Goal: Task Accomplishment & Management: Manage account settings

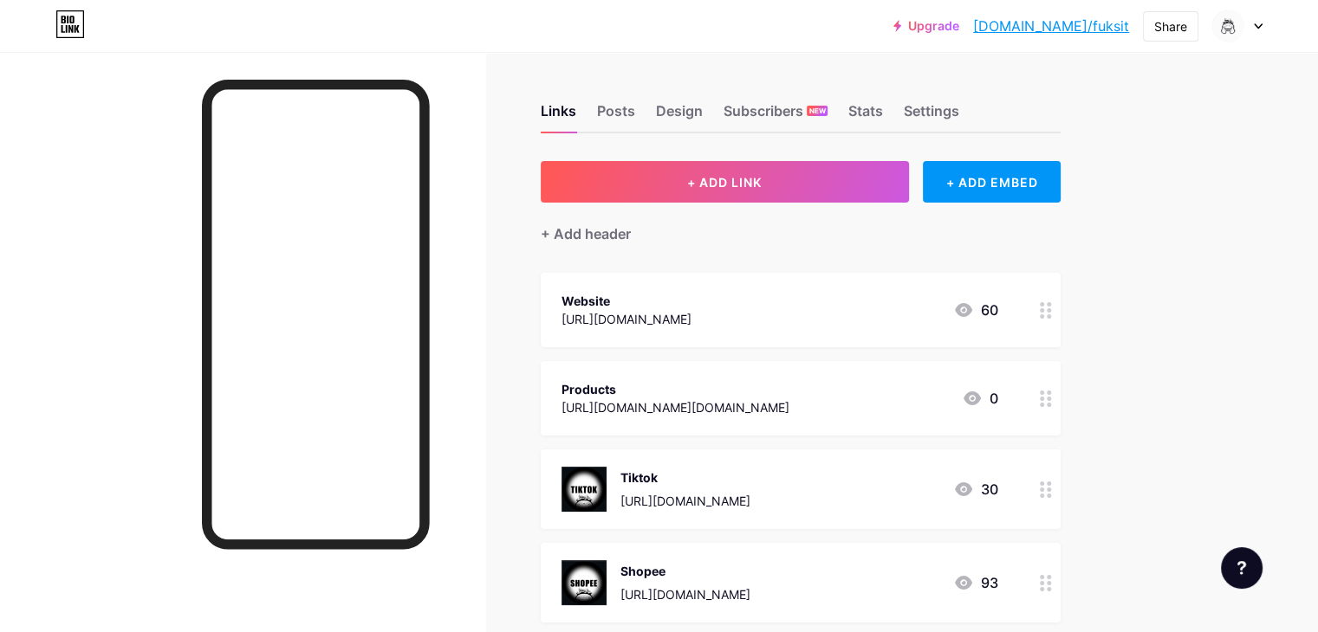
scroll to position [135, 0]
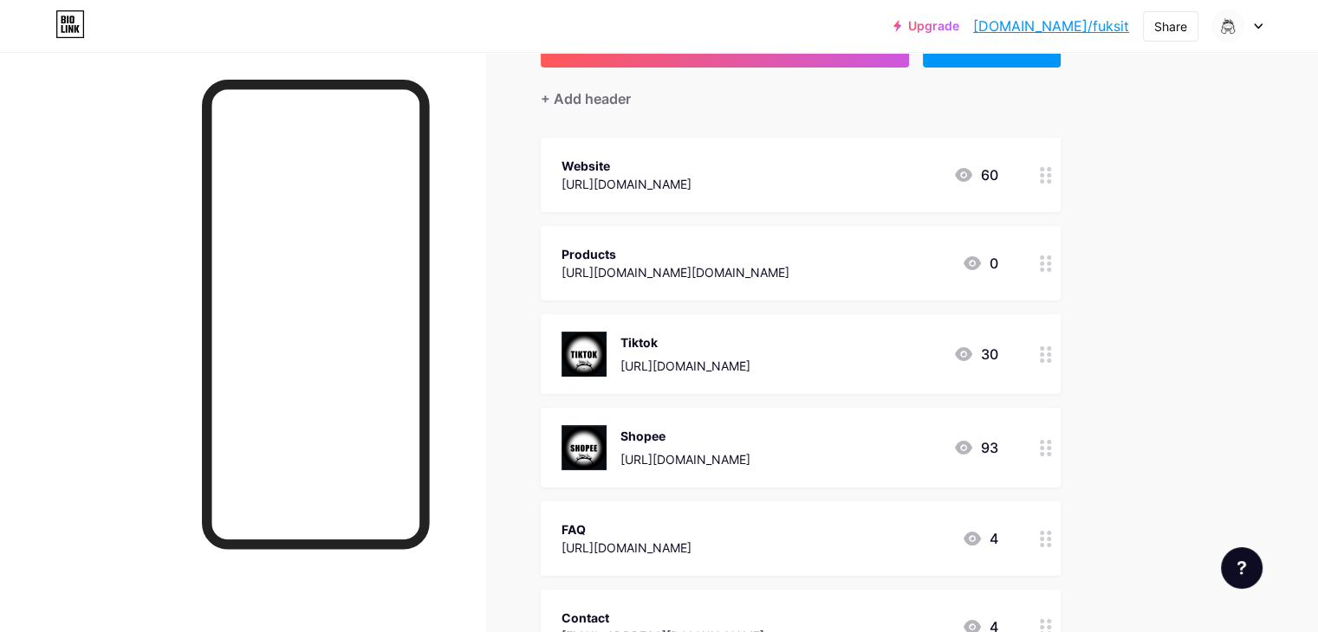
click at [977, 178] on div "Website [URL][DOMAIN_NAME] 60" at bounding box center [779, 175] width 437 height 40
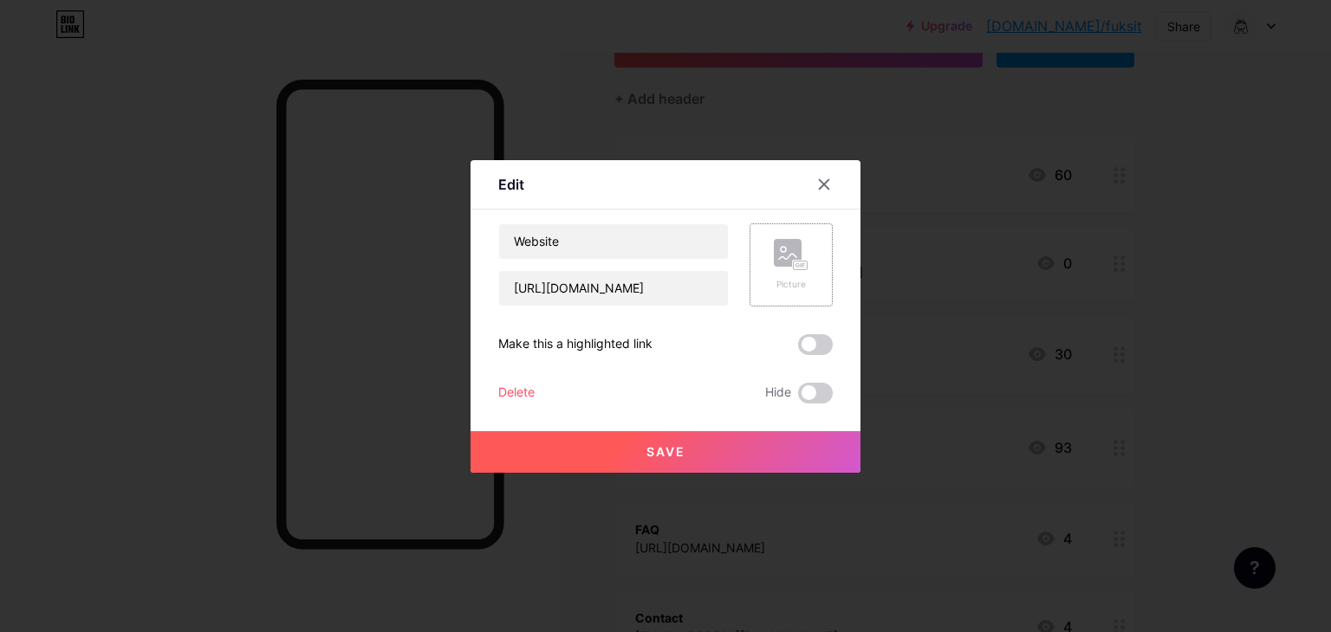
click at [790, 243] on rect at bounding box center [788, 253] width 28 height 28
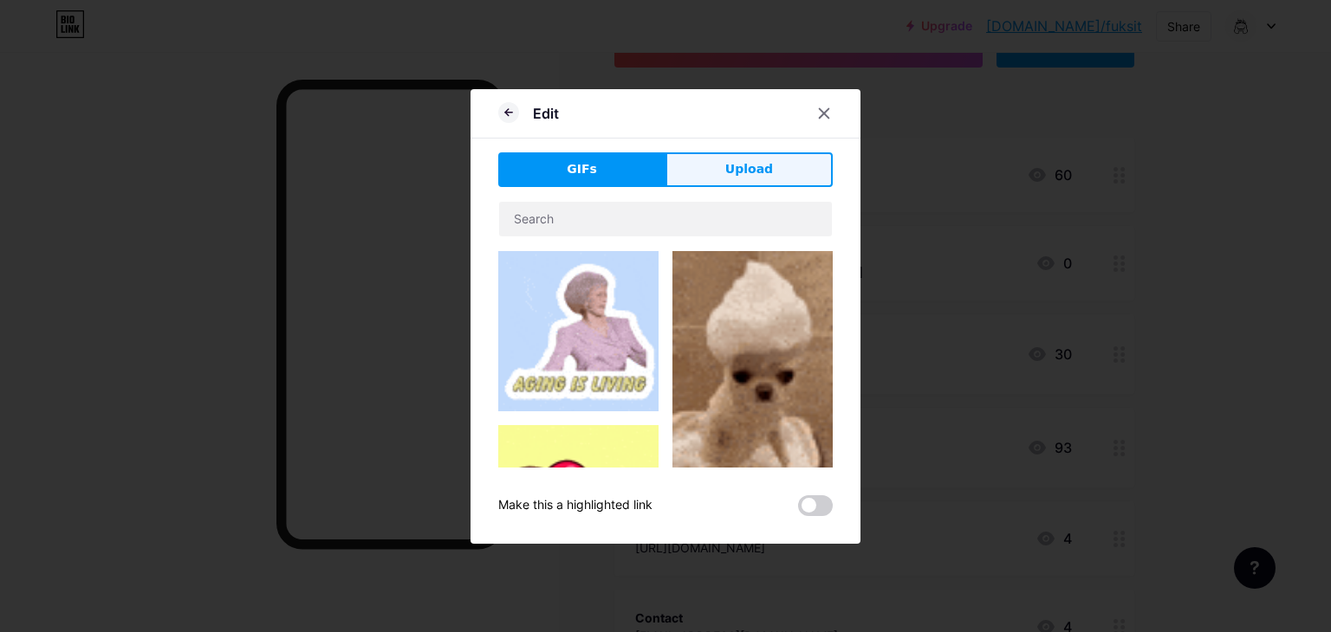
click at [725, 178] on span "Upload" at bounding box center [749, 169] width 48 height 18
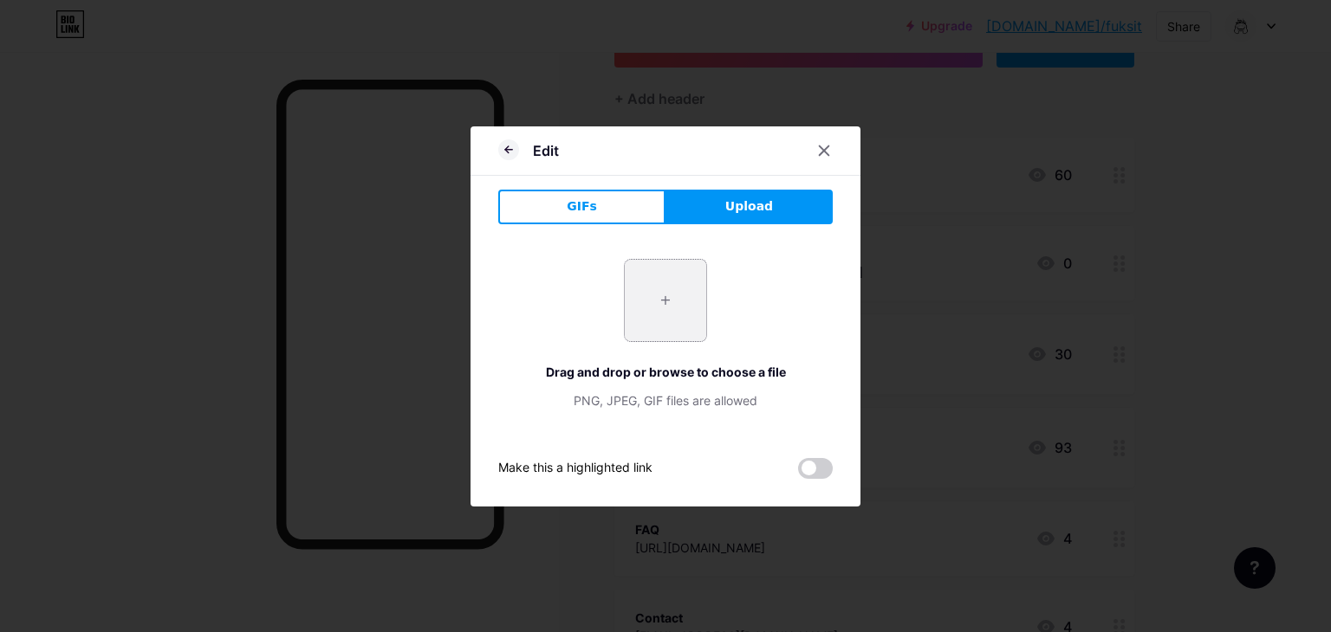
click at [654, 284] on input "file" at bounding box center [665, 300] width 81 height 81
type input "C:\fakepath\sfdgdr.png"
click at [821, 149] on icon at bounding box center [824, 151] width 14 height 14
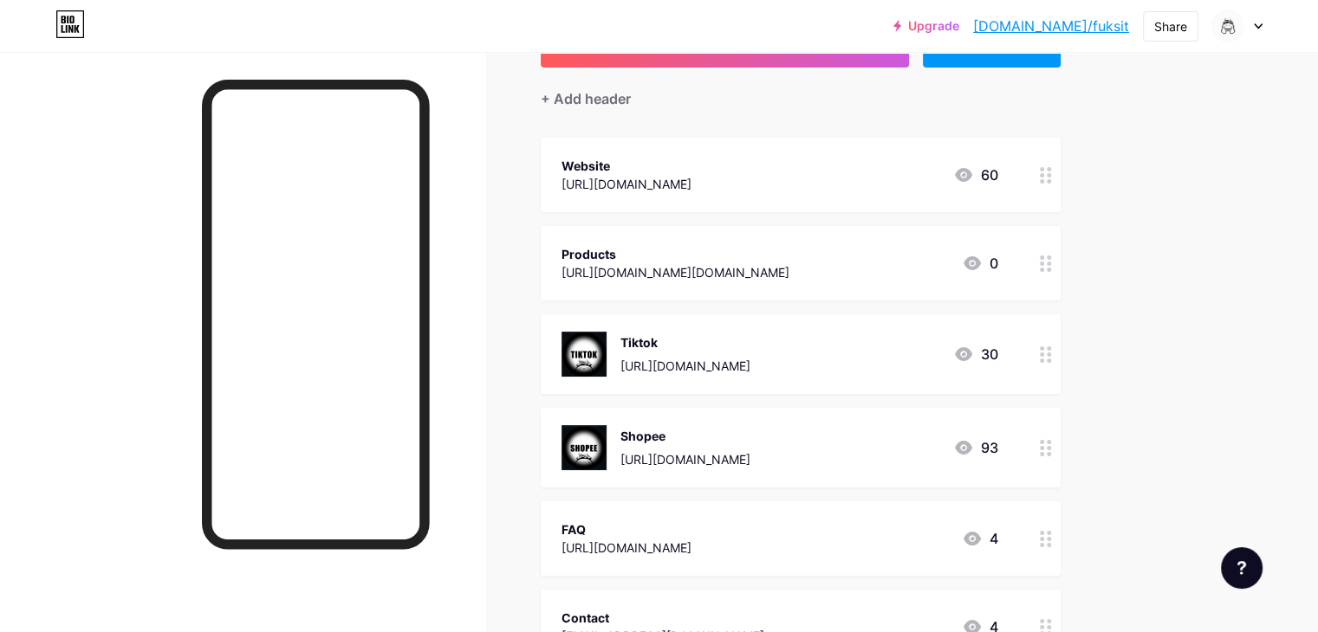
click at [691, 160] on div "Website" at bounding box center [626, 166] width 130 height 18
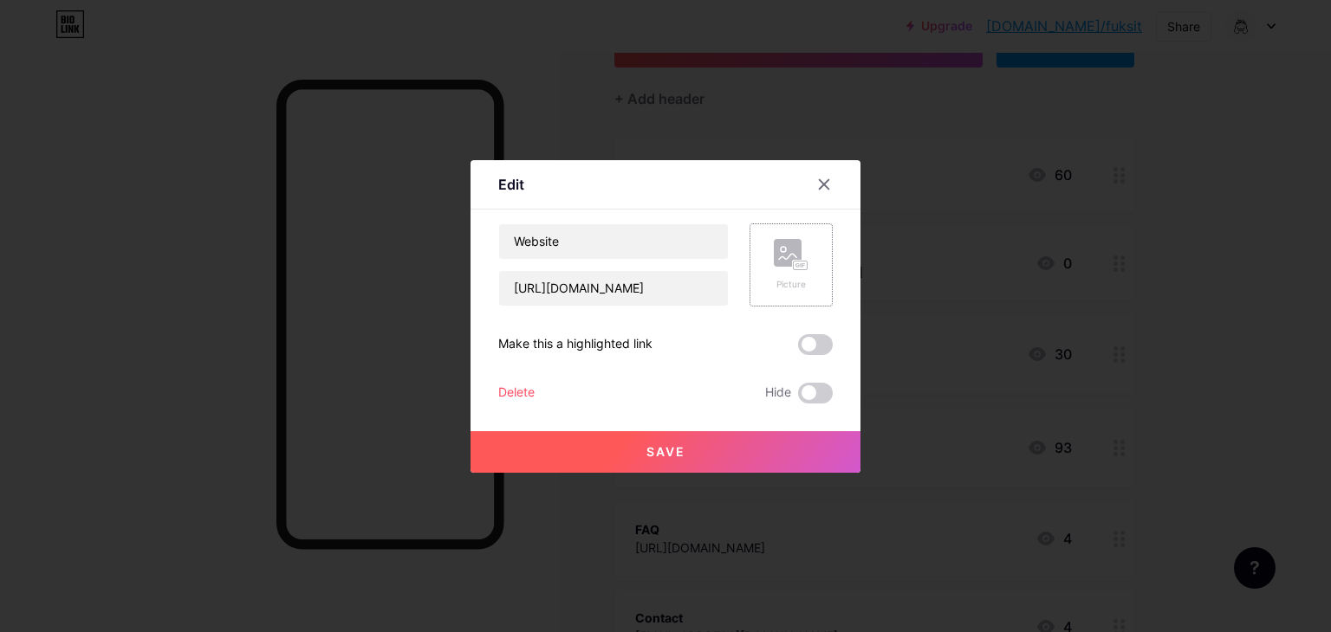
click at [801, 250] on icon at bounding box center [791, 255] width 35 height 32
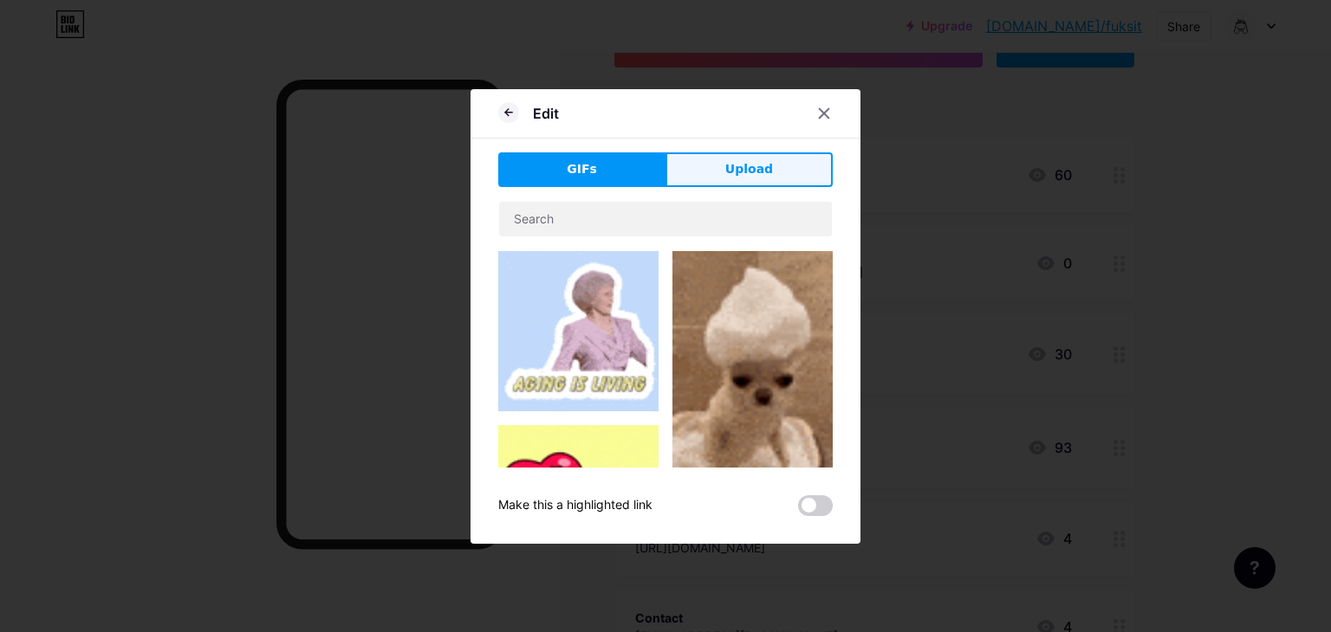
click at [725, 166] on span "Upload" at bounding box center [749, 169] width 48 height 18
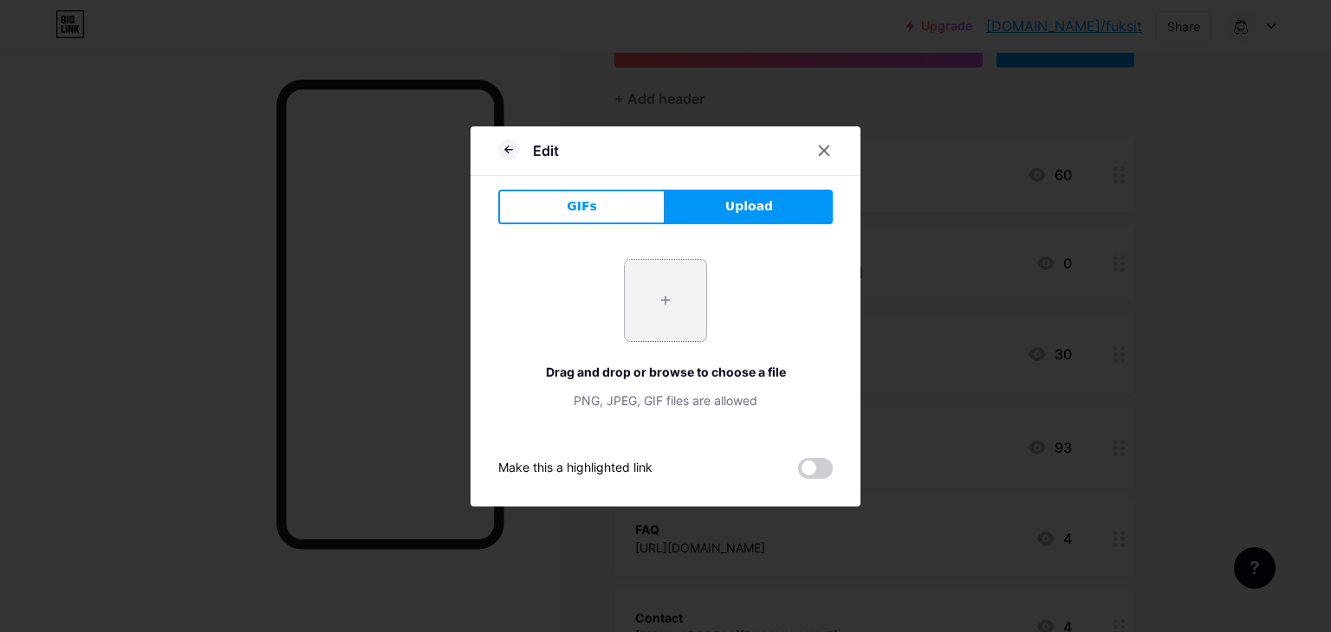
click at [653, 289] on input "file" at bounding box center [665, 300] width 81 height 81
type input "C:\fakepath\sfdgdr.png"
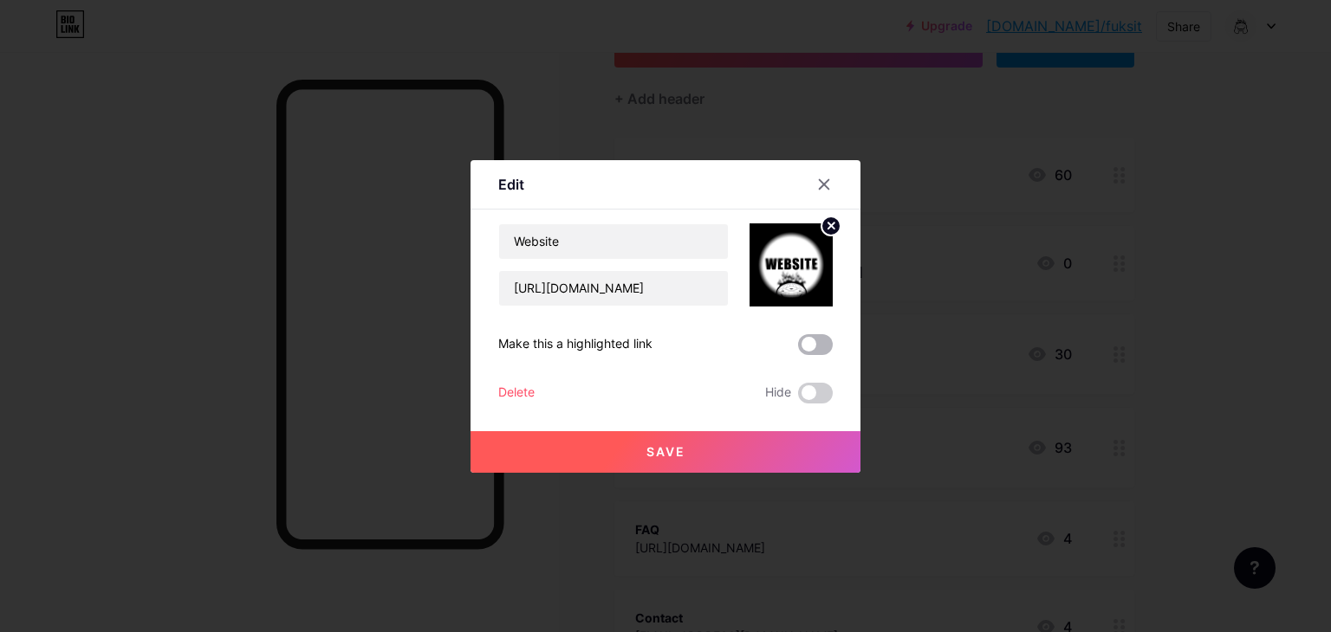
click at [798, 346] on span at bounding box center [815, 344] width 35 height 21
click at [798, 349] on input "checkbox" at bounding box center [798, 349] width 0 height 0
click at [703, 462] on button "Save" at bounding box center [665, 452] width 390 height 42
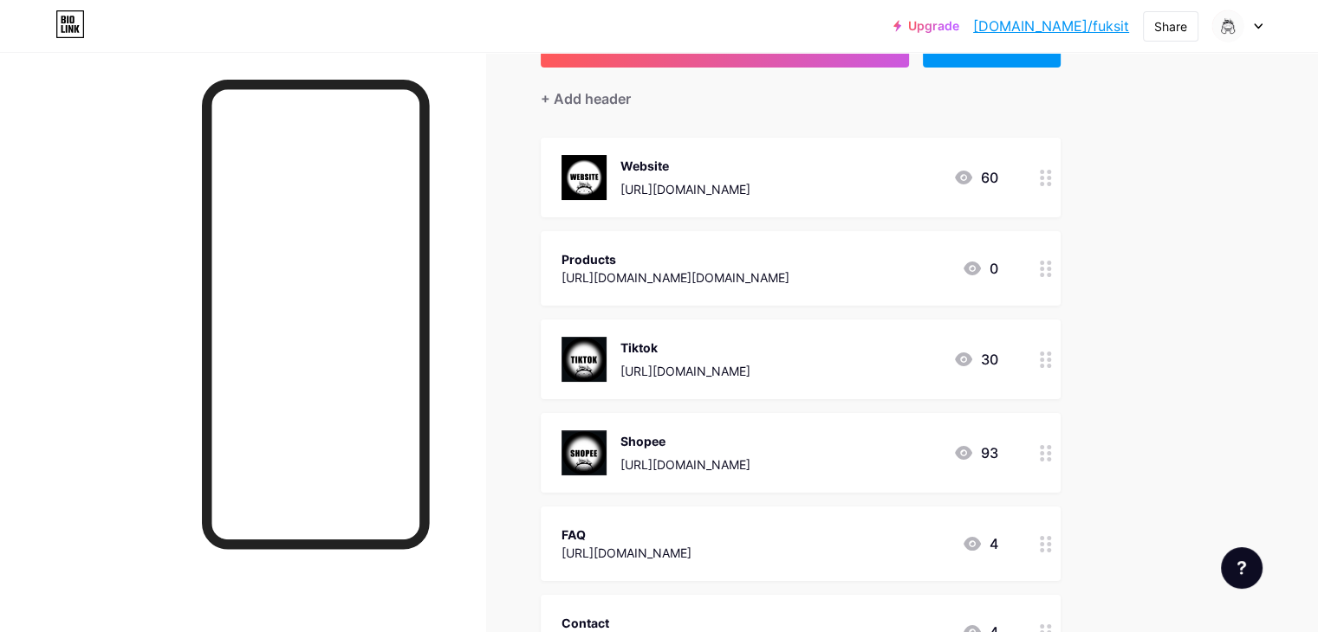
click at [703, 462] on div "[URL][DOMAIN_NAME]" at bounding box center [685, 465] width 130 height 18
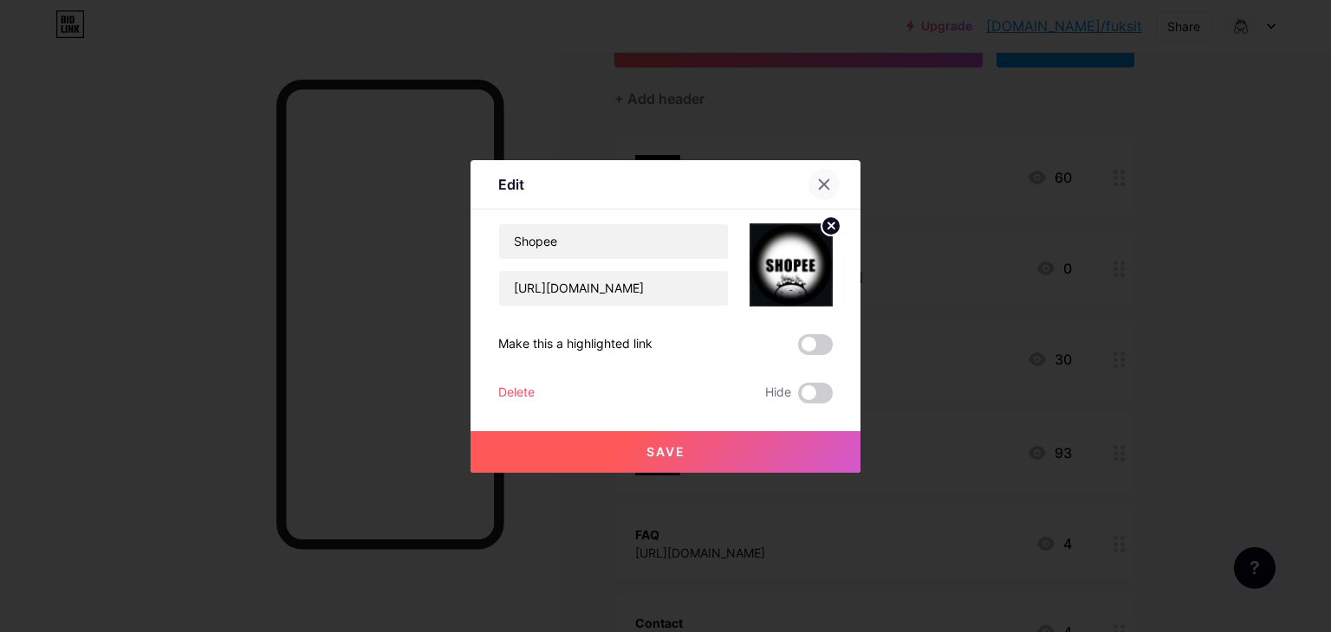
click at [818, 182] on icon at bounding box center [824, 185] width 14 height 14
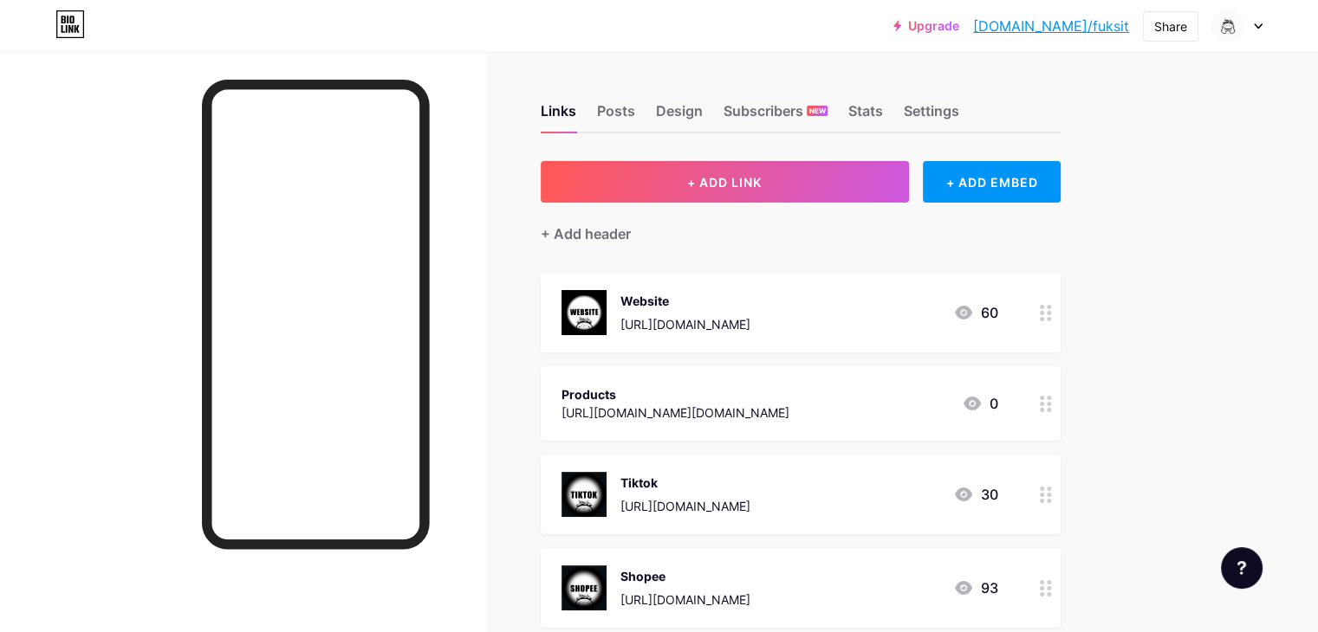
scroll to position [0, 0]
click at [703, 108] on div "Design" at bounding box center [679, 115] width 47 height 31
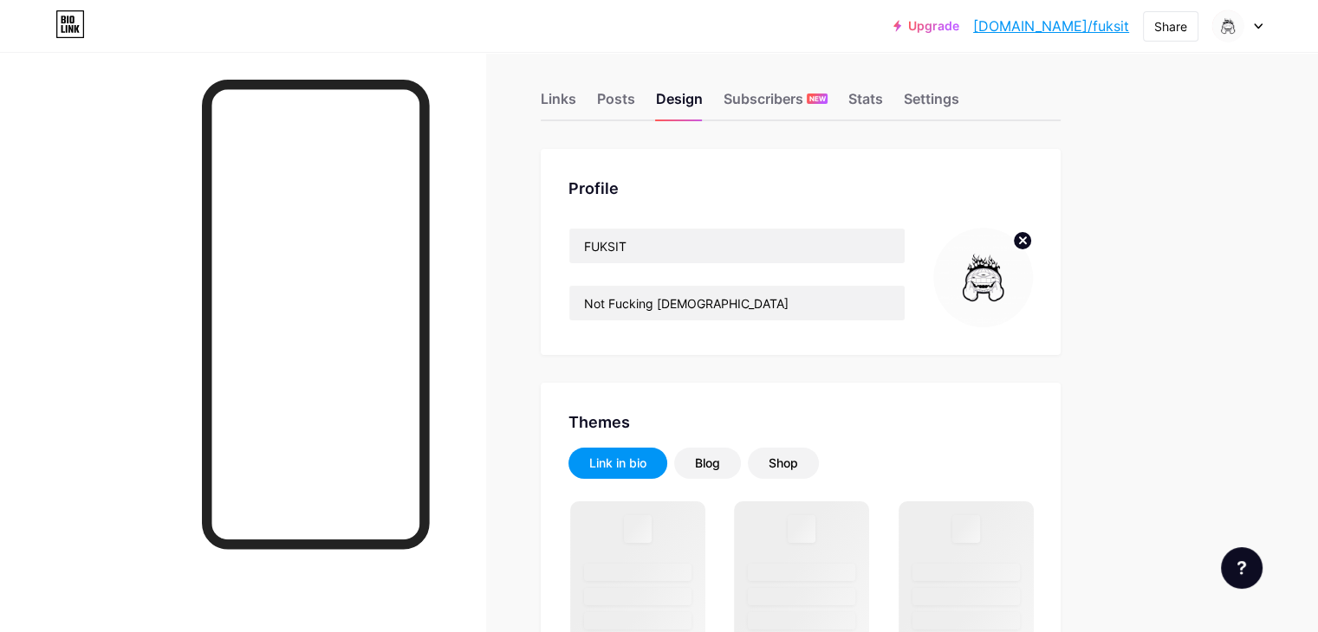
scroll to position [13, 0]
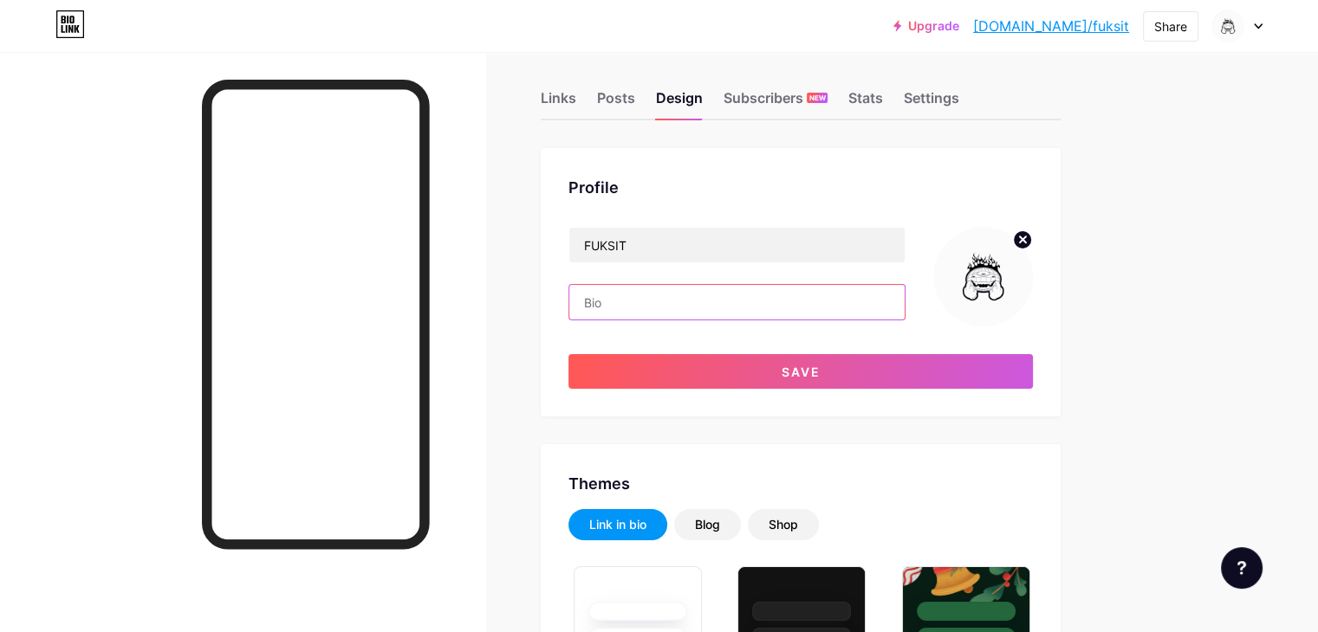
type input "#ffffff"
type input "c"
type input "CHAPTER 1 : YOUNG"
click at [1032, 243] on circle at bounding box center [1022, 239] width 19 height 19
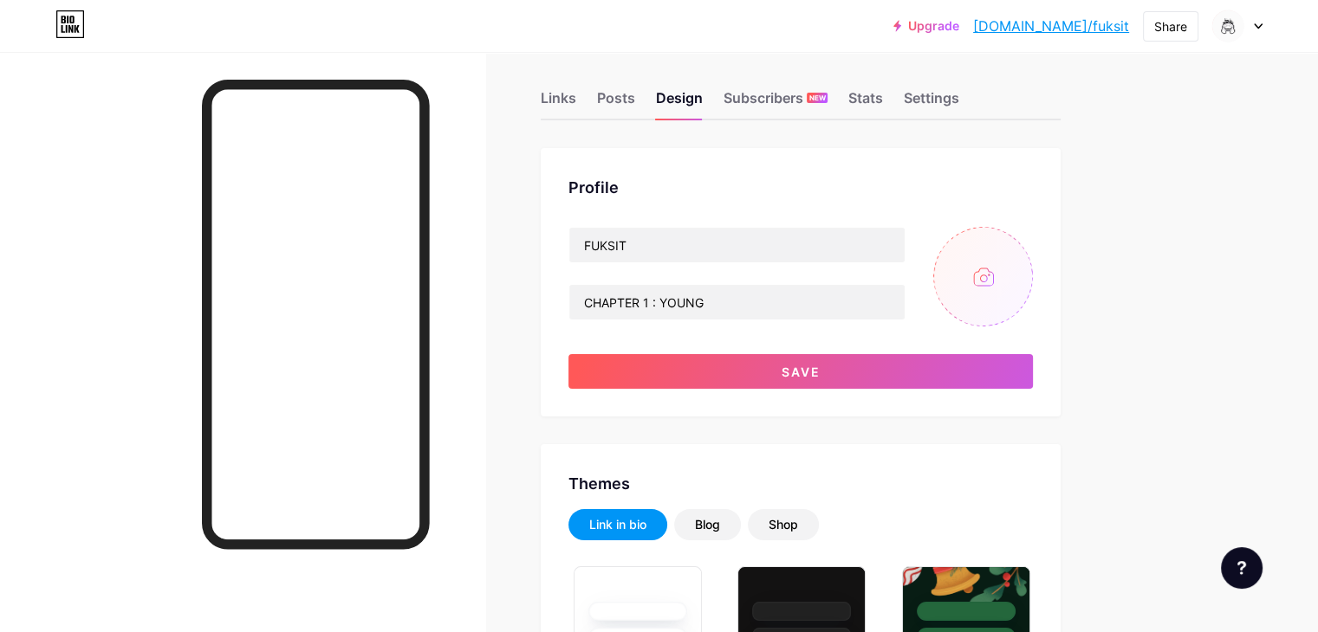
click at [1033, 263] on input "file" at bounding box center [983, 277] width 100 height 100
type input "C:\fakepath\white lửa 2.png"
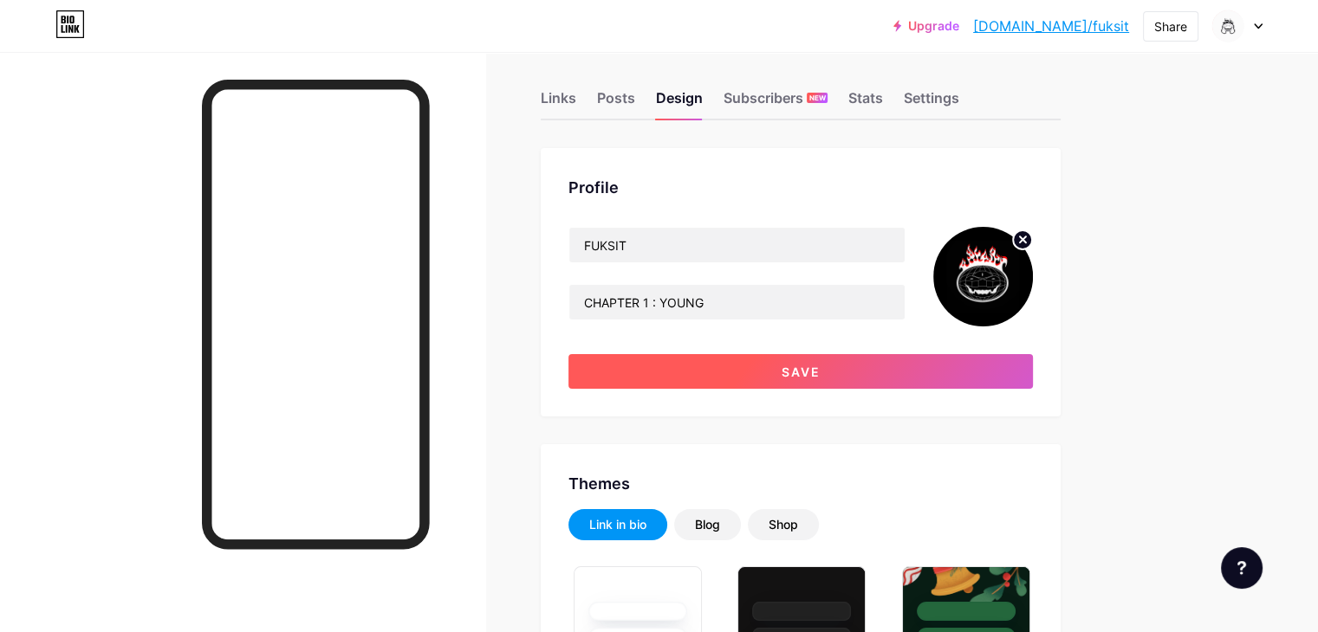
click at [683, 374] on button "Save" at bounding box center [800, 371] width 464 height 35
type input "#ffffff"
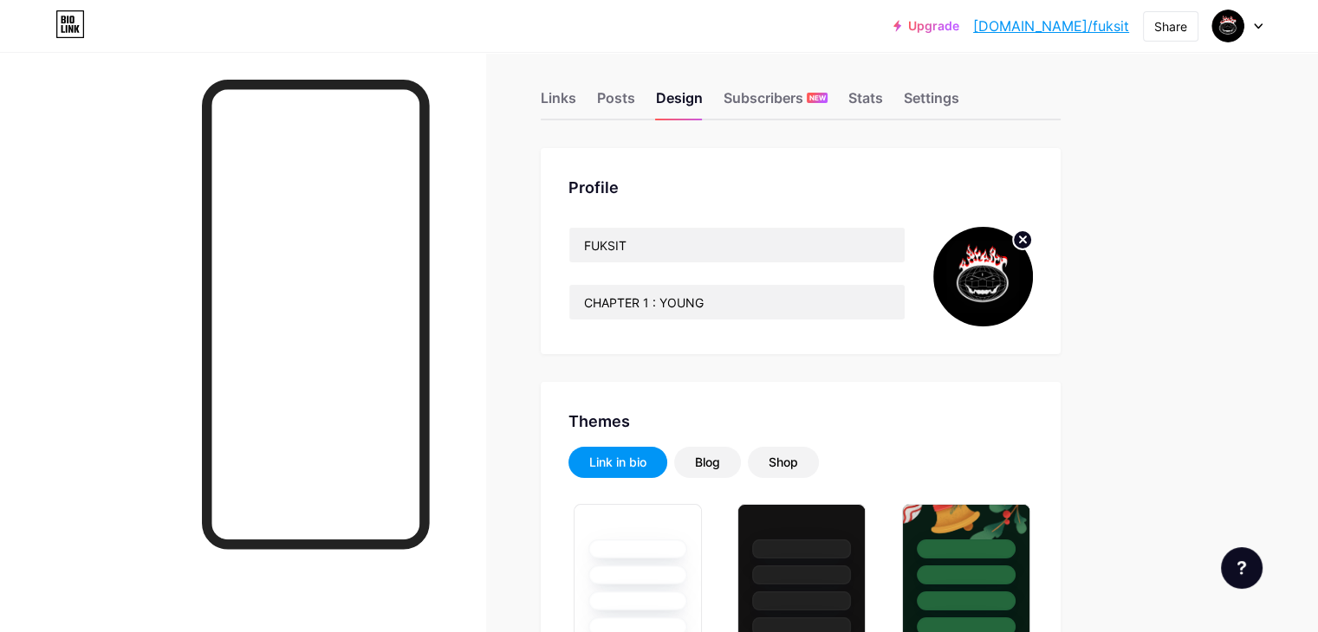
click at [1032, 243] on circle at bounding box center [1022, 239] width 19 height 19
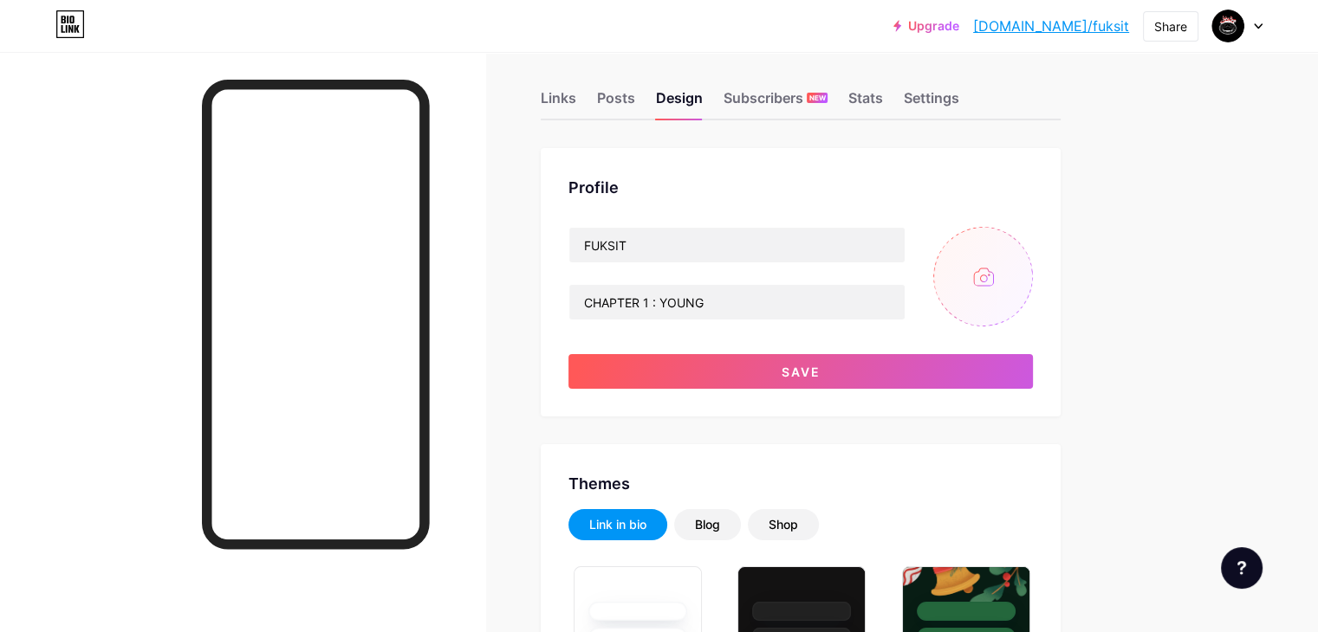
click at [1033, 262] on input "file" at bounding box center [983, 277] width 100 height 100
type input "C:\fakepath\logo xếp 1.png"
click at [1032, 241] on circle at bounding box center [1022, 239] width 19 height 19
click at [1033, 276] on input "file" at bounding box center [983, 277] width 100 height 100
type input "C:\fakepath\logo fuksit.png"
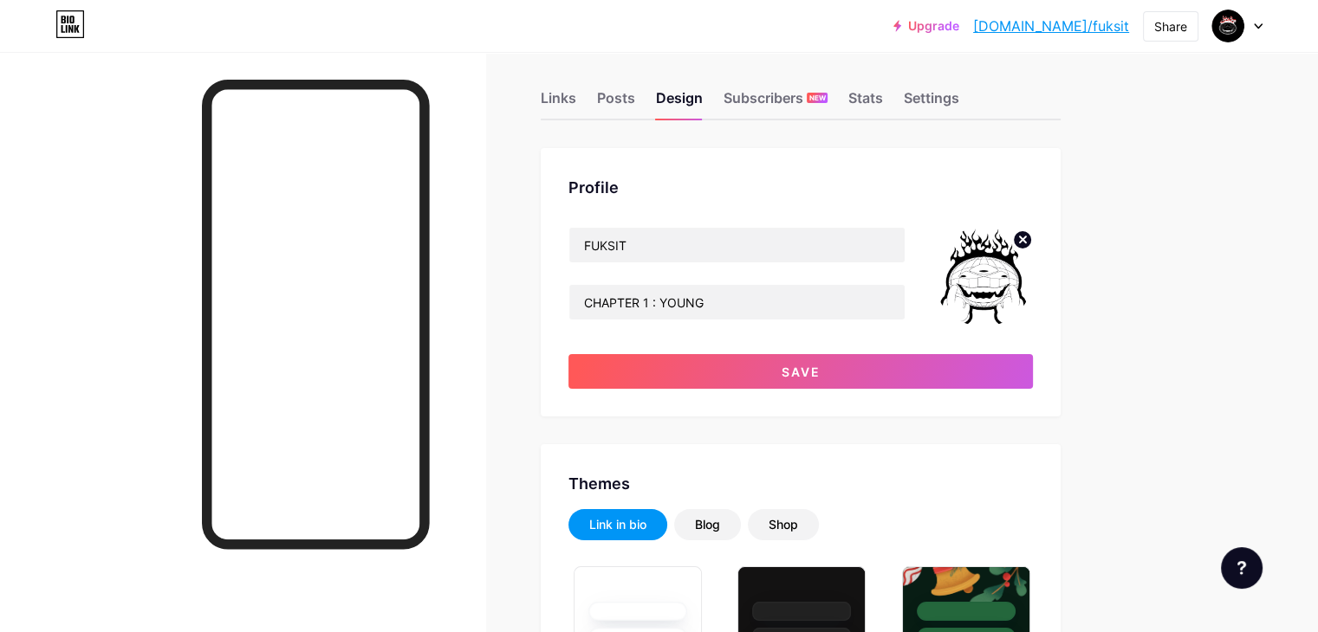
click at [1033, 230] on icon at bounding box center [1022, 240] width 21 height 21
click at [1033, 271] on input "file" at bounding box center [983, 277] width 100 height 100
type input "C:\fakepath\LOGO FUKSIT.png"
click at [894, 353] on div "FUKSIT CHAPTER 1 : YOUNG Save" at bounding box center [800, 308] width 464 height 162
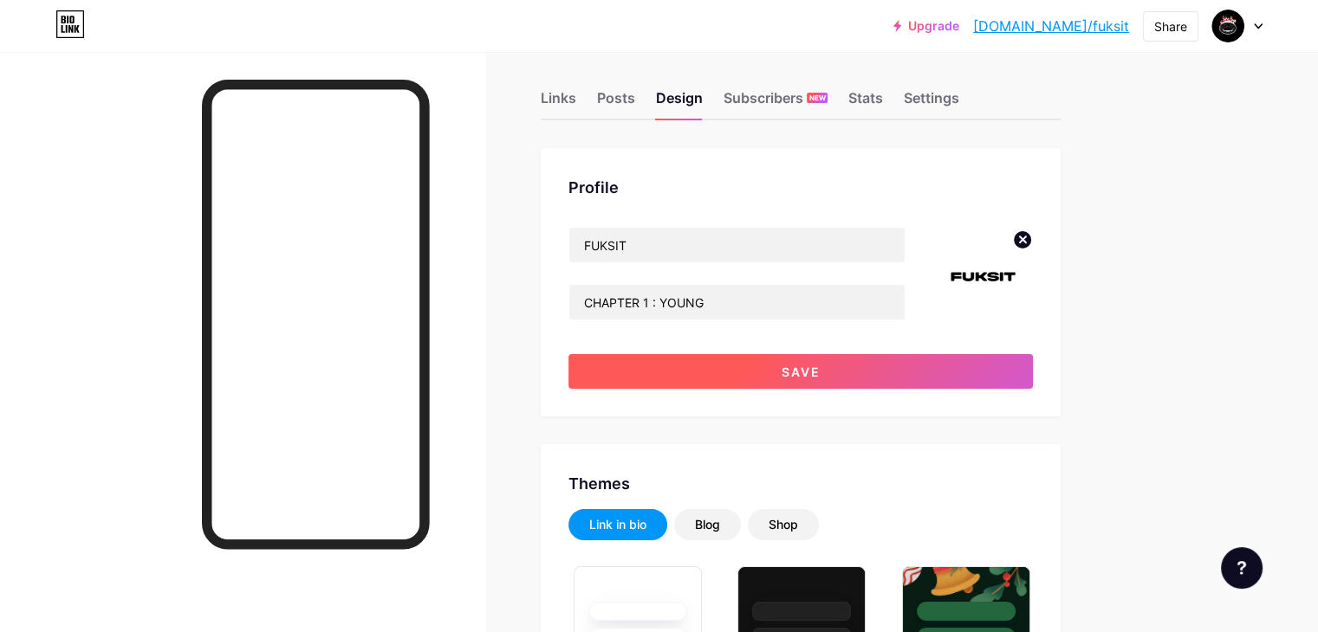
click at [894, 359] on button "Save" at bounding box center [800, 371] width 464 height 35
type input "#ffffff"
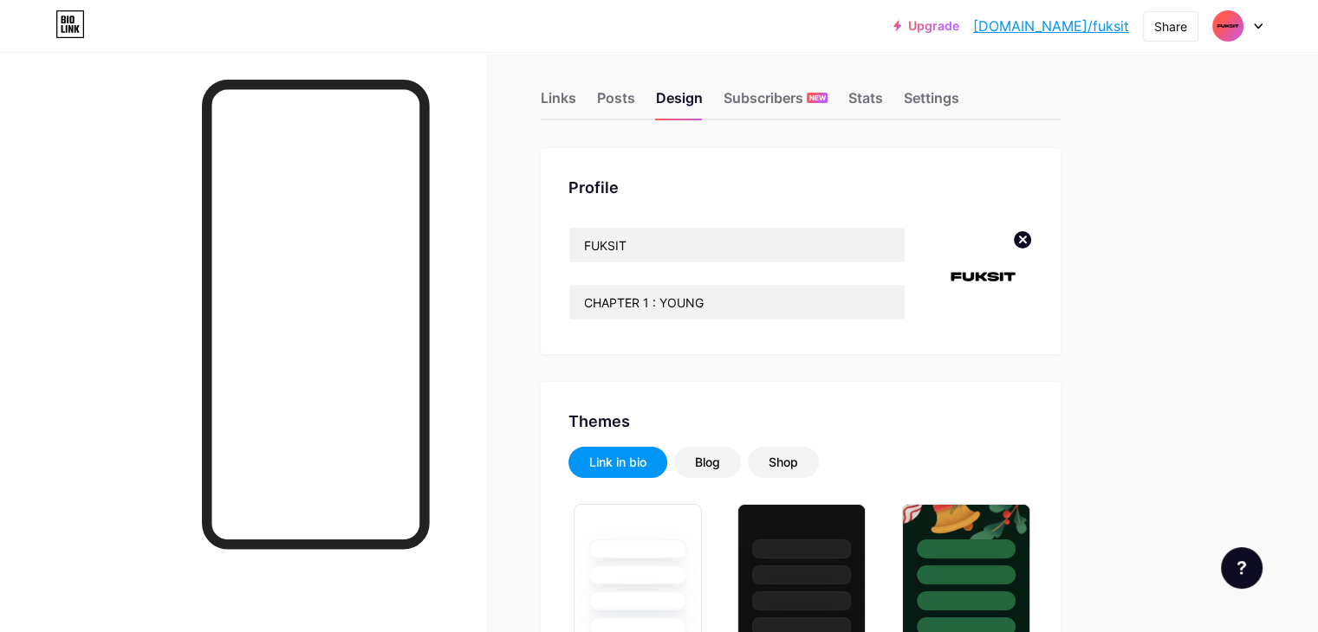
click at [1032, 239] on circle at bounding box center [1022, 239] width 19 height 19
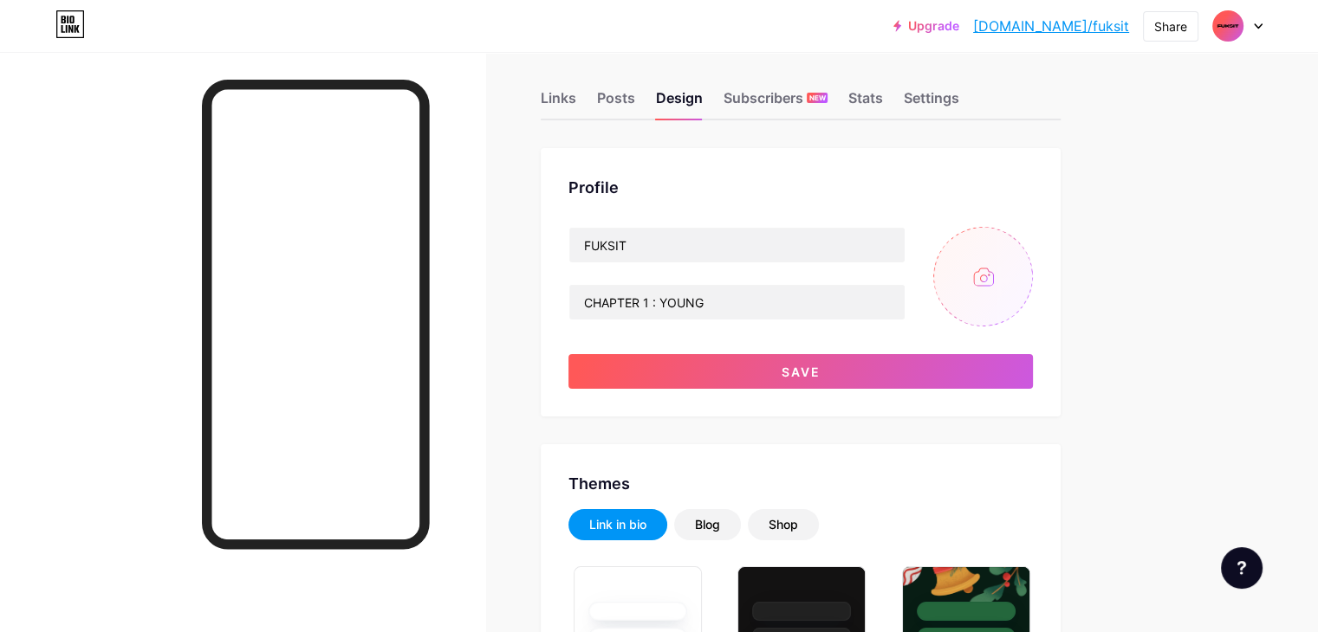
click at [1033, 267] on input "file" at bounding box center [983, 277] width 100 height 100
type input "C:\fakepath\Artboard 1.png"
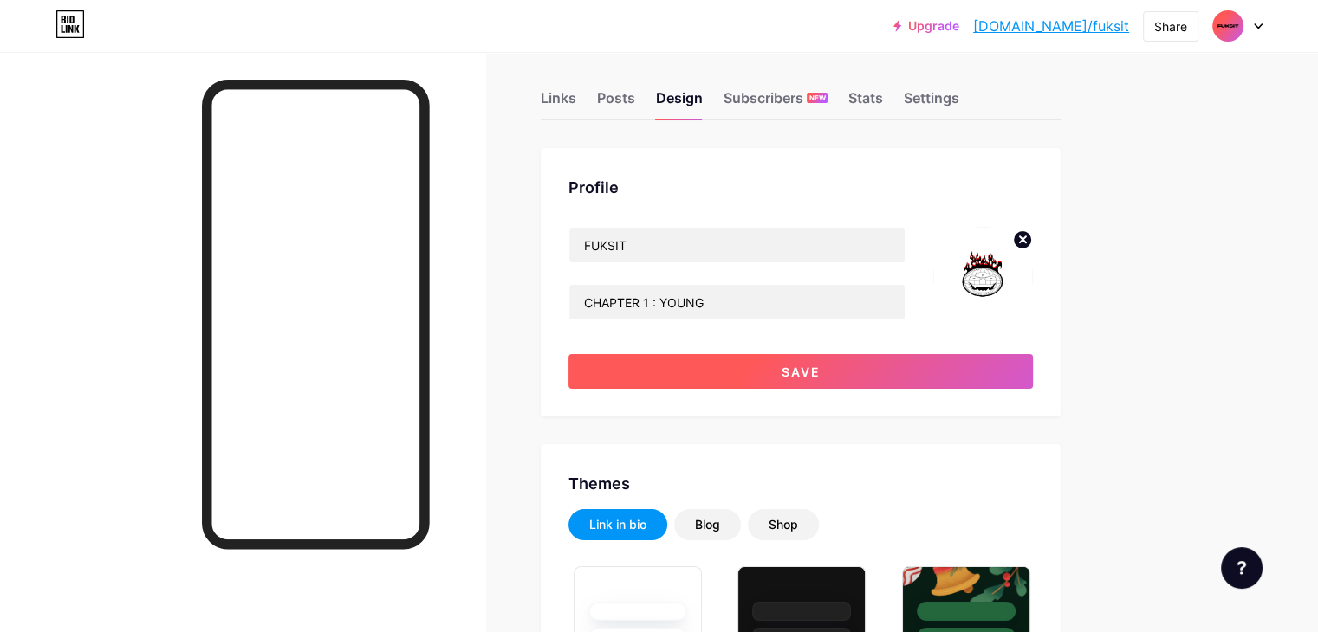
click at [828, 369] on button "Save" at bounding box center [800, 371] width 464 height 35
type input "#ffffff"
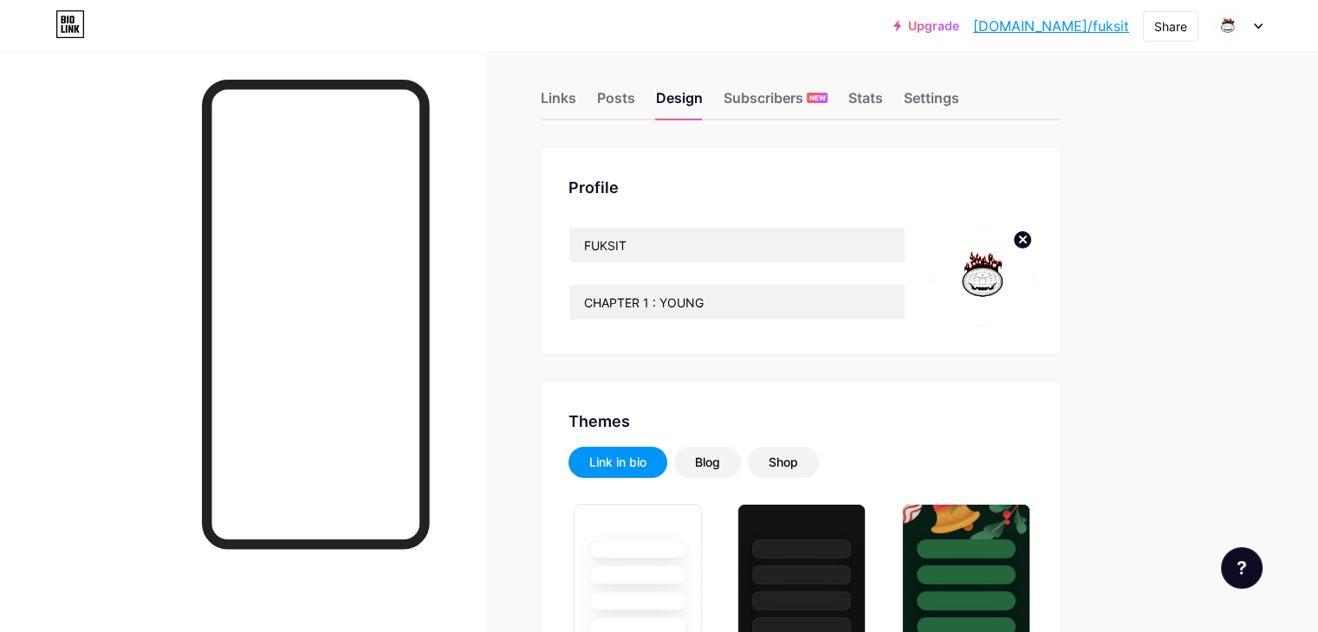
click at [1032, 240] on circle at bounding box center [1022, 239] width 19 height 19
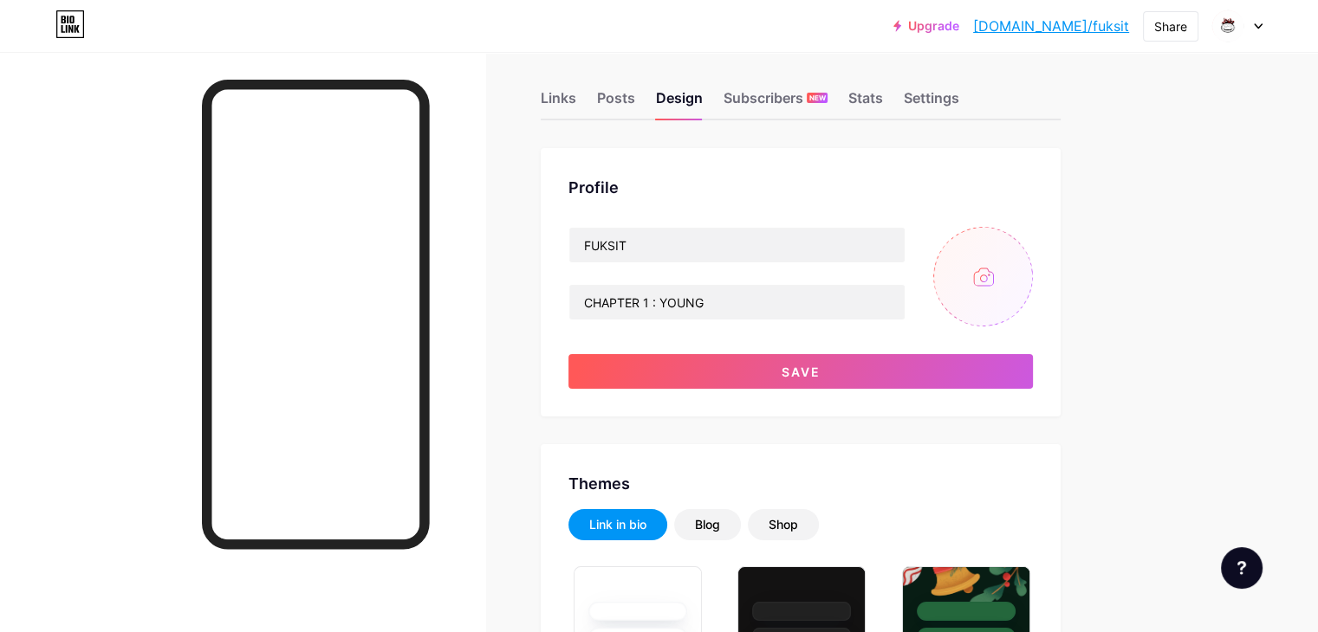
click at [1033, 257] on input "file" at bounding box center [983, 277] width 100 height 100
drag, startPoint x: 650, startPoint y: 102, endPoint x: 631, endPoint y: 97, distance: 19.8
click at [631, 97] on div "Links Posts Design Subscribers NEW Stats Settings" at bounding box center [801, 90] width 520 height 61
click at [576, 97] on div "Links" at bounding box center [559, 103] width 36 height 31
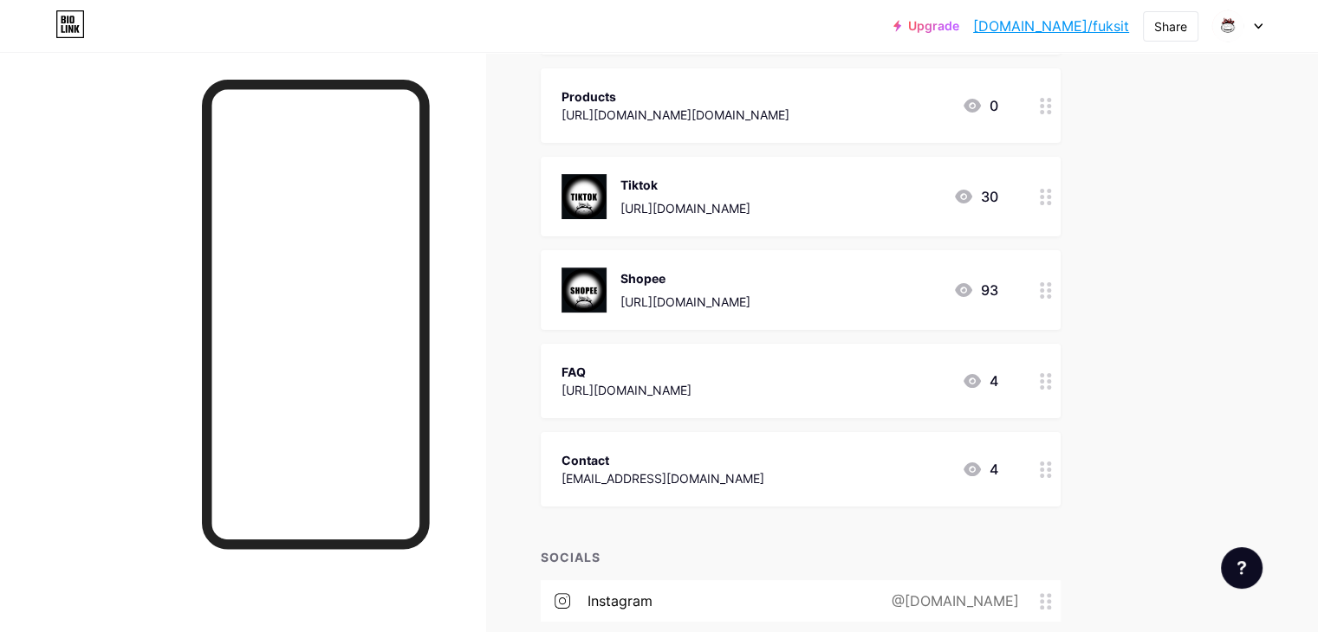
scroll to position [300, 0]
click at [691, 394] on div "[URL][DOMAIN_NAME]" at bounding box center [626, 388] width 130 height 18
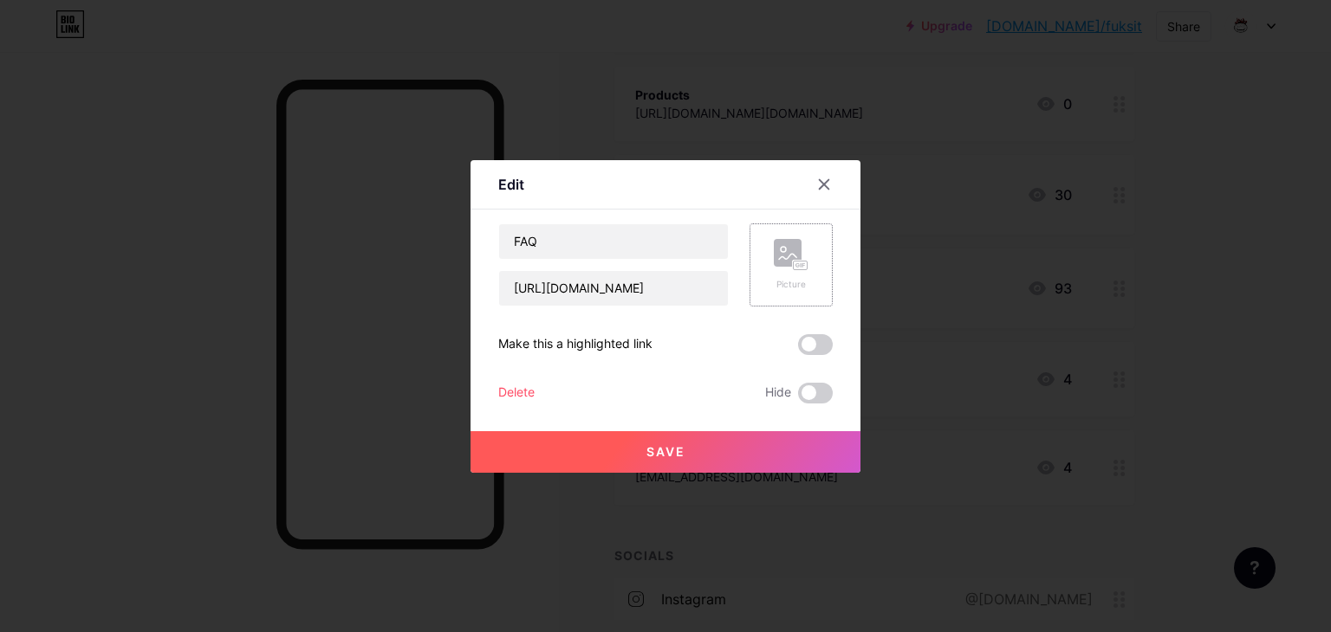
click at [813, 240] on div "Picture" at bounding box center [790, 265] width 83 height 83
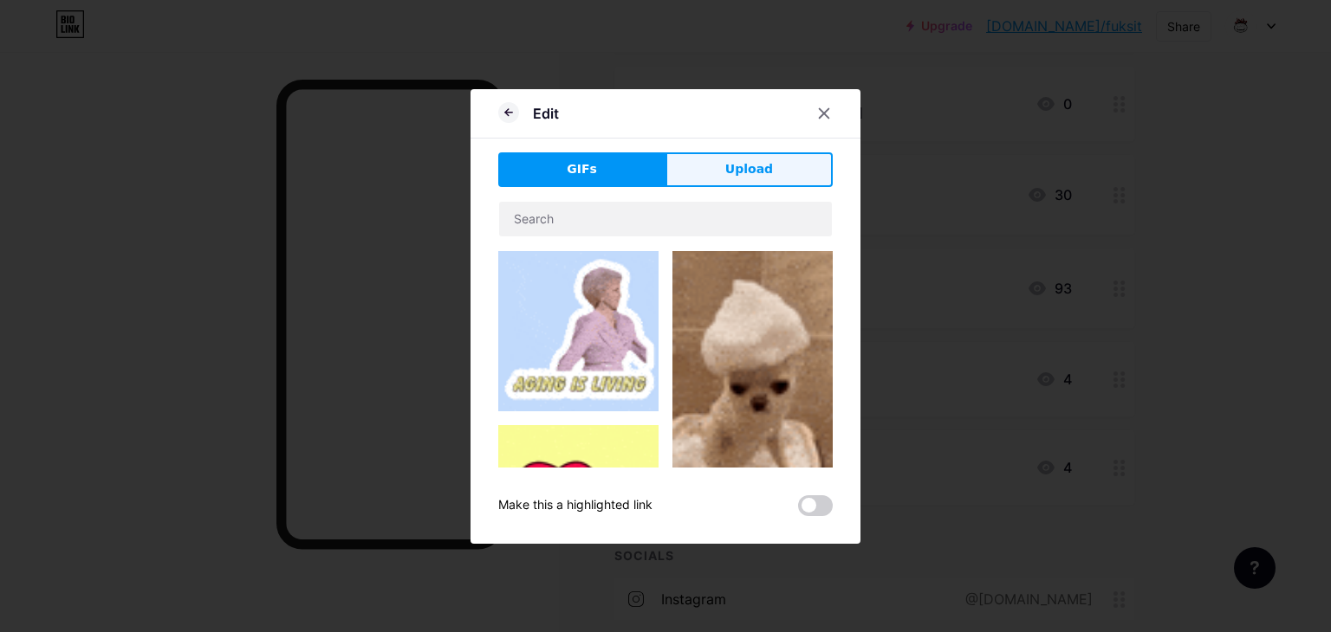
click at [777, 154] on button "Upload" at bounding box center [748, 169] width 167 height 35
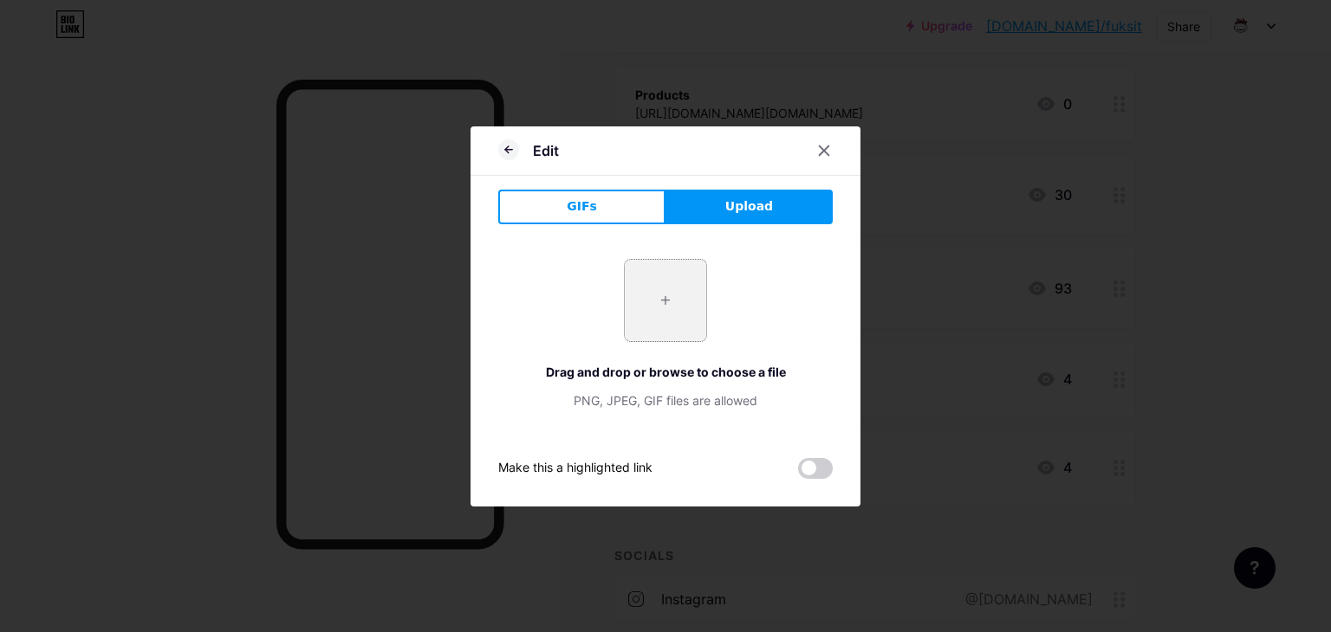
click at [641, 311] on input "file" at bounding box center [665, 300] width 81 height 81
type input "C:\fakepath\Untitled-1.pngEFJWITGJT.png"
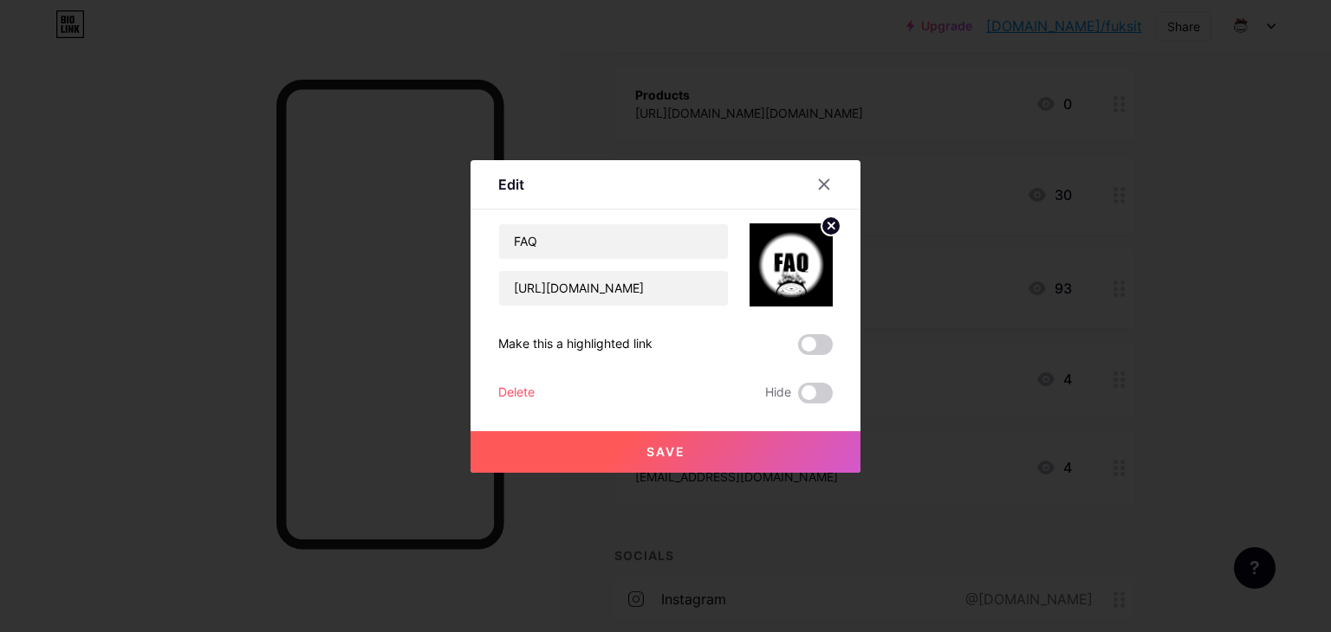
click at [640, 442] on button "Save" at bounding box center [665, 452] width 390 height 42
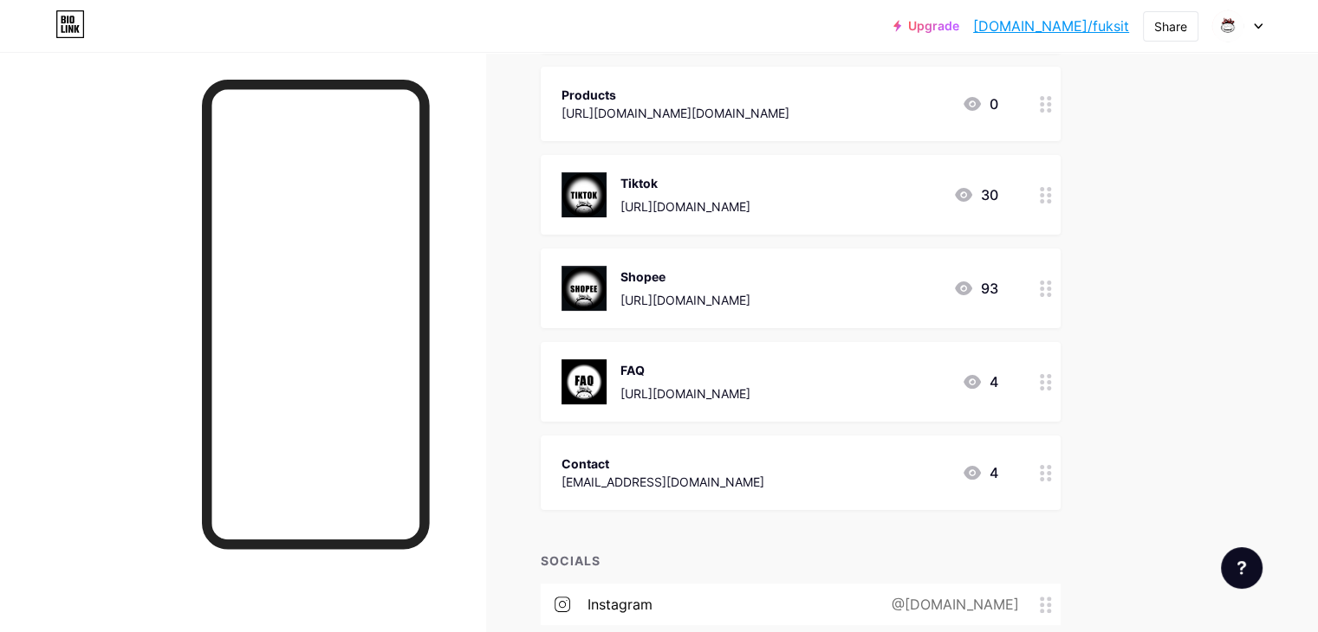
click at [750, 362] on div "FAQ" at bounding box center [685, 370] width 130 height 18
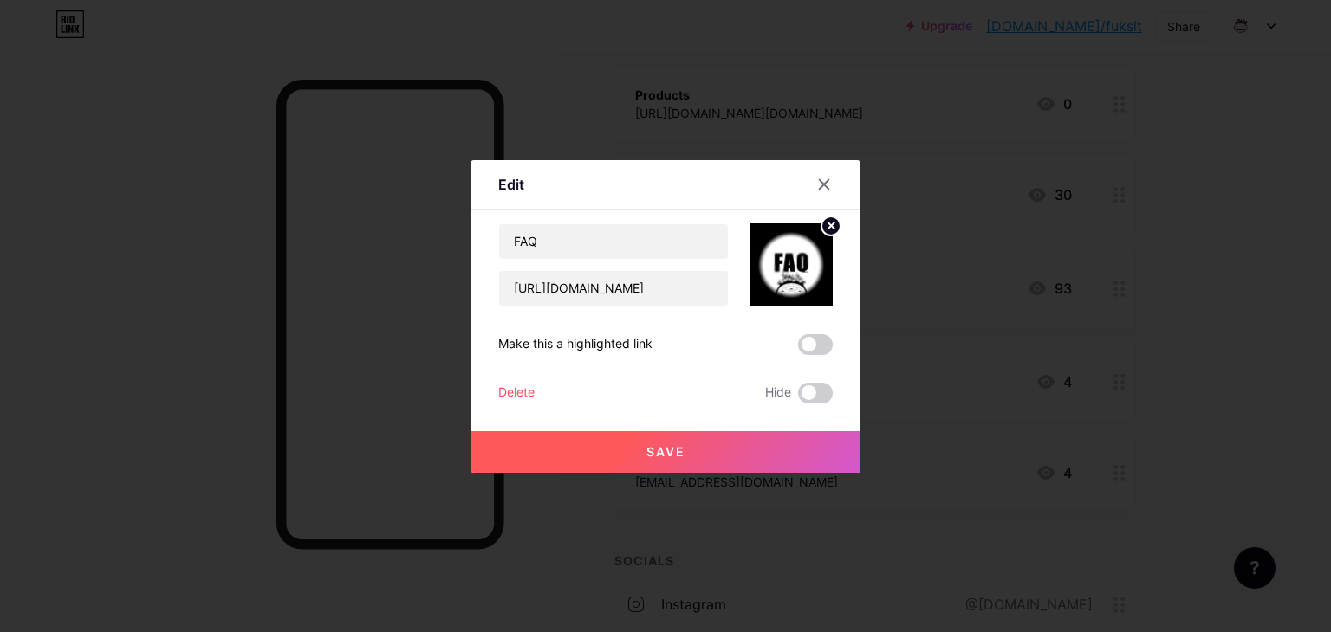
click at [820, 226] on icon at bounding box center [830, 226] width 21 height 21
click at [794, 261] on rect at bounding box center [801, 265] width 14 height 9
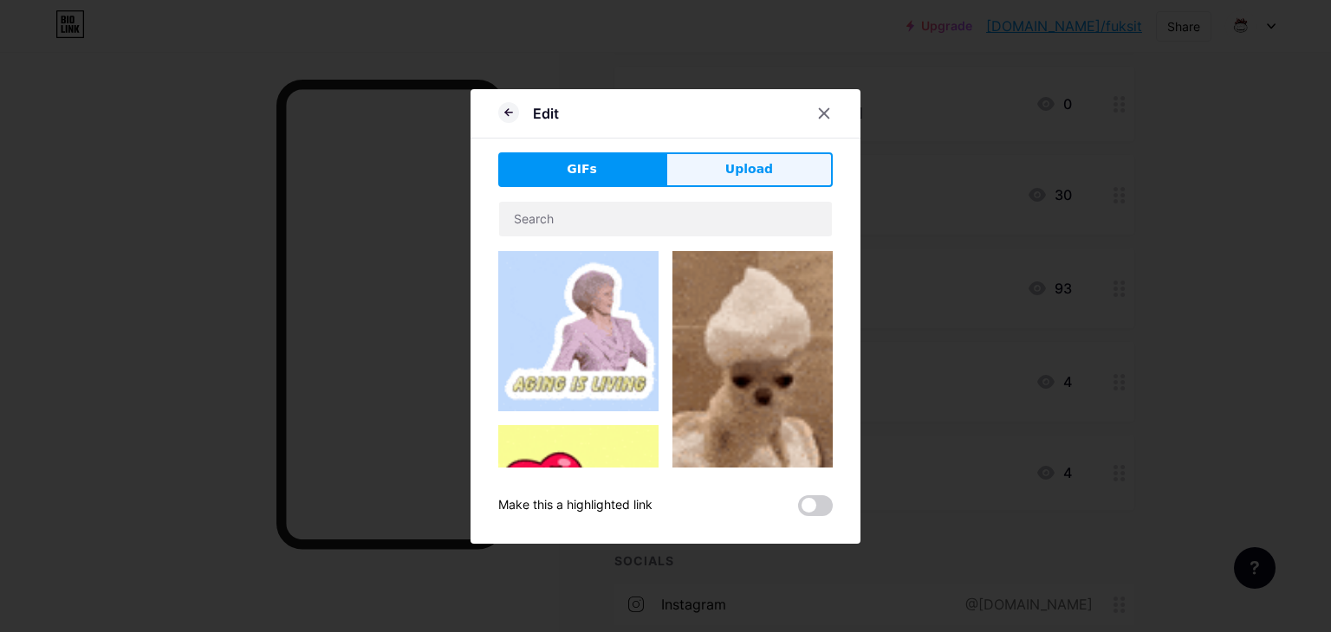
click at [703, 178] on button "Upload" at bounding box center [748, 169] width 167 height 35
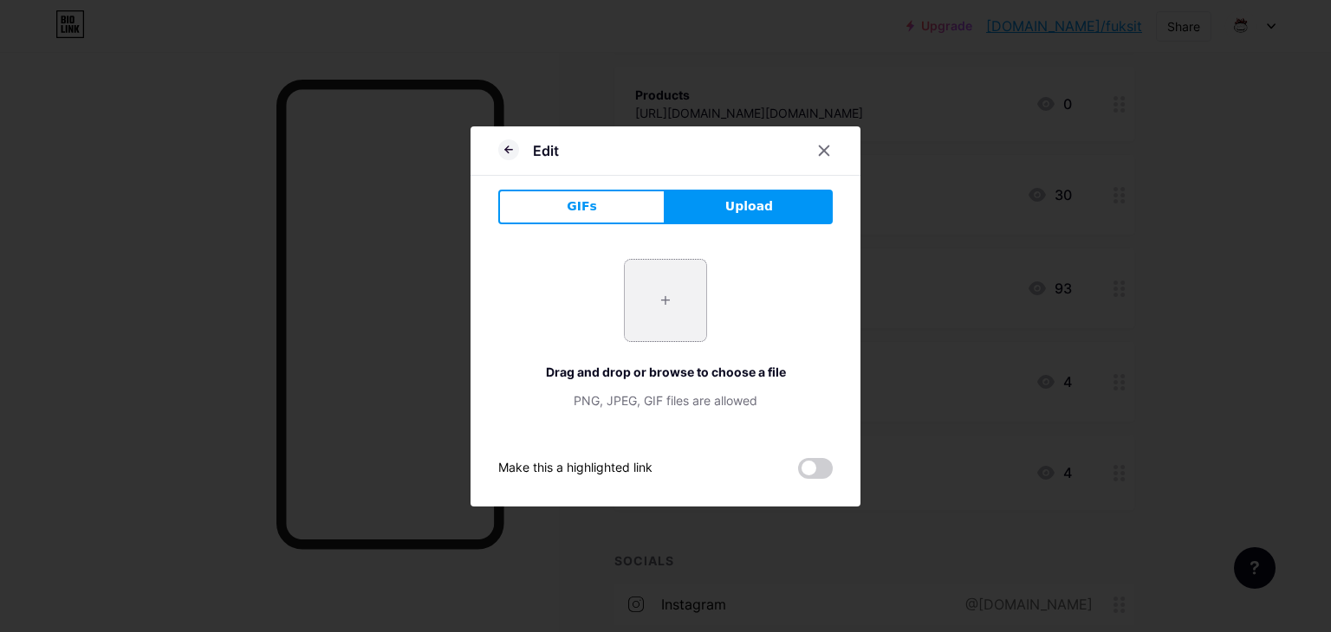
click at [655, 287] on input "file" at bounding box center [665, 300] width 81 height 81
type input "C:\fakepath\Untitled-1.pngEFJWITGJT.png"
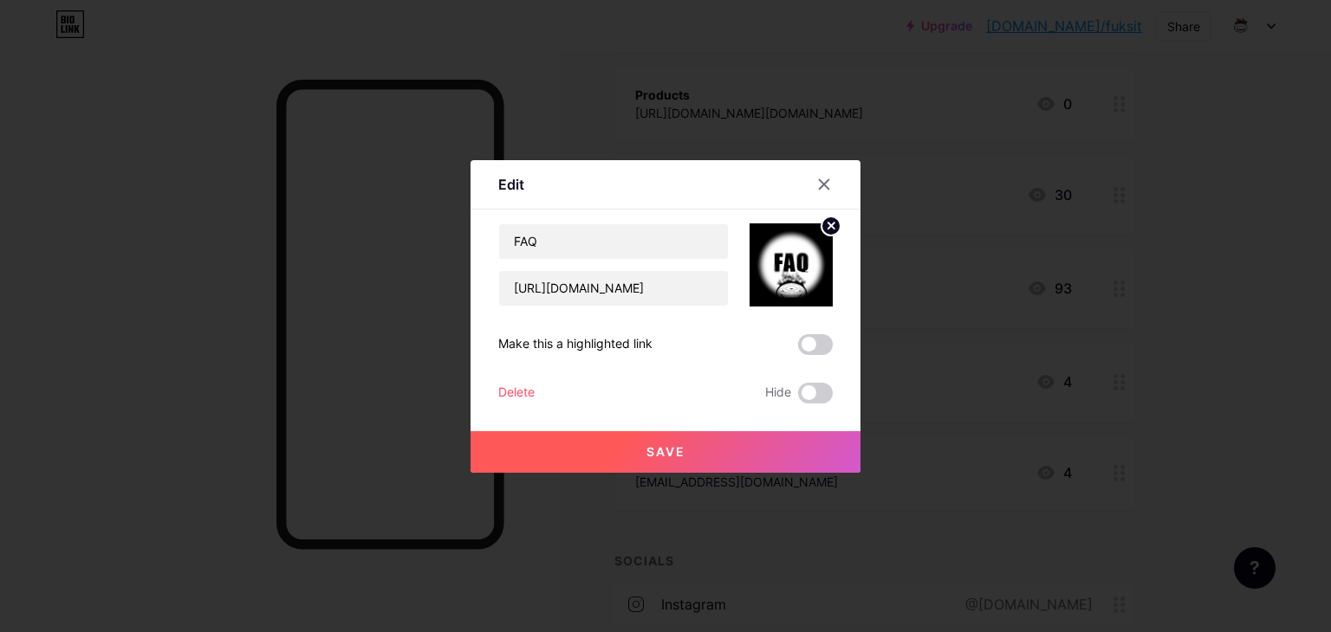
click at [589, 454] on button "Save" at bounding box center [665, 452] width 390 height 42
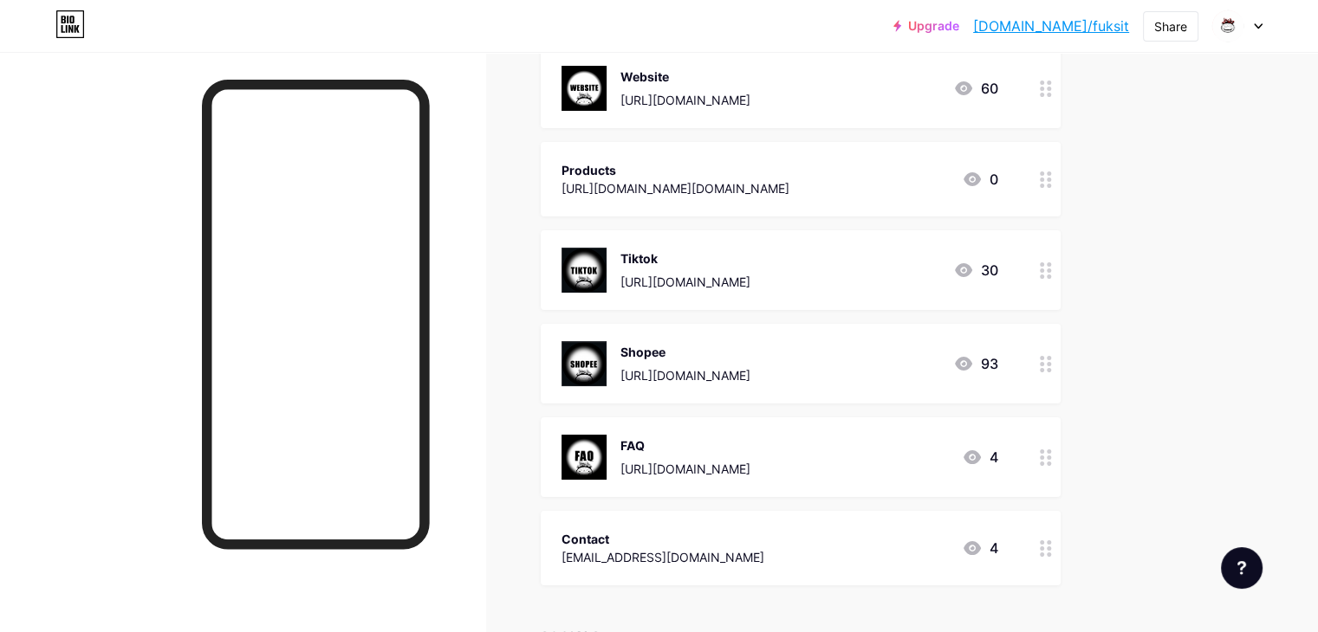
scroll to position [224, 0]
click at [750, 358] on div "Shopee" at bounding box center [685, 353] width 130 height 18
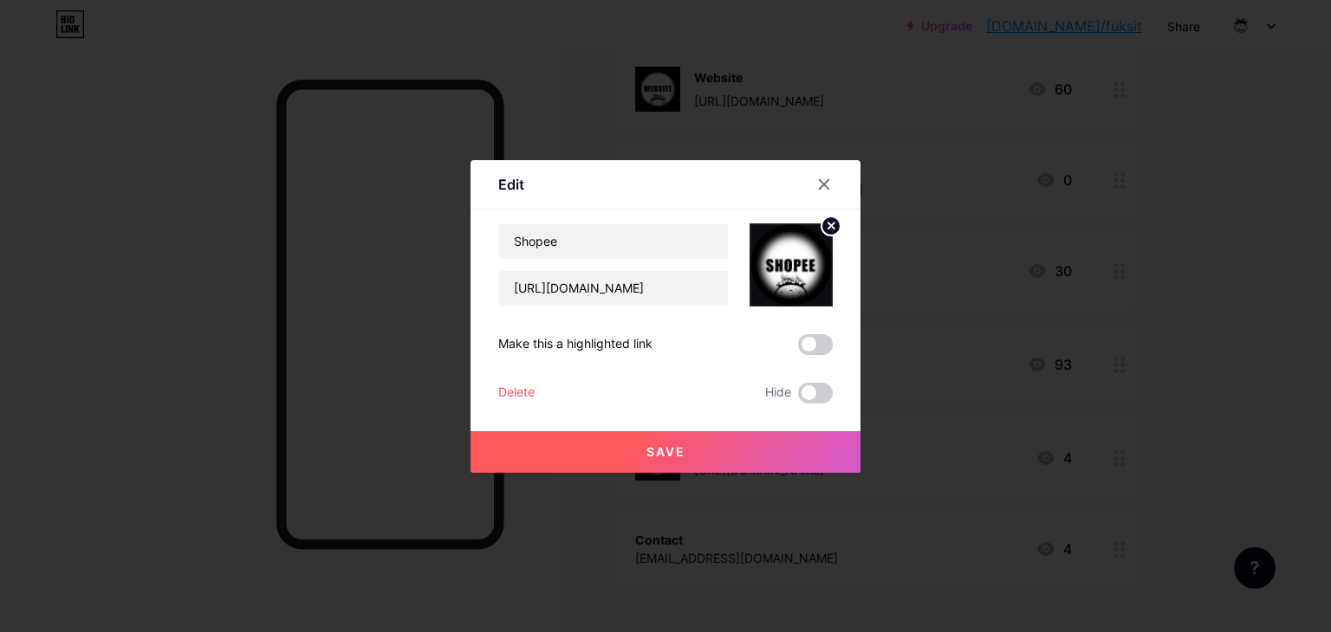
click at [828, 226] on icon at bounding box center [831, 226] width 6 height 6
click at [791, 256] on rect at bounding box center [788, 253] width 28 height 28
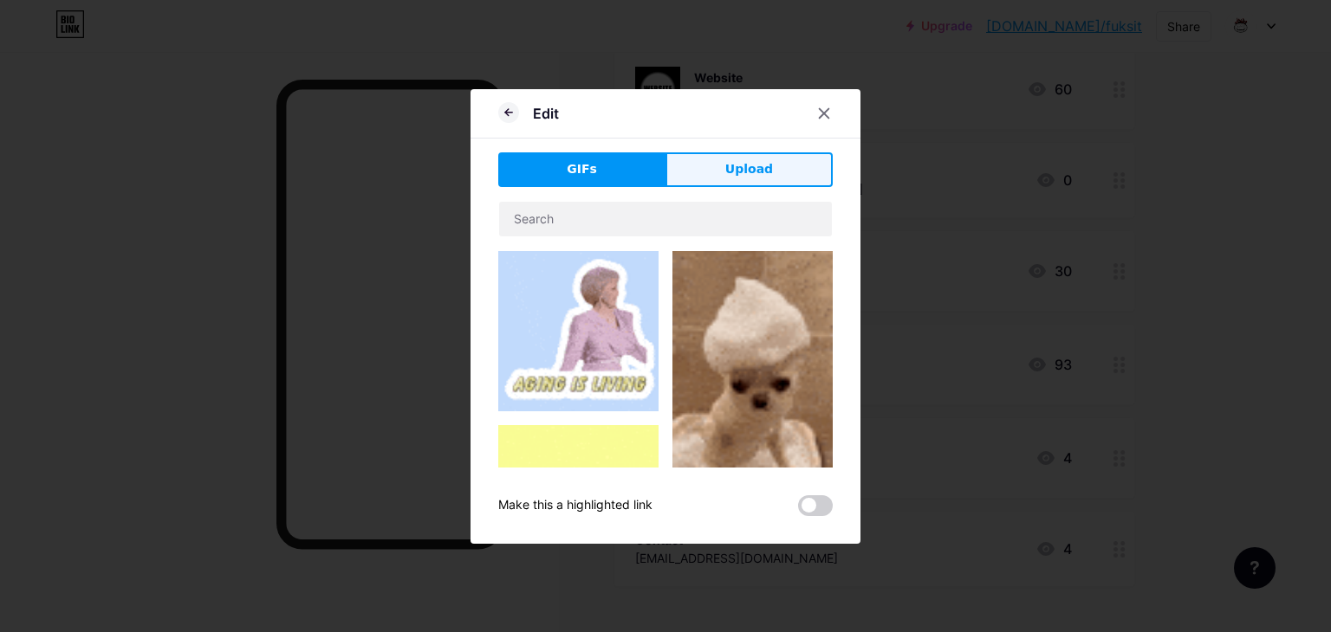
click at [720, 164] on button "Upload" at bounding box center [748, 169] width 167 height 35
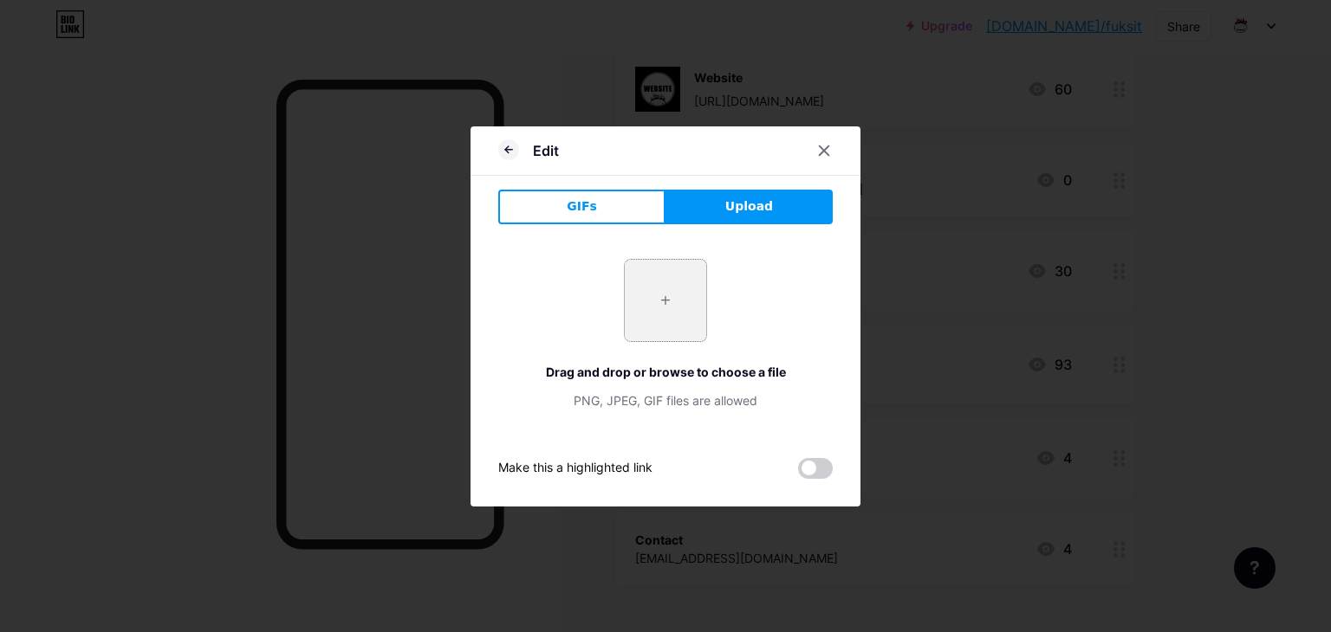
click at [651, 292] on input "file" at bounding box center [665, 300] width 81 height 81
type input "C:\fakepath\JVSDIGJRE.png"
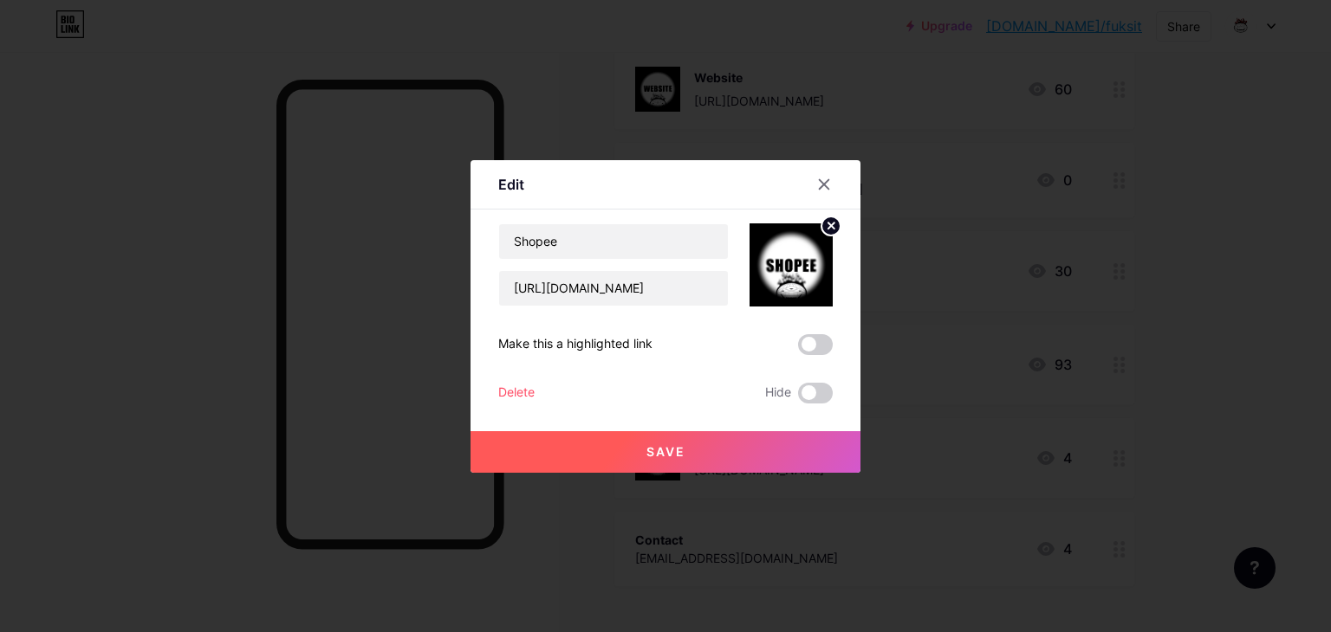
click at [613, 442] on button "Save" at bounding box center [665, 452] width 390 height 42
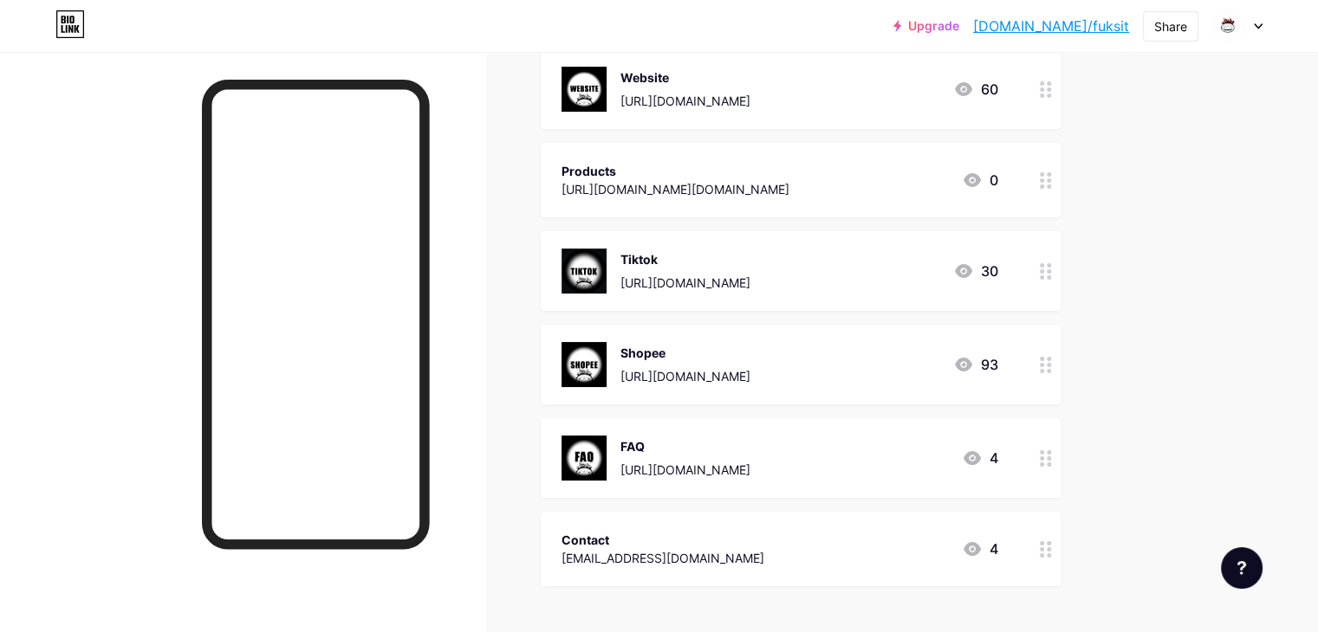
click at [735, 181] on div "[URL][DOMAIN_NAME][DOMAIN_NAME]" at bounding box center [675, 189] width 228 height 18
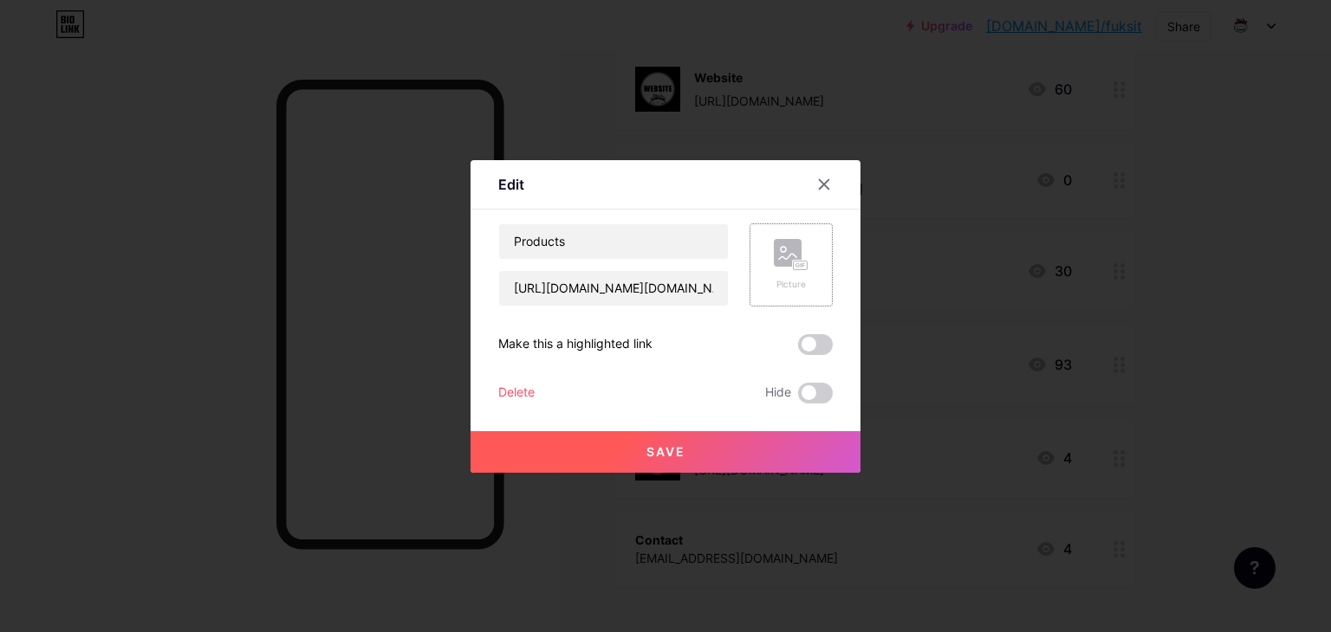
click at [774, 260] on rect at bounding box center [788, 253] width 28 height 28
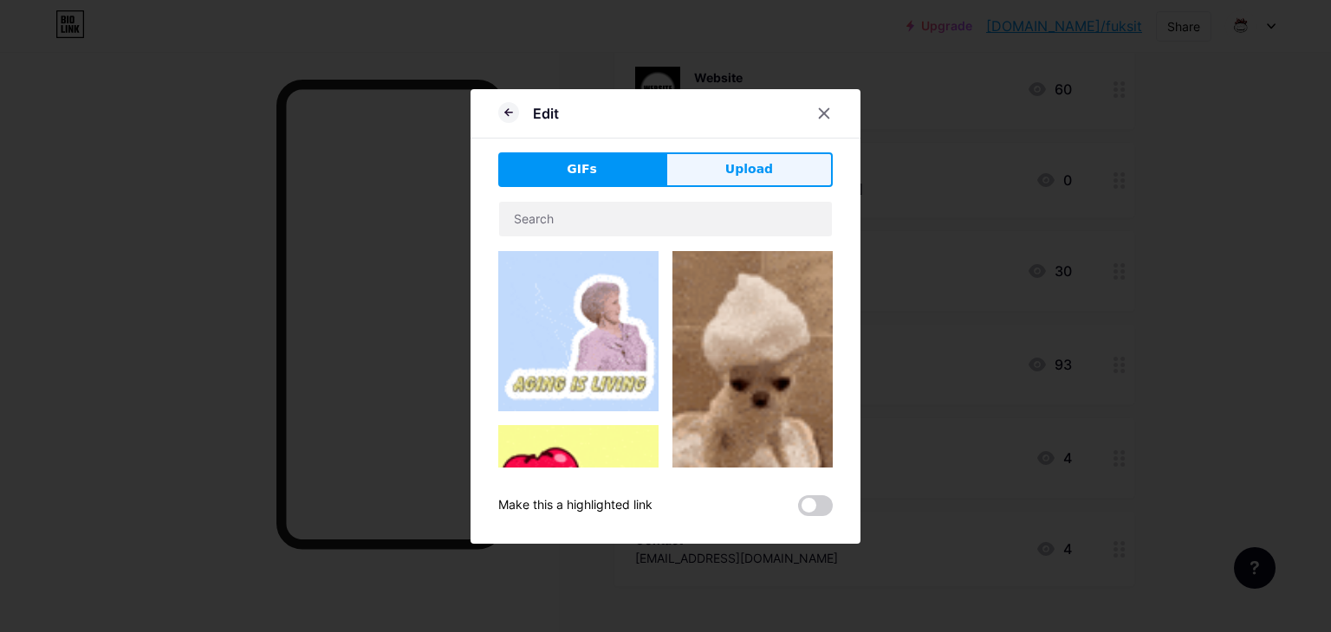
click at [745, 152] on button "Upload" at bounding box center [748, 169] width 167 height 35
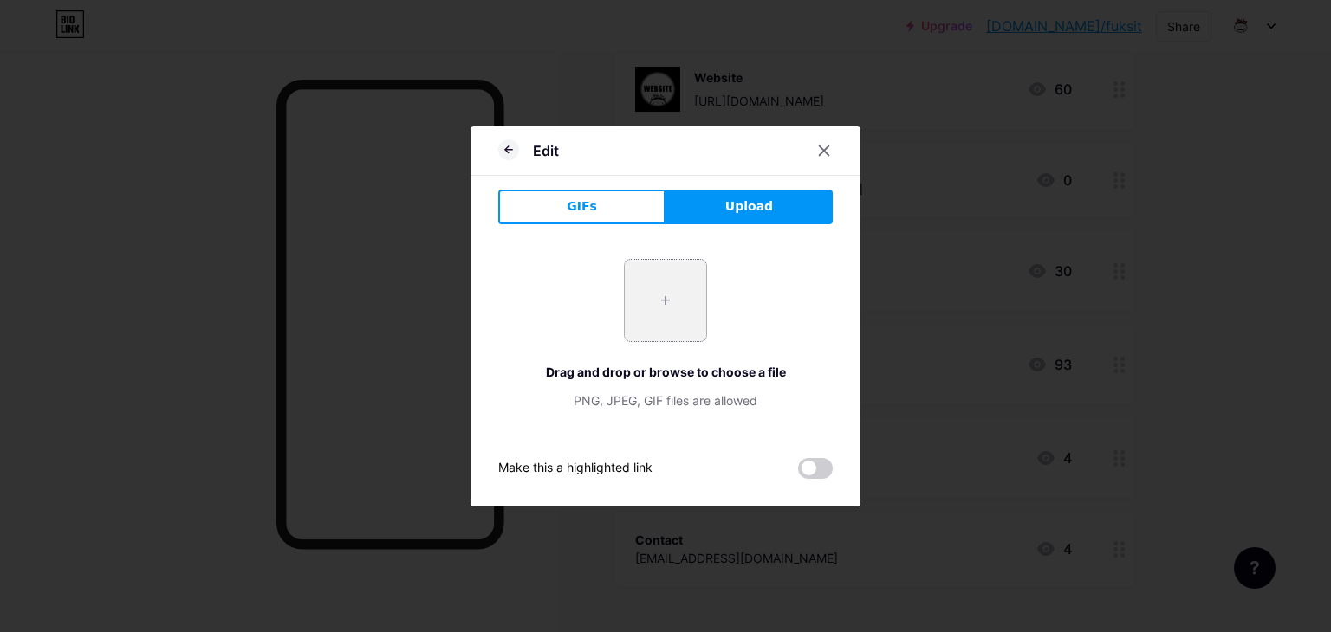
click at [653, 295] on input "file" at bounding box center [665, 300] width 81 height 81
type input "C:\fakepath\Untitled-1.png"
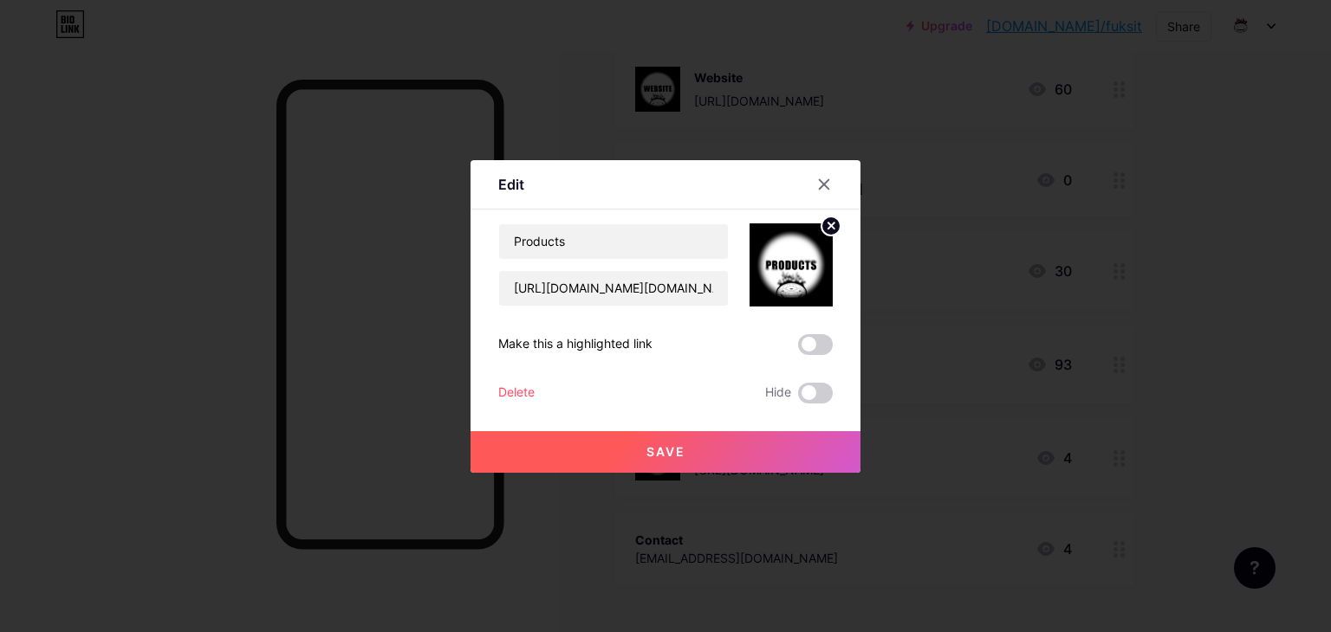
click at [628, 446] on button "Save" at bounding box center [665, 452] width 390 height 42
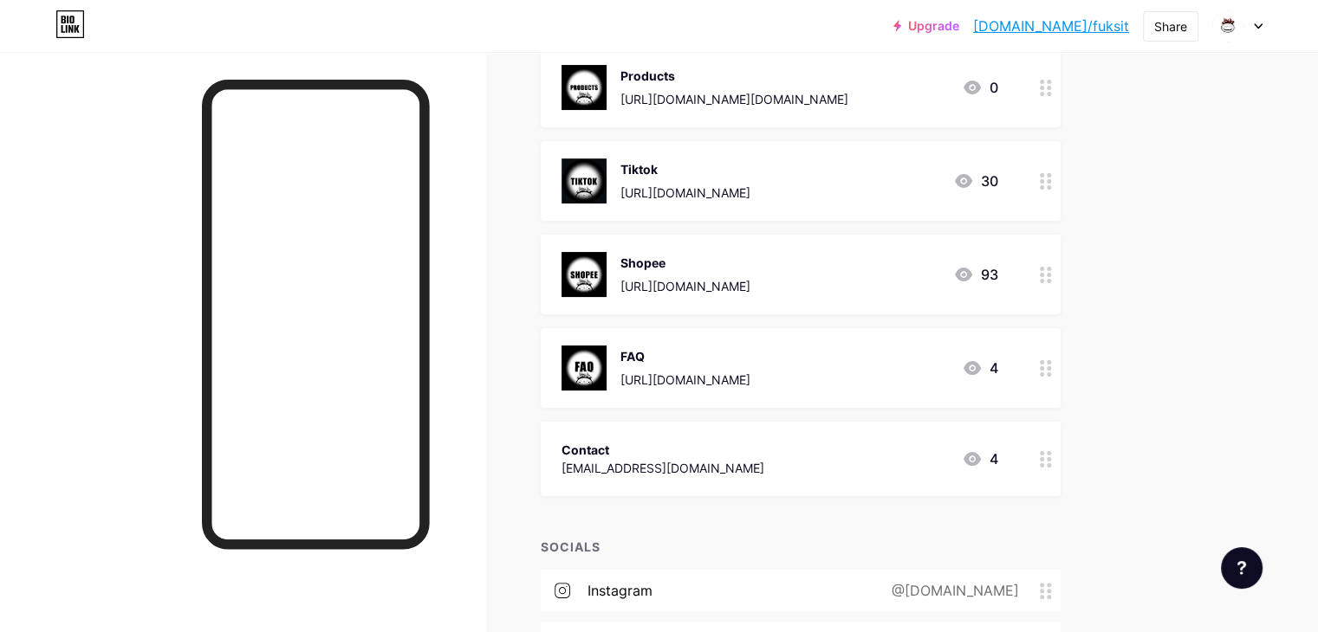
scroll to position [321, 0]
click at [689, 464] on div "[EMAIL_ADDRESS][DOMAIN_NAME]" at bounding box center [662, 466] width 203 height 18
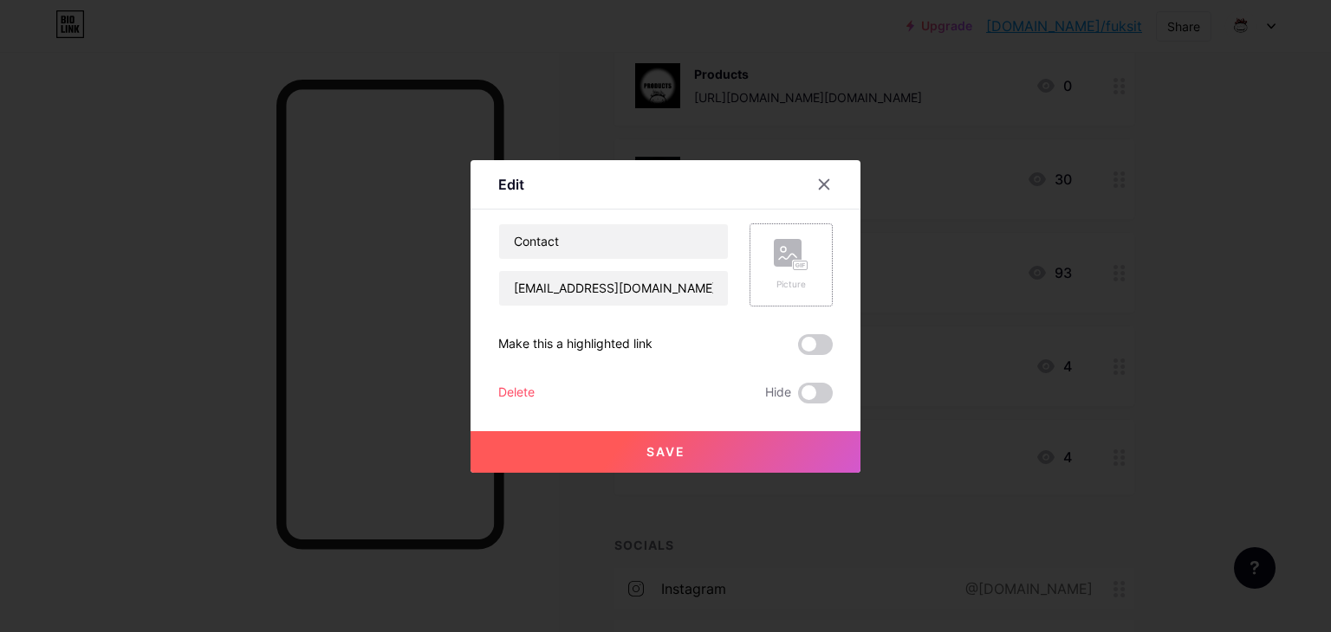
click at [768, 295] on div "Picture" at bounding box center [790, 265] width 83 height 83
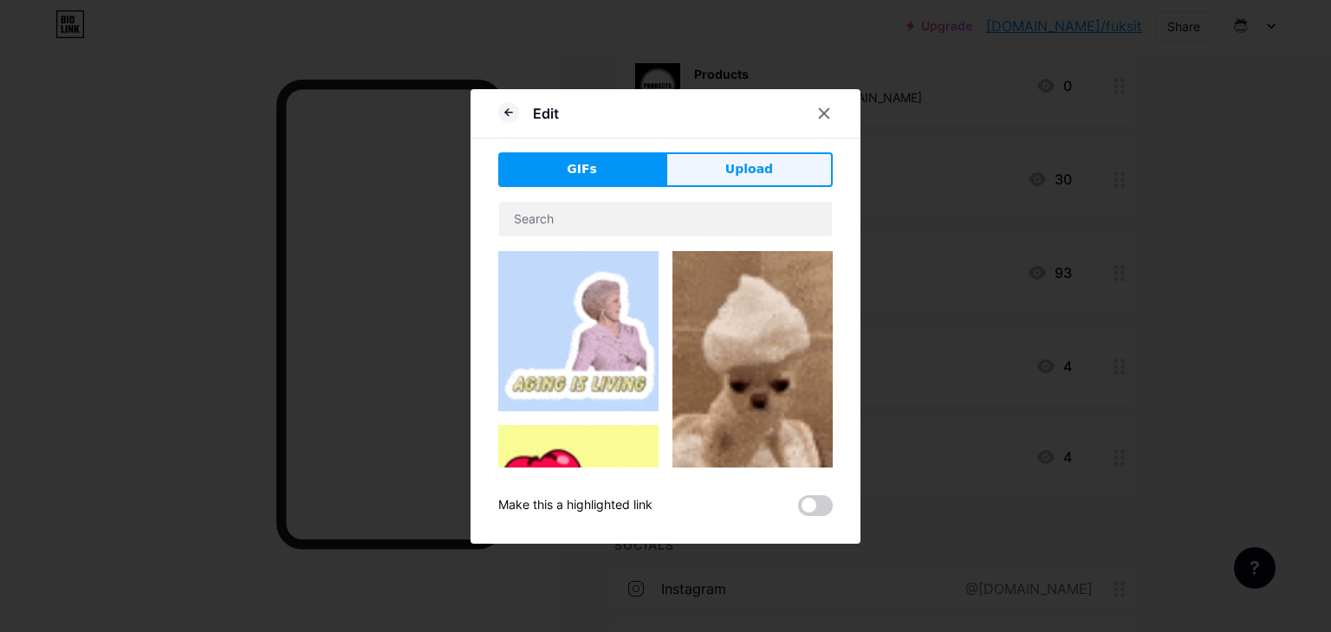
click at [703, 171] on button "Upload" at bounding box center [748, 169] width 167 height 35
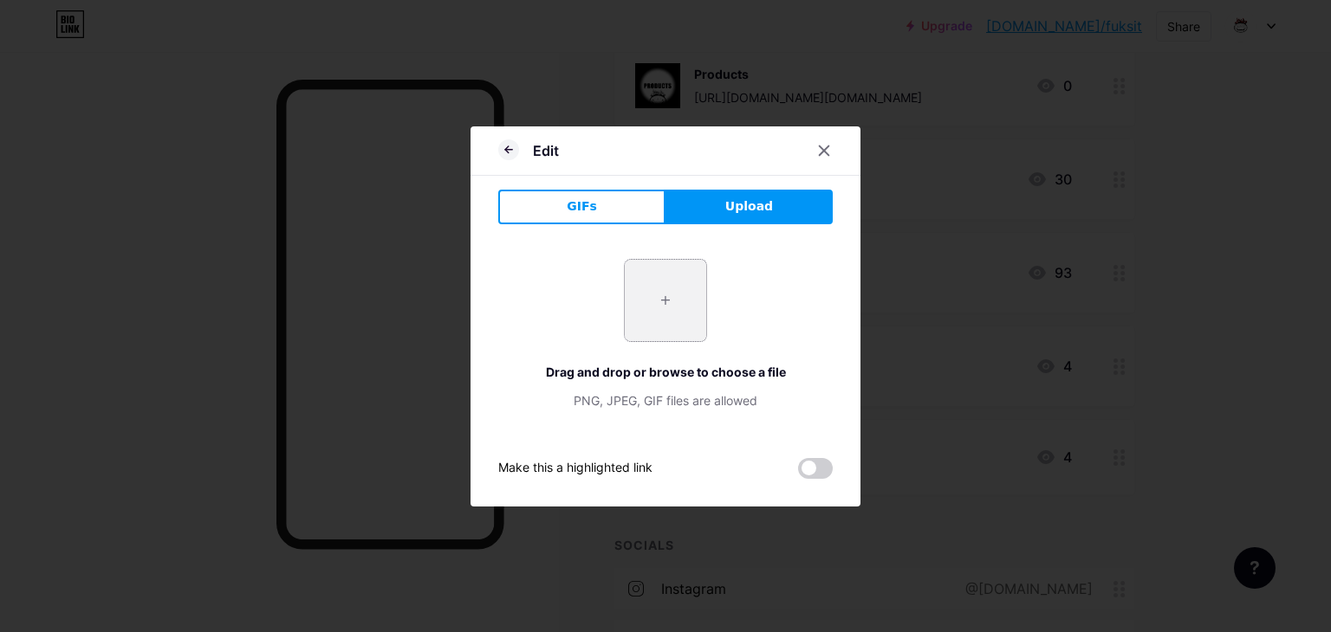
click at [668, 276] on input "file" at bounding box center [665, 300] width 81 height 81
type input "C:\fakepath\HIGHLIGHT.png"
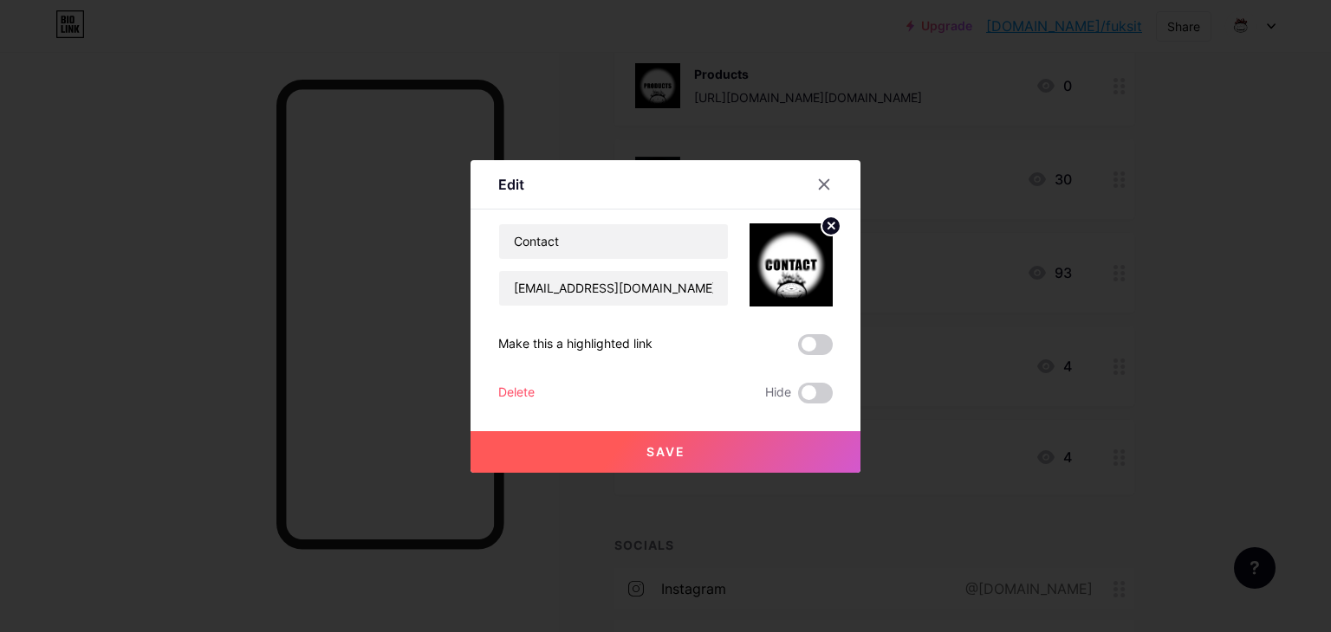
click at [542, 457] on button "Save" at bounding box center [665, 452] width 390 height 42
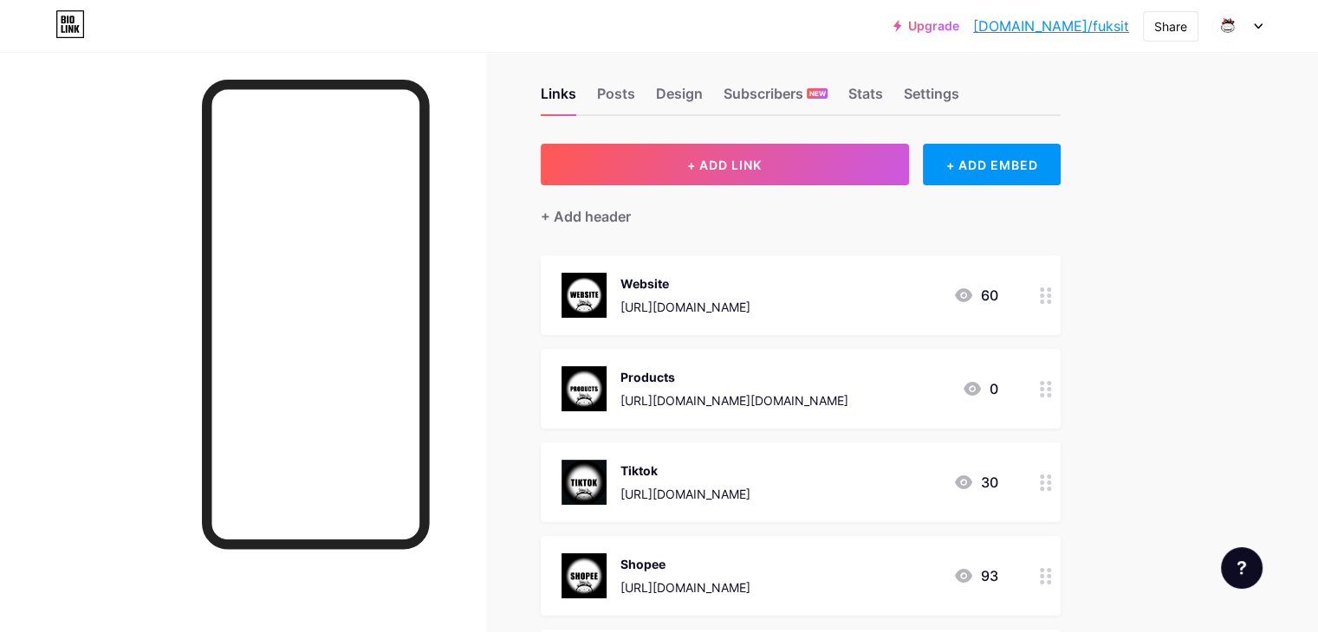
scroll to position [0, 0]
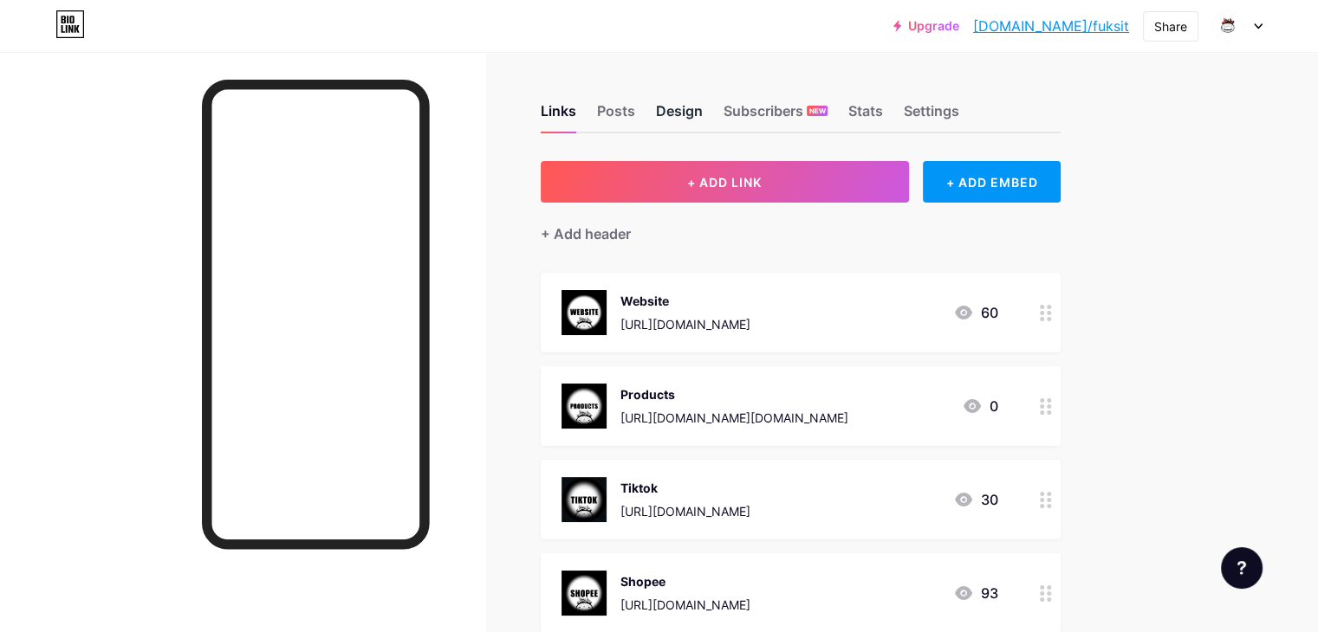
click at [703, 105] on div "Design" at bounding box center [679, 115] width 47 height 31
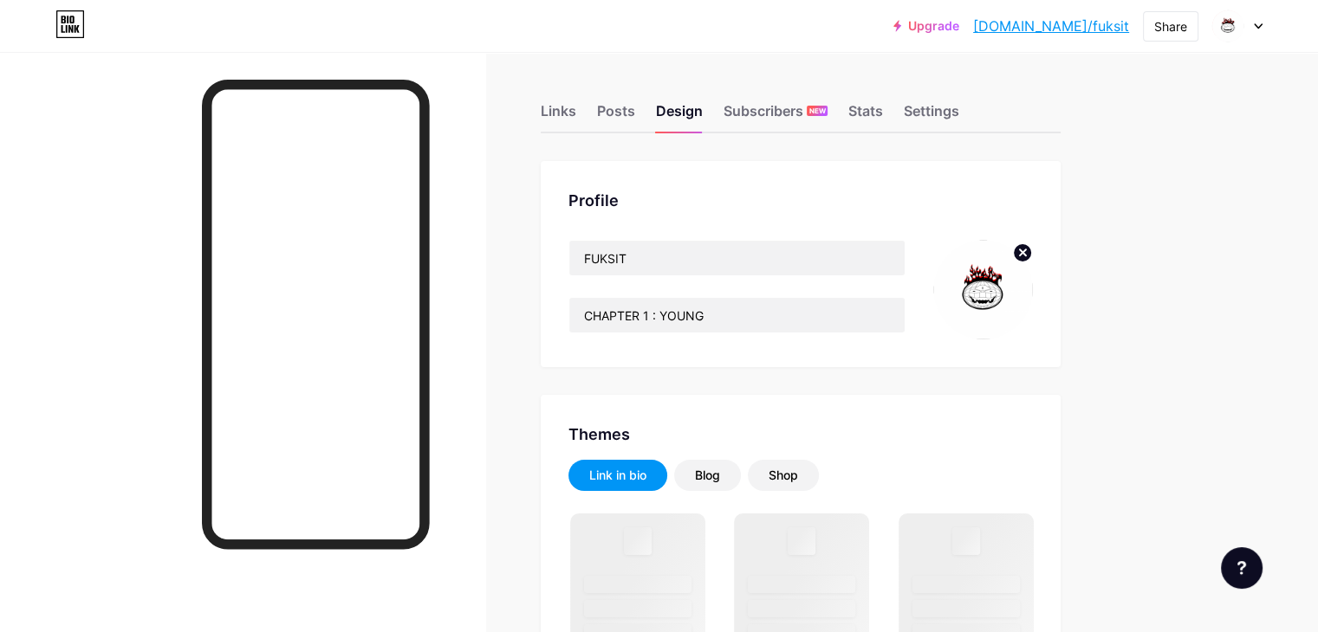
click at [1033, 268] on img at bounding box center [983, 290] width 100 height 100
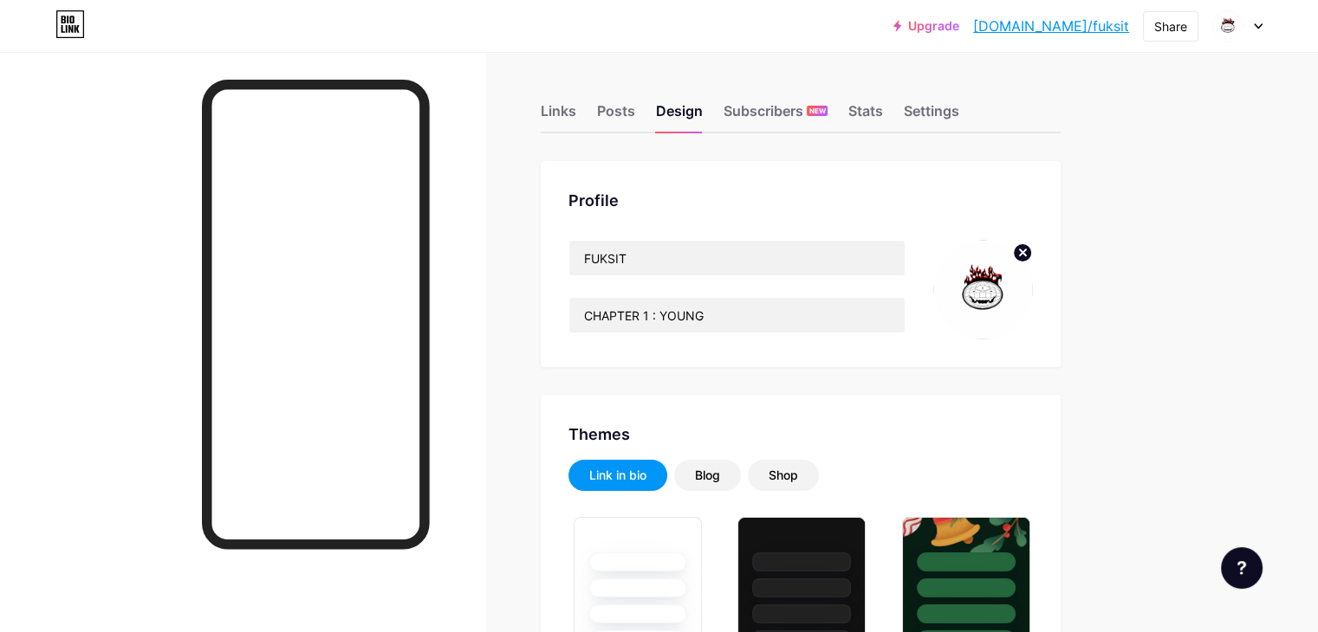
type input "#ffffff"
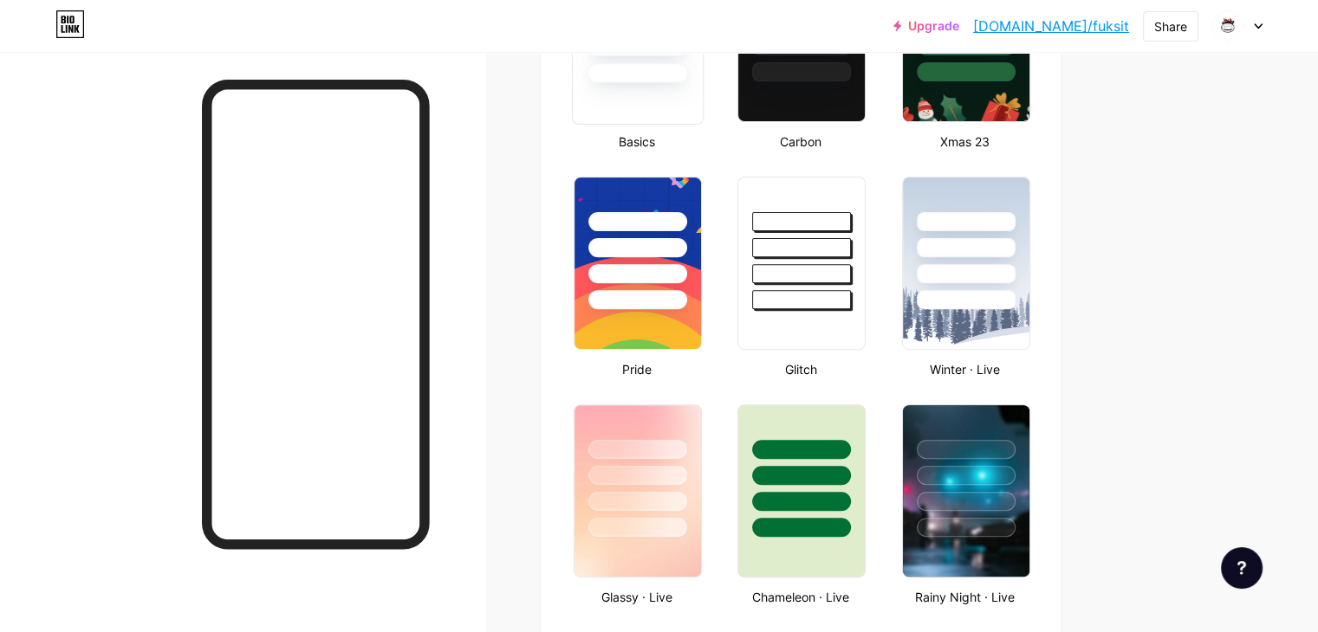
scroll to position [582, 0]
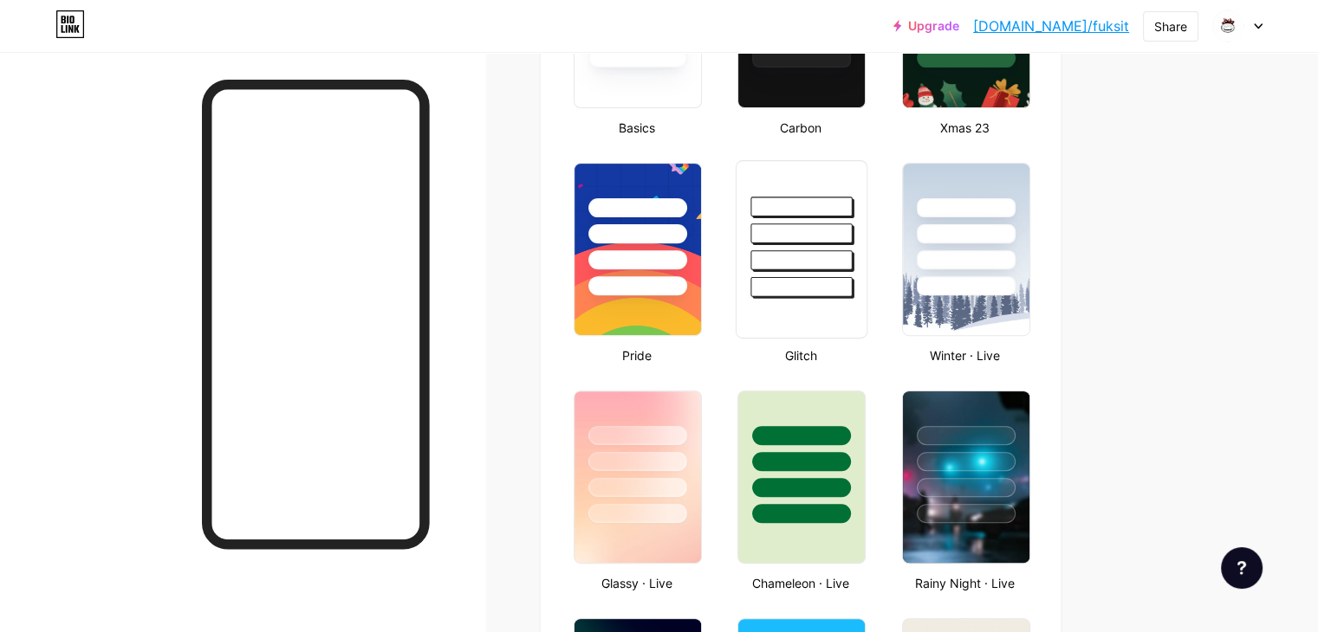
click at [853, 240] on div at bounding box center [801, 234] width 101 height 20
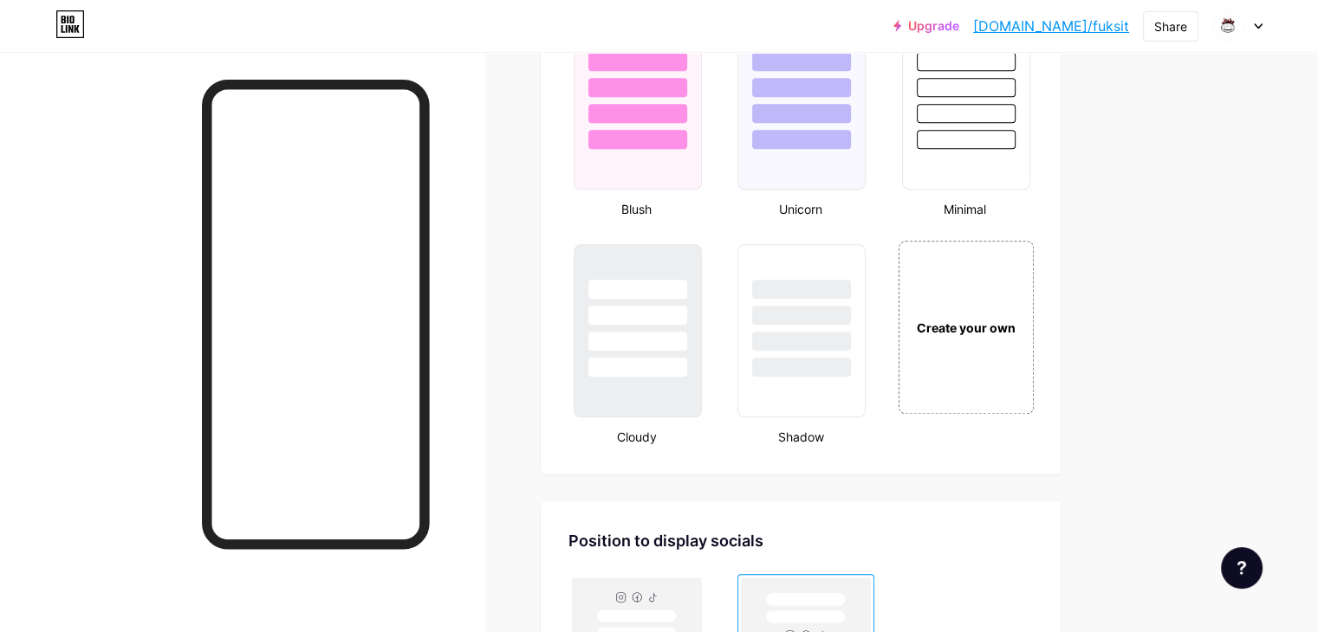
scroll to position [1871, 0]
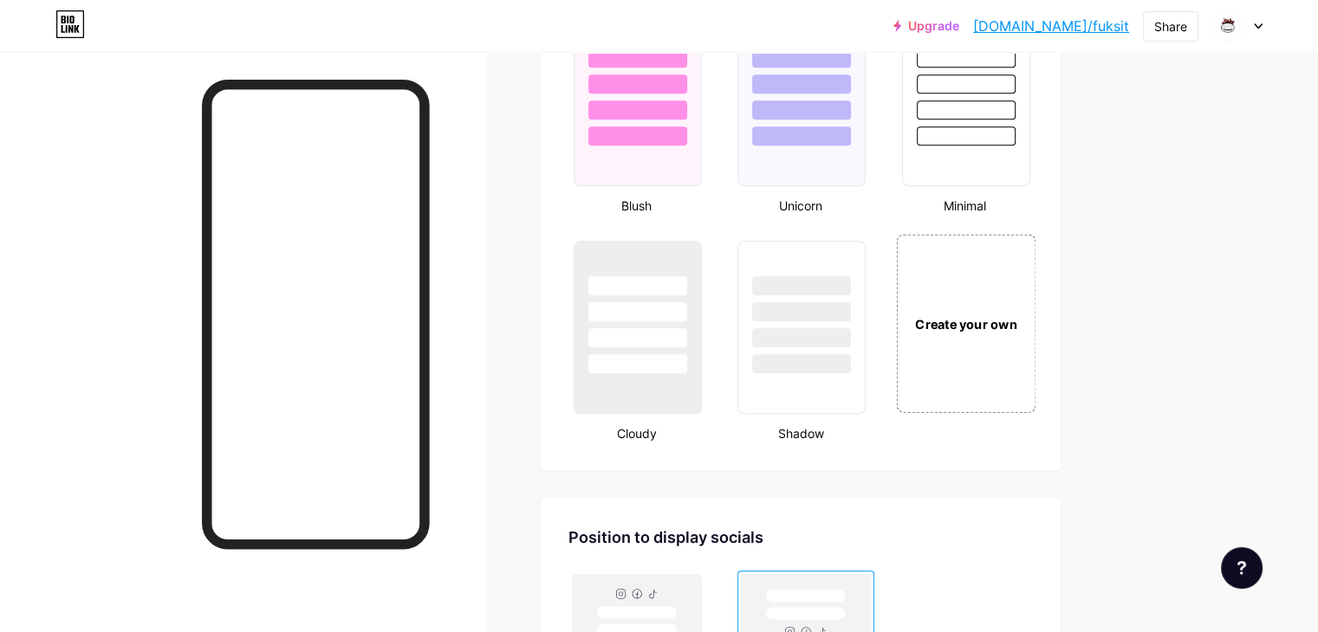
click at [1026, 295] on div "Create your own" at bounding box center [965, 323] width 139 height 178
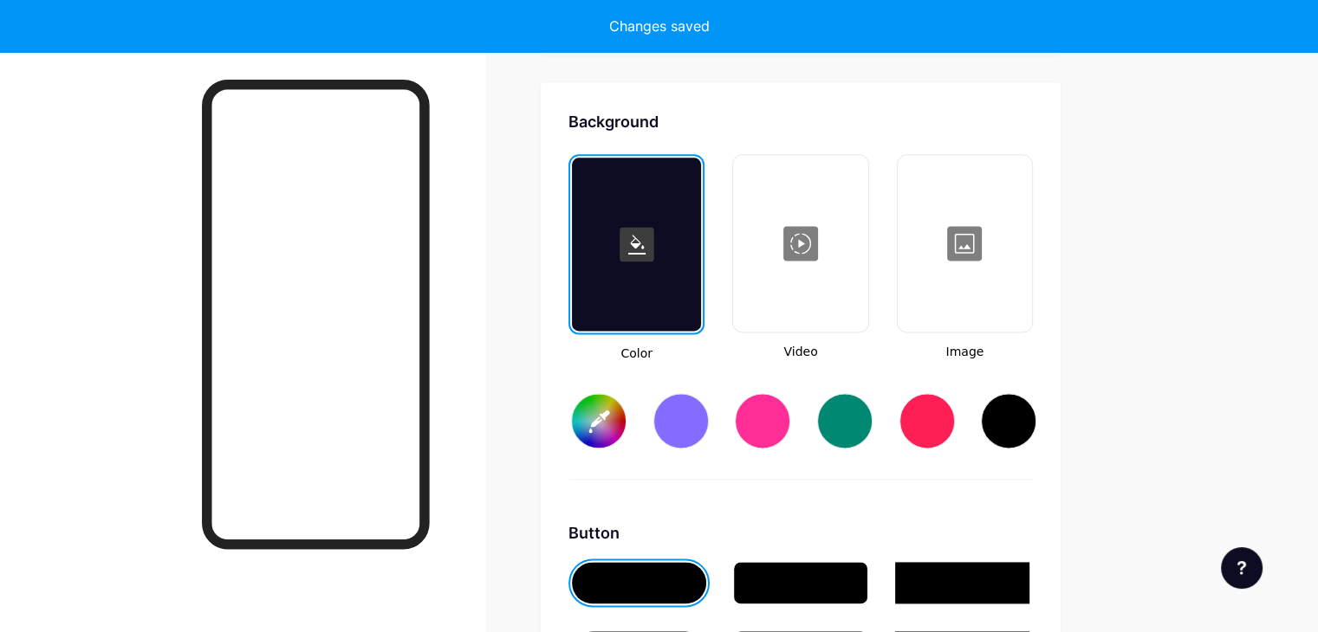
scroll to position [2294, 0]
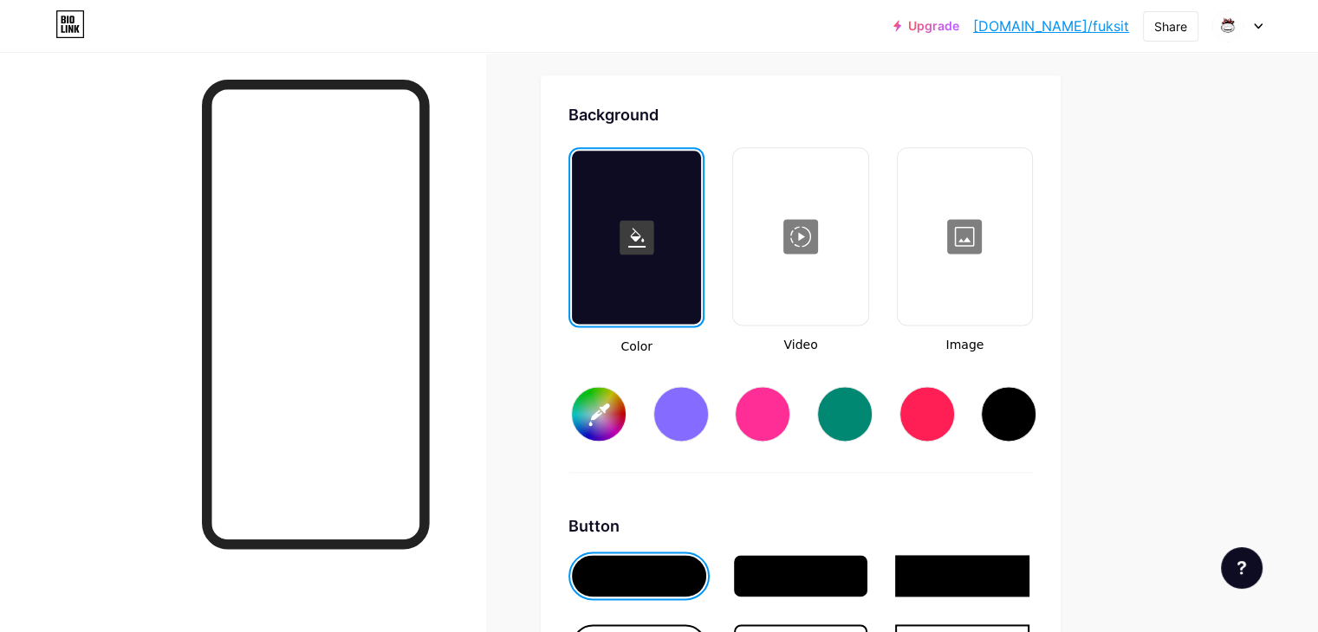
type input "#ffffff"
type input "#000000"
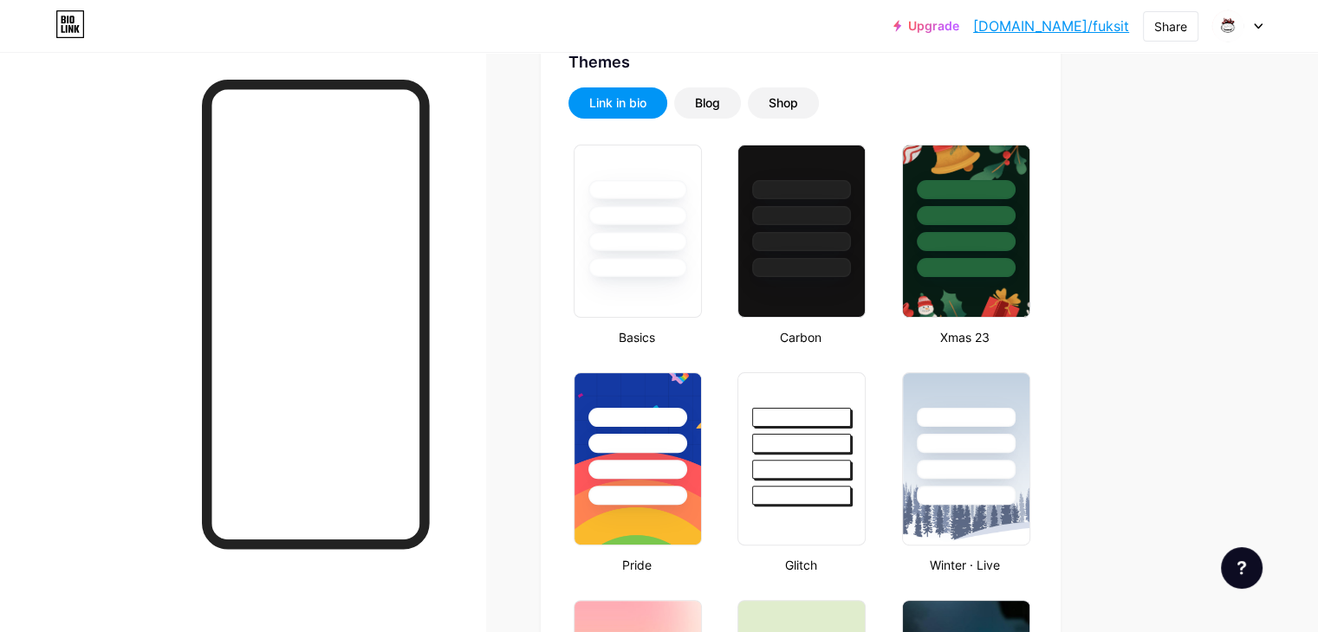
scroll to position [371, 0]
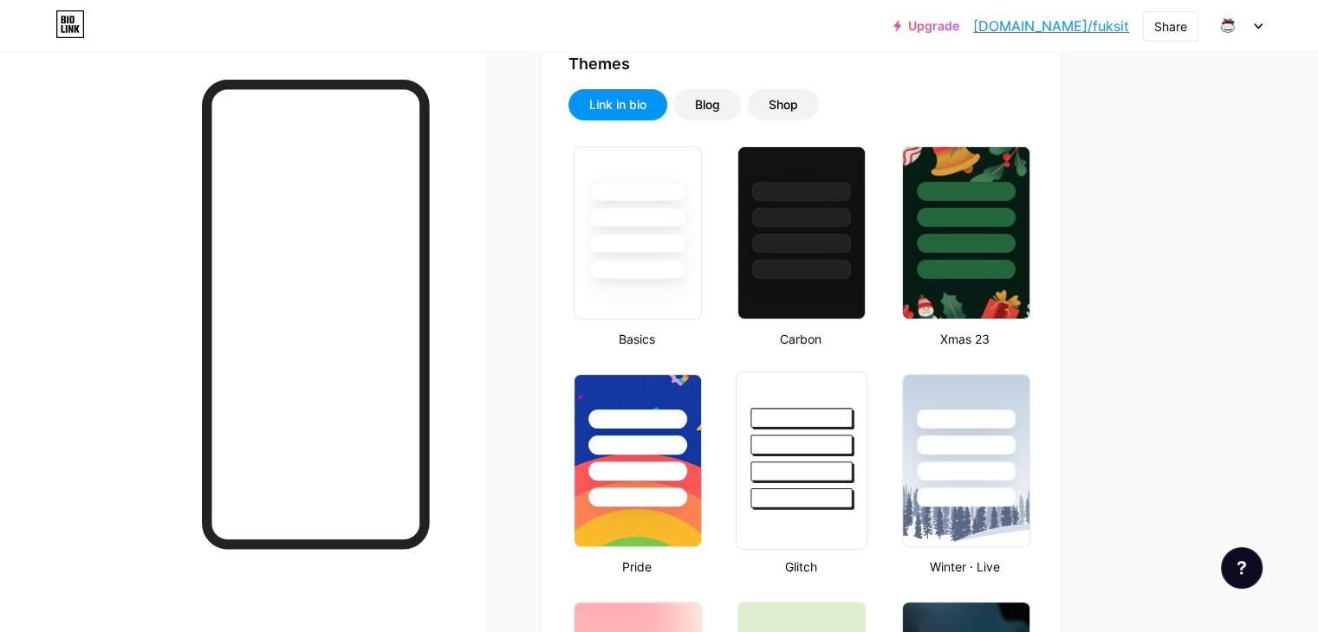
click at [867, 526] on div at bounding box center [802, 461] width 132 height 178
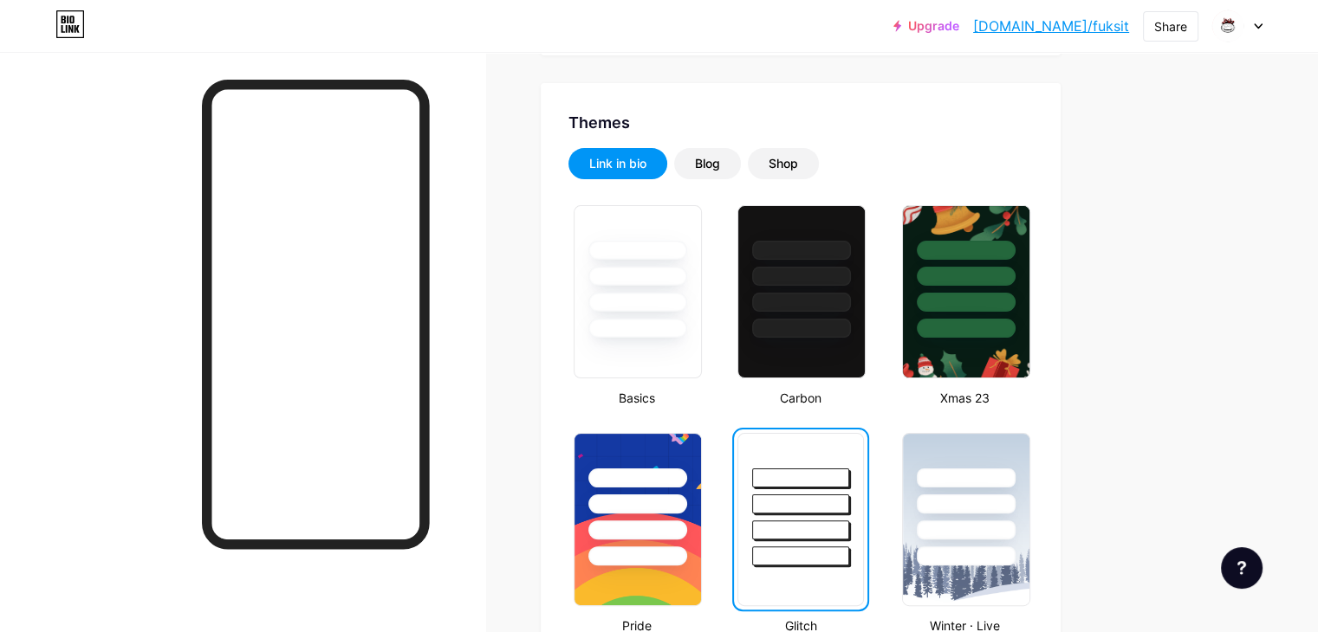
scroll to position [0, 0]
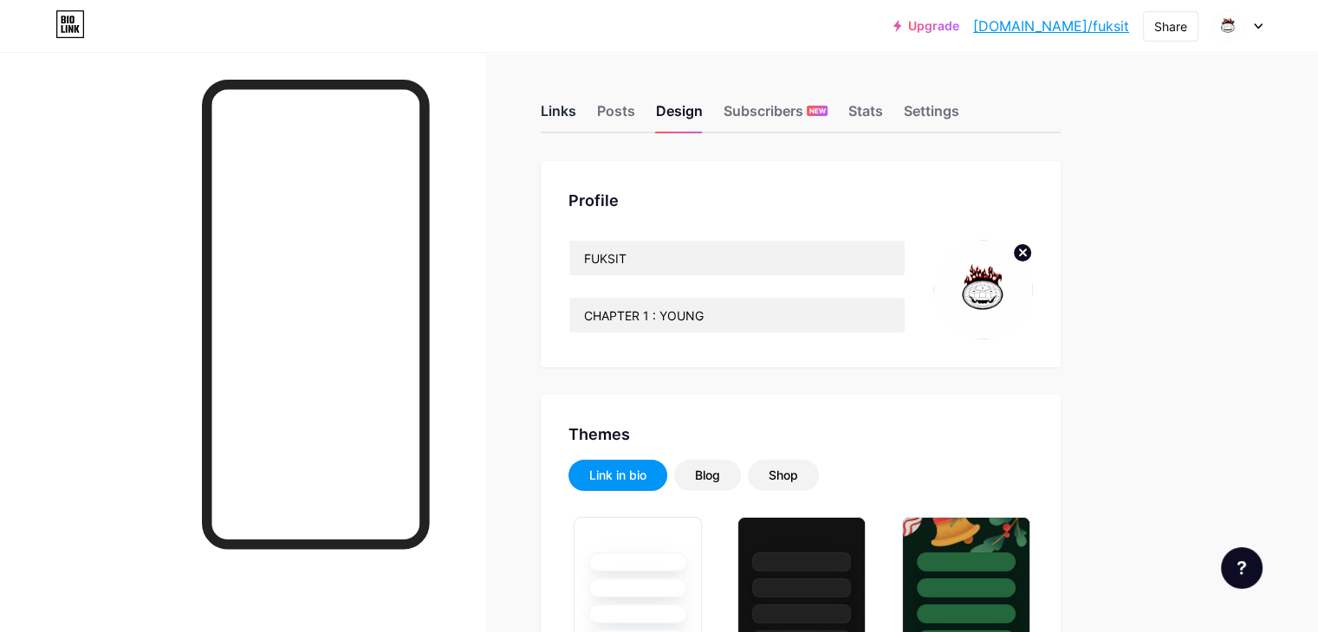
click at [576, 126] on div "Links" at bounding box center [559, 115] width 36 height 31
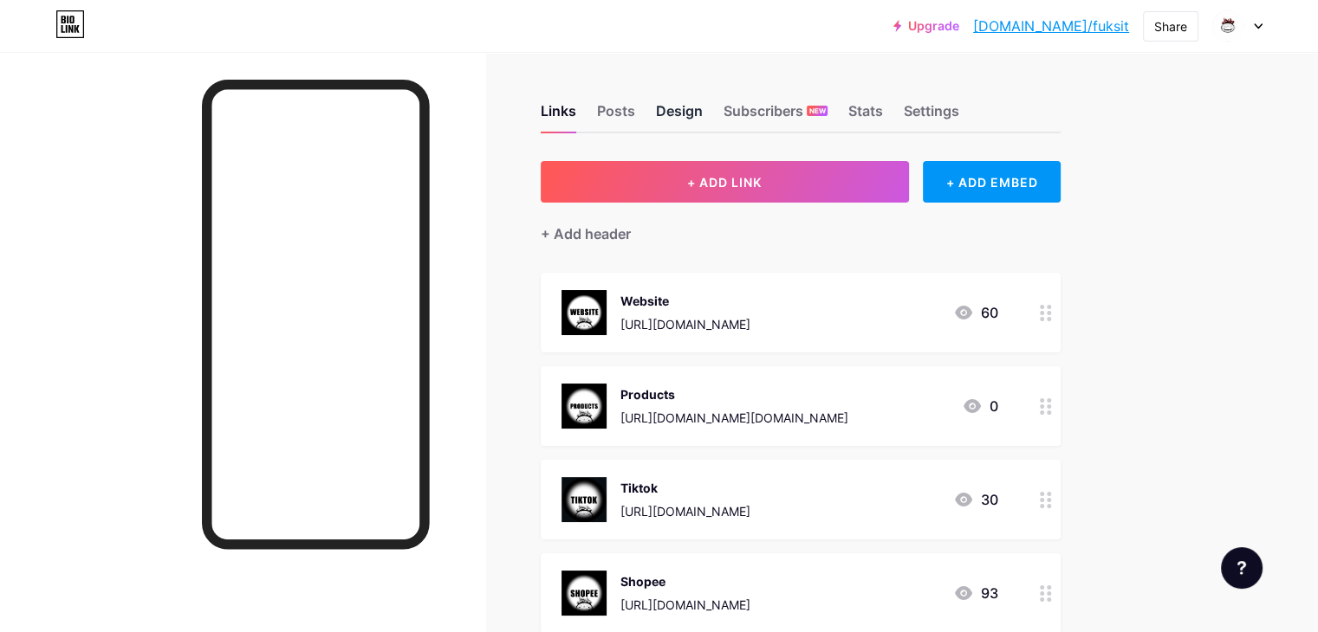
click at [703, 131] on div "Design" at bounding box center [679, 115] width 47 height 31
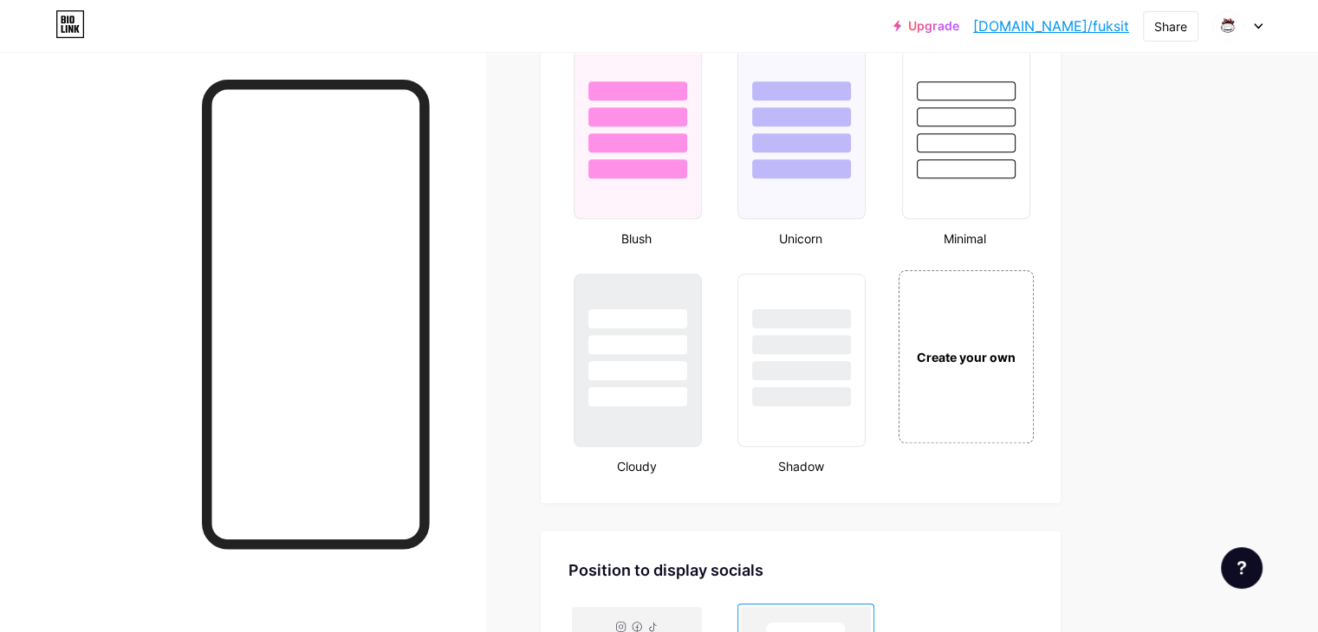
scroll to position [1839, 0]
click at [1021, 348] on div "Create your own" at bounding box center [965, 356] width 130 height 19
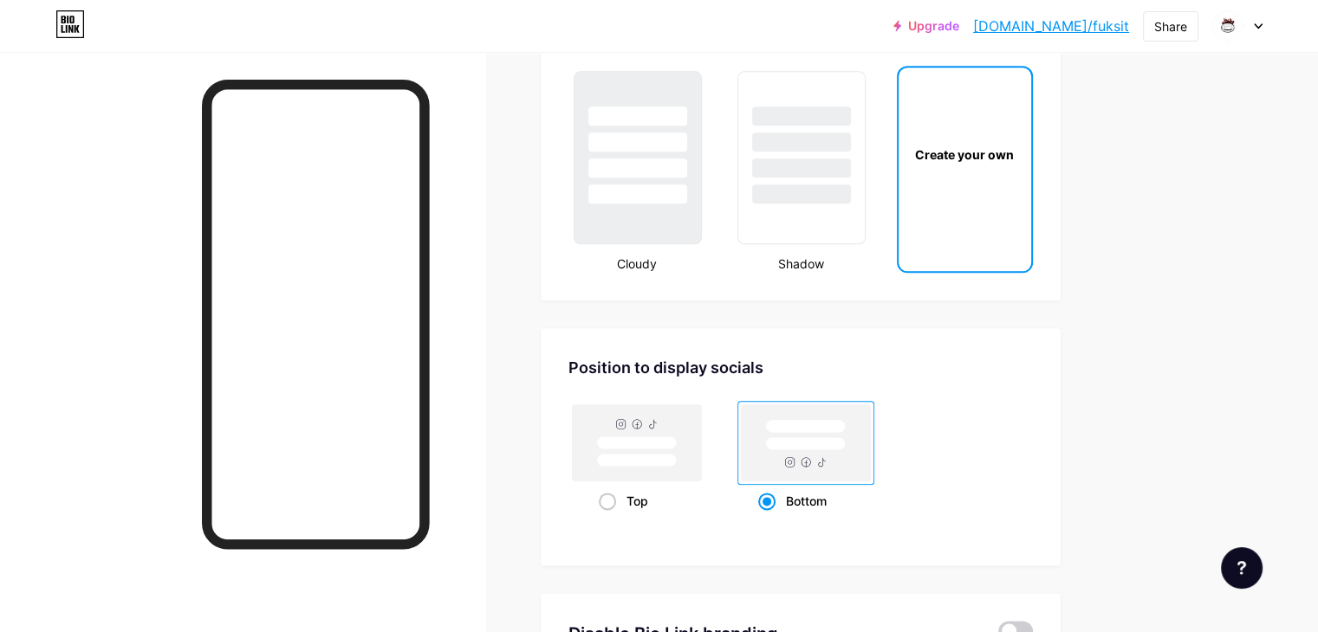
scroll to position [2044, 0]
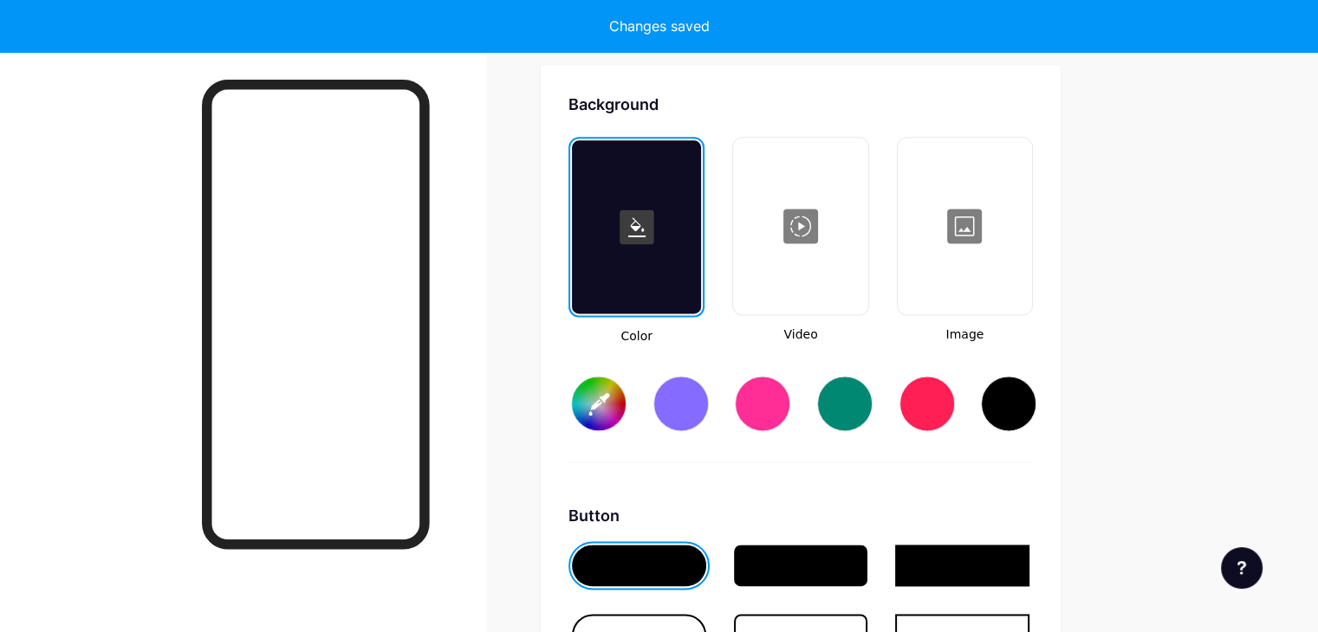
type input "#ffffff"
type input "#000000"
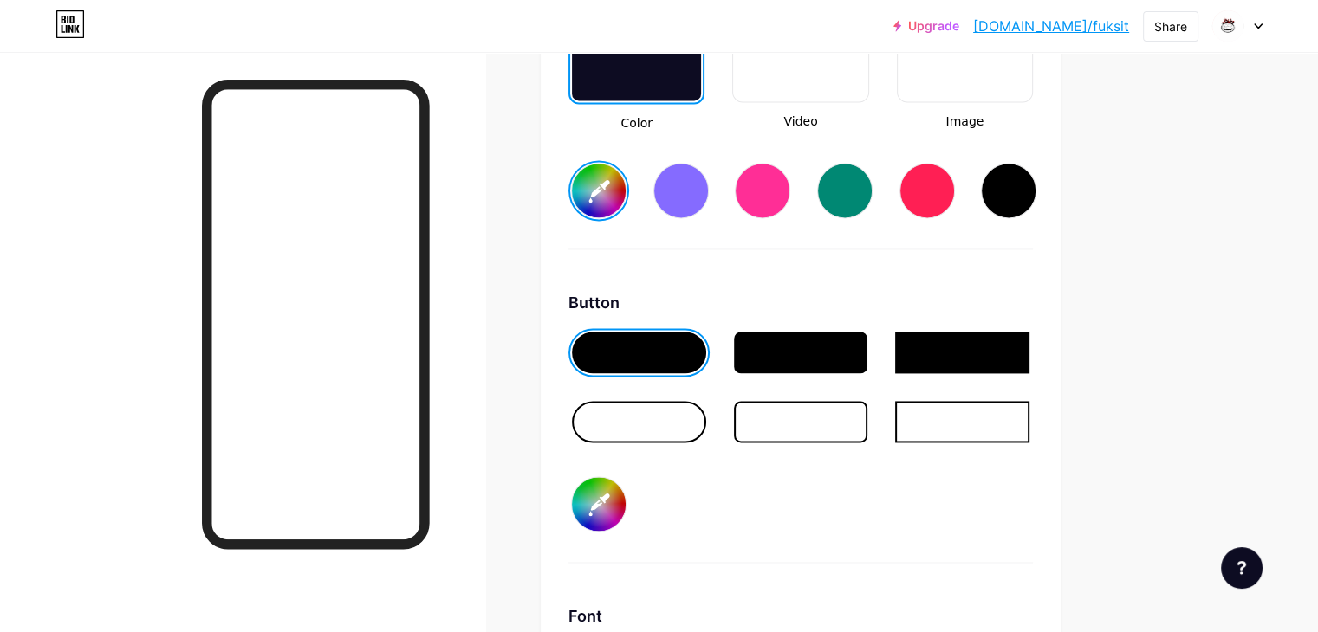
scroll to position [2519, 0]
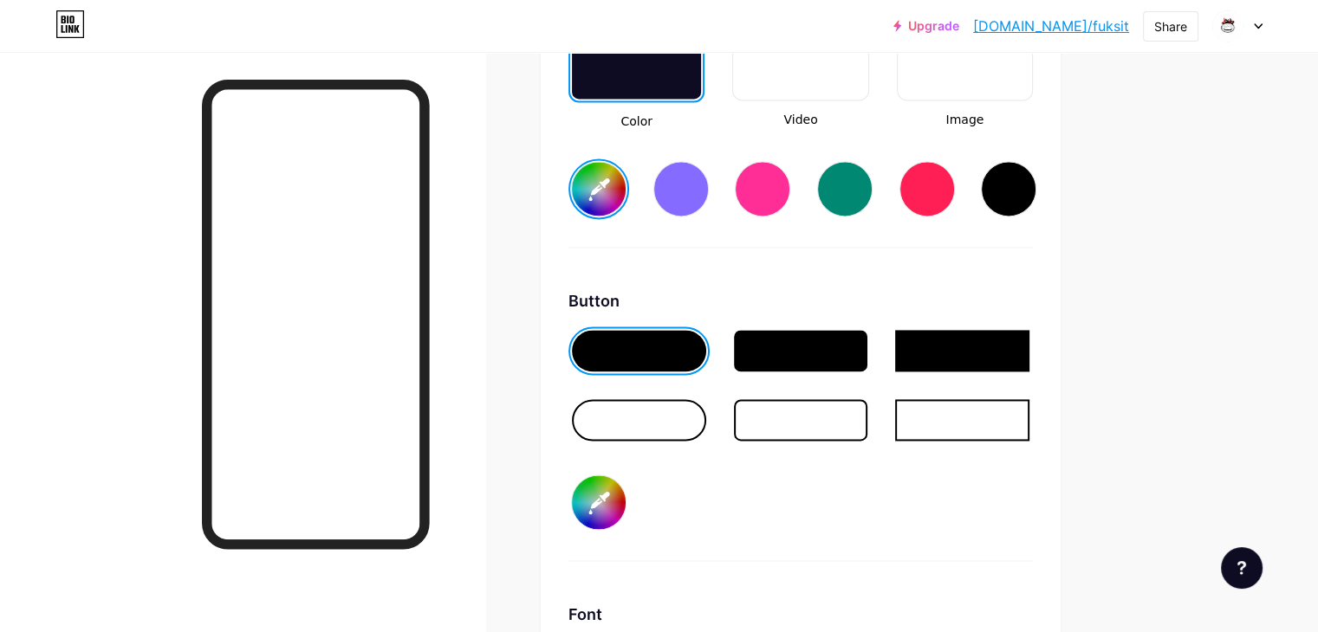
click at [863, 405] on div at bounding box center [801, 420] width 134 height 42
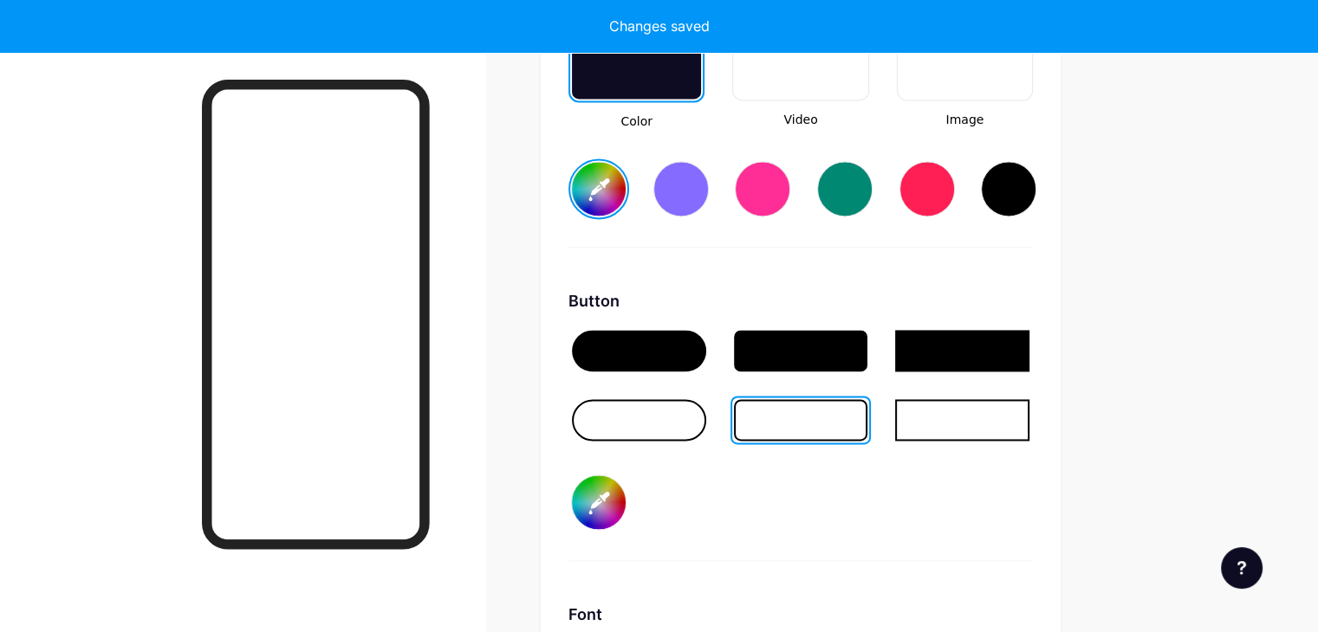
type input "#ffffff"
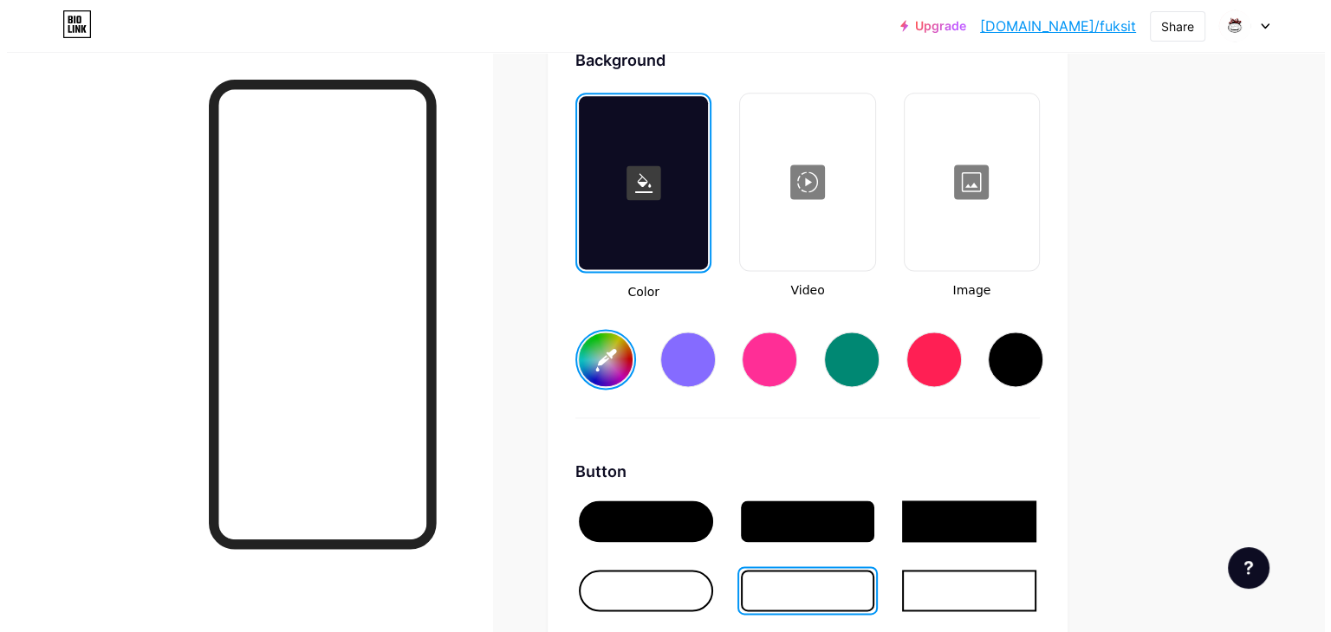
scroll to position [2346, 0]
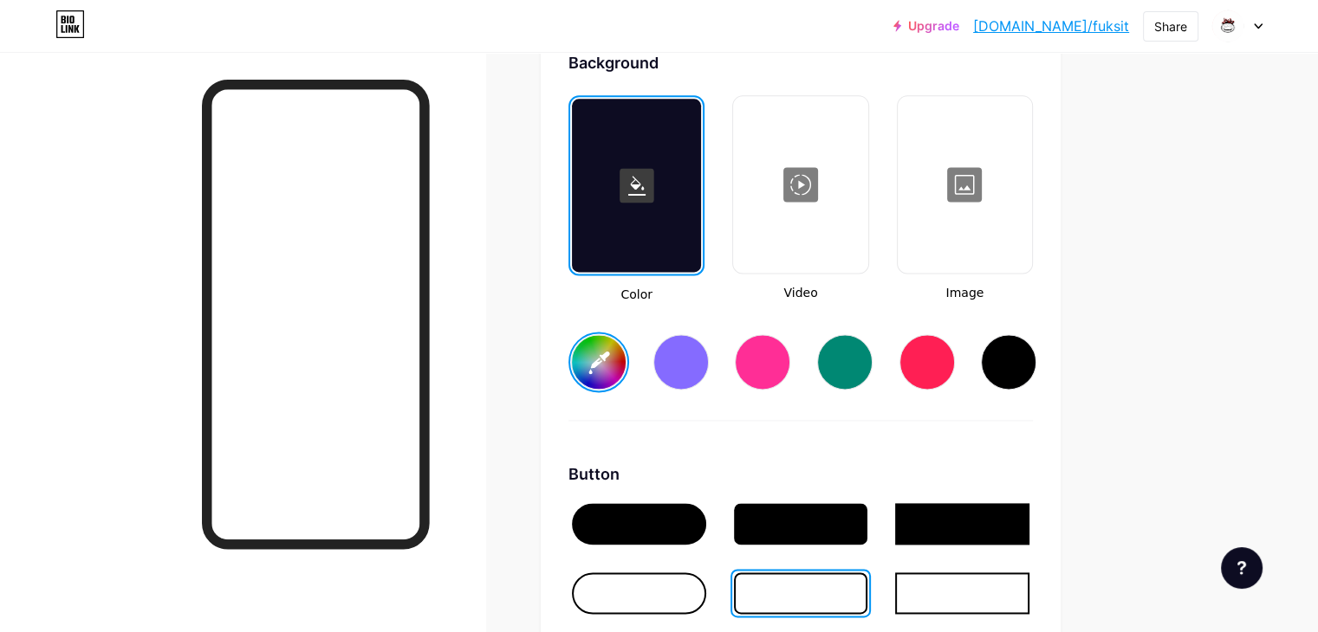
click at [865, 247] on div at bounding box center [800, 184] width 131 height 173
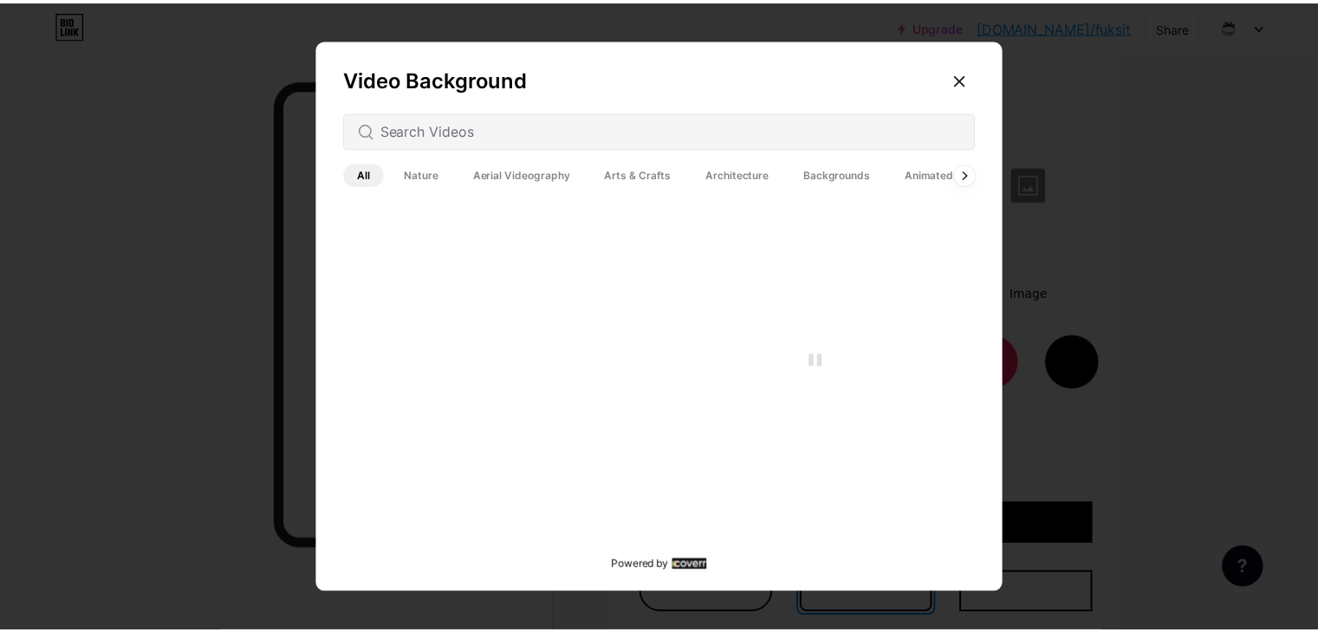
scroll to position [4250, 0]
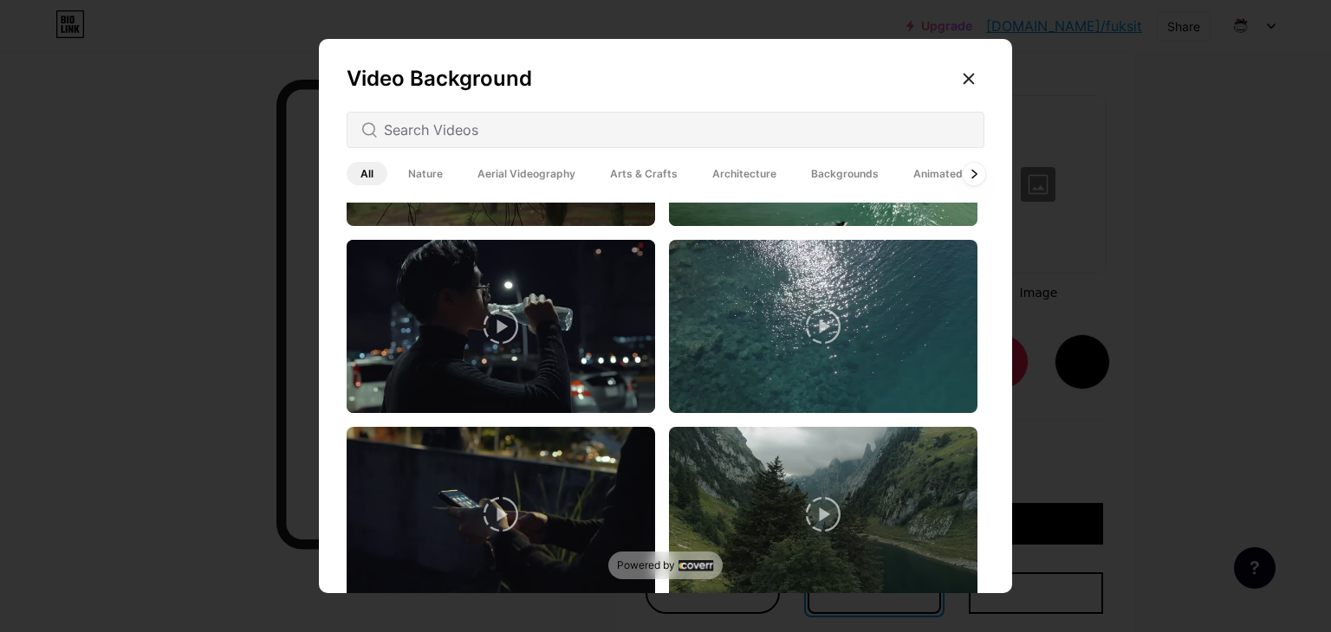
click at [970, 178] on icon at bounding box center [973, 174] width 7 height 10
click at [964, 74] on icon at bounding box center [969, 79] width 14 height 14
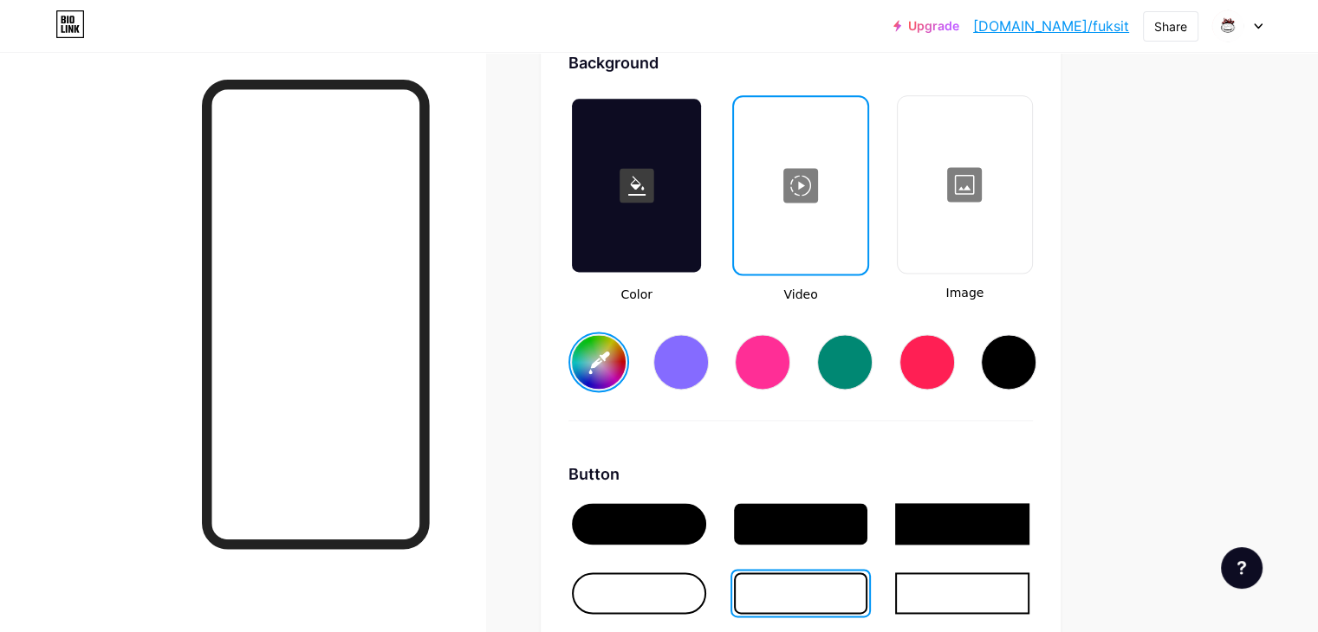
scroll to position [2221, 0]
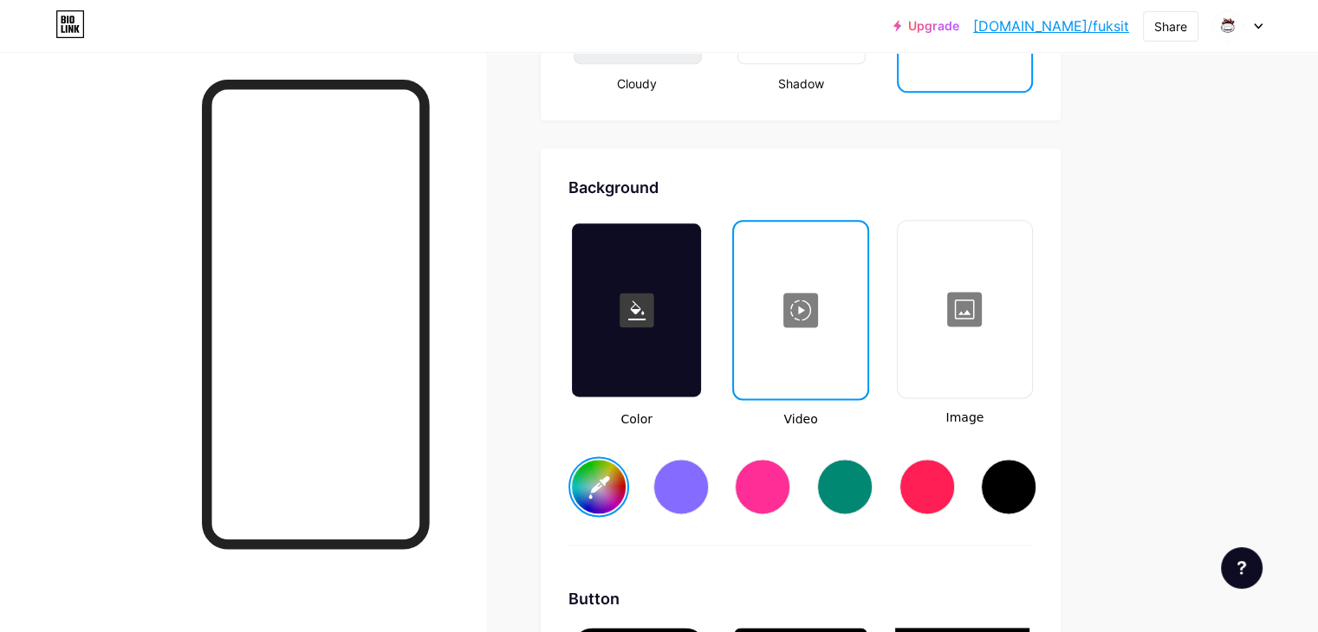
click at [1029, 323] on div at bounding box center [964, 309] width 131 height 173
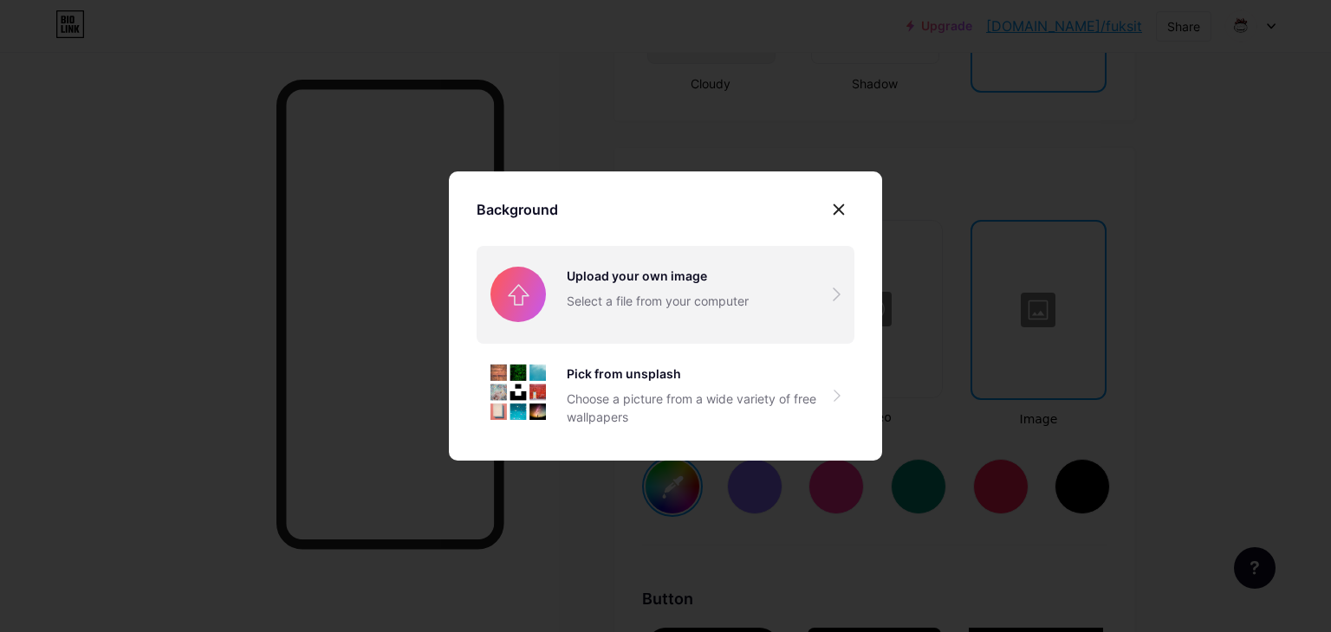
click at [723, 280] on input "file" at bounding box center [665, 294] width 378 height 97
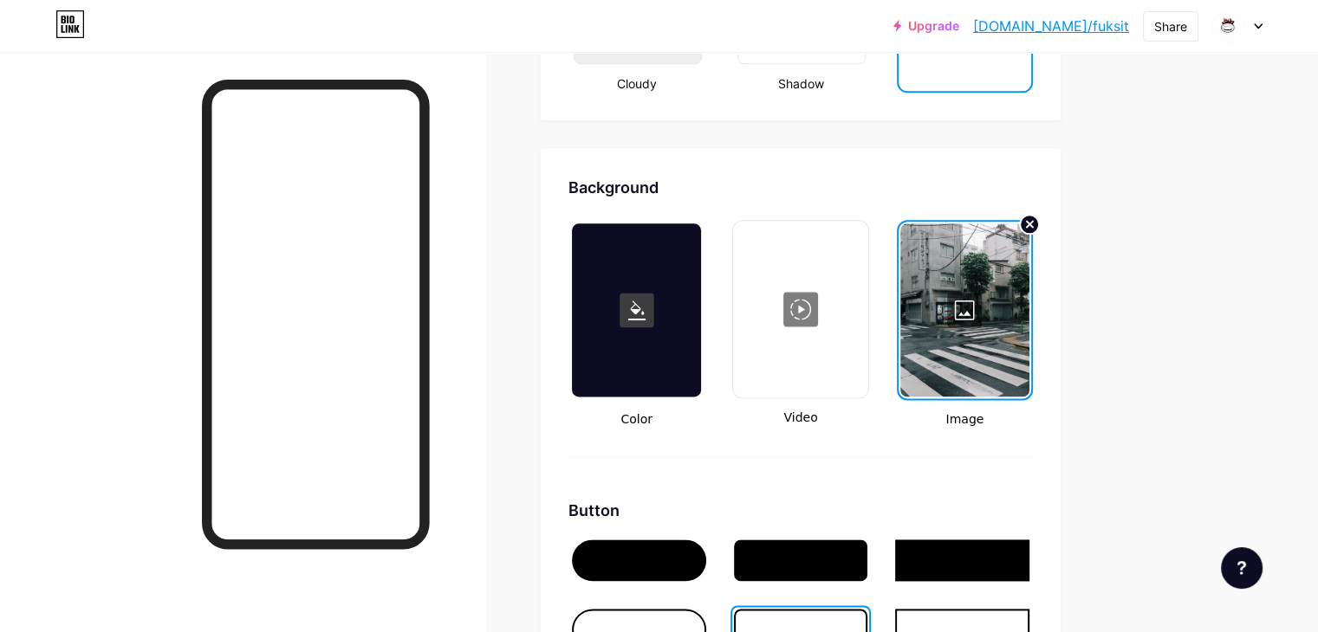
click at [1029, 250] on div at bounding box center [964, 310] width 129 height 173
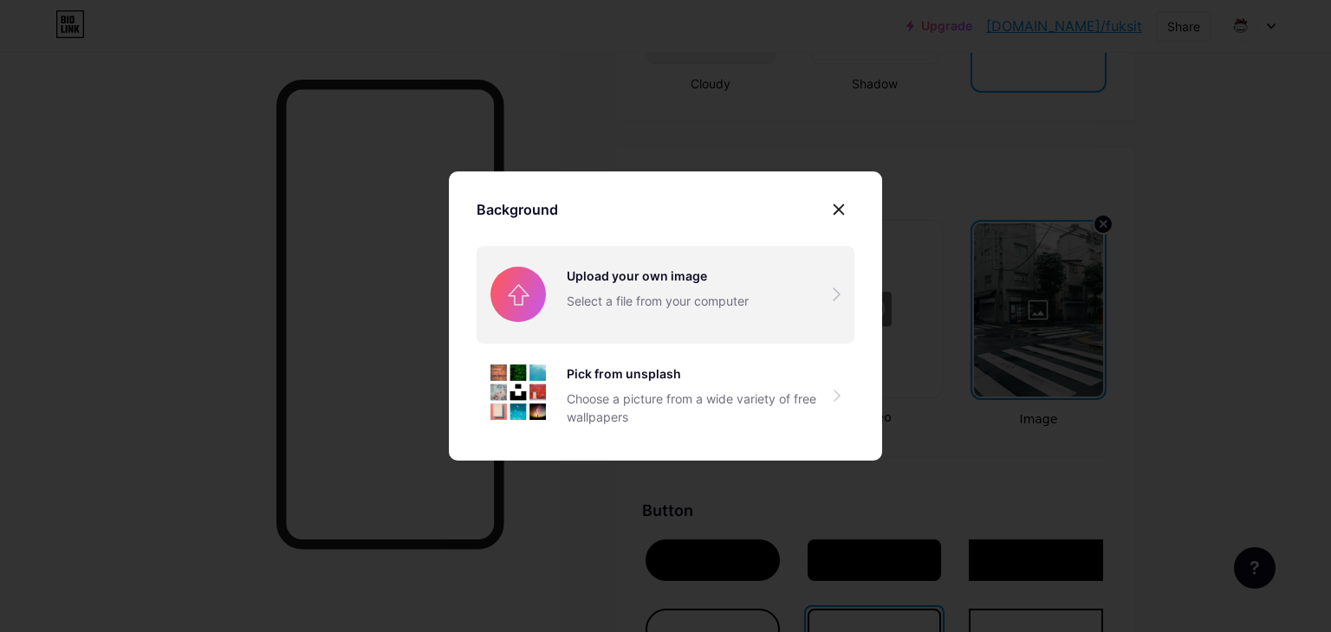
click at [781, 286] on input "file" at bounding box center [665, 294] width 378 height 97
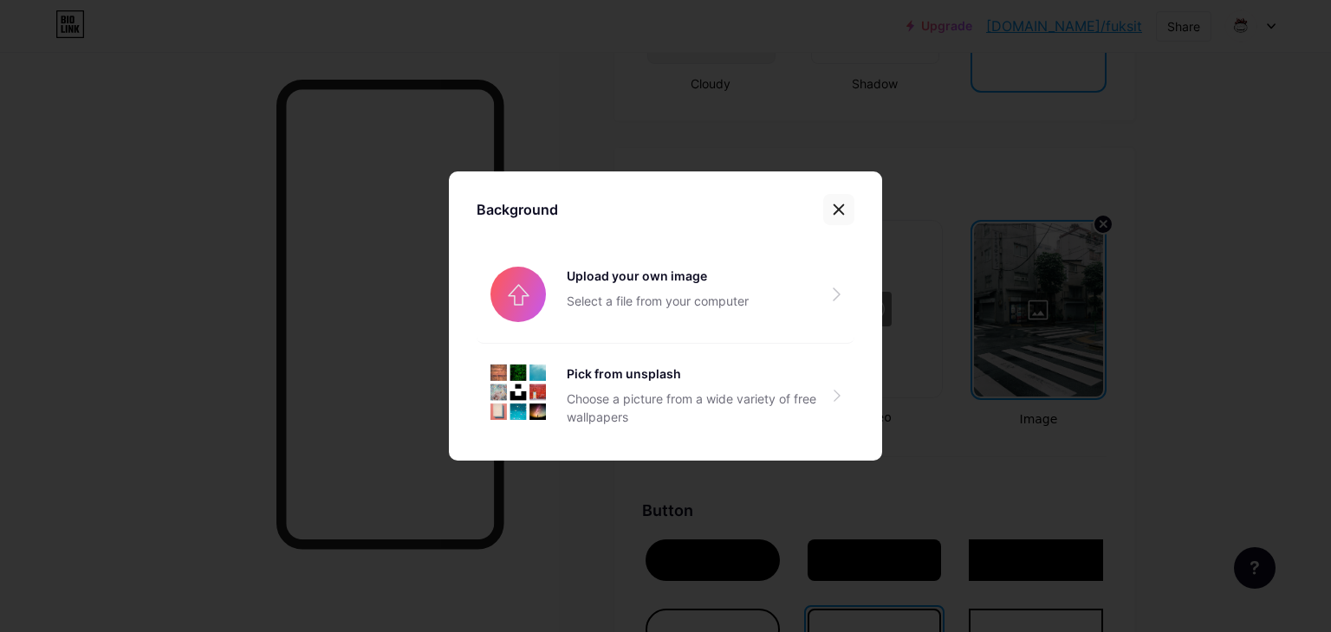
click at [837, 204] on icon at bounding box center [839, 210] width 14 height 14
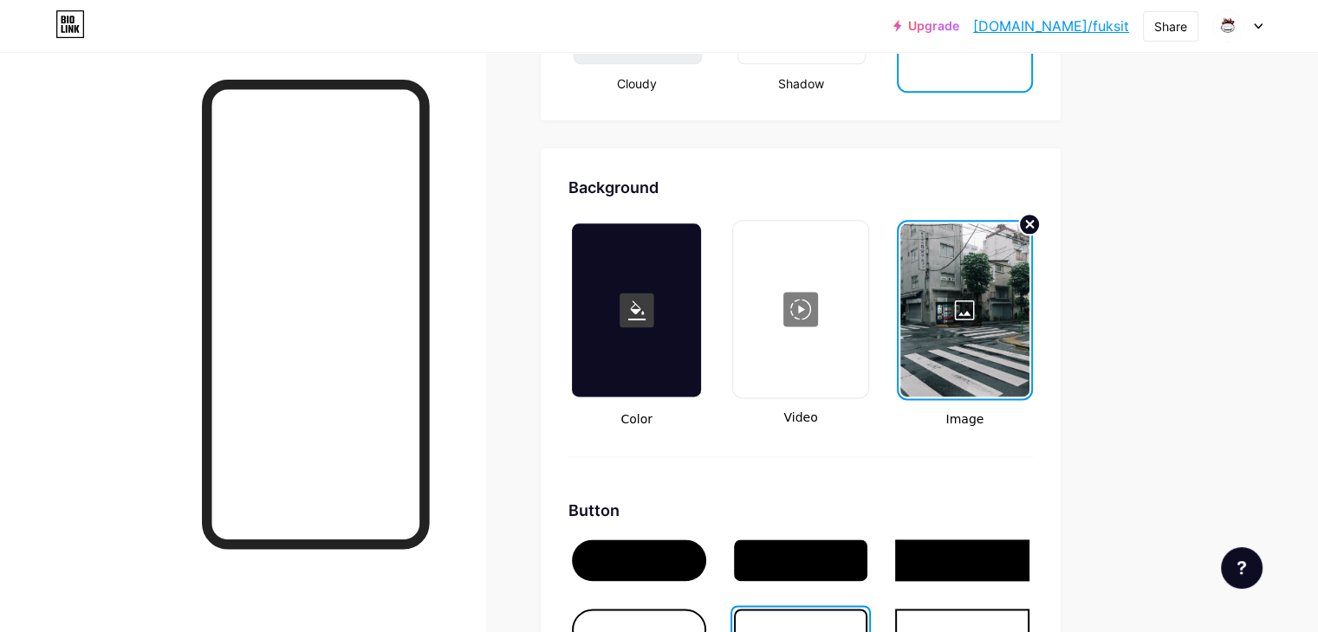
click at [1040, 221] on circle at bounding box center [1029, 224] width 21 height 21
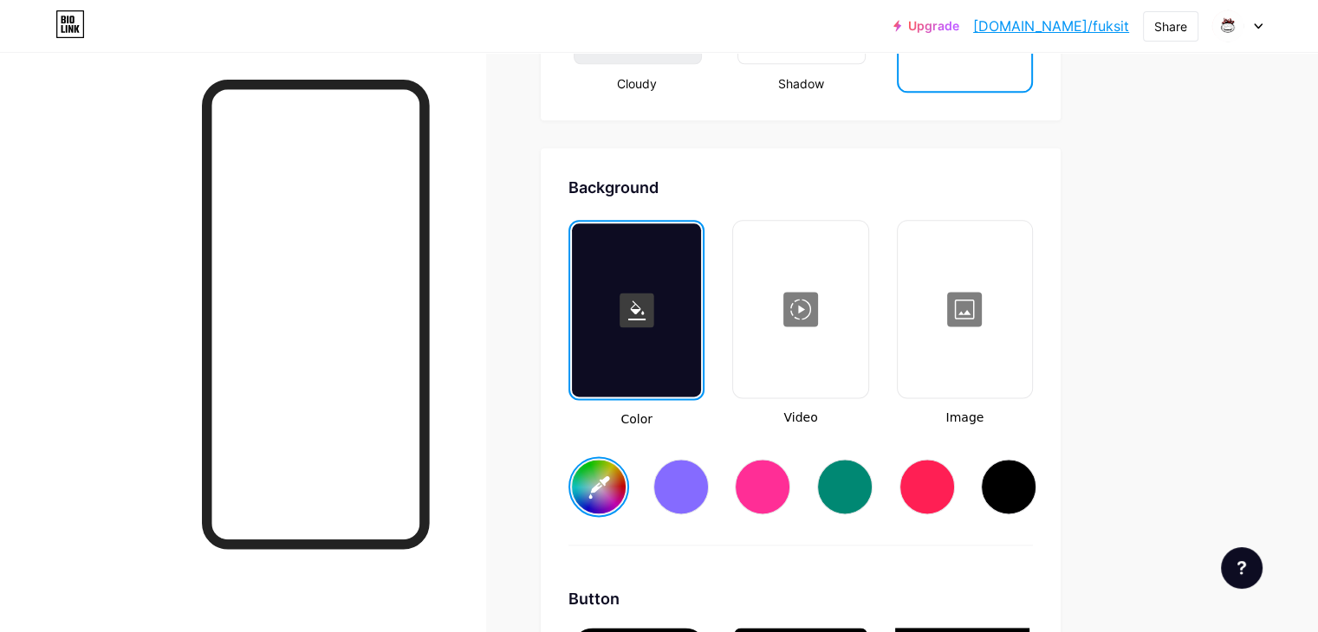
click at [626, 469] on input "#ffffff" at bounding box center [599, 487] width 54 height 54
click at [751, 535] on div "Color Video Image #8c8c8c" at bounding box center [800, 383] width 464 height 326
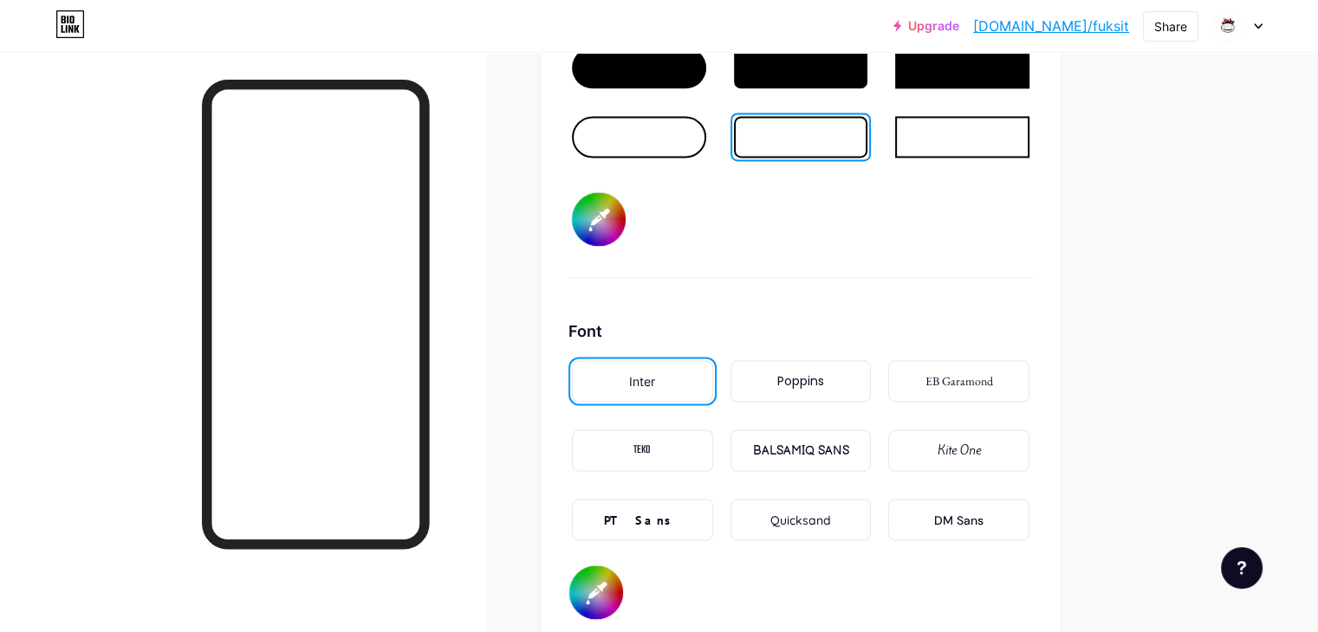
scroll to position [2805, 0]
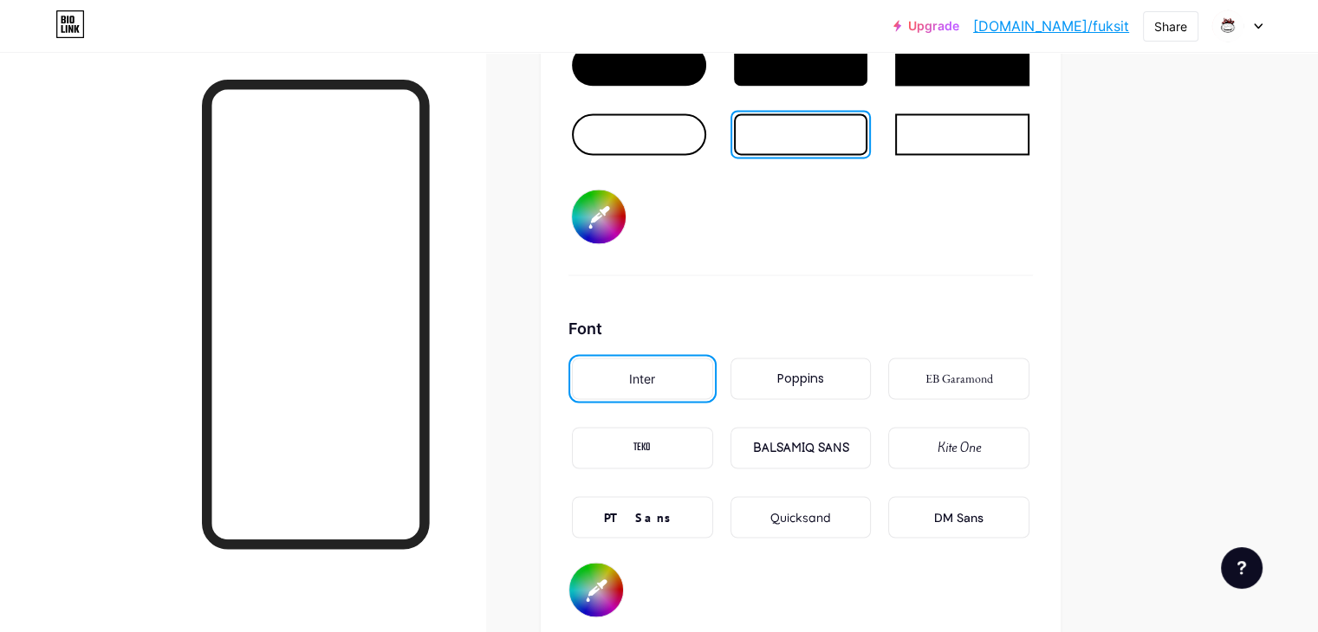
click at [713, 515] on div "PT Sans" at bounding box center [642, 517] width 141 height 42
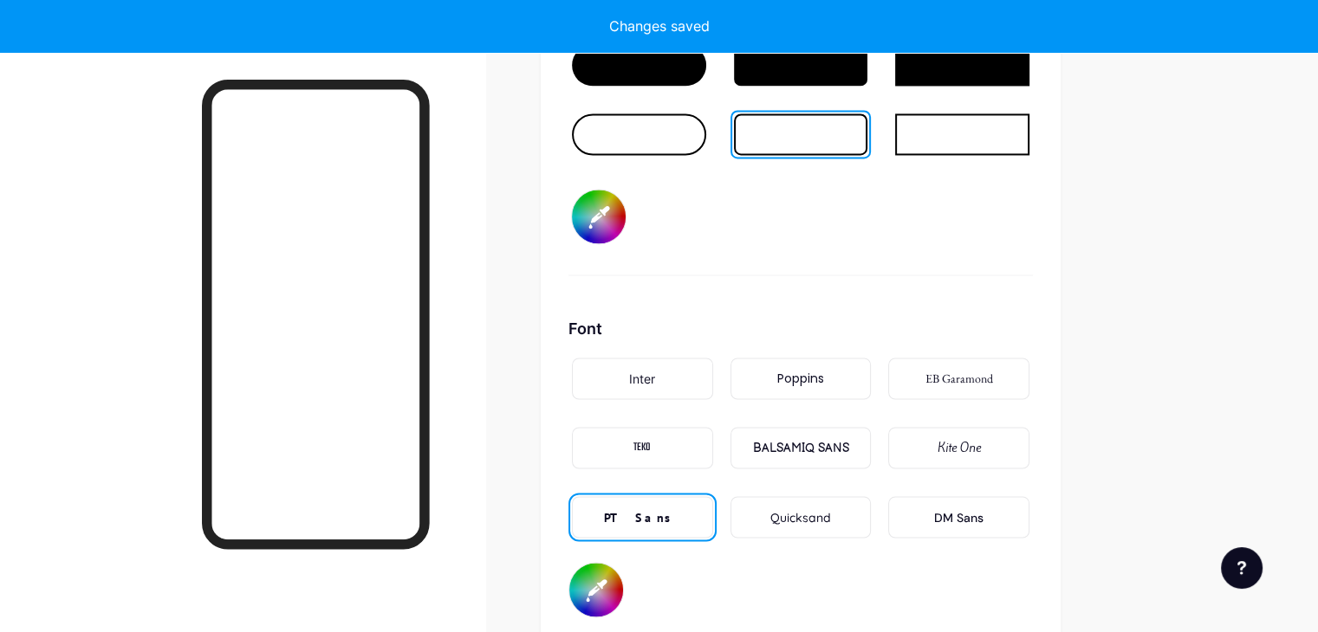
type input "#8c8c8c"
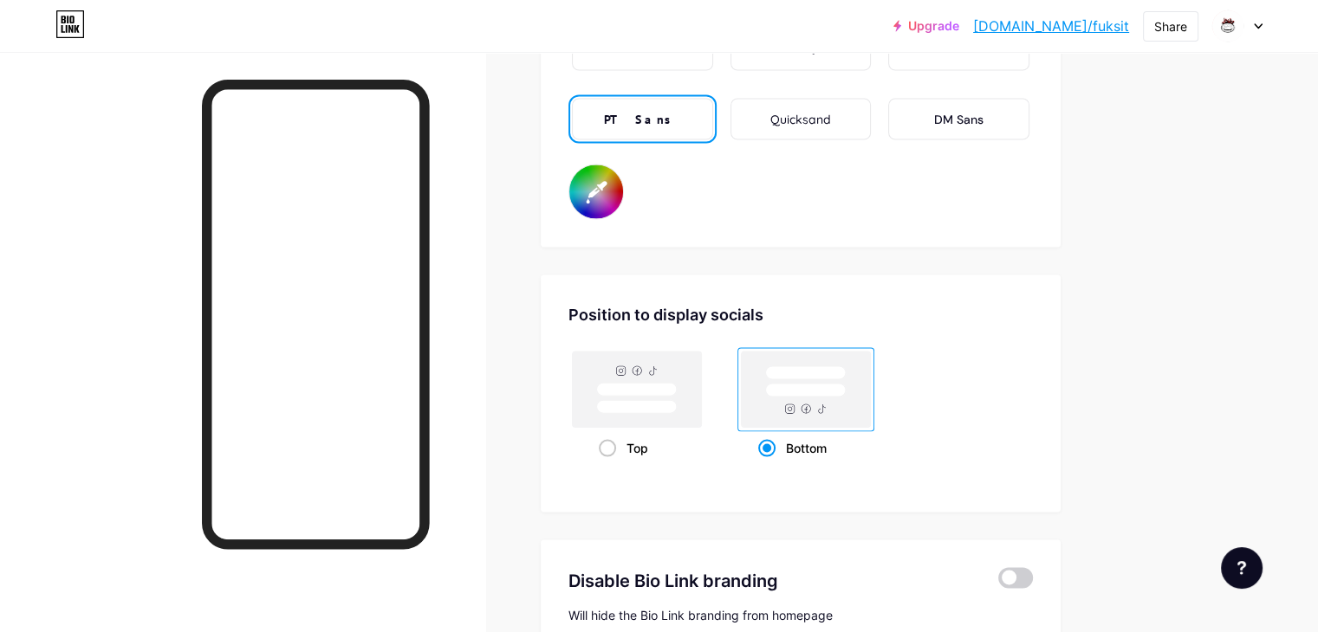
scroll to position [3002, 0]
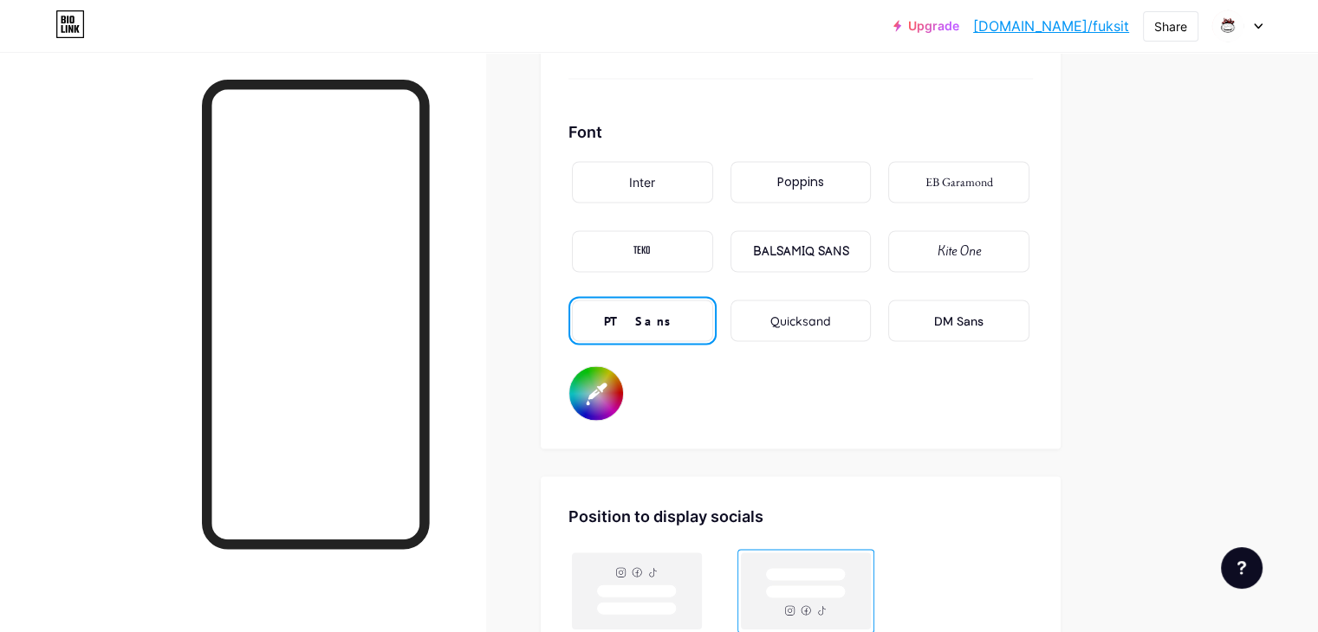
click at [623, 375] on input "#000000" at bounding box center [596, 393] width 54 height 54
type input "#858080"
type input "#8c8c8c"
type input "#7f7a7a"
type input "#8c8c8c"
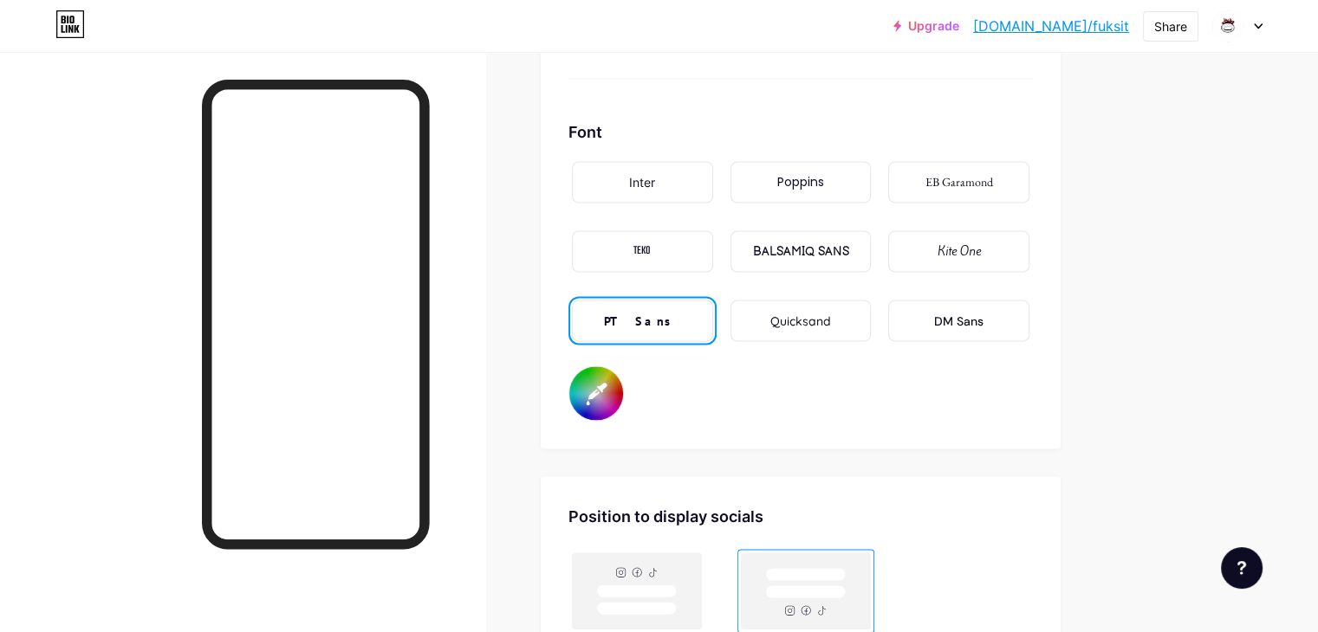
type input "#747272"
type input "#8c8c8c"
type input "#666666"
type input "#8c8c8c"
type input "#545454"
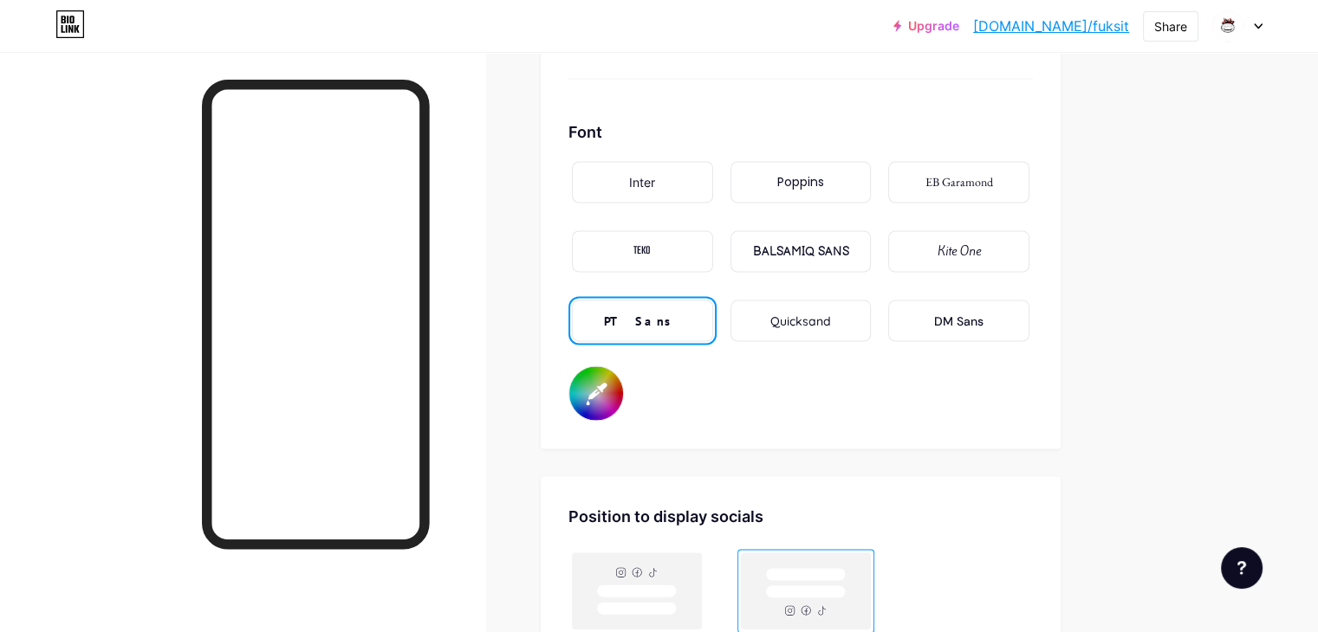
type input "#8c8c8c"
type input "#404040"
type input "#8c8c8c"
type input "#303030"
type input "#8c8c8c"
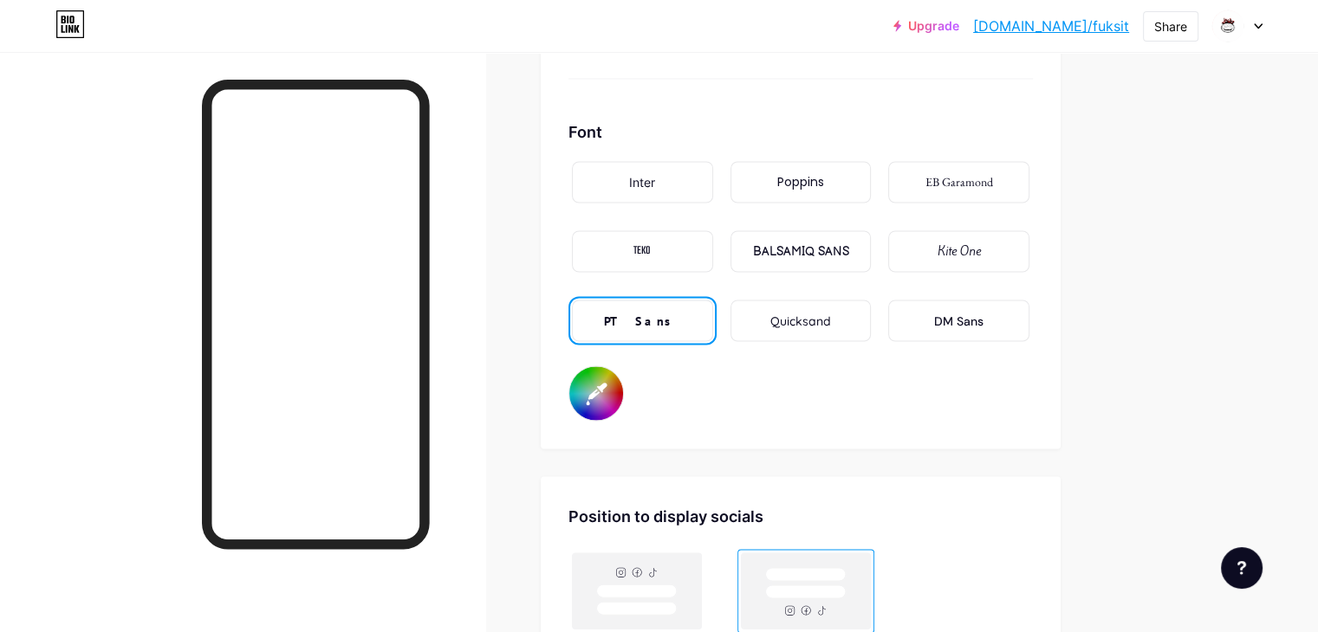
type input "#212121"
type input "#8c8c8c"
type input "#1a1a1a"
type input "#8c8c8c"
type input "#0d0d0d"
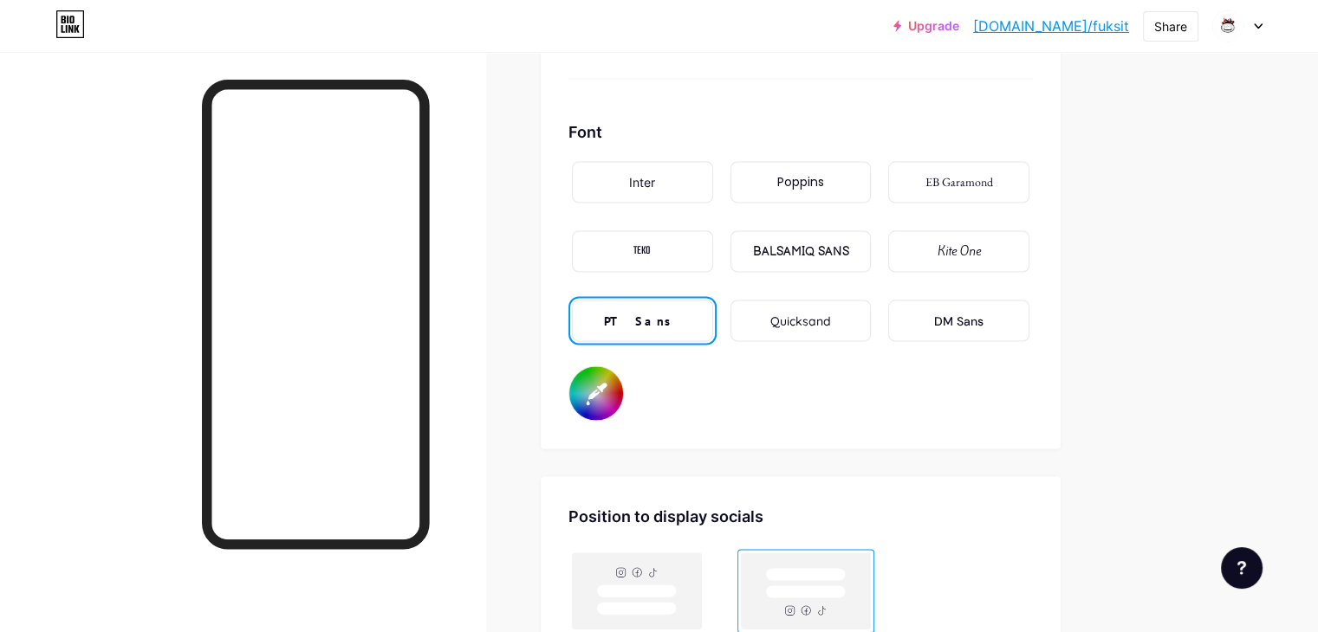
type input "#8c8c8c"
type input "#050505"
type input "#8c8c8c"
type input "#000000"
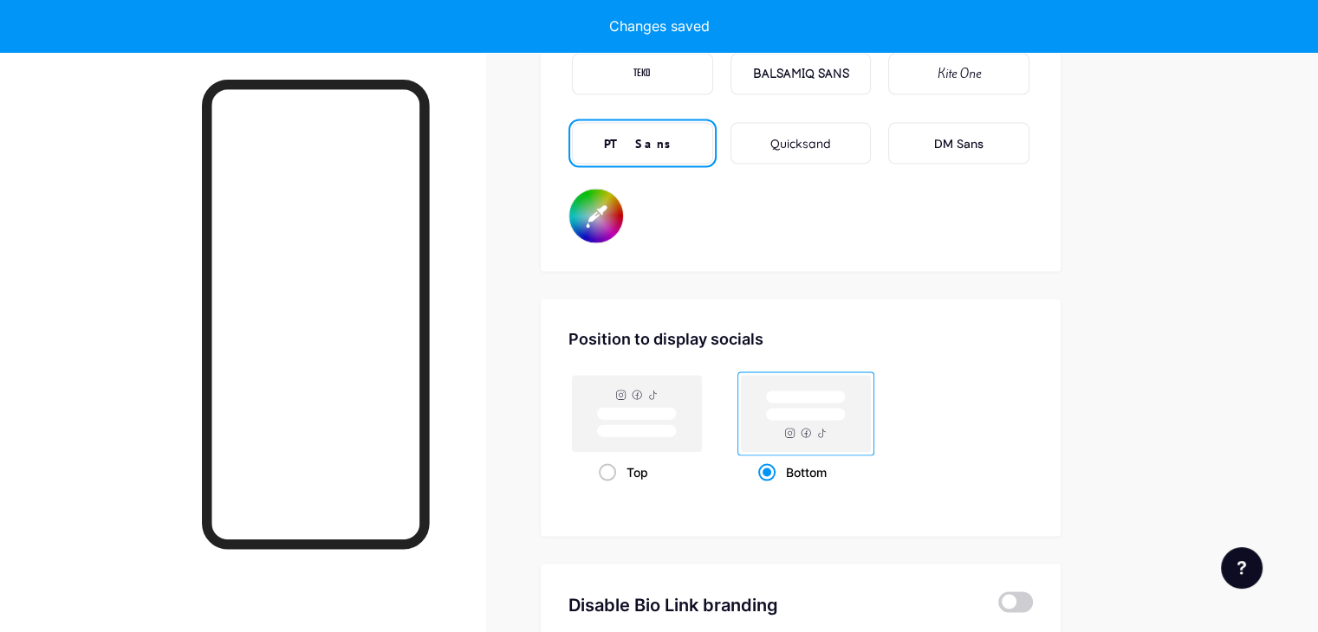
scroll to position [3180, 0]
type input "#8c8c8c"
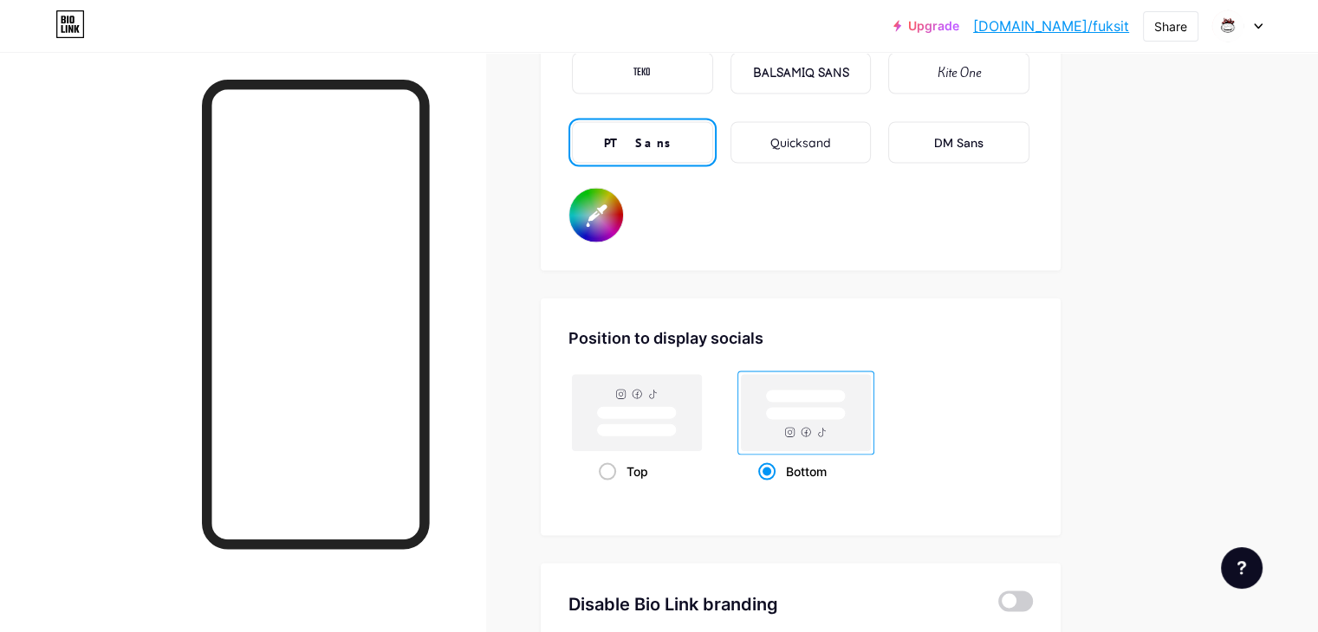
click at [623, 191] on input "#000000" at bounding box center [596, 215] width 54 height 54
type input "#877373"
type input "#8c8c8c"
type input "#8c7878"
type input "#8c8c8c"
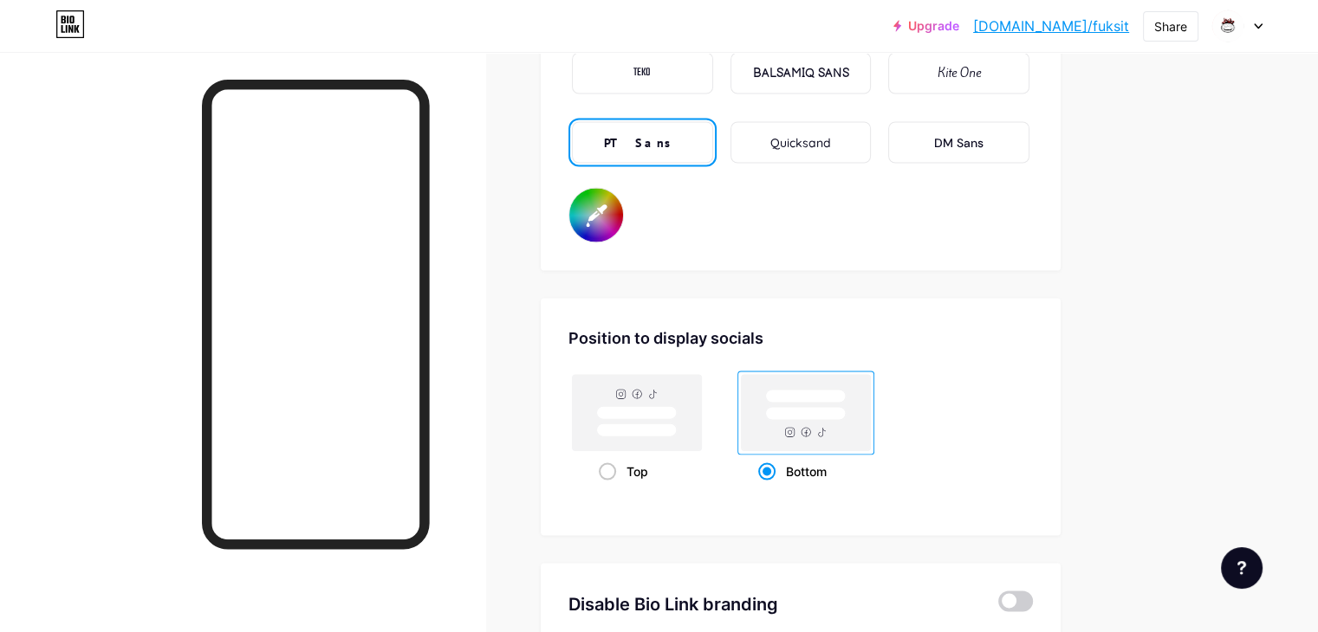
type input "#9a8989"
type input "#8c8c8c"
type input "#b3a8a8"
type input "#8c8c8c"
type input "#d4d3d3"
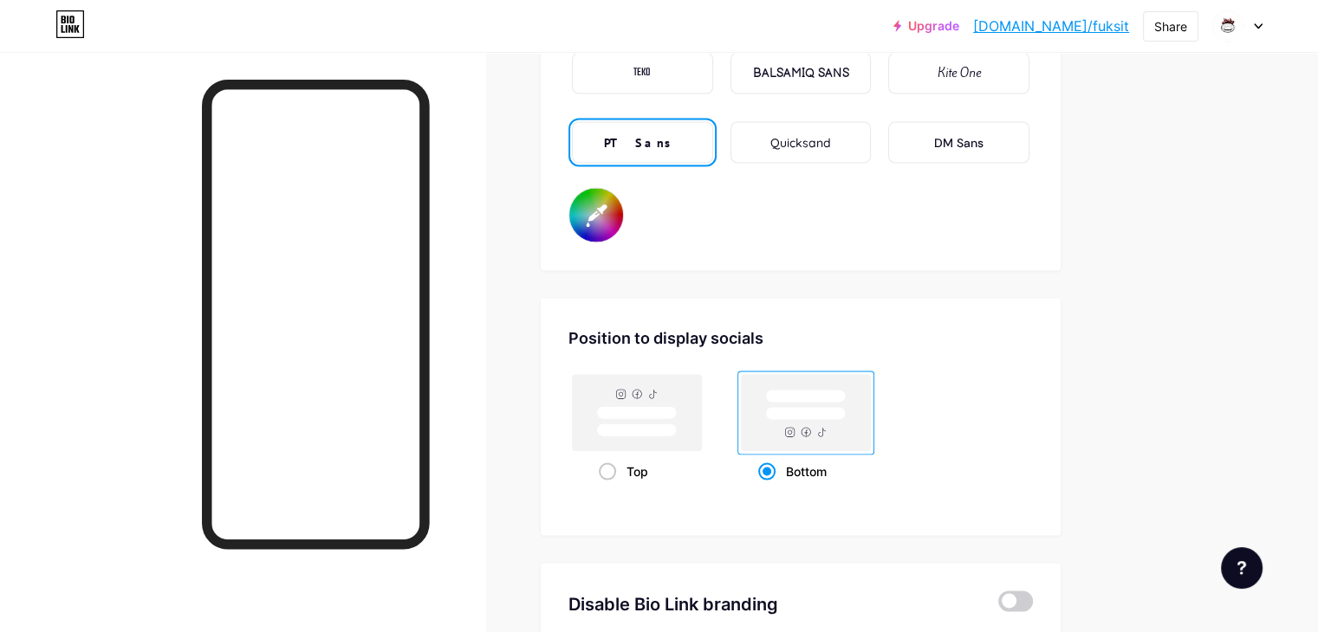
type input "#8c8c8c"
type input "#ffffff"
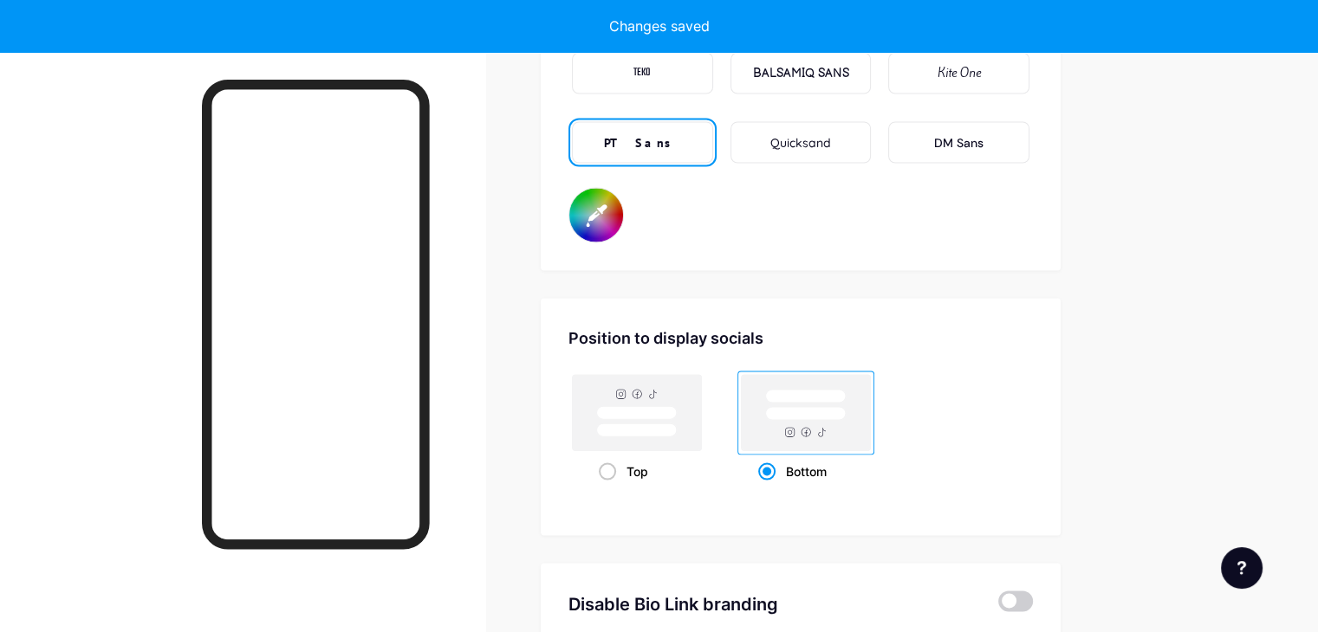
type input "#8c8c8c"
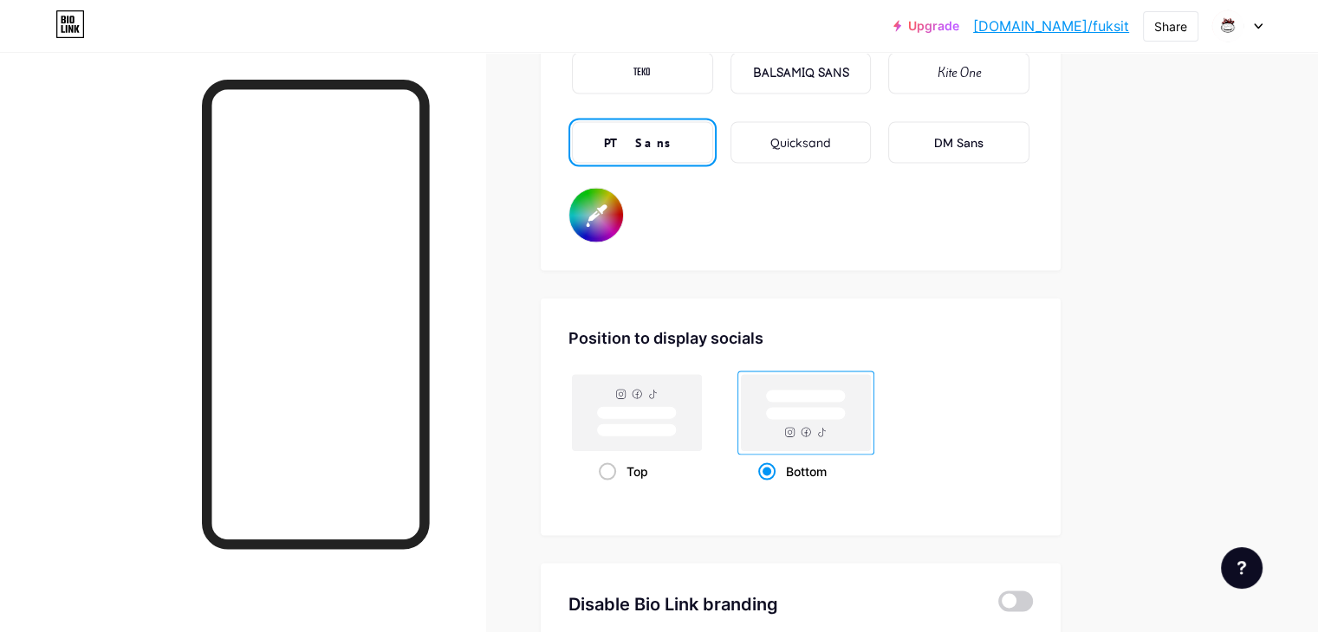
type input "#ffffff"
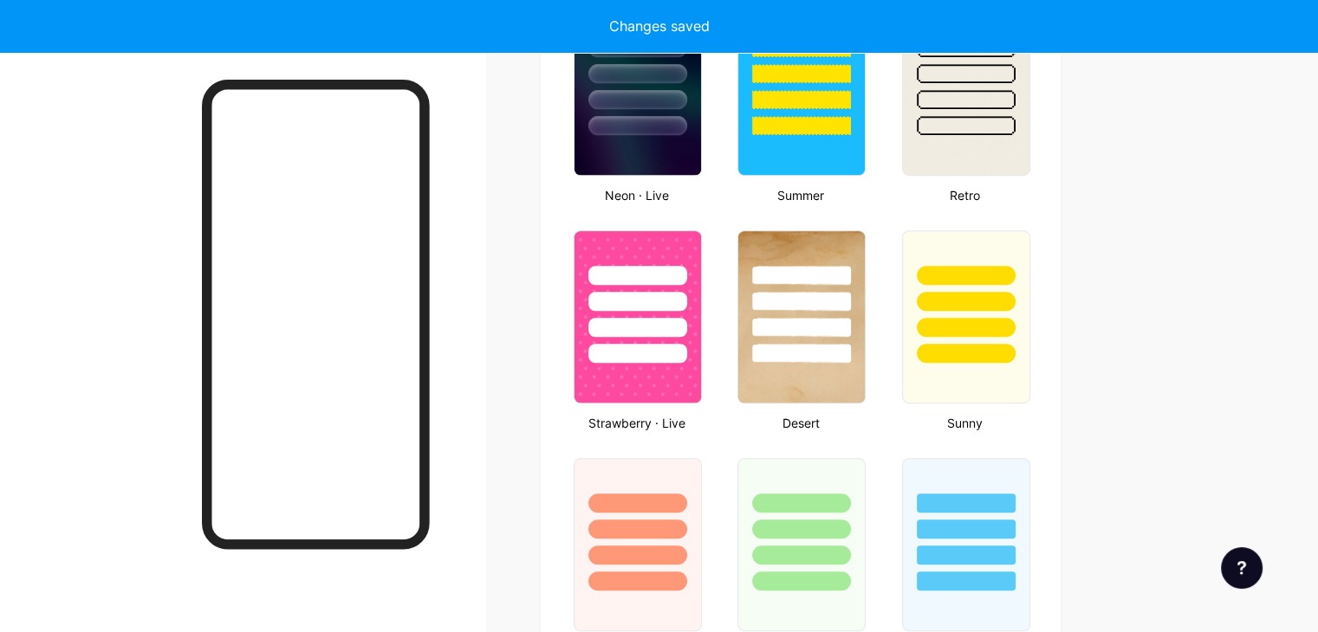
type input "#8c8c8c"
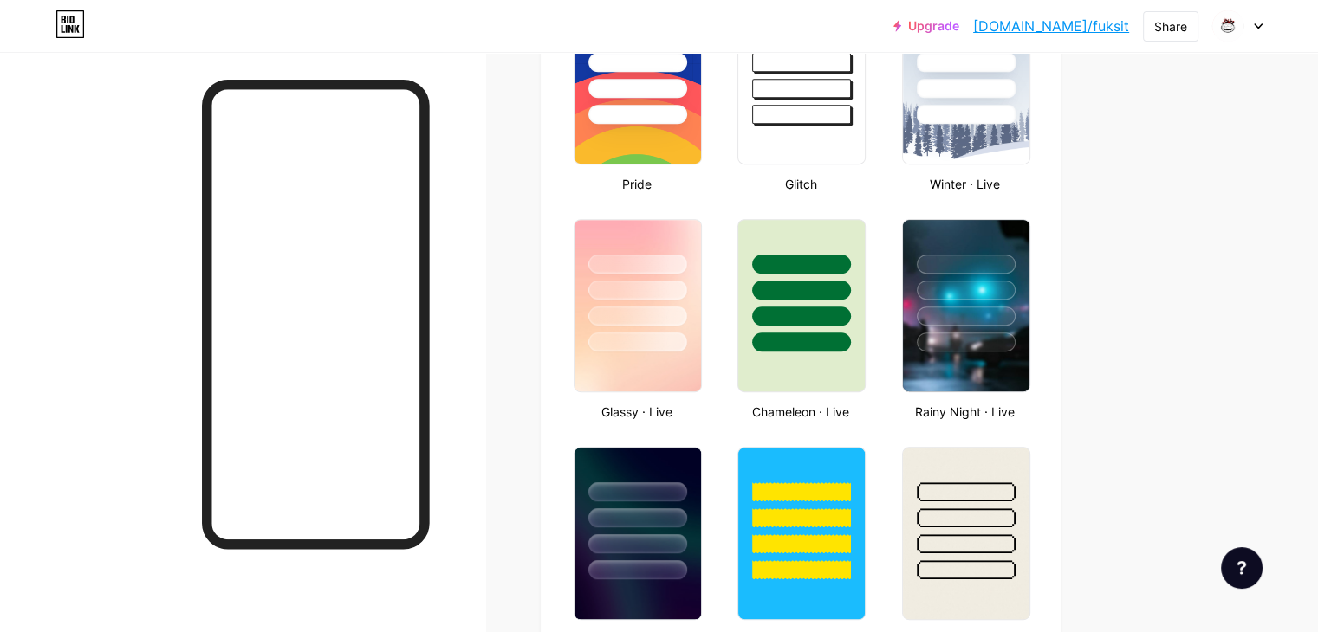
scroll to position [755, 0]
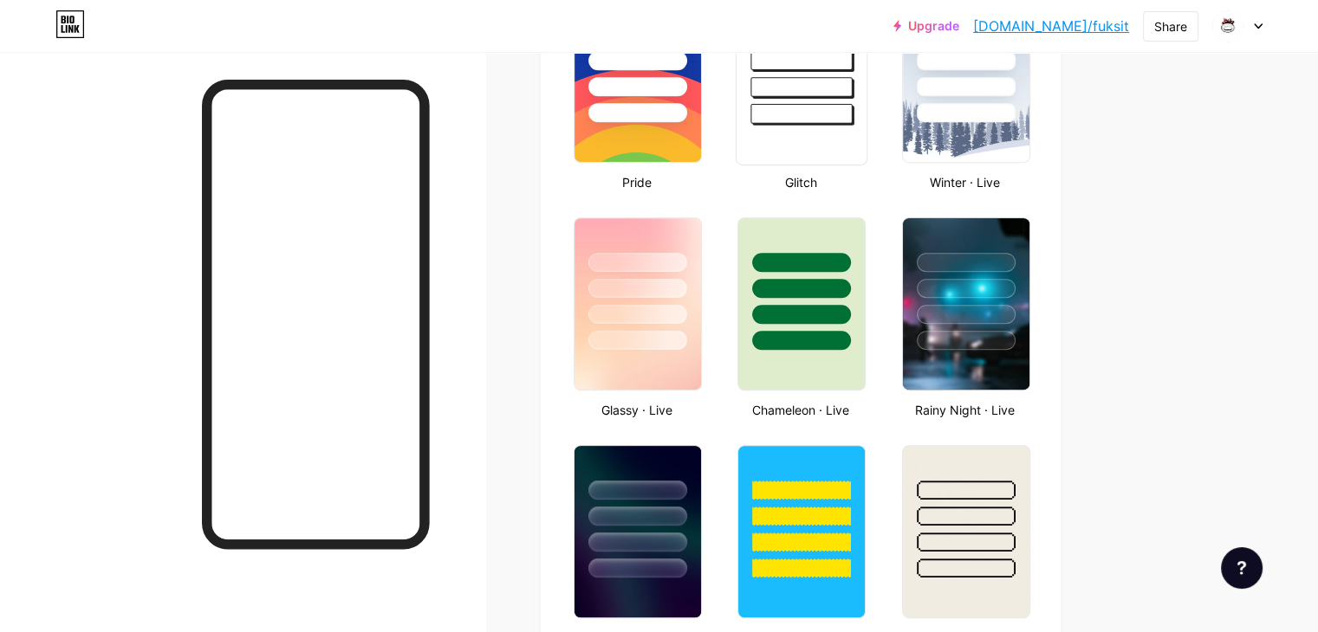
click at [861, 73] on div at bounding box center [801, 56] width 130 height 136
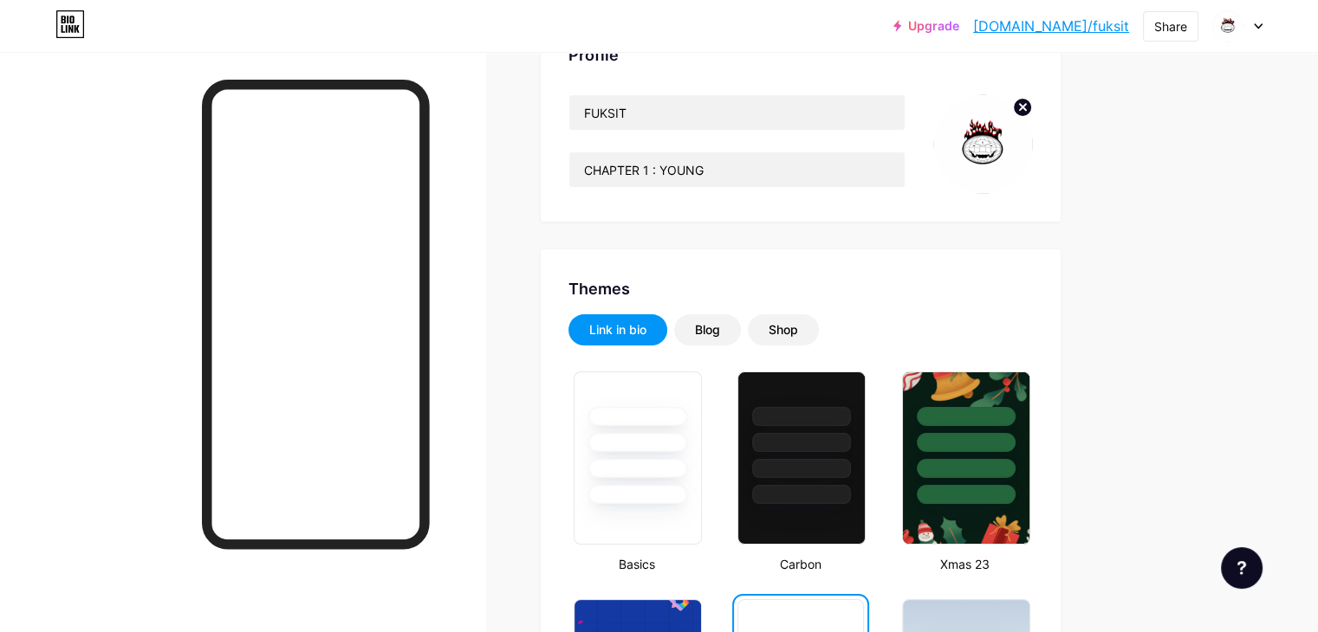
scroll to position [147, 0]
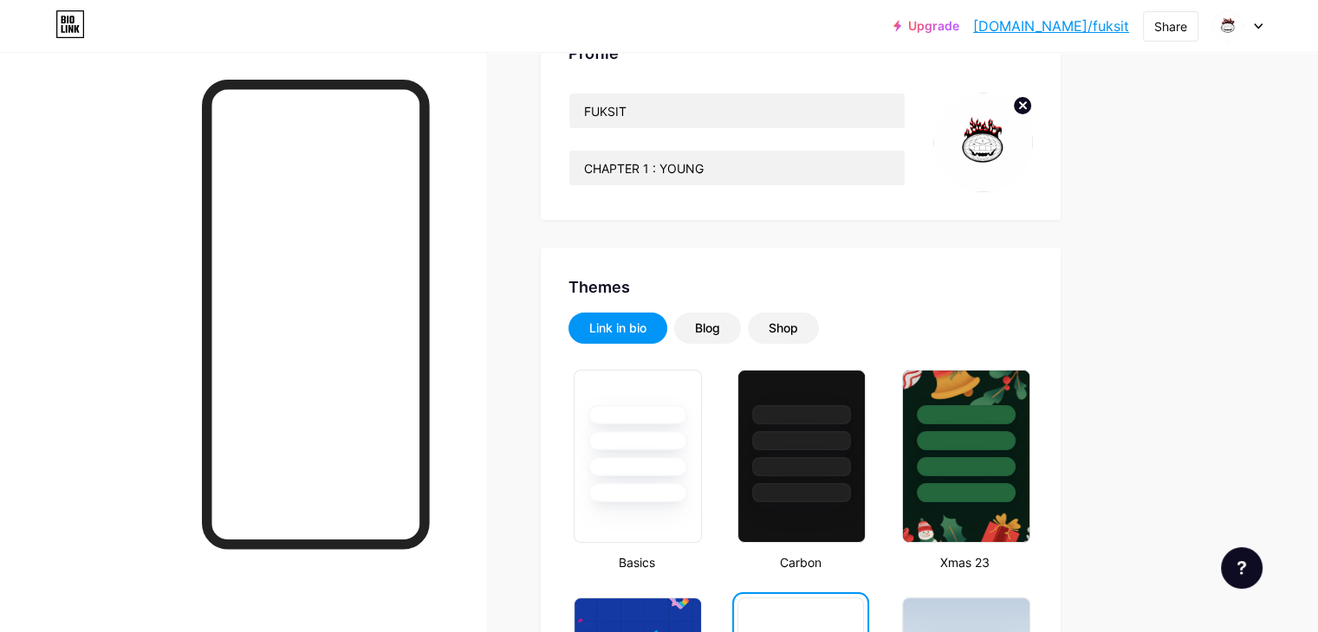
click at [1032, 98] on circle at bounding box center [1022, 105] width 19 height 19
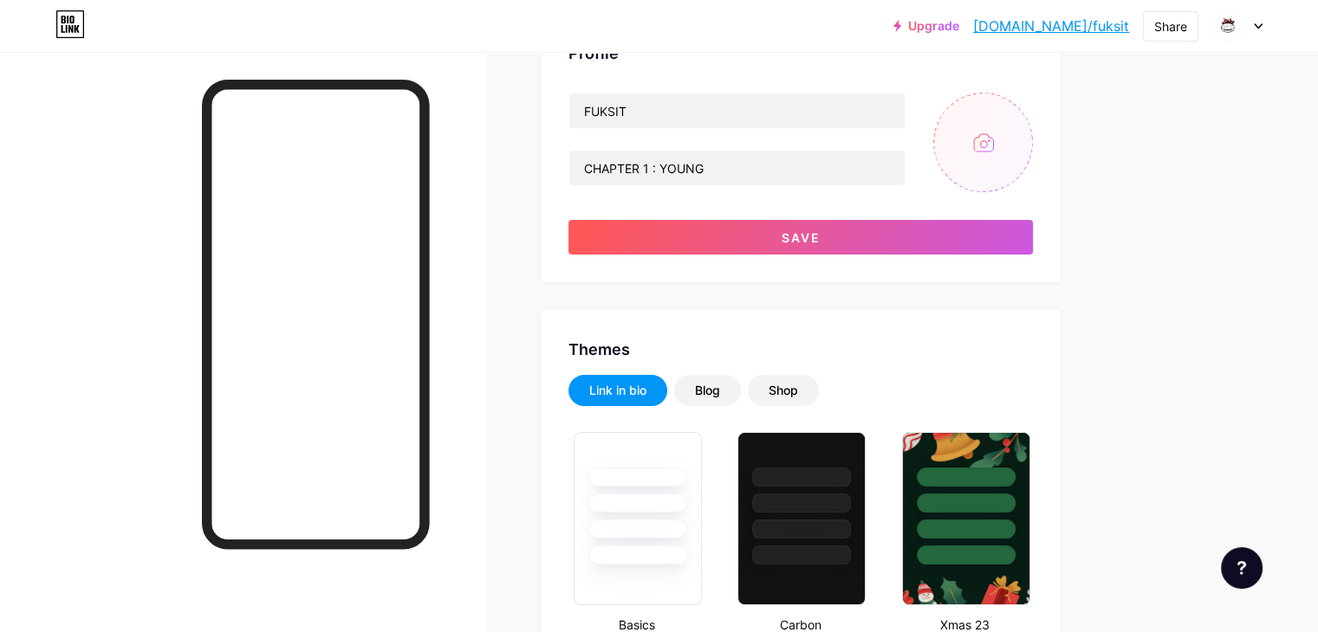
click at [1033, 150] on input "file" at bounding box center [983, 143] width 100 height 100
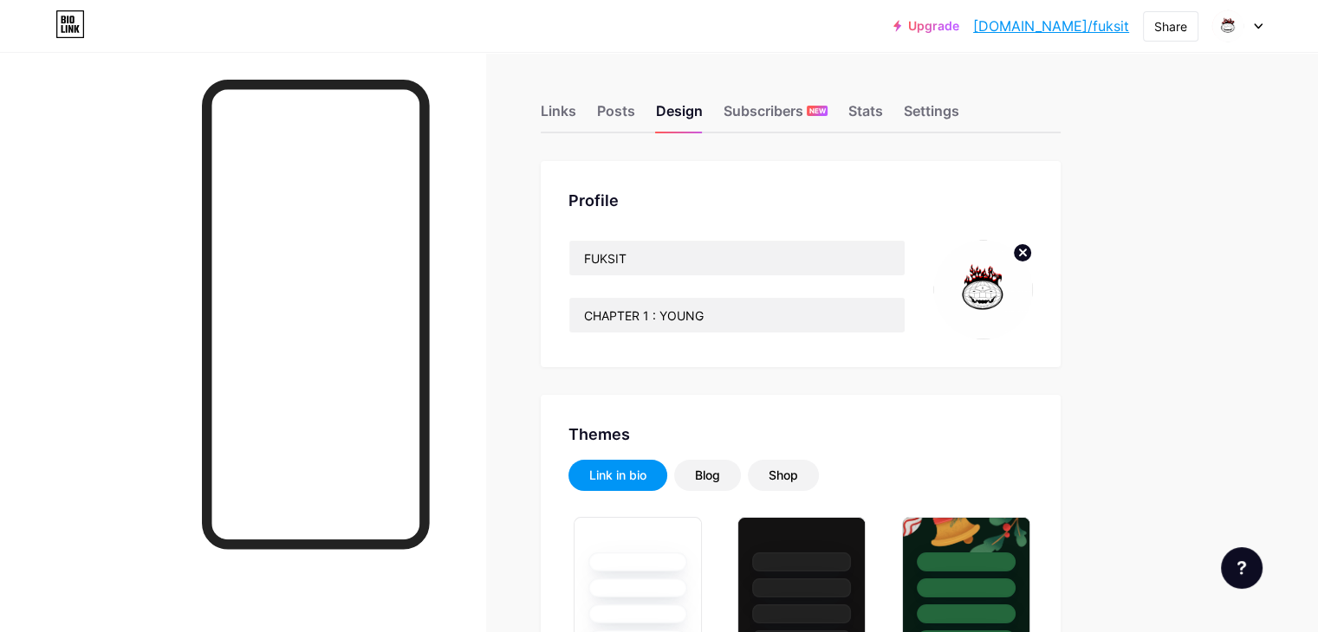
click at [1032, 249] on circle at bounding box center [1022, 252] width 19 height 19
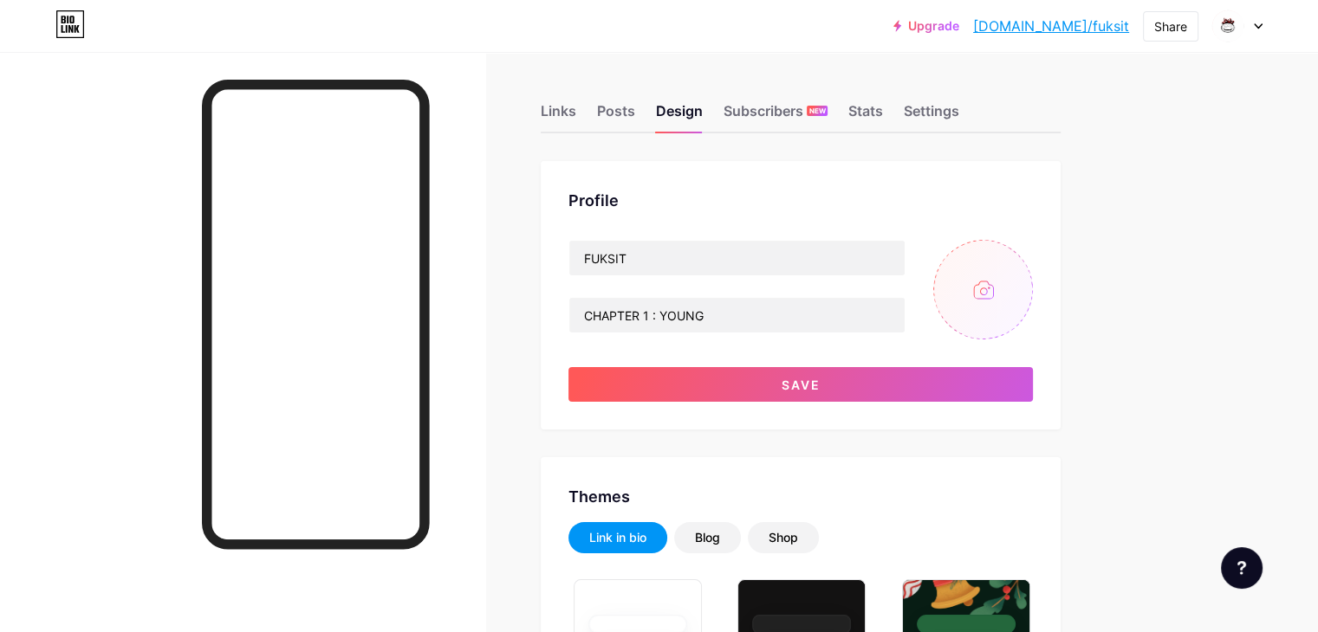
click at [1033, 278] on input "file" at bounding box center [983, 290] width 100 height 100
type input "C:\fakepath\0816.gif"
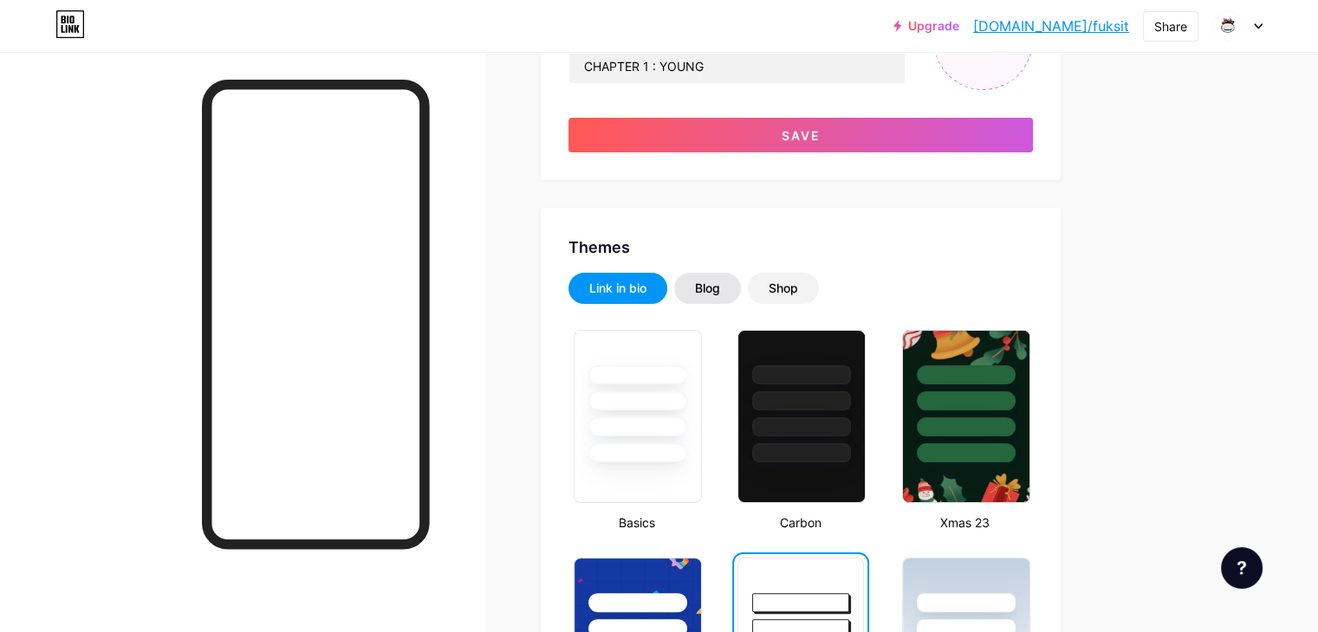
click at [720, 280] on div "Blog" at bounding box center [707, 288] width 25 height 17
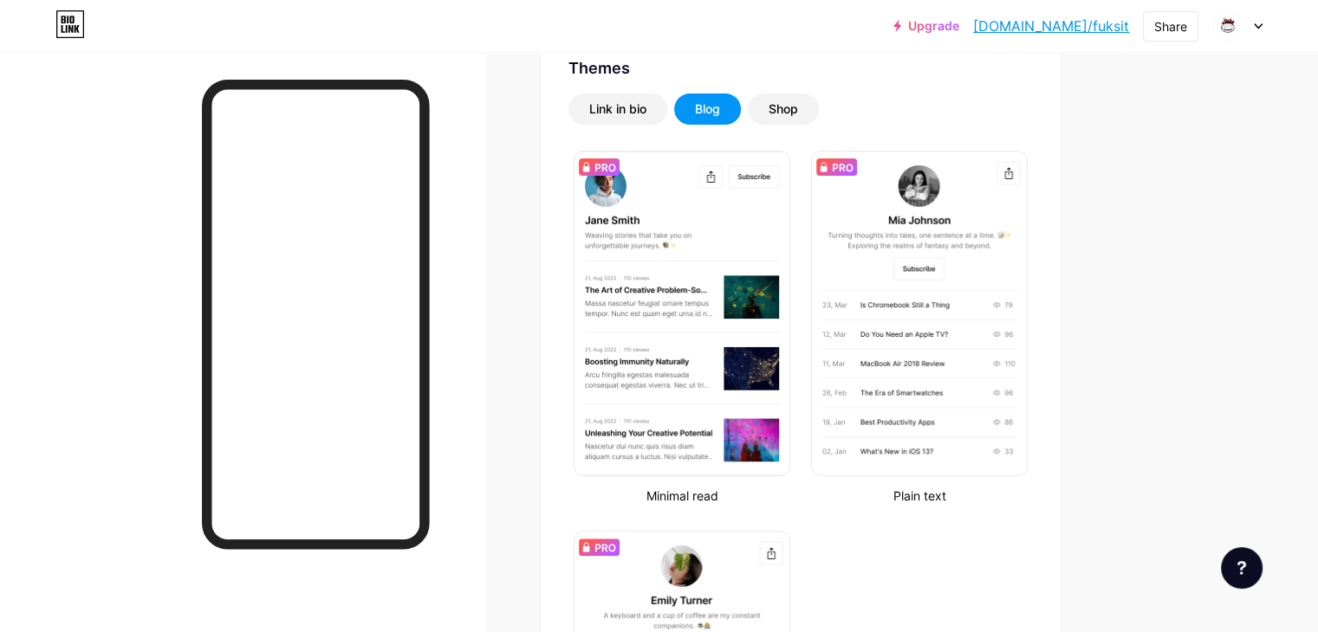
scroll to position [423, 0]
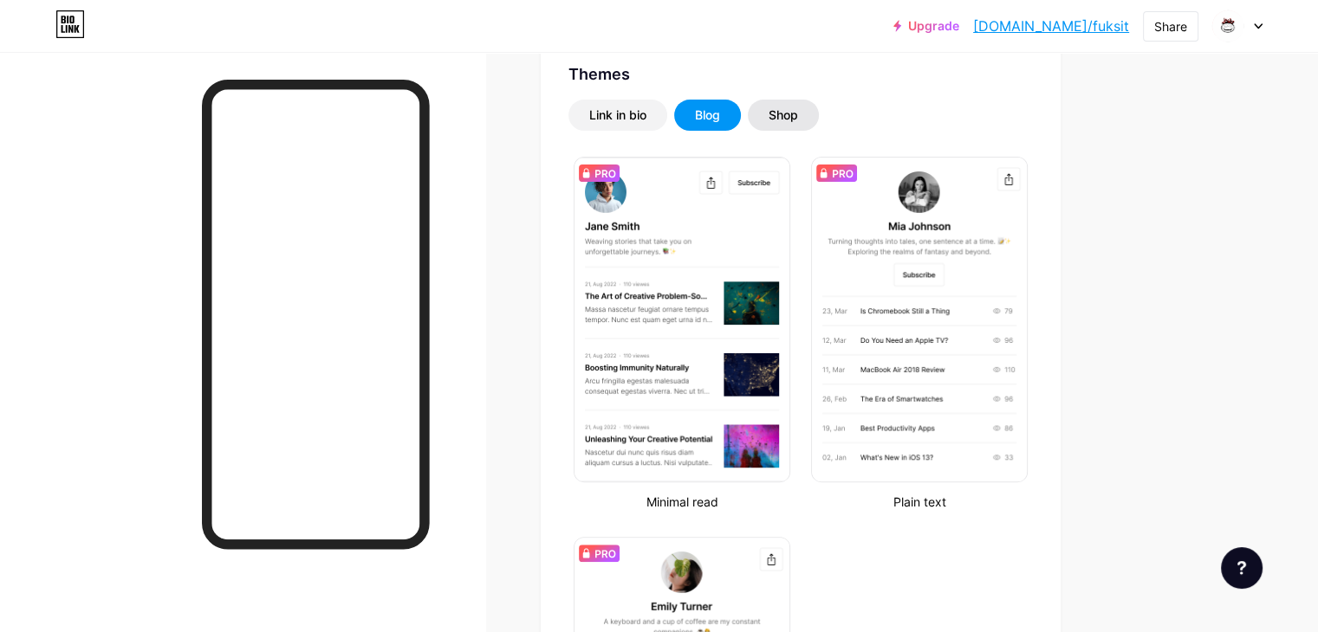
click at [798, 112] on div "Shop" at bounding box center [782, 115] width 29 height 17
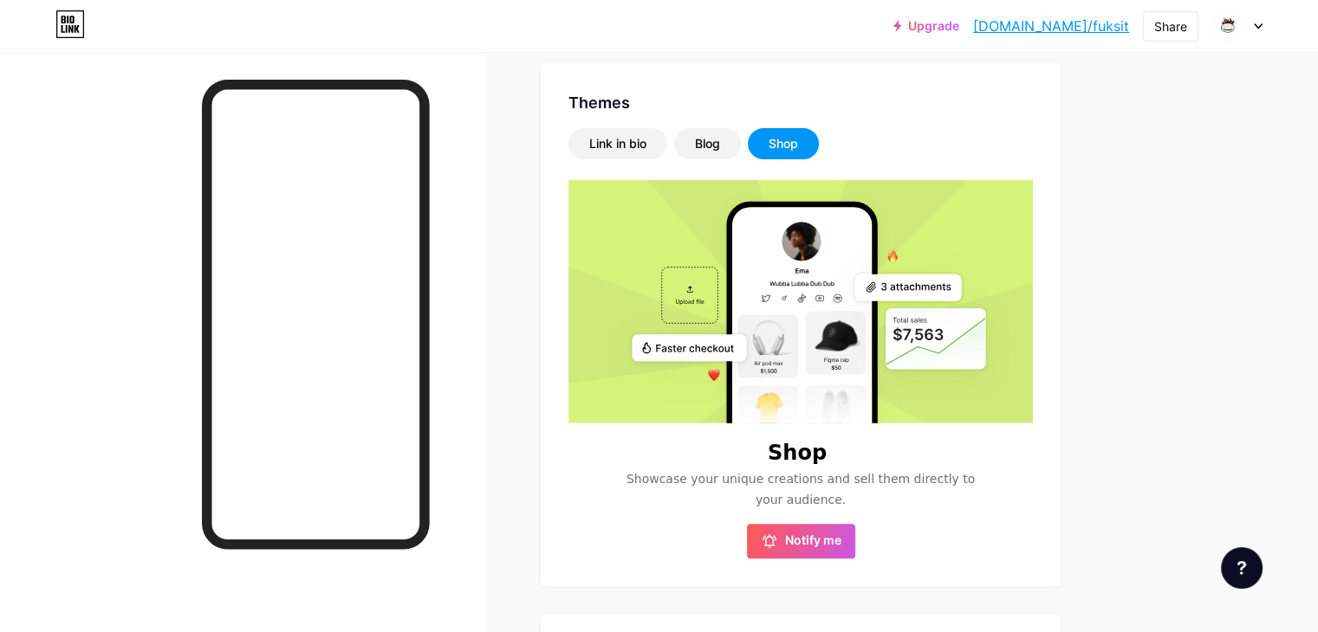
scroll to position [392, 0]
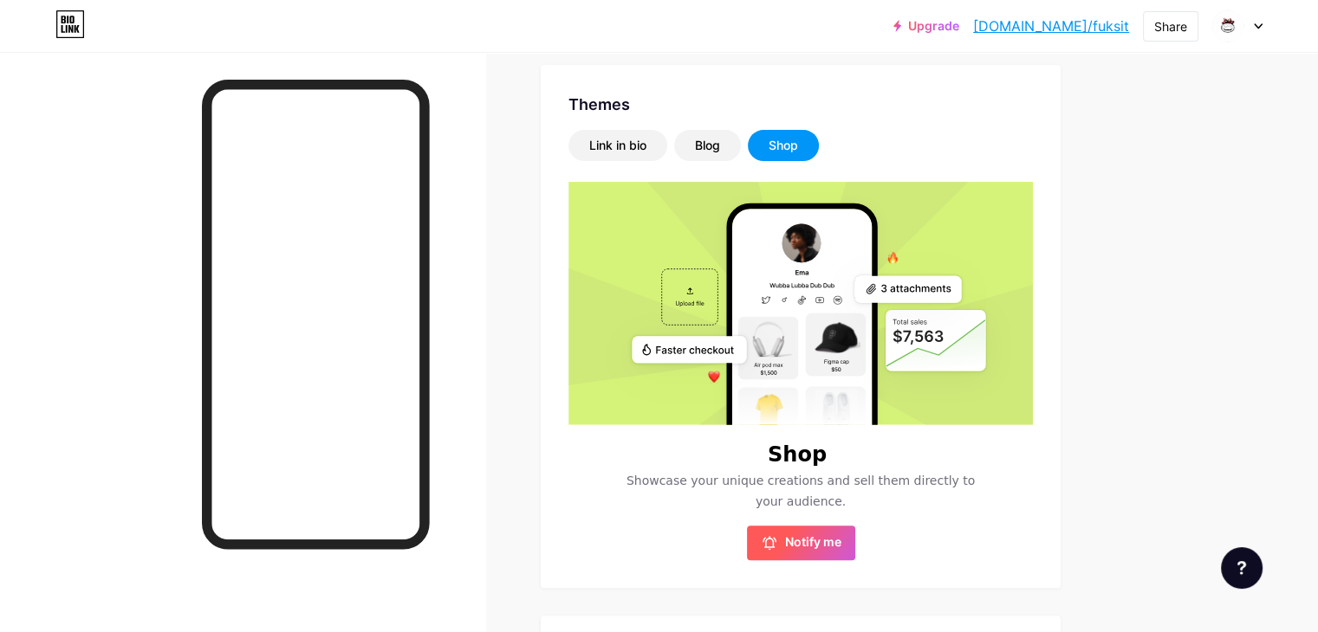
click at [841, 535] on span "Notify me" at bounding box center [813, 543] width 56 height 17
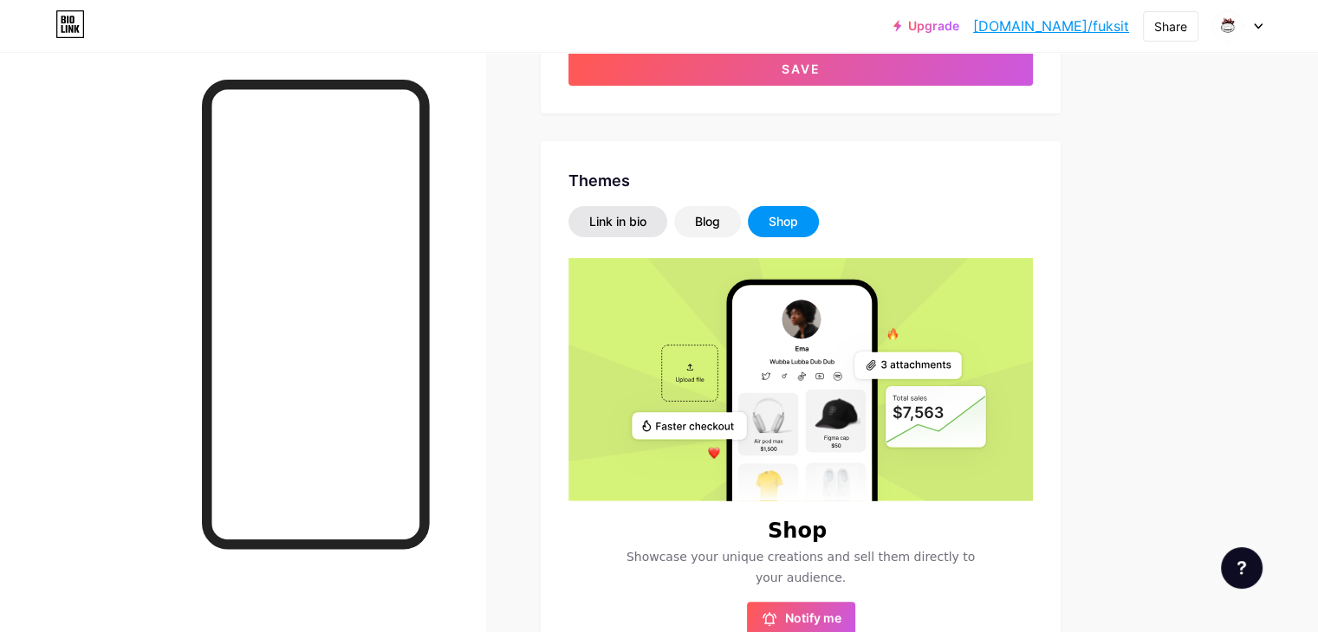
scroll to position [0, 0]
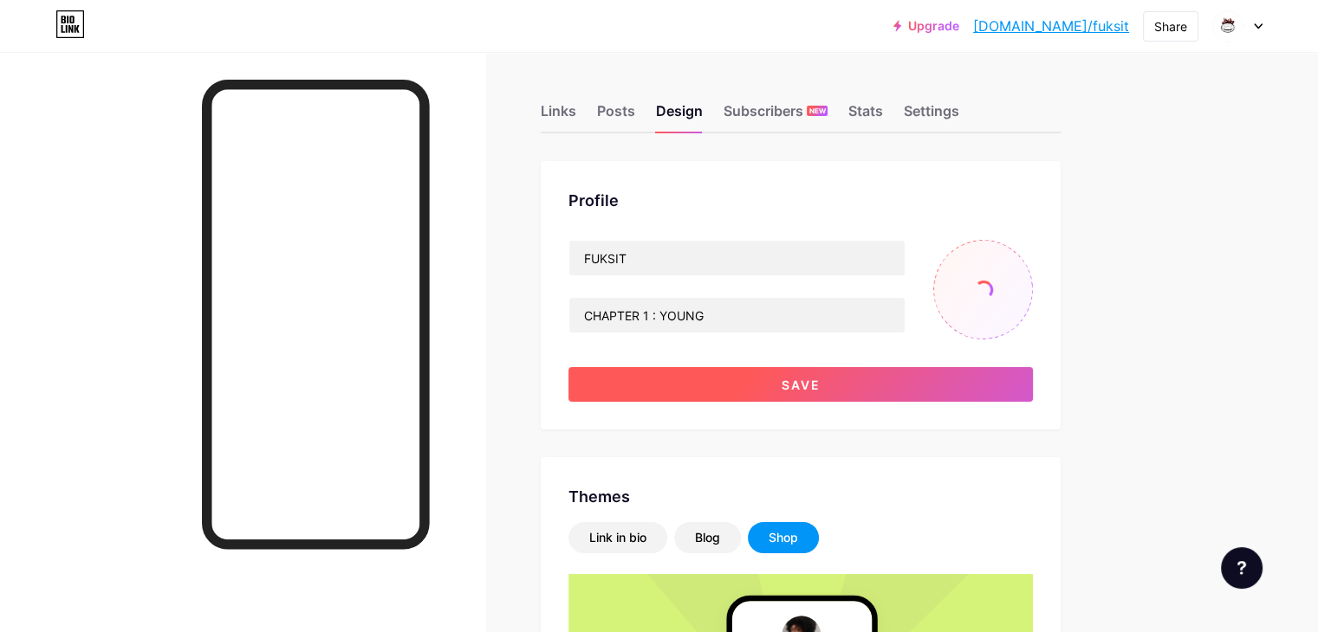
click at [814, 401] on button "Save" at bounding box center [800, 384] width 464 height 35
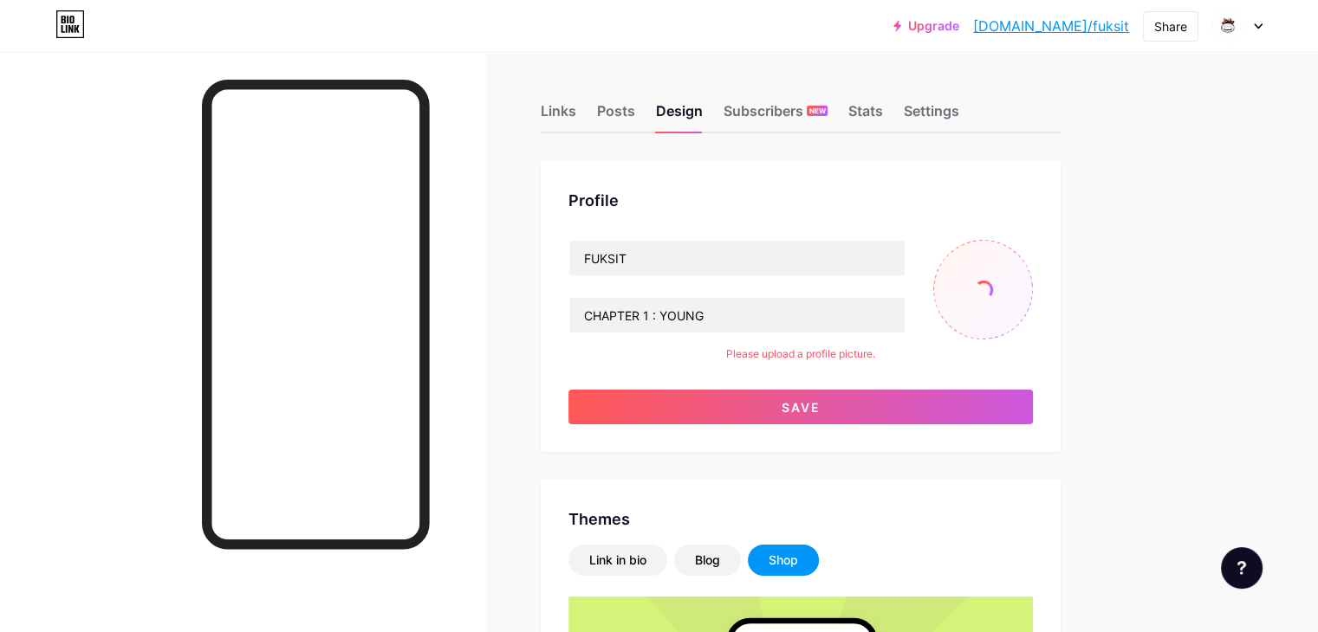
click at [1033, 282] on input "file" at bounding box center [983, 290] width 100 height 100
click at [1022, 288] on input "file" at bounding box center [983, 290] width 100 height 100
type input "C:\fakepath\white lửa 2.png"
click at [1032, 259] on circle at bounding box center [1022, 252] width 19 height 19
click at [1033, 291] on input "file" at bounding box center [983, 290] width 100 height 100
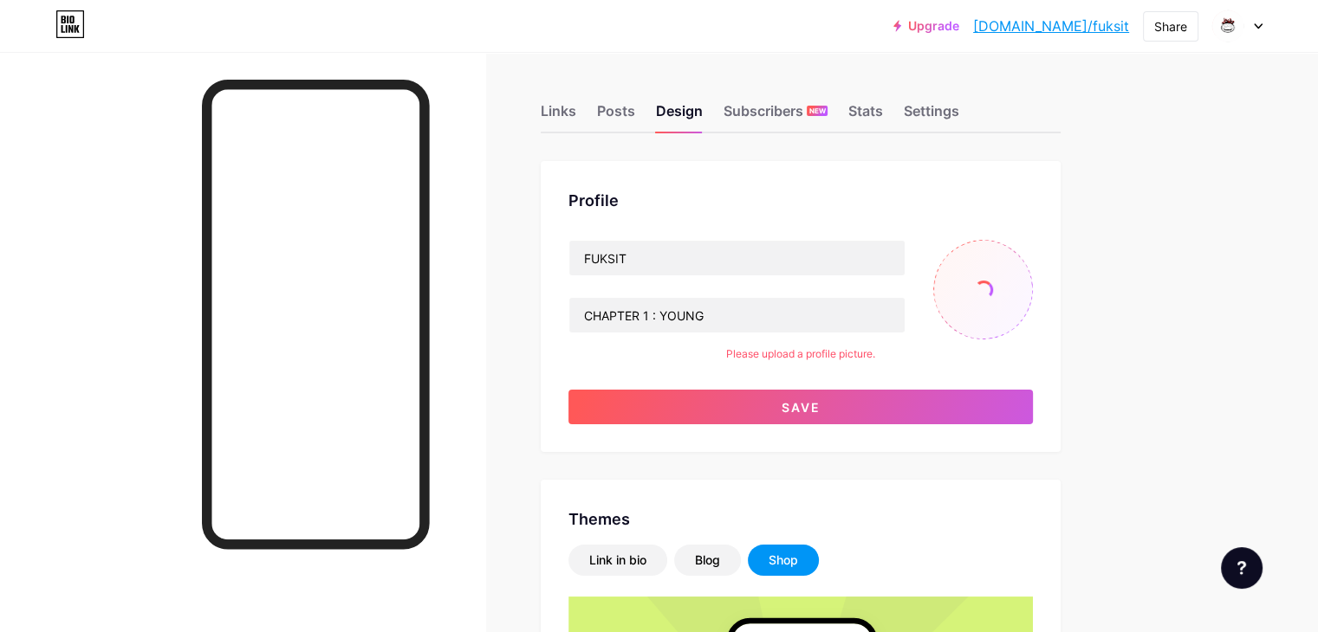
click at [1033, 316] on input "file" at bounding box center [983, 290] width 100 height 100
type input "C:\fakepath\white lửa 2.png"
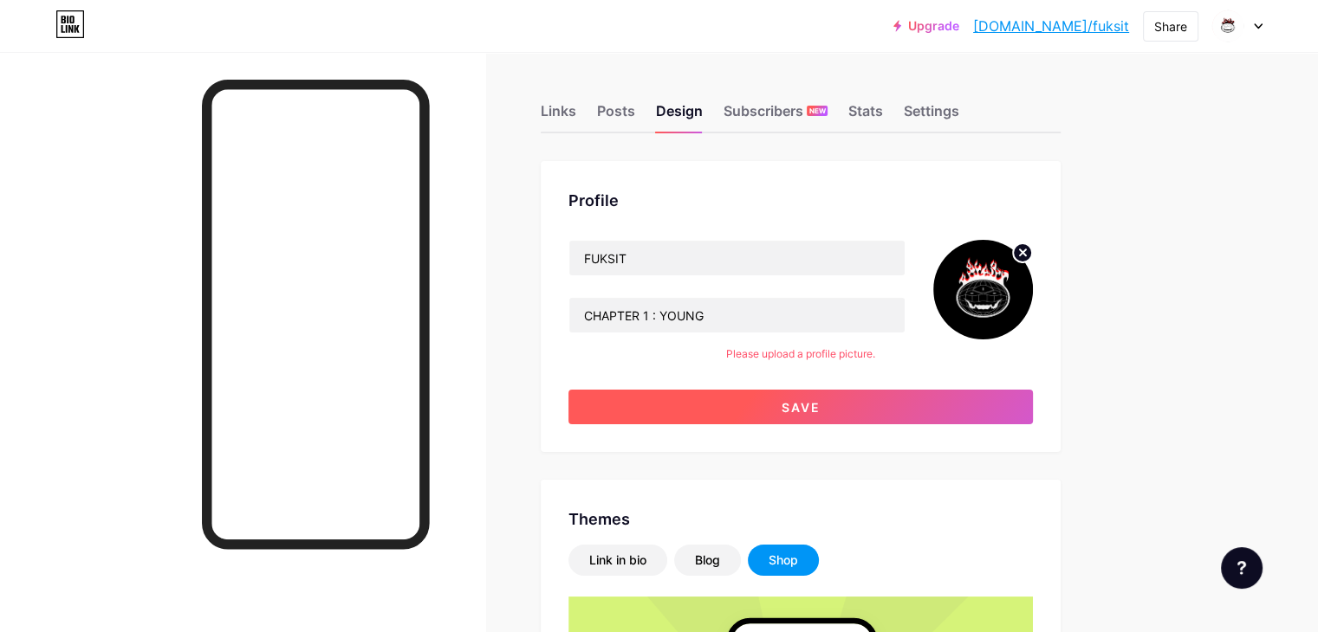
click at [820, 403] on span "Save" at bounding box center [800, 407] width 39 height 15
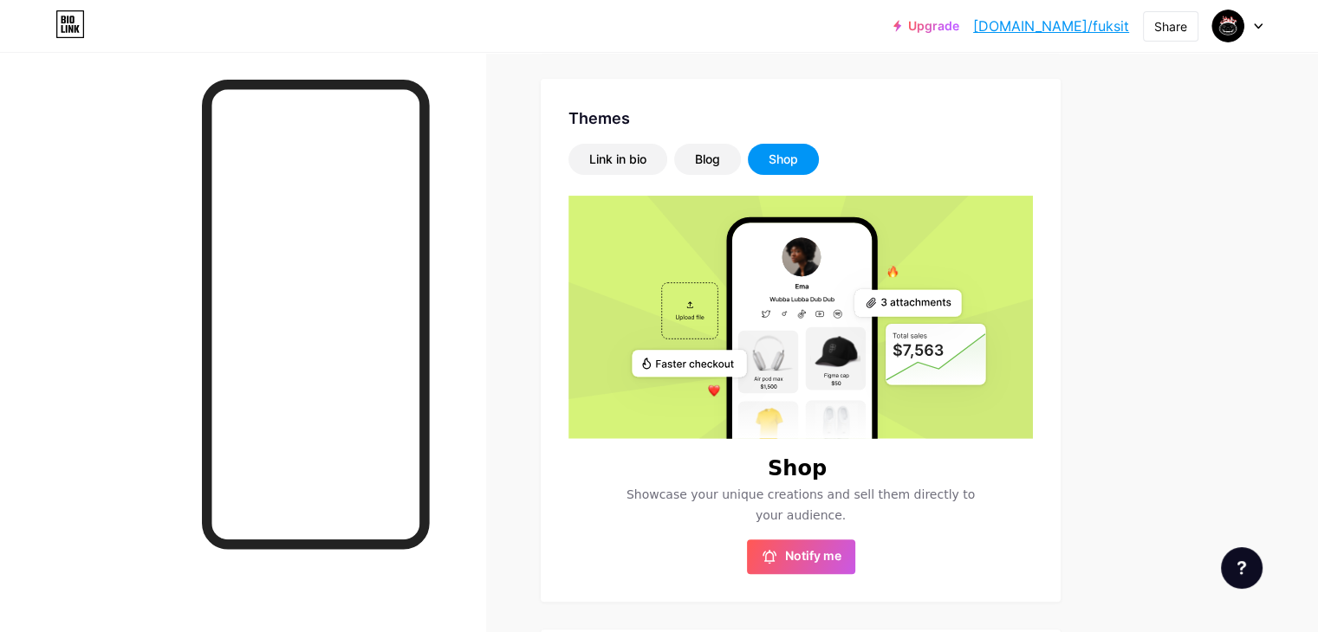
scroll to position [282, 0]
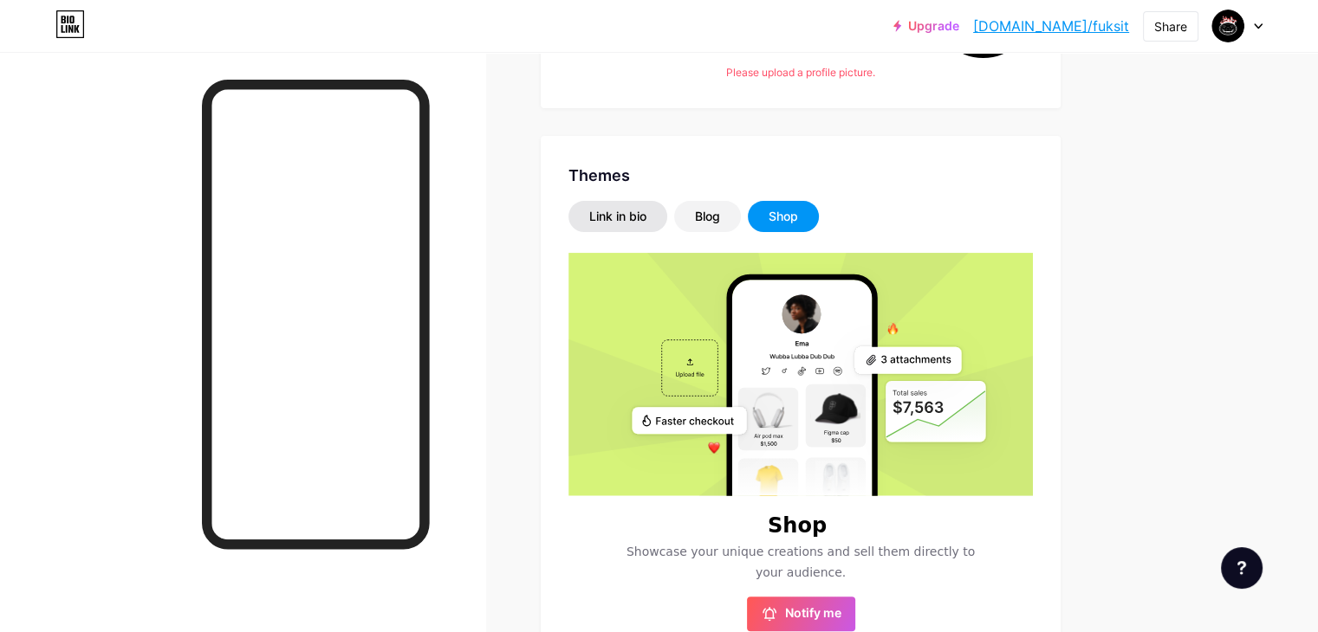
click at [667, 203] on div "Link in bio" at bounding box center [617, 216] width 99 height 31
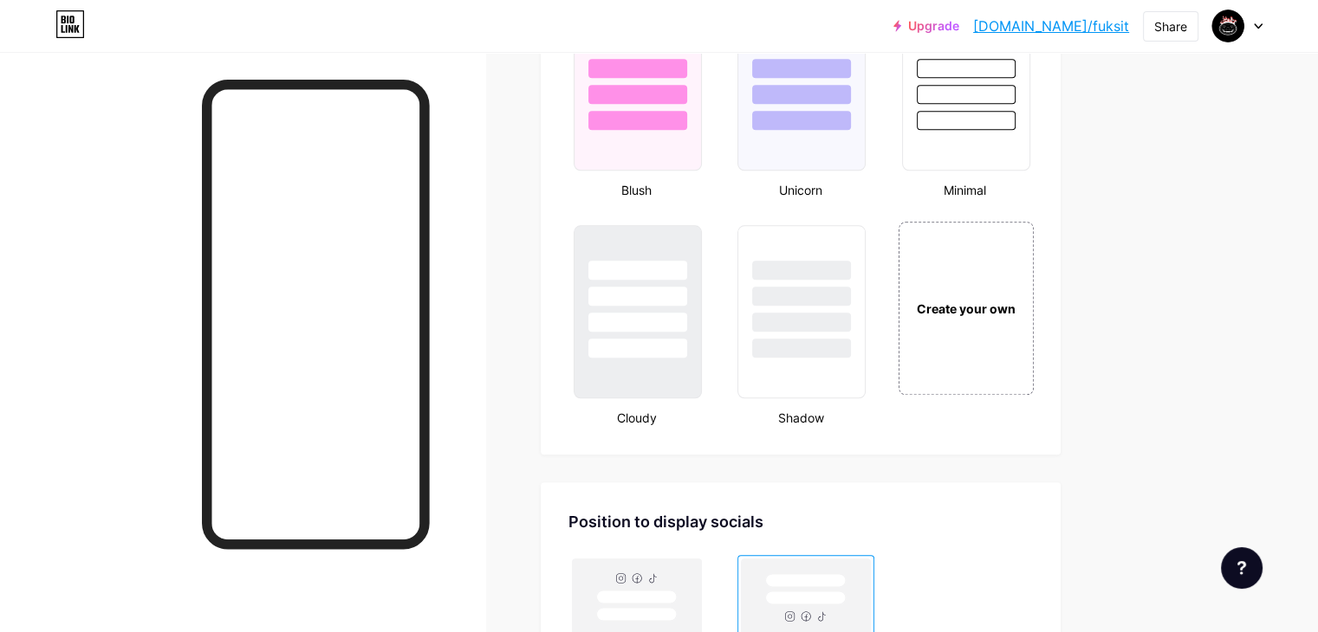
scroll to position [1909, 0]
click at [1032, 320] on div "Create your own" at bounding box center [965, 307] width 139 height 178
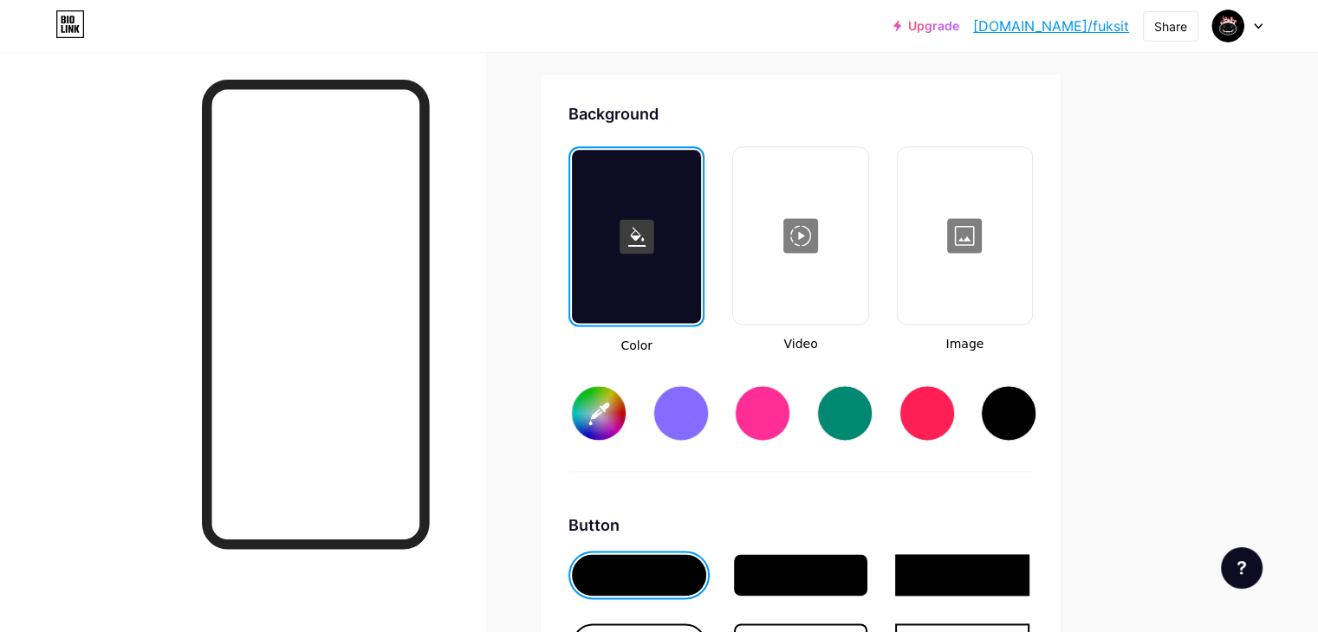
type input "#ffffff"
type input "#000000"
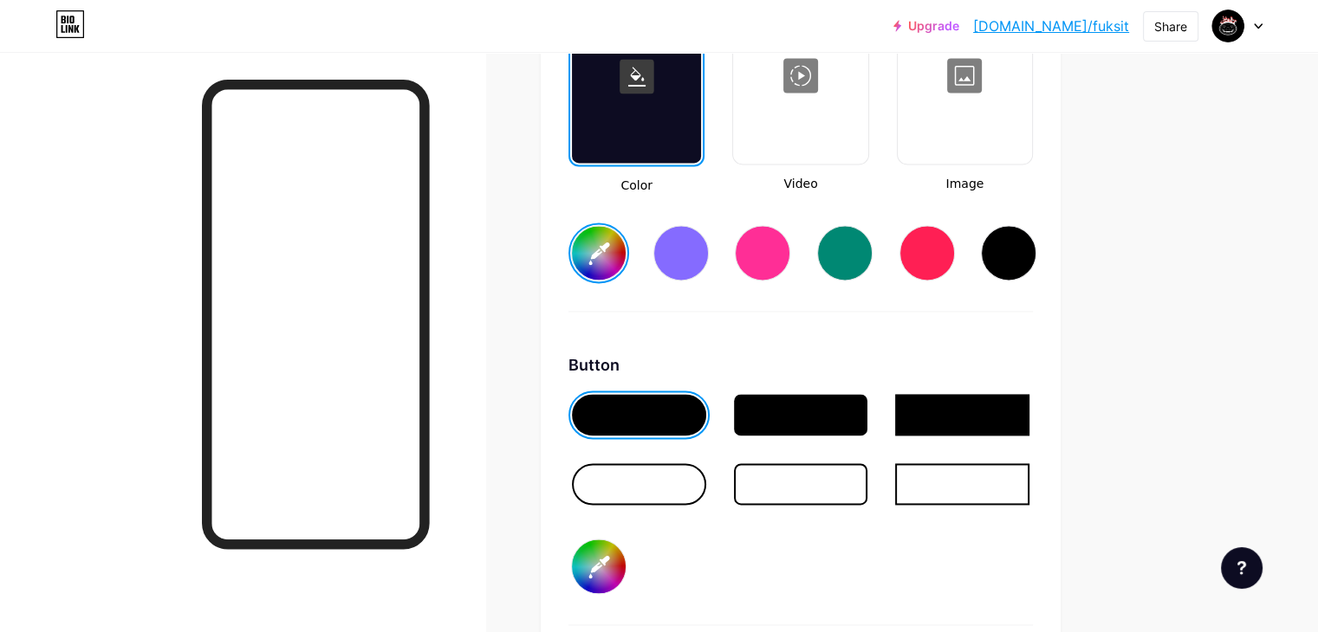
scroll to position [2484, 0]
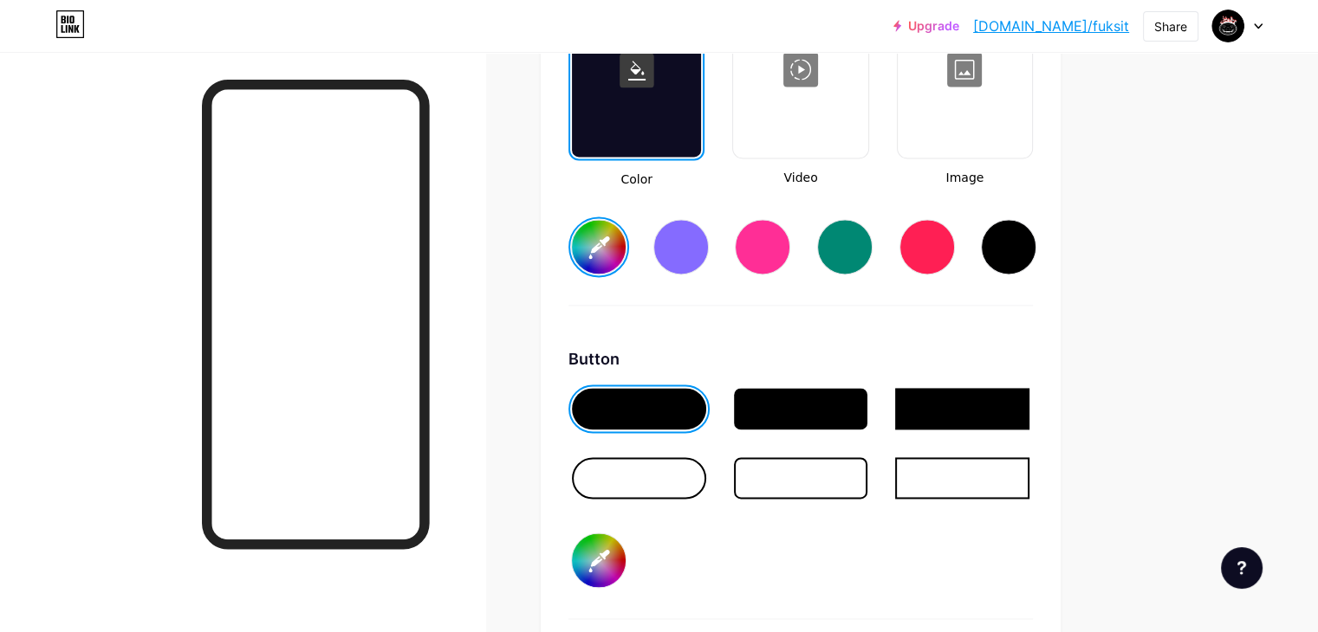
click at [868, 472] on div at bounding box center [801, 478] width 134 height 42
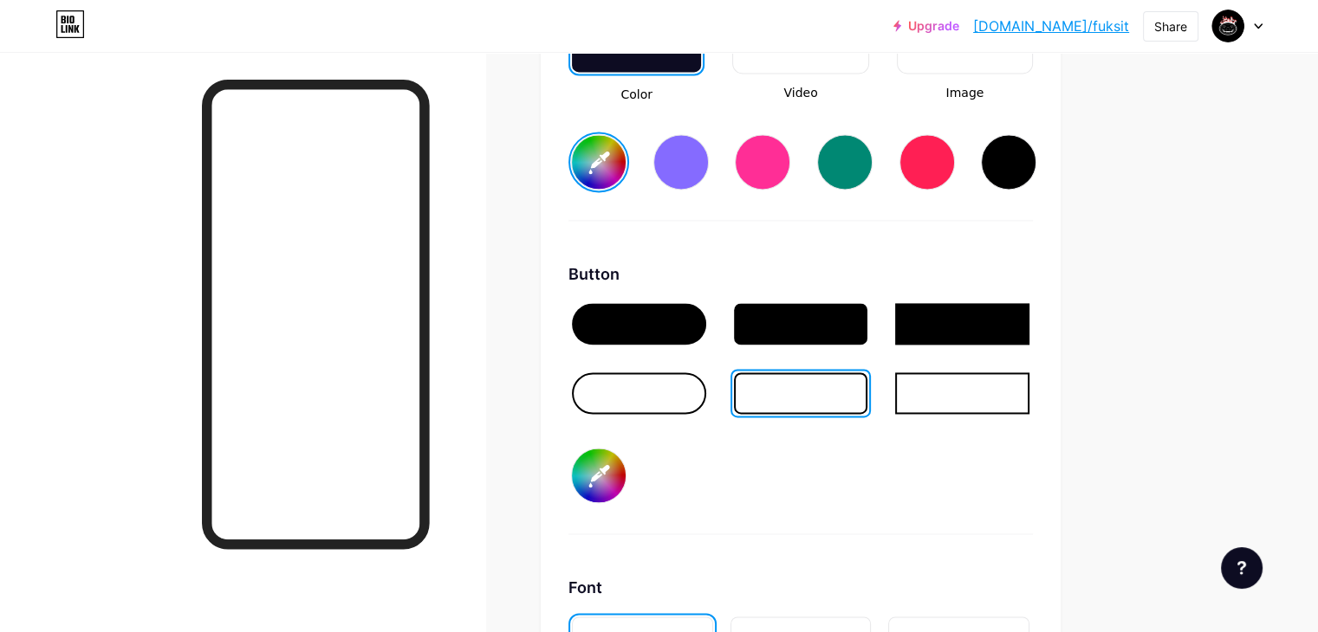
scroll to position [2568, 0]
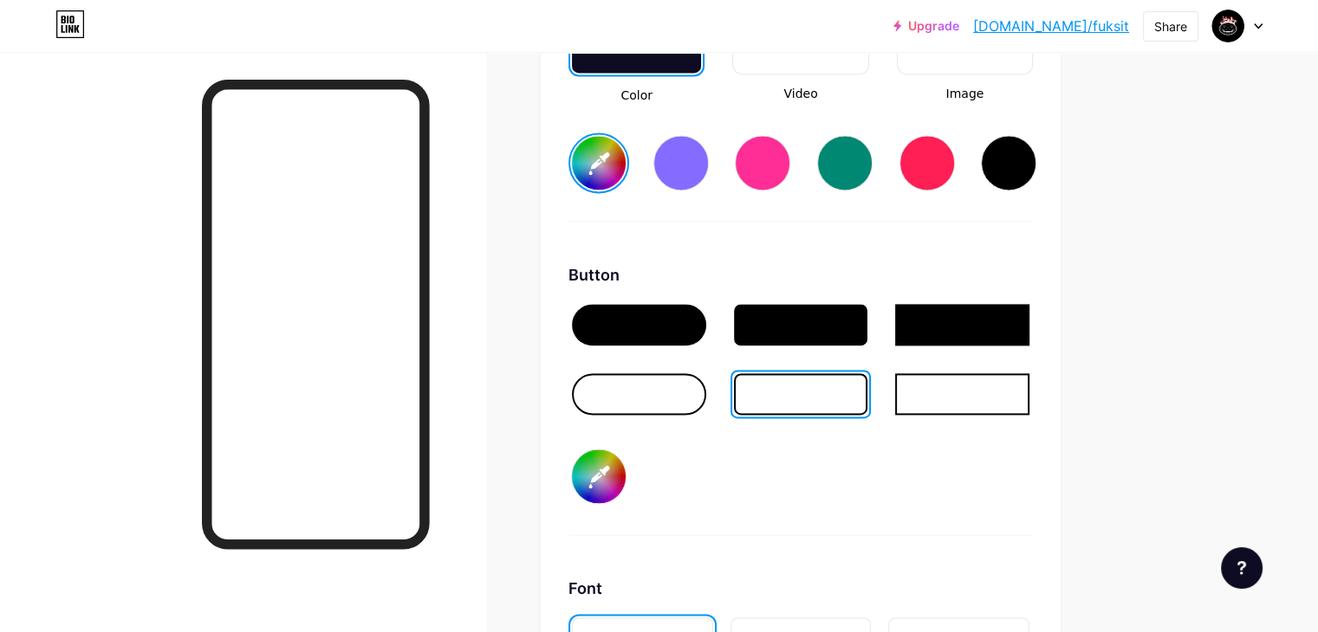
click at [626, 157] on input "#ffffff" at bounding box center [599, 163] width 54 height 54
click at [626, 476] on input "#000000" at bounding box center [599, 477] width 54 height 54
click at [794, 488] on div "Button #000000" at bounding box center [800, 399] width 464 height 272
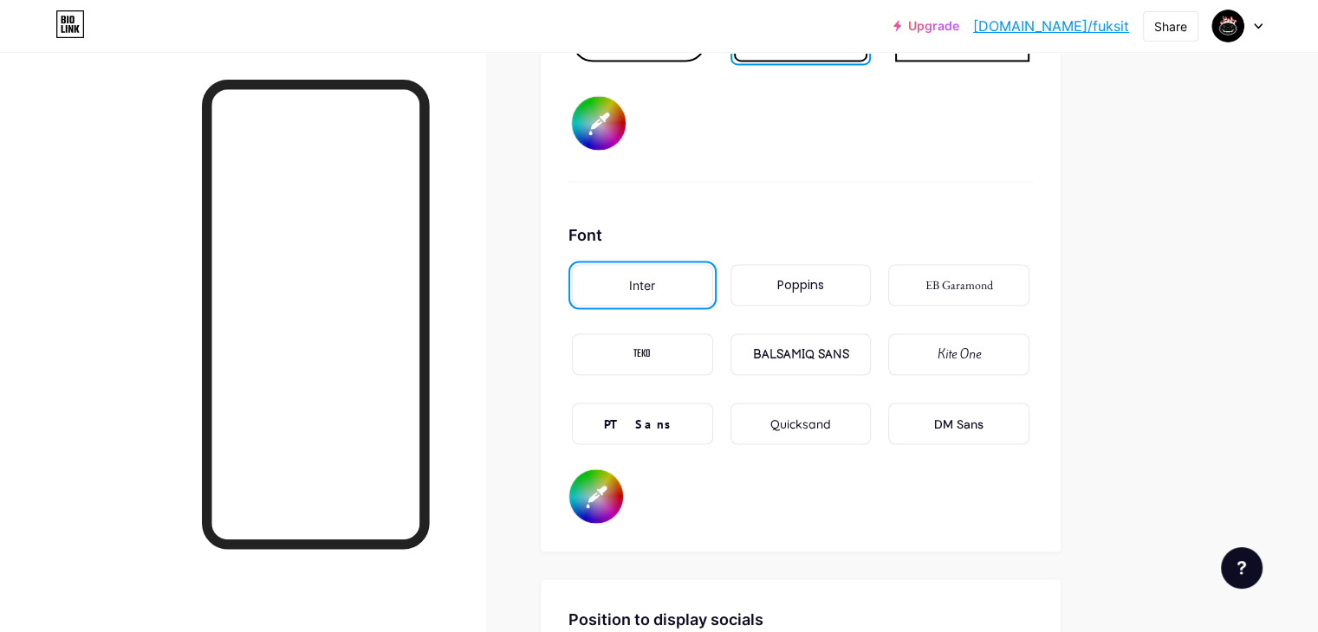
scroll to position [2923, 0]
click at [680, 413] on div "PT Sans" at bounding box center [642, 422] width 76 height 18
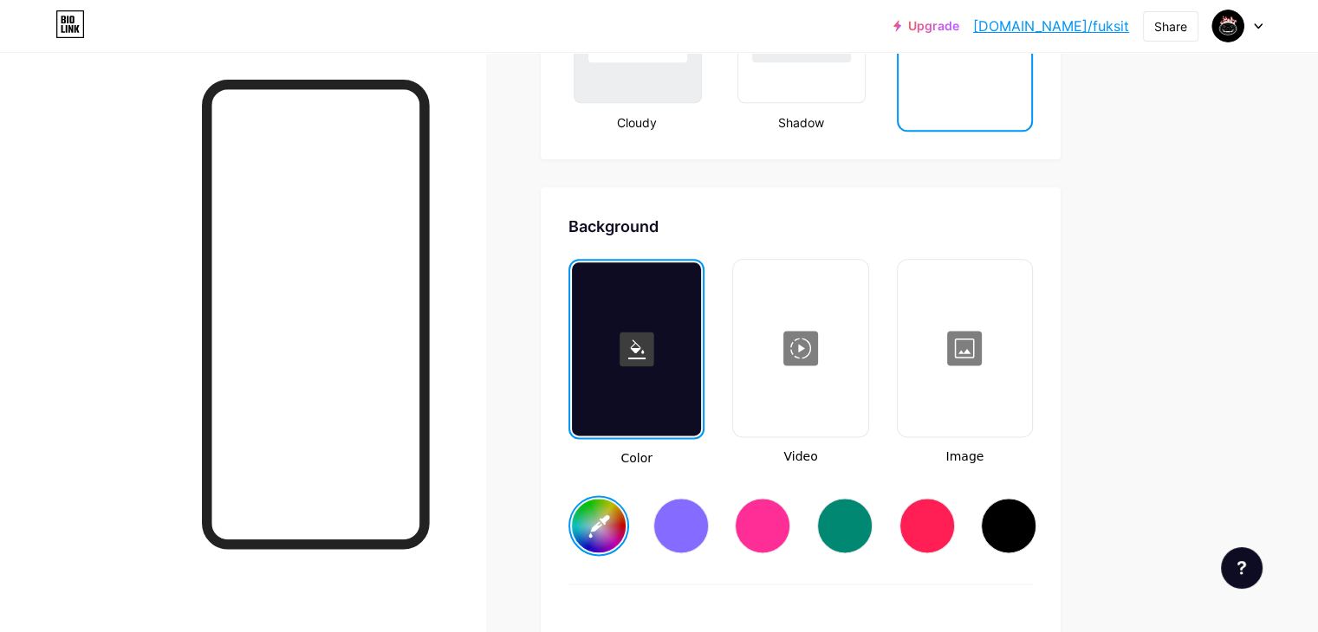
scroll to position [2099, 0]
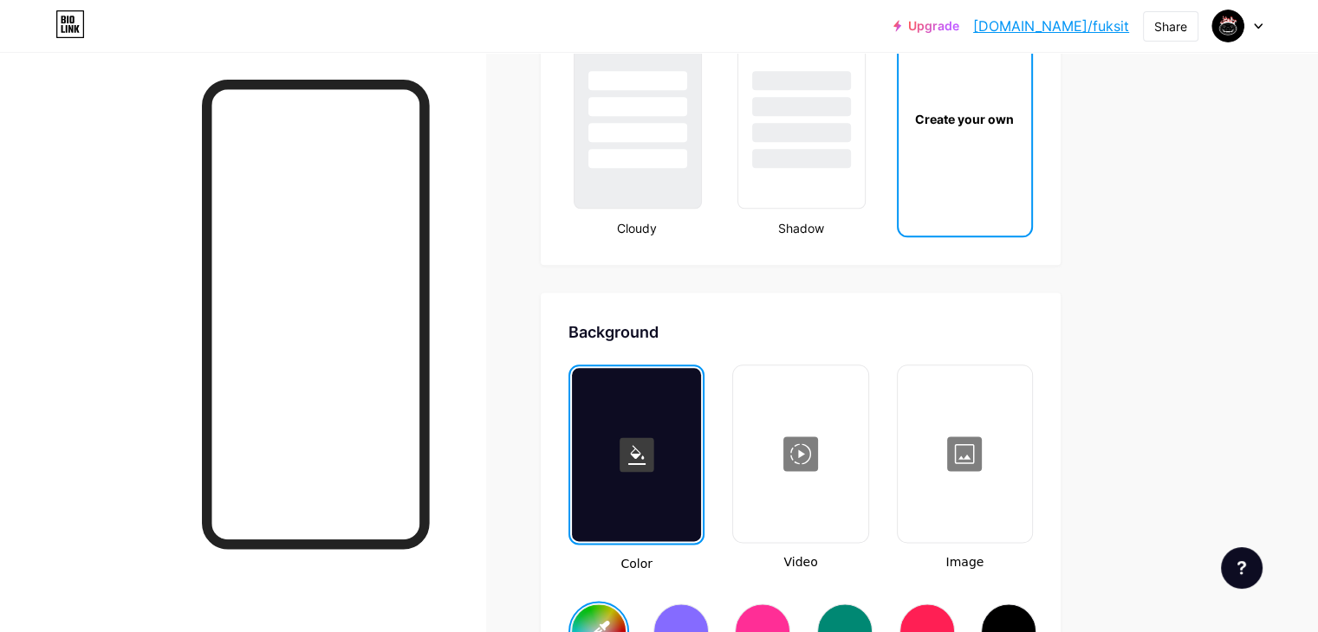
click at [1030, 427] on div at bounding box center [964, 453] width 131 height 173
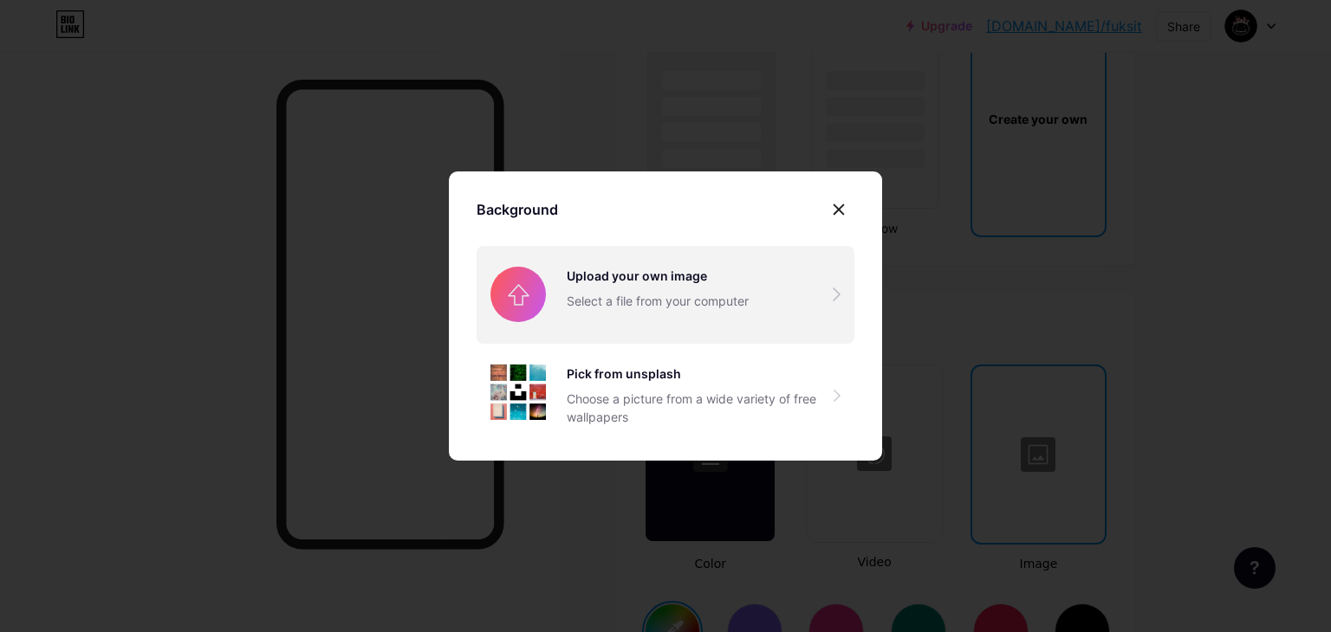
click at [699, 325] on input "file" at bounding box center [665, 294] width 378 height 97
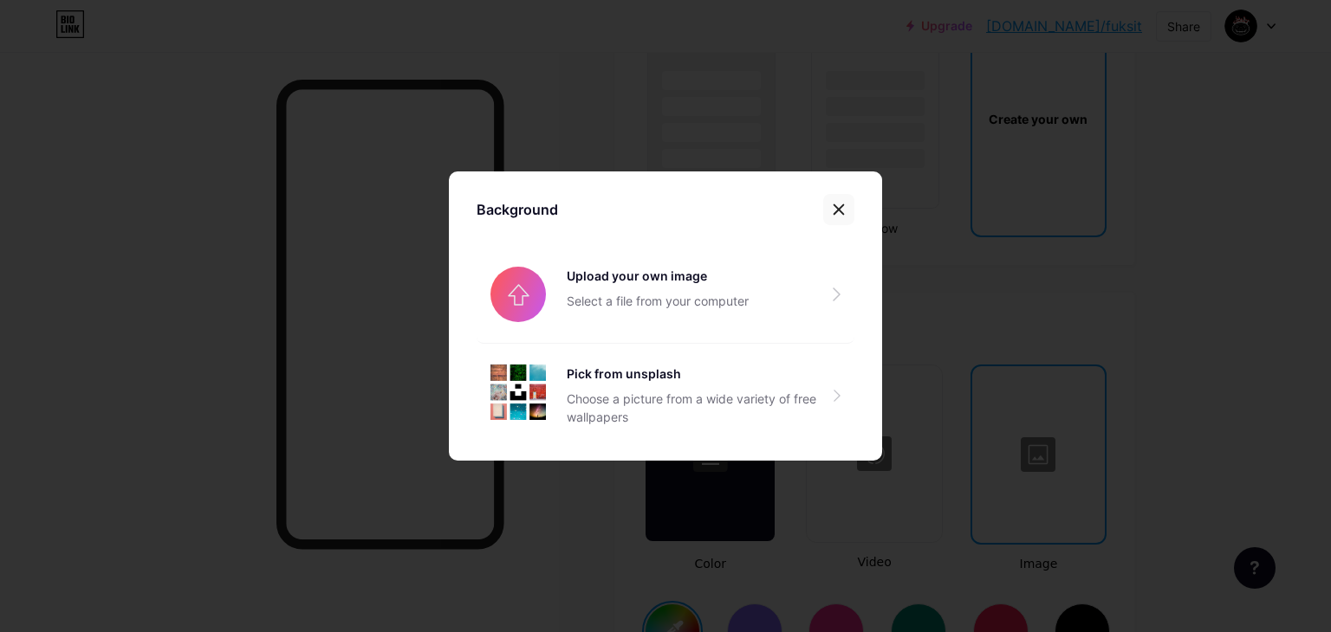
click at [833, 203] on icon at bounding box center [839, 210] width 14 height 14
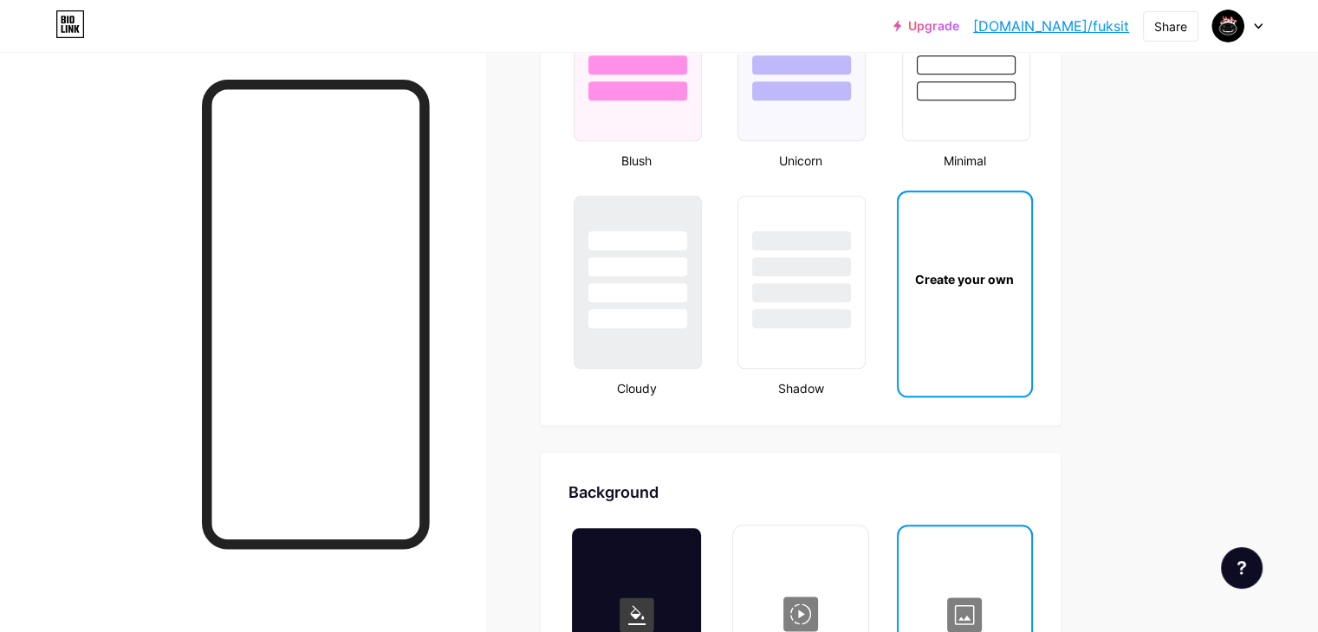
scroll to position [2088, 0]
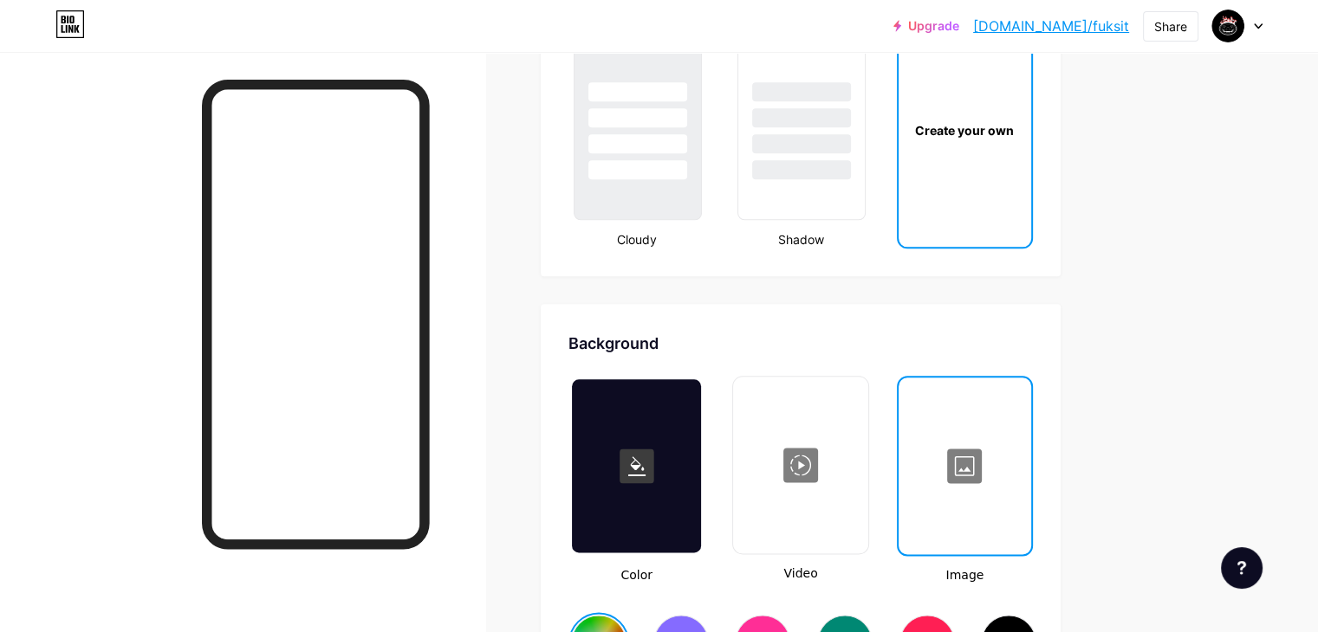
click at [835, 461] on div at bounding box center [800, 465] width 131 height 173
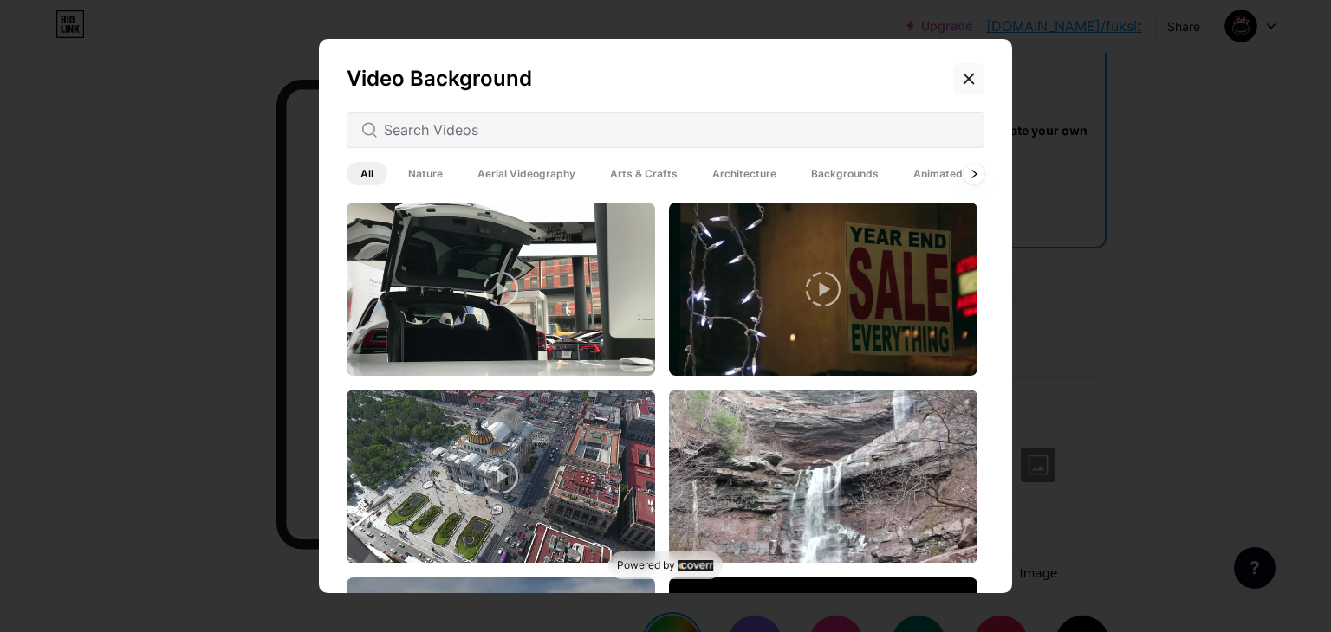
click at [957, 93] on div at bounding box center [968, 78] width 31 height 31
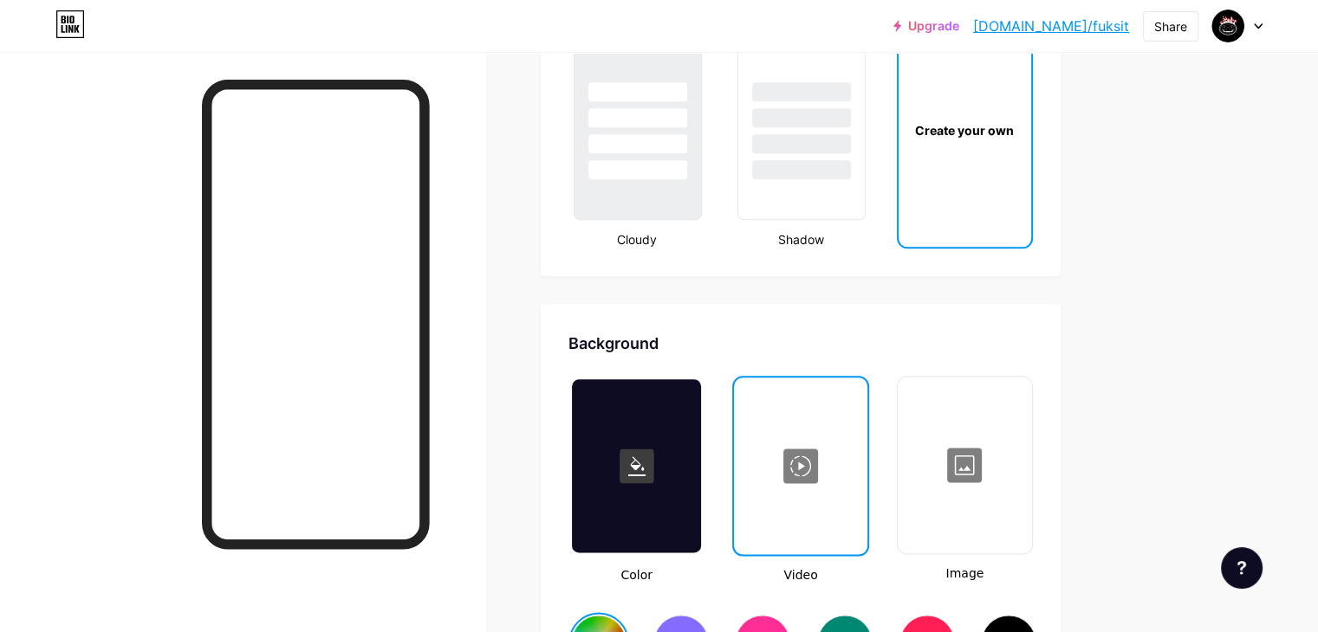
click at [701, 510] on div at bounding box center [636, 465] width 129 height 173
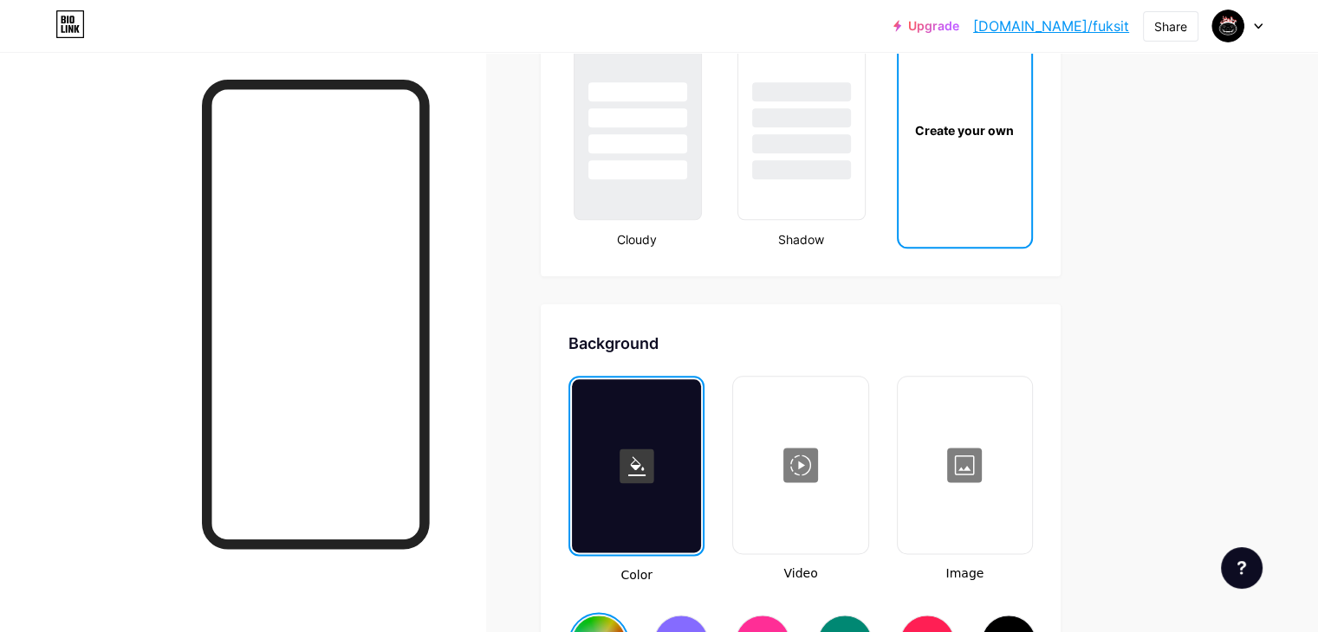
click at [701, 510] on div at bounding box center [636, 465] width 129 height 173
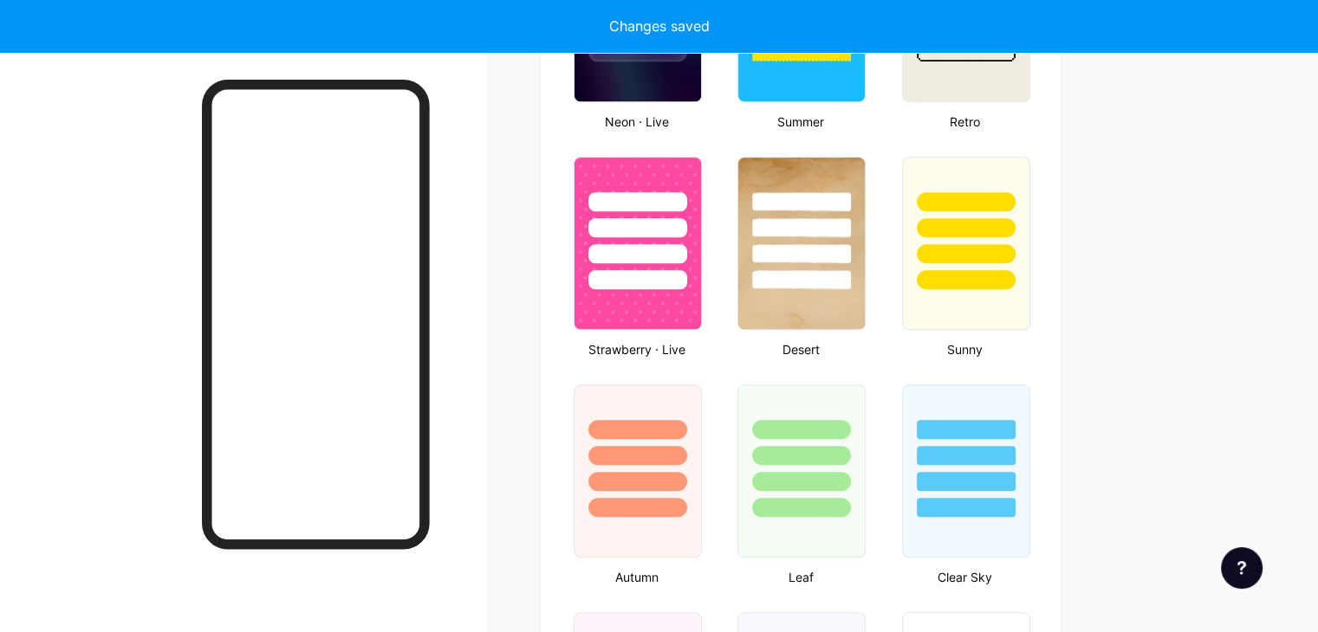
type input "#ababab"
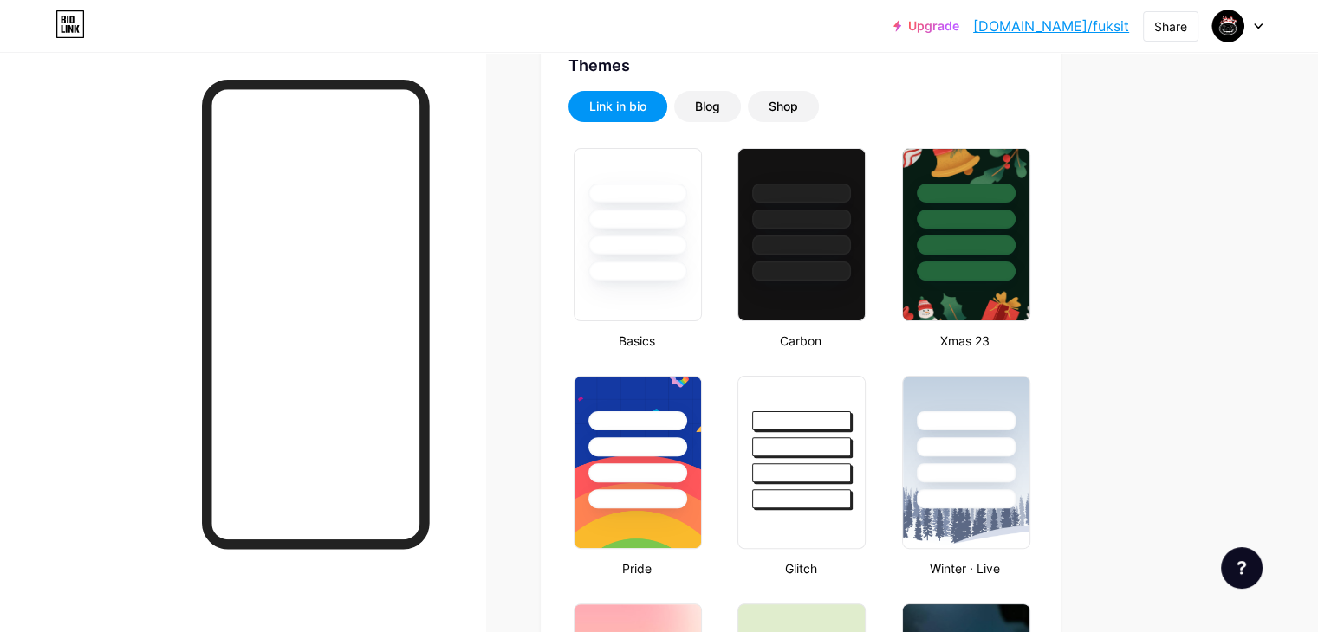
scroll to position [385, 0]
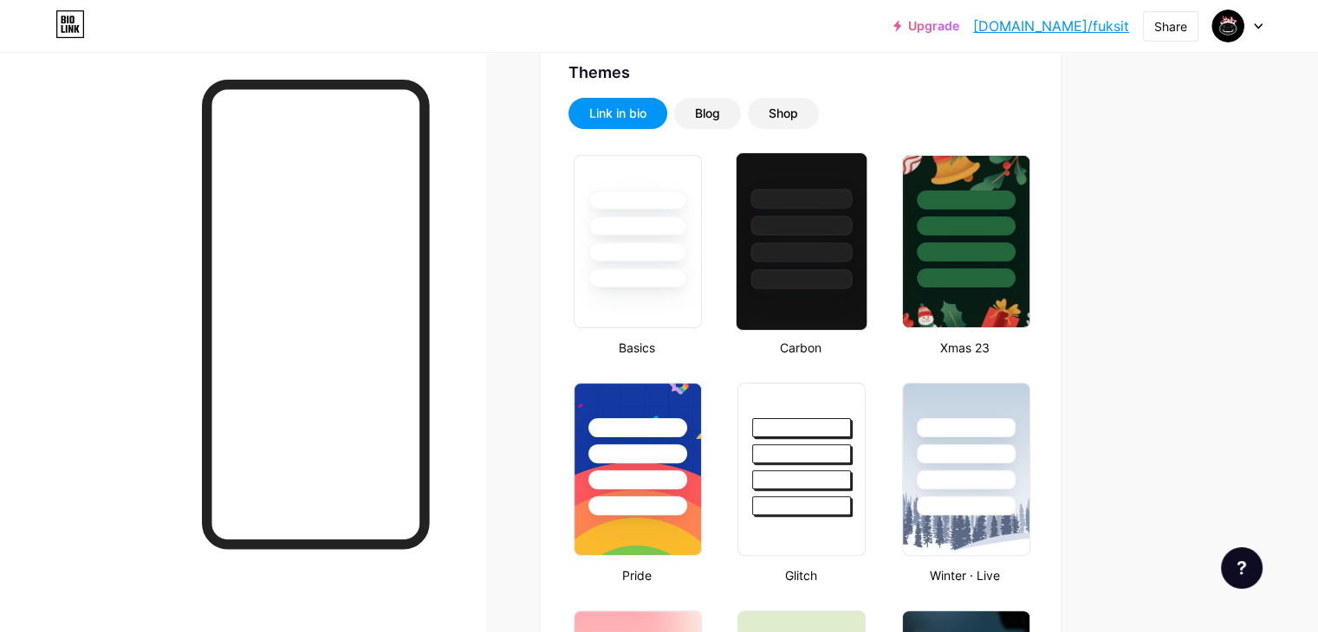
click at [853, 244] on div at bounding box center [801, 253] width 101 height 20
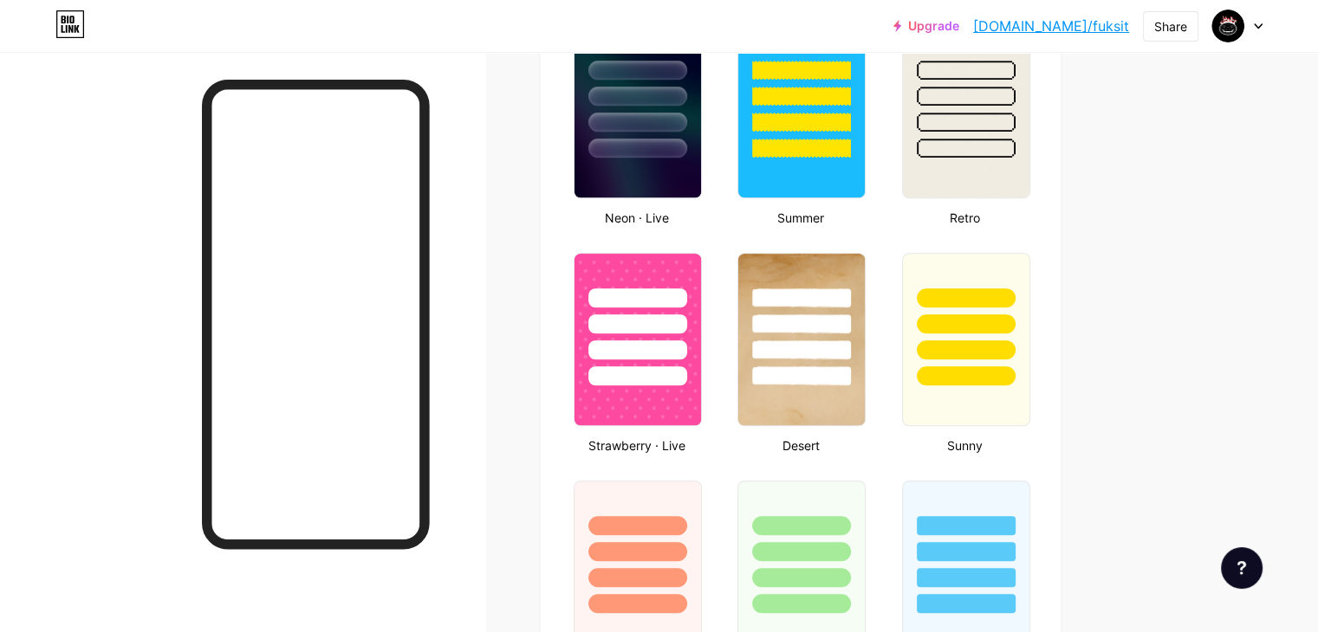
scroll to position [1430, 0]
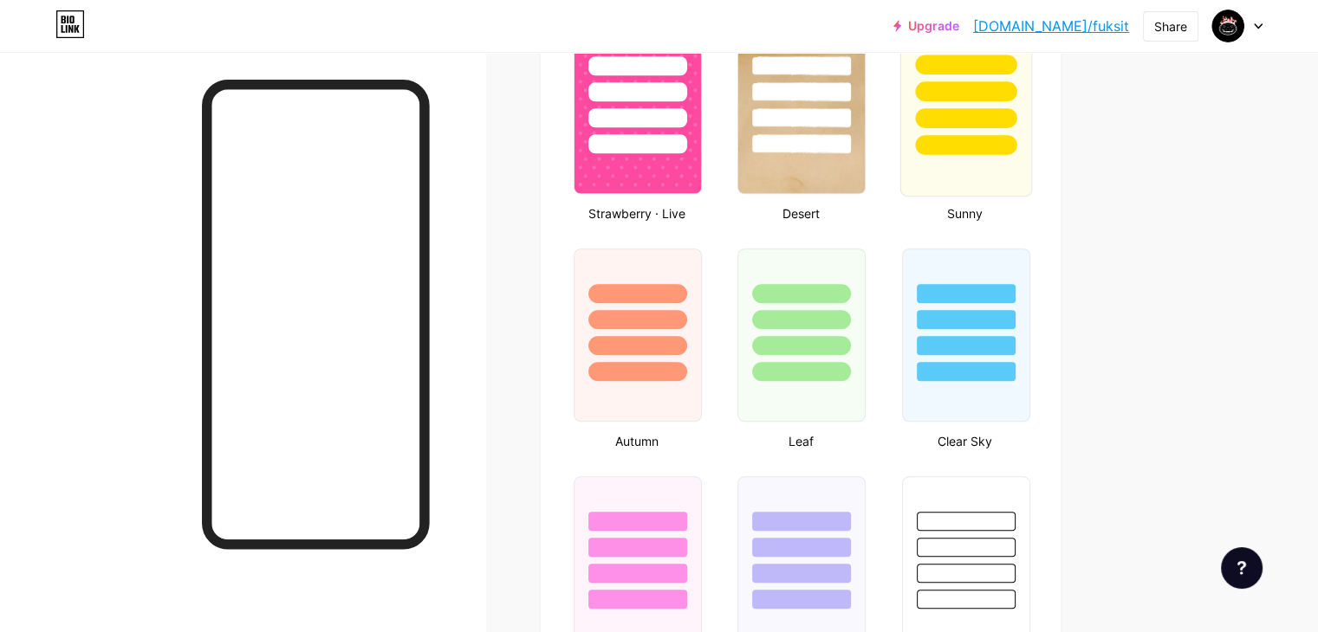
click at [1030, 98] on div at bounding box center [965, 87] width 130 height 136
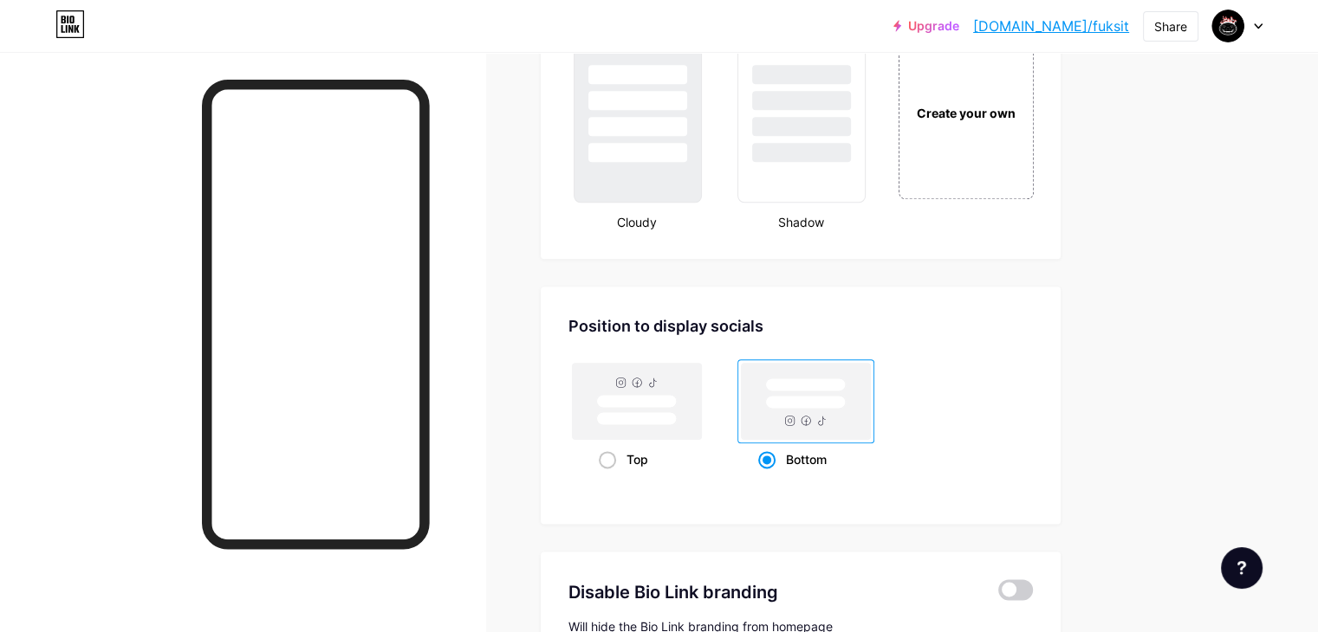
scroll to position [2107, 0]
click at [1035, 143] on div "Create your own" at bounding box center [965, 110] width 139 height 178
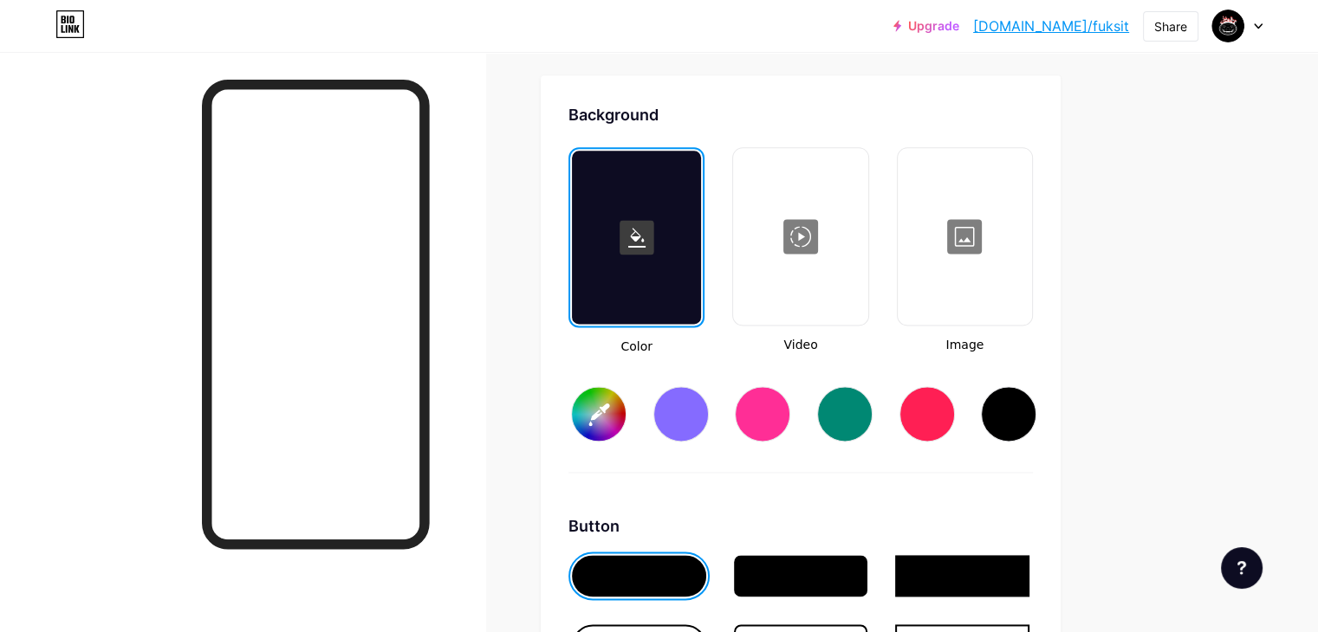
type input "#ffffff"
type input "#000000"
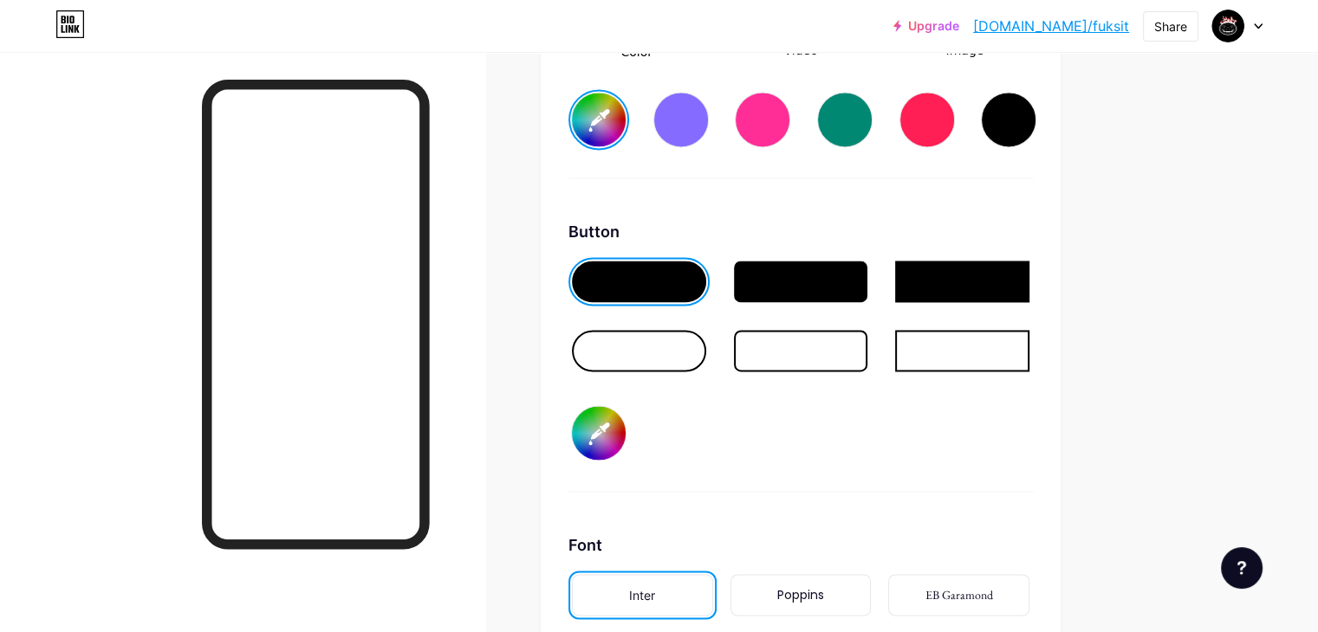
scroll to position [2615, 0]
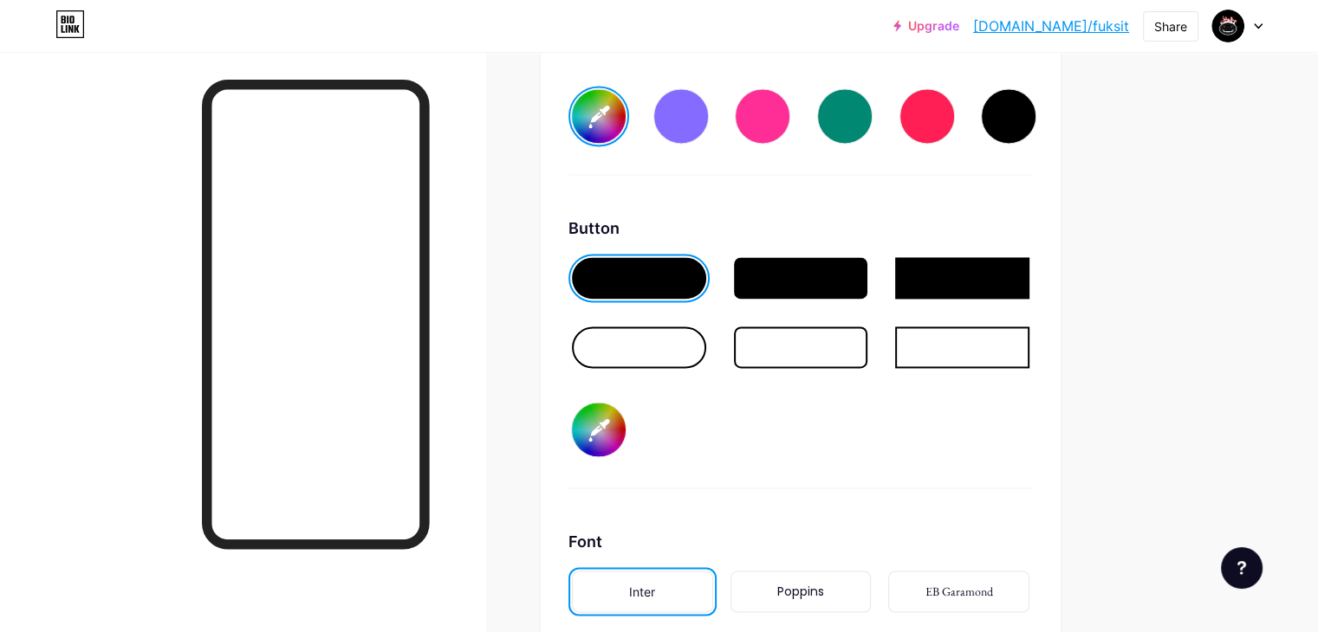
click at [868, 270] on div at bounding box center [801, 278] width 134 height 42
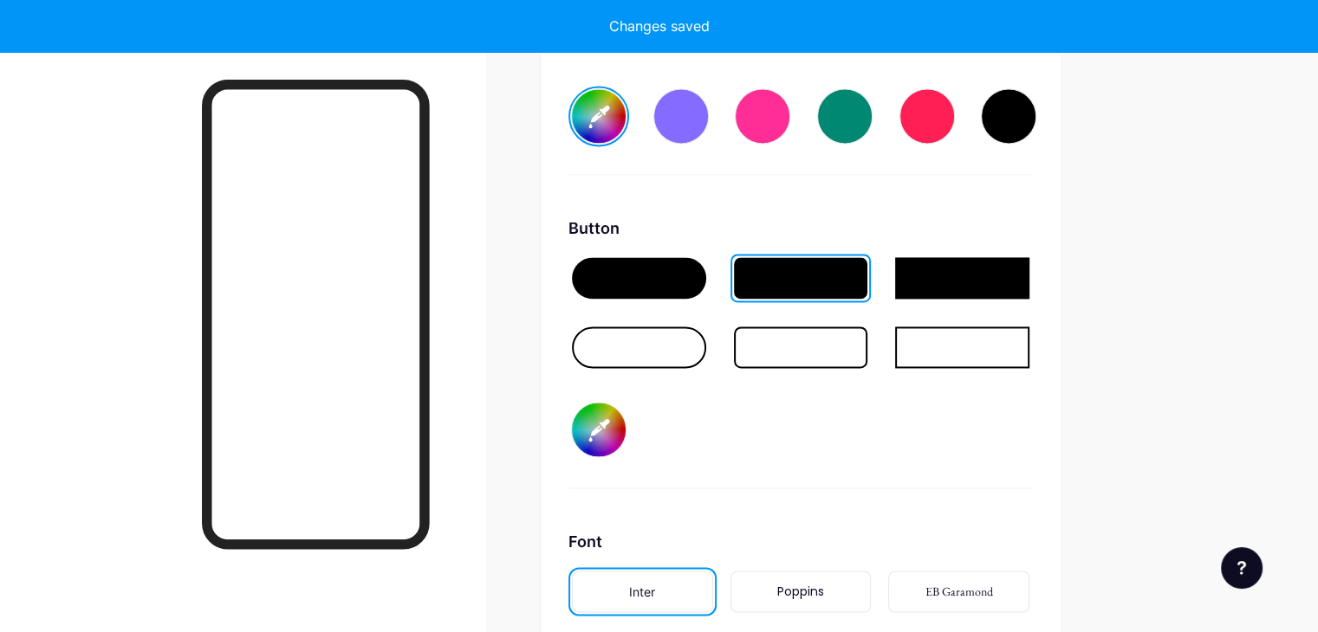
type input "#ffffff"
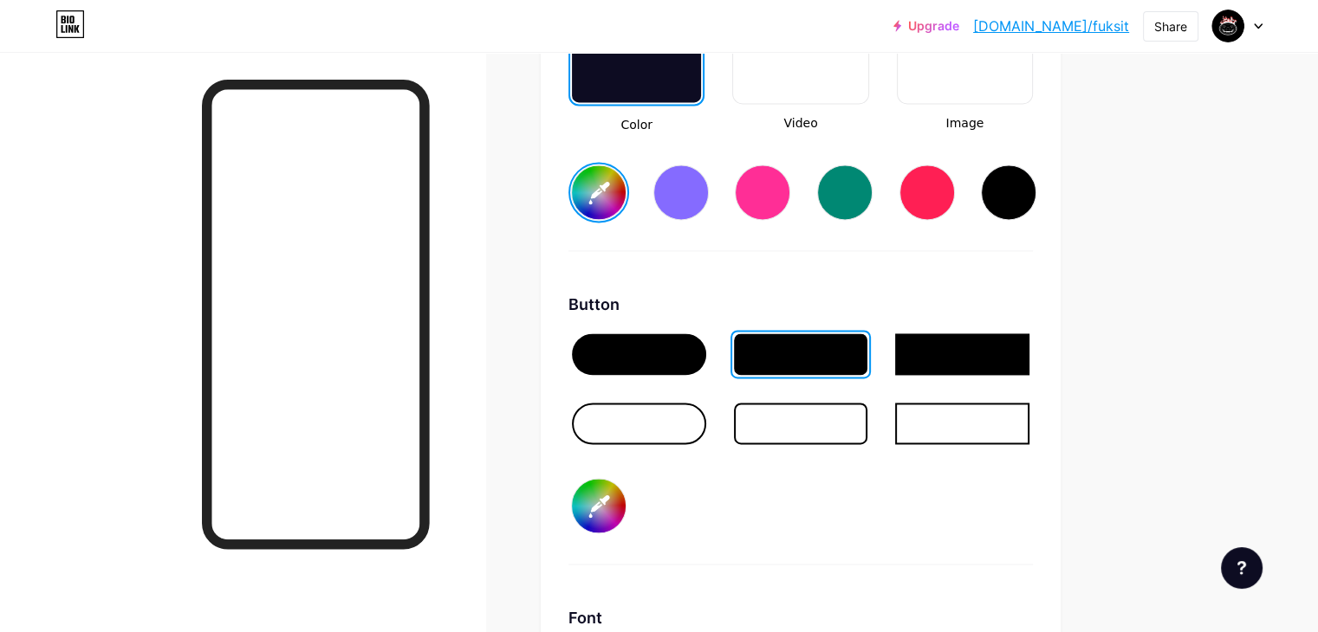
scroll to position [2187, 0]
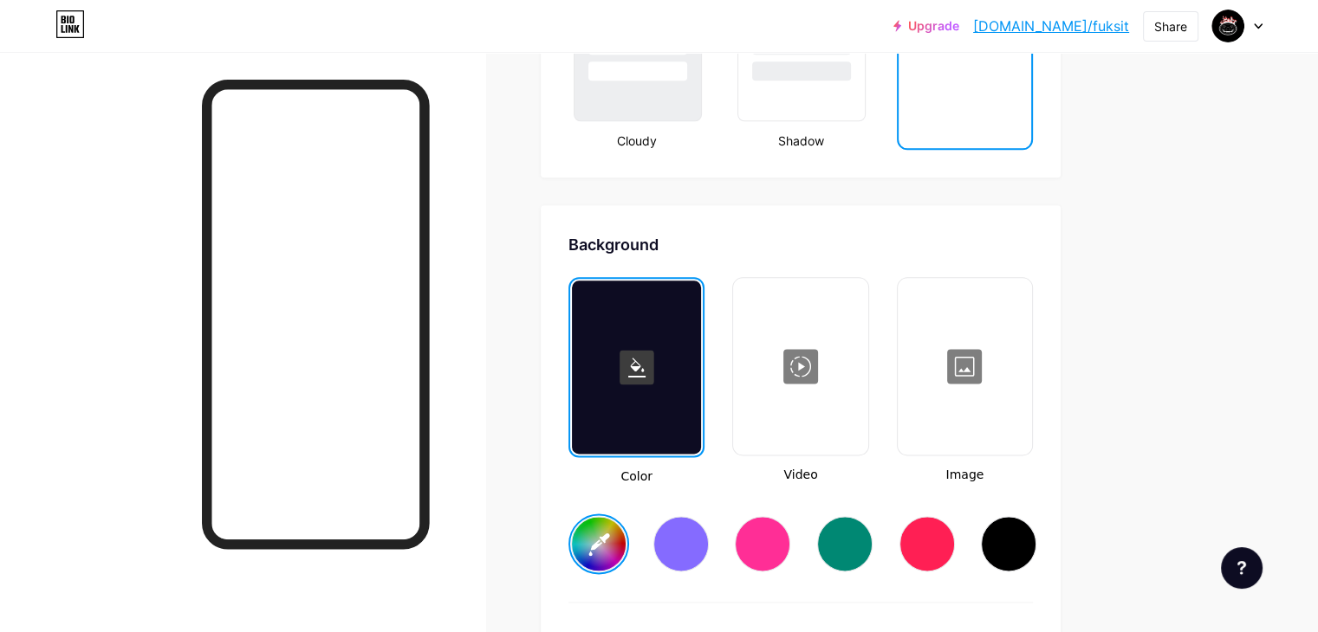
click at [1030, 427] on div at bounding box center [964, 366] width 131 height 173
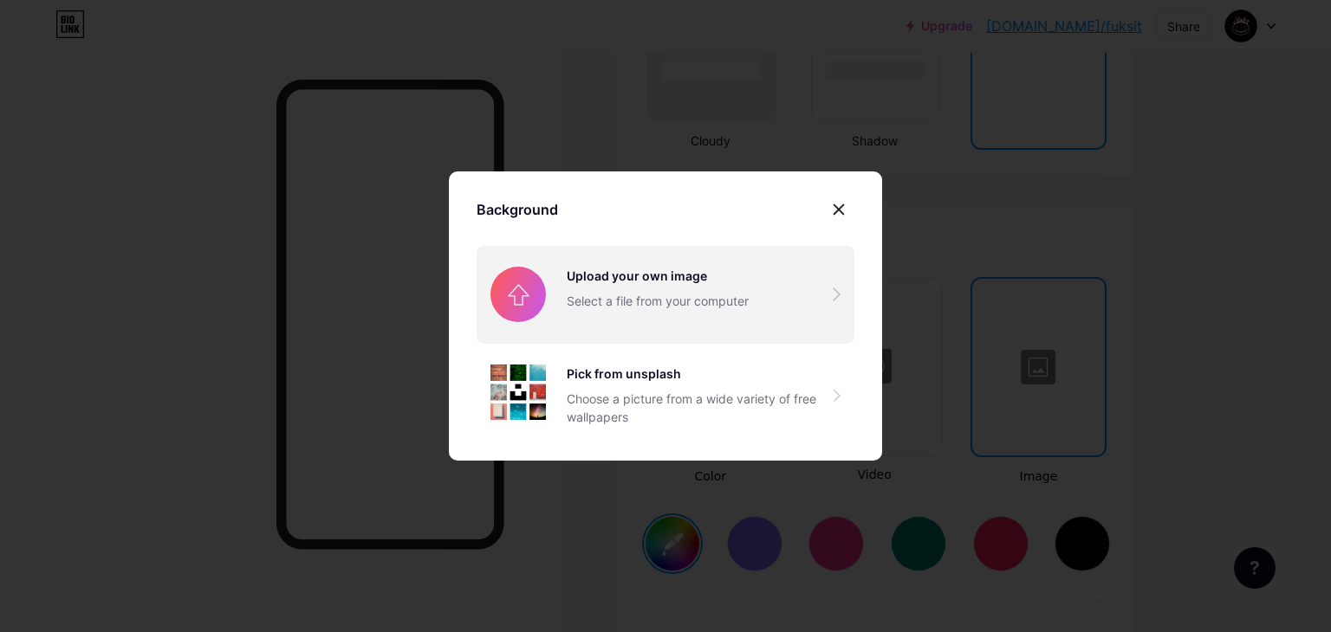
click at [588, 255] on input "file" at bounding box center [665, 294] width 378 height 97
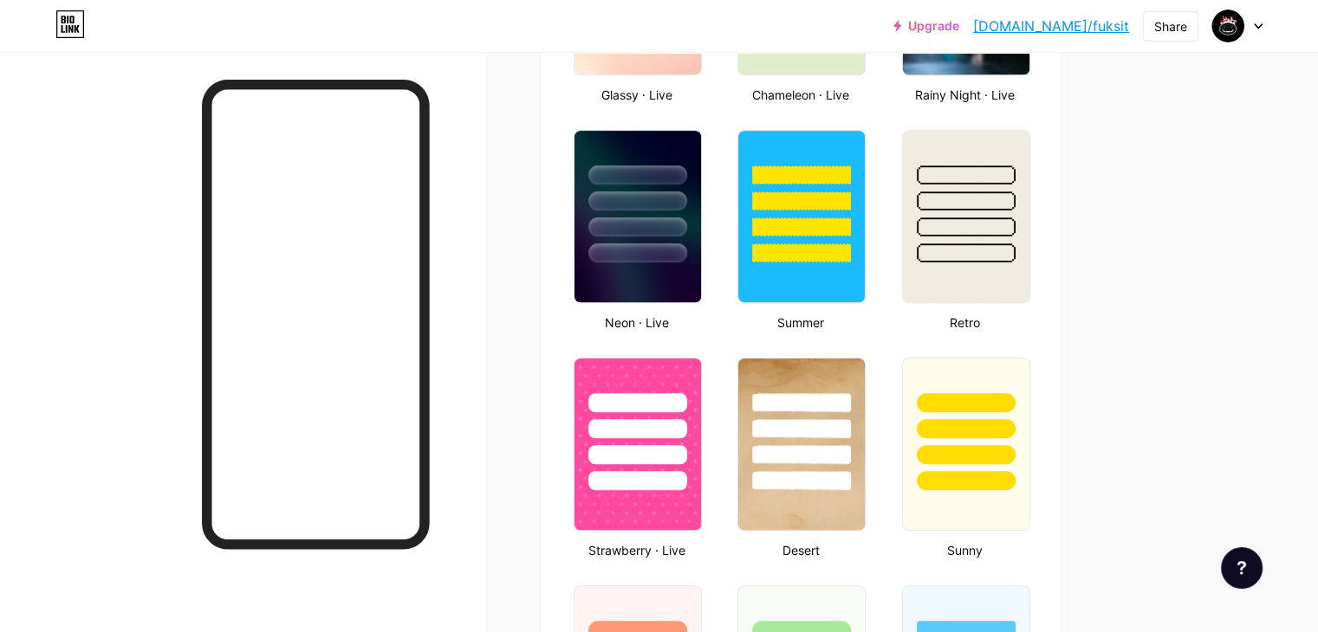
scroll to position [0, 0]
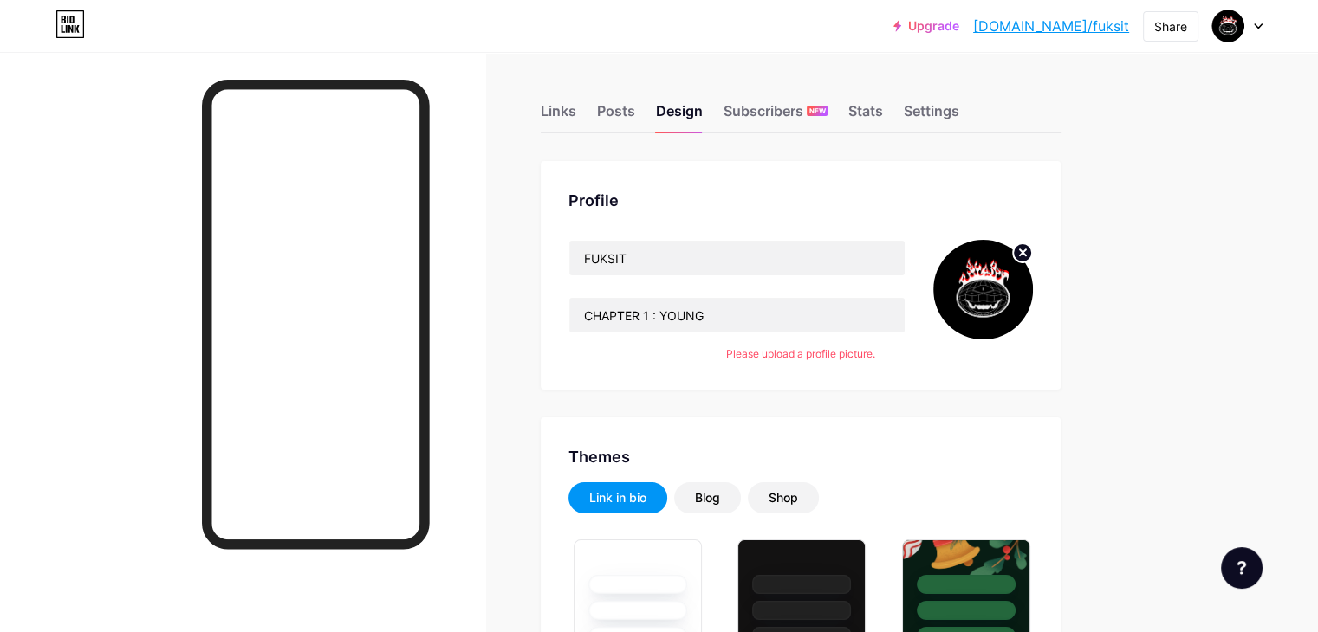
click at [652, 114] on div "Links Posts Design Subscribers NEW Stats Settings" at bounding box center [801, 103] width 520 height 61
click at [576, 111] on div "Links" at bounding box center [559, 115] width 36 height 31
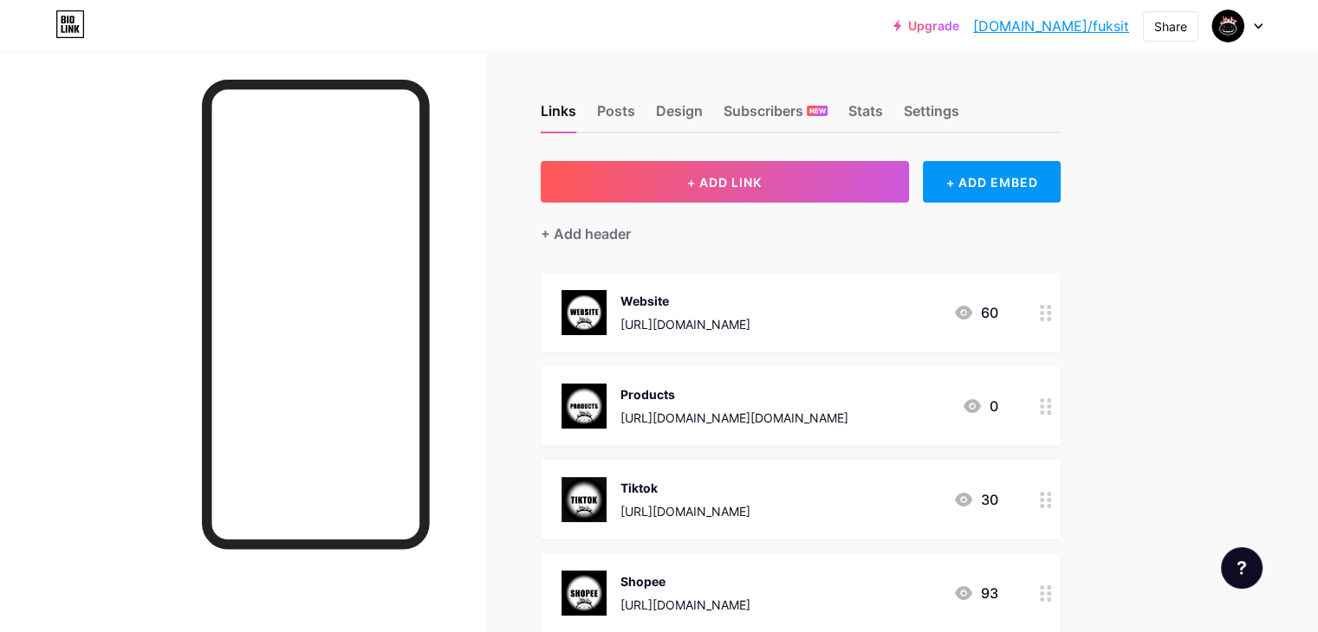
click at [794, 287] on div "Website [URL][DOMAIN_NAME] 60" at bounding box center [801, 313] width 520 height 80
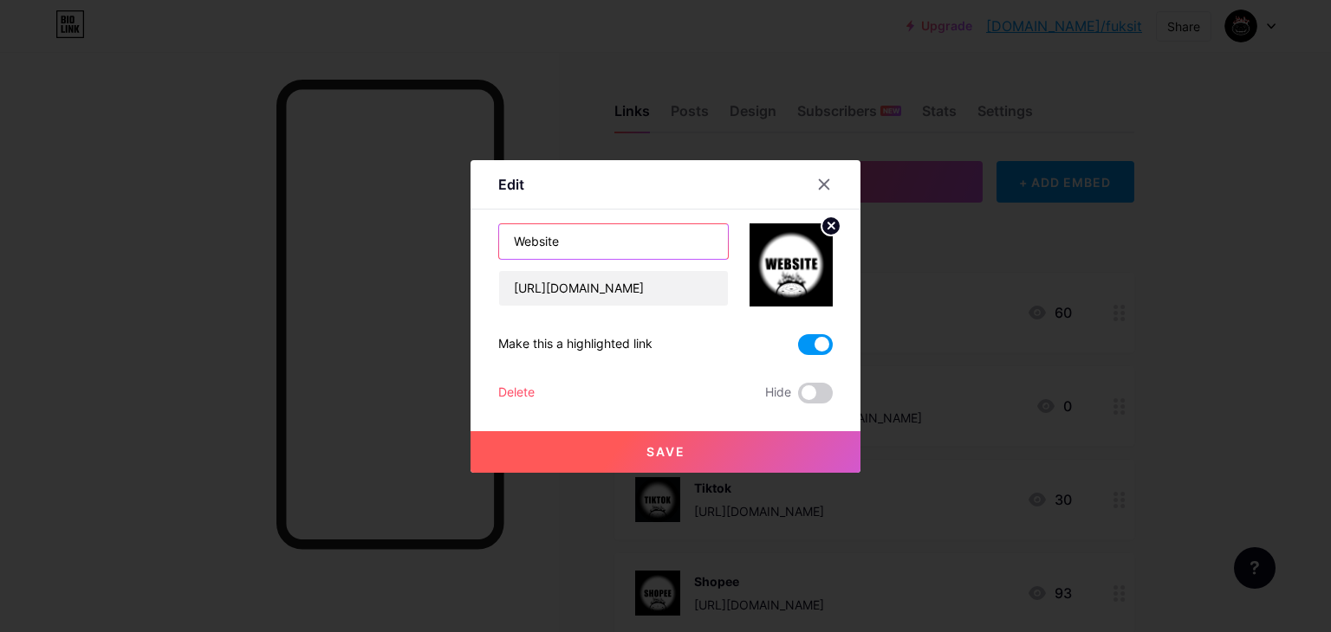
click at [624, 253] on input "Website" at bounding box center [613, 241] width 229 height 35
type input "WEDSITE"
click at [620, 463] on button "Save" at bounding box center [665, 452] width 390 height 42
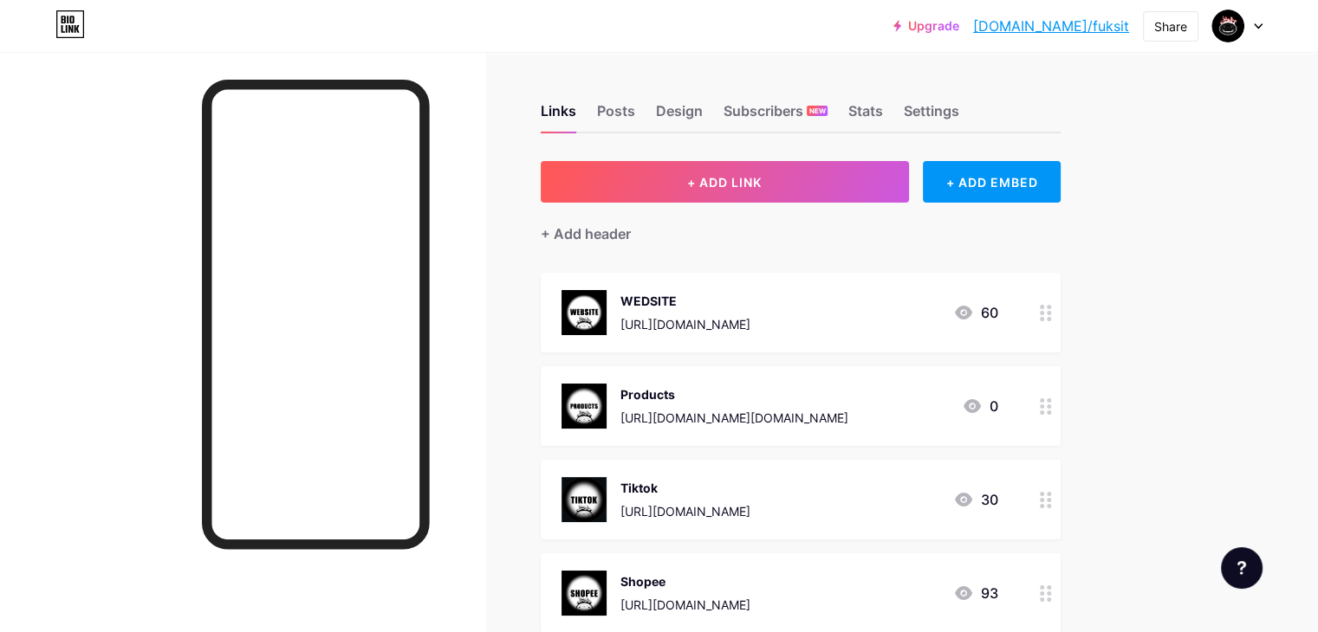
click at [752, 379] on div "Products https://www.instagram.com/fuksit.products/ 0" at bounding box center [801, 406] width 520 height 80
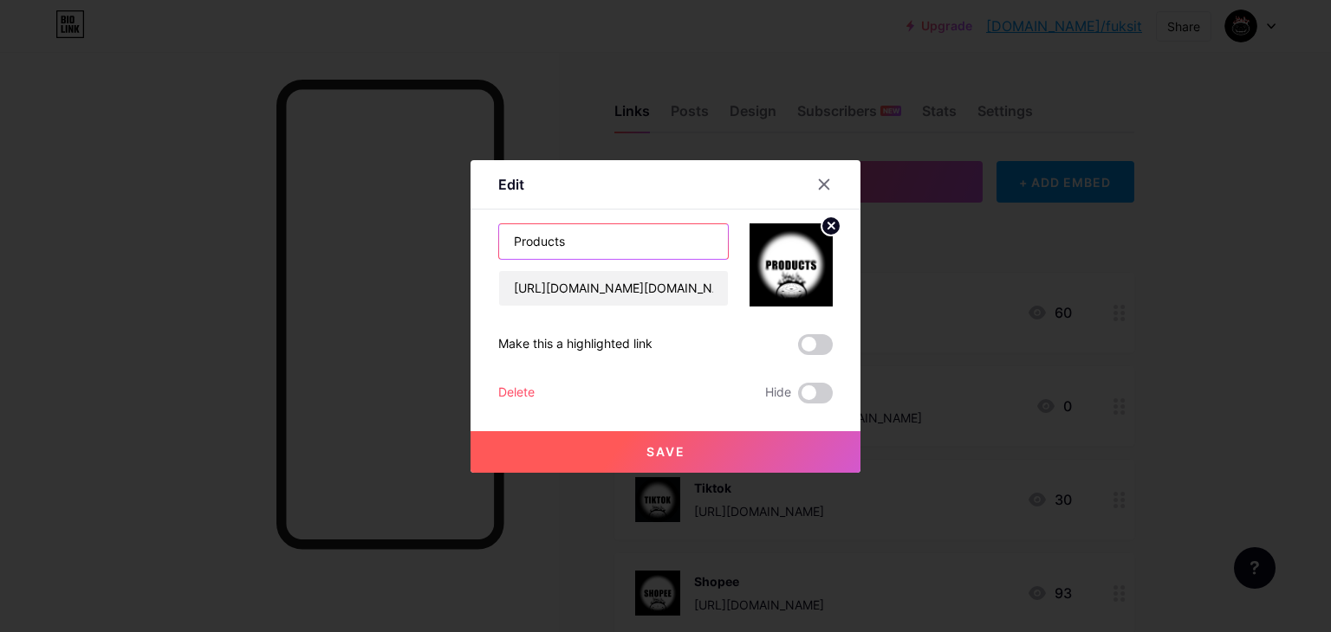
click at [634, 246] on input "Products" at bounding box center [613, 241] width 229 height 35
type input "PRODUCTS"
click at [647, 444] on span "Save" at bounding box center [665, 451] width 39 height 15
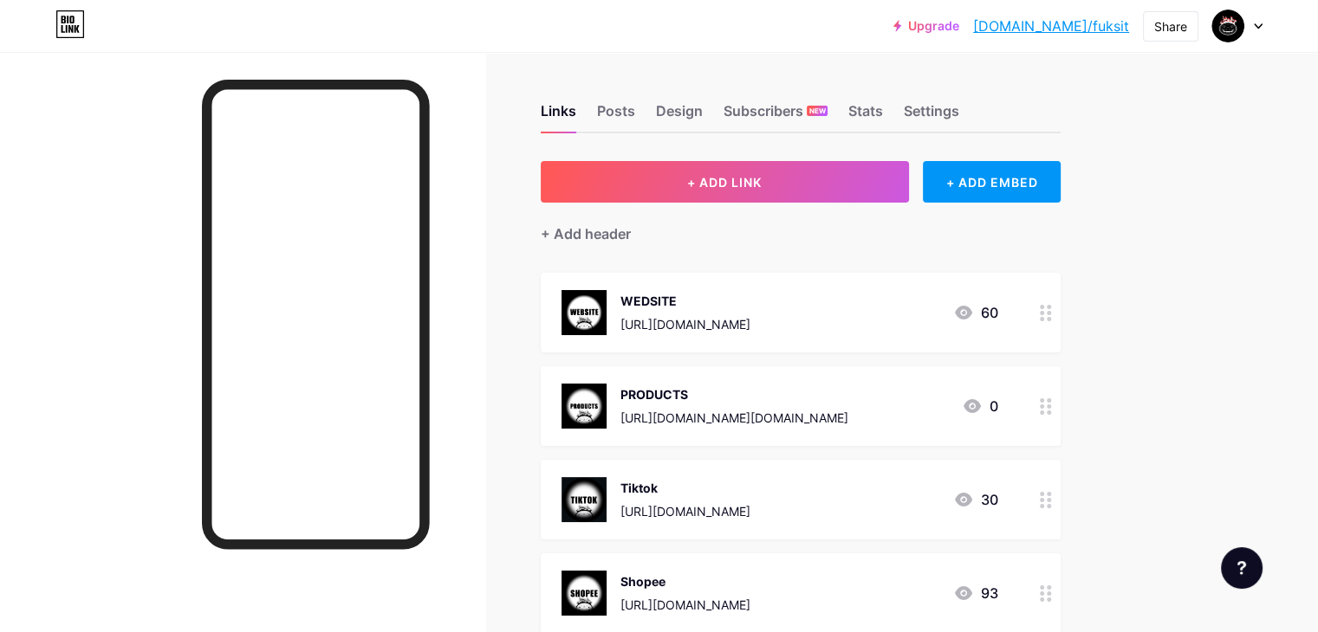
click at [750, 515] on div "[URL][DOMAIN_NAME]" at bounding box center [685, 511] width 130 height 18
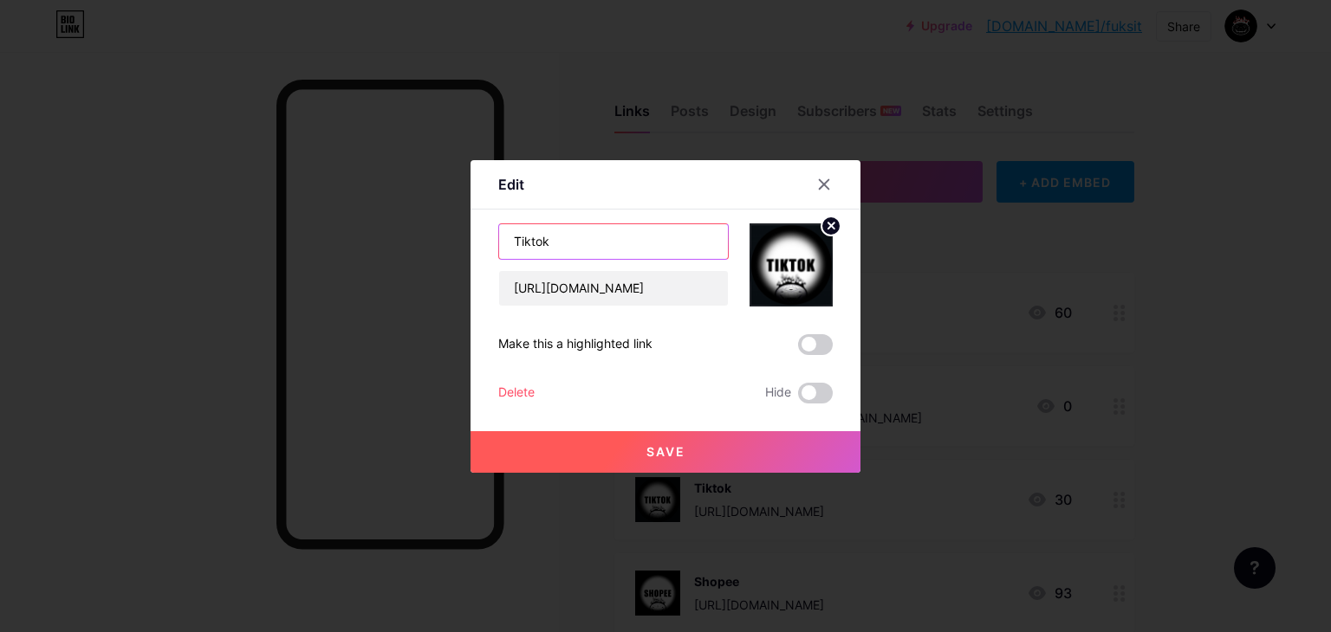
click at [624, 224] on input "Tiktok" at bounding box center [613, 241] width 229 height 35
type input "TIKTOK"
click at [648, 448] on span "Save" at bounding box center [665, 451] width 39 height 15
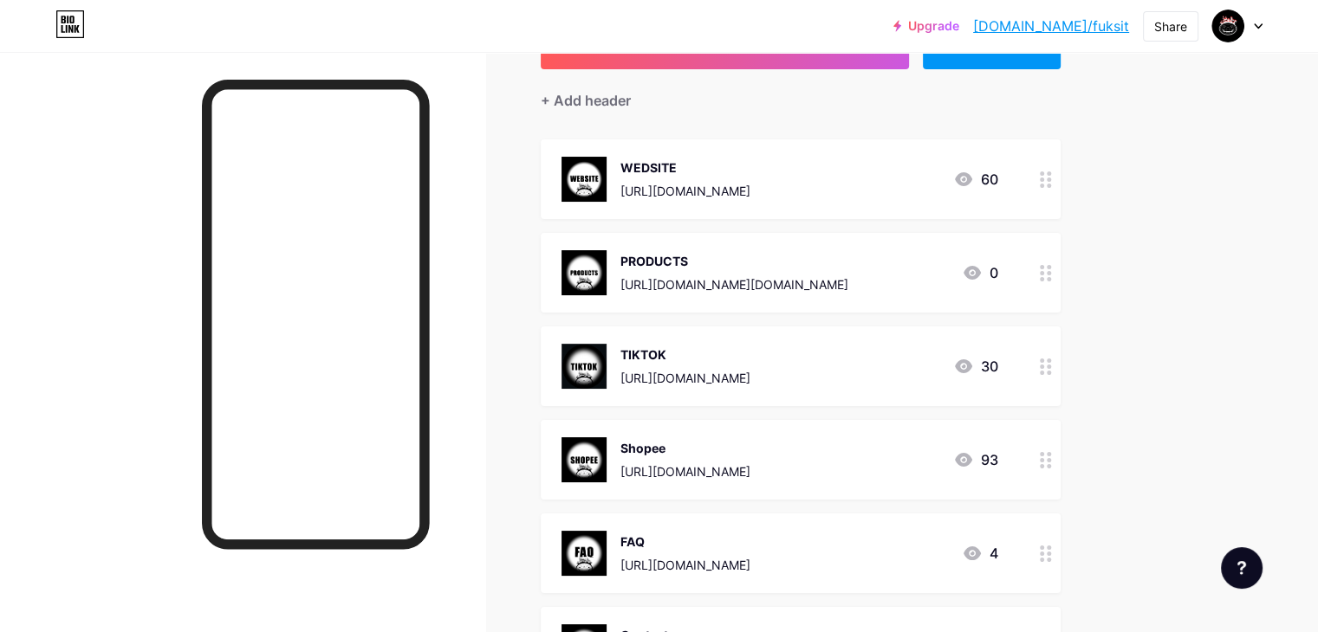
scroll to position [140, 0]
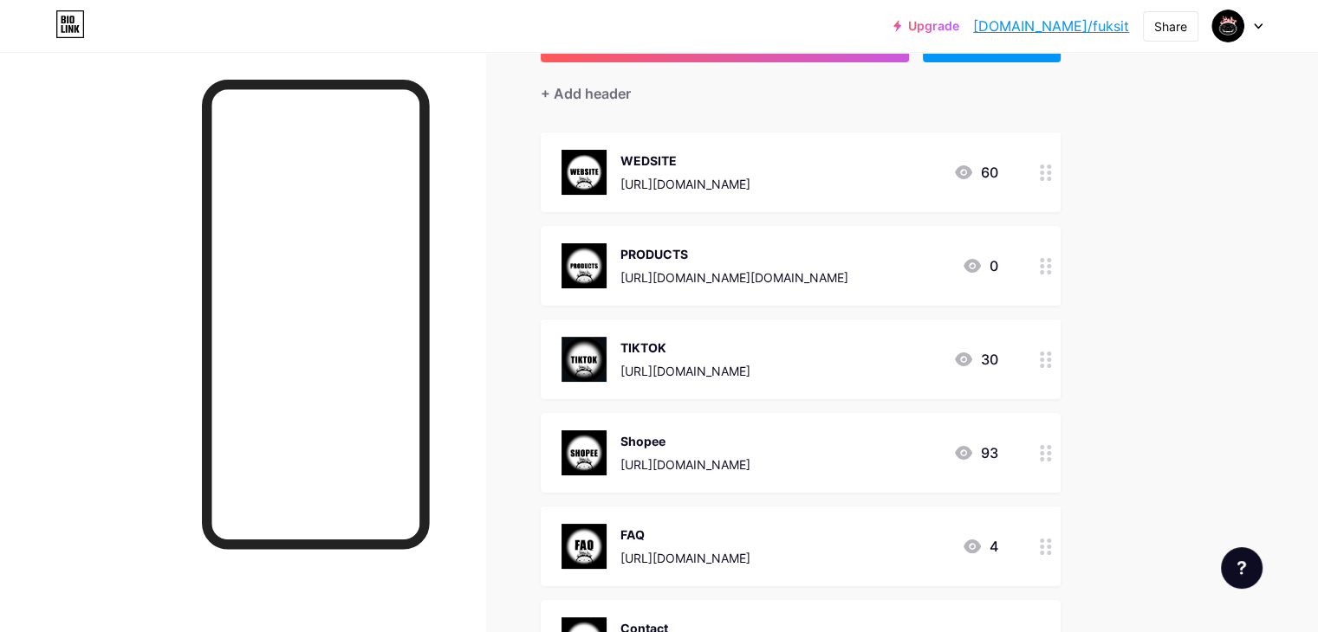
click at [750, 458] on div "[URL][DOMAIN_NAME]" at bounding box center [685, 465] width 130 height 18
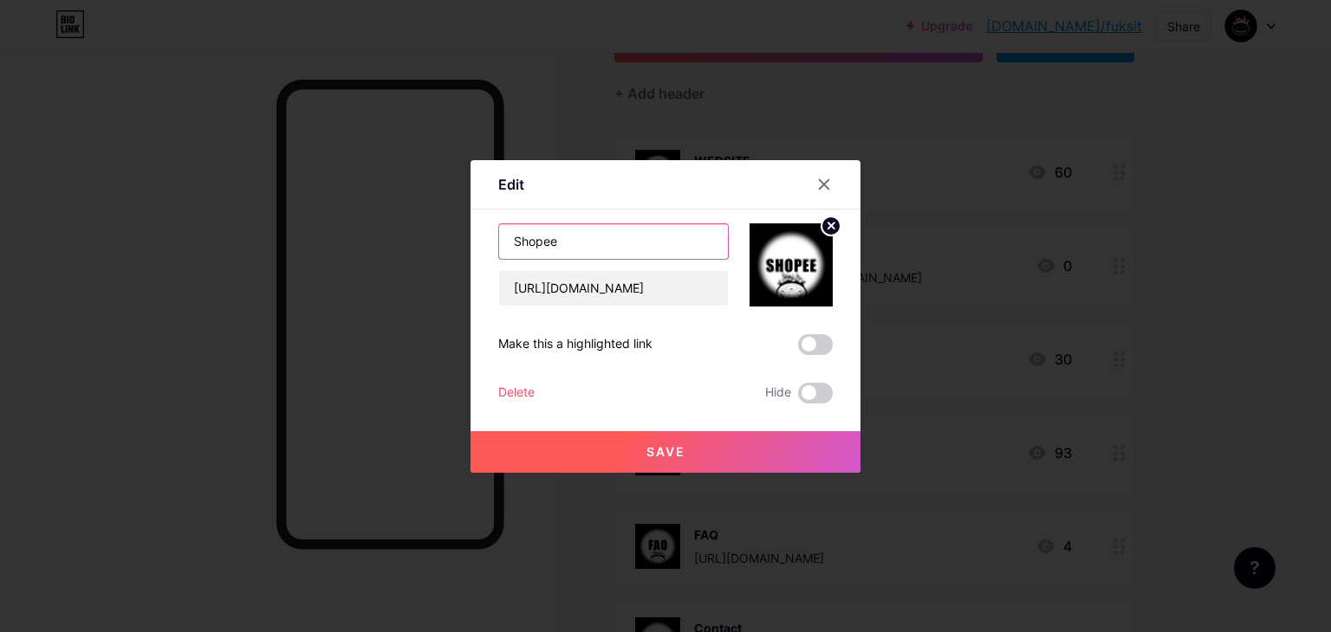
click at [575, 233] on input "Shopee" at bounding box center [613, 241] width 229 height 35
type input "THOPPE"
click at [594, 439] on button "Save" at bounding box center [665, 452] width 390 height 42
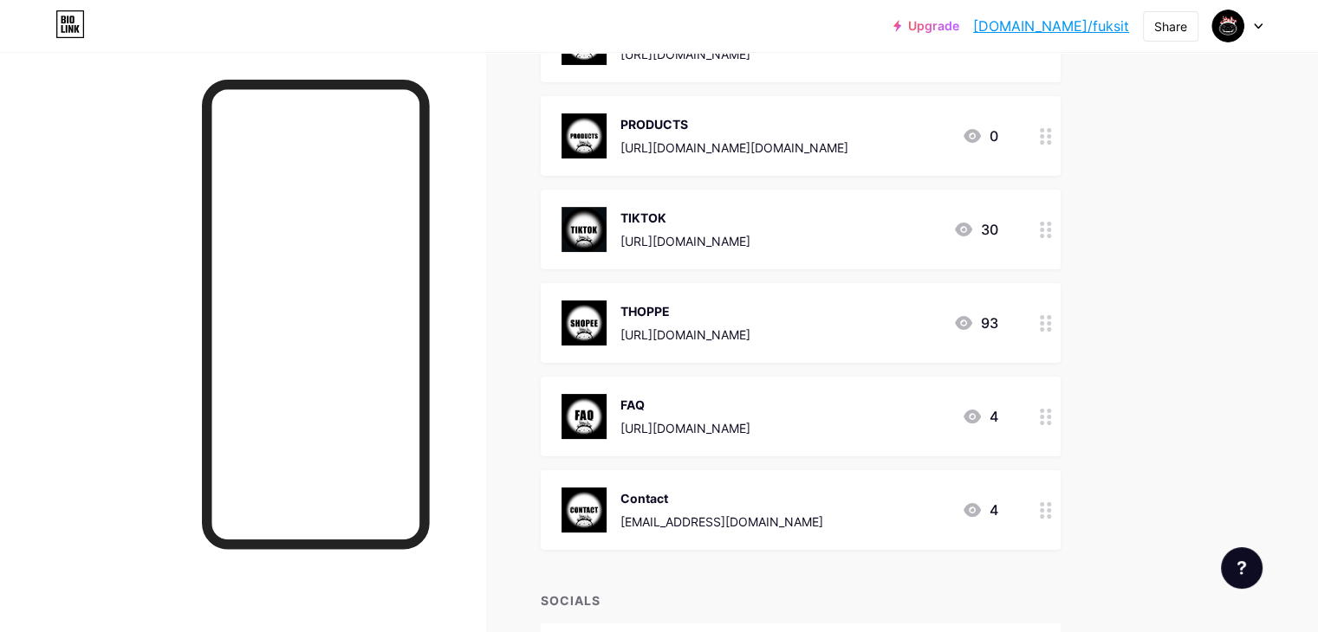
scroll to position [274, 0]
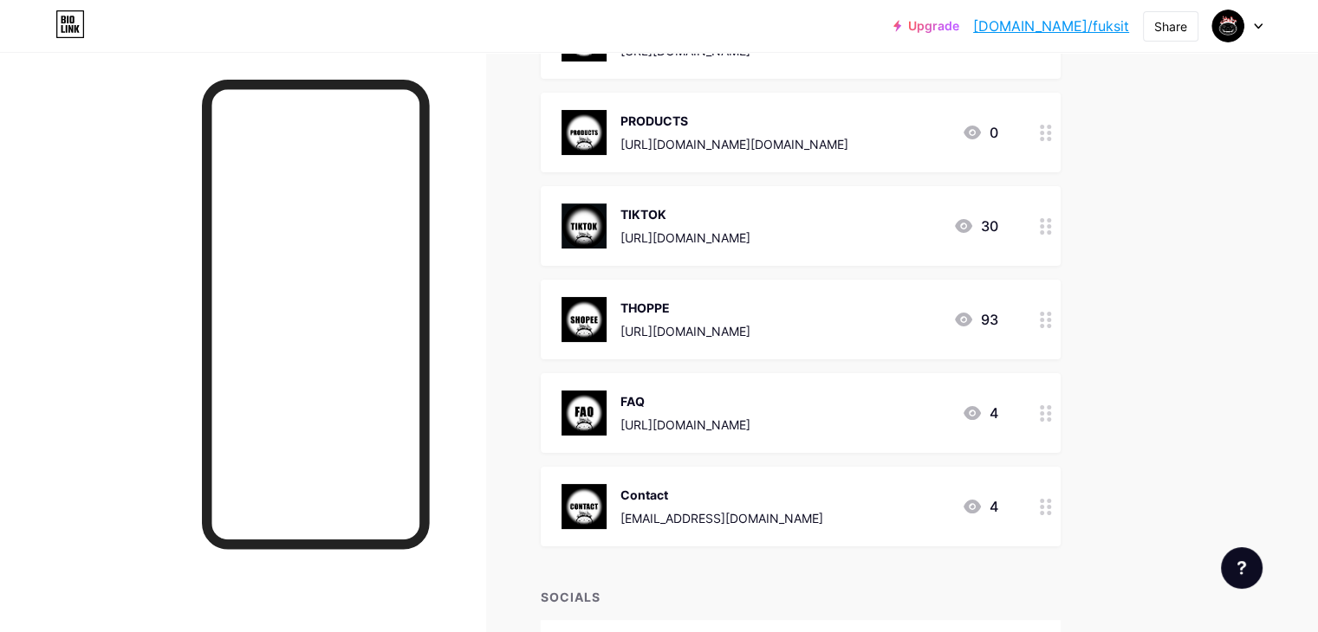
click at [755, 496] on div "Contact" at bounding box center [721, 495] width 203 height 18
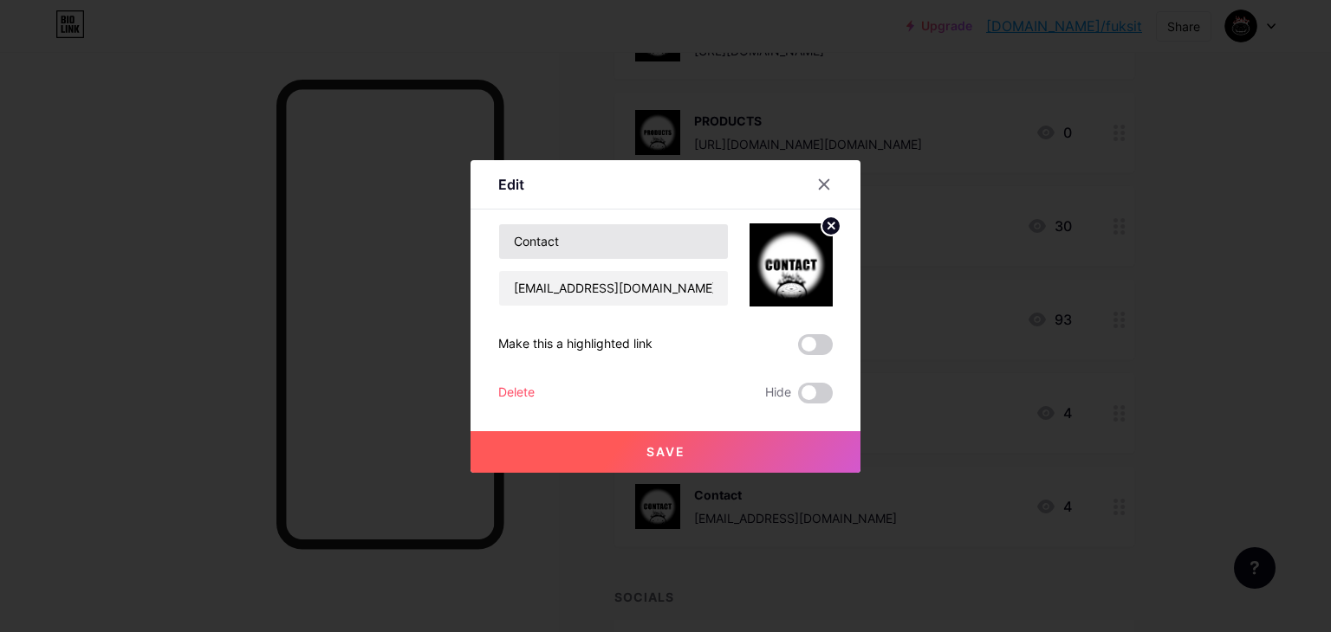
drag, startPoint x: 608, startPoint y: 263, endPoint x: 610, endPoint y: 254, distance: 9.7
click at [610, 254] on div "Contact fuksitsaigon@gmail.com" at bounding box center [613, 265] width 230 height 83
click at [610, 254] on input "Contact" at bounding box center [613, 241] width 229 height 35
type input "CONTACT"
click at [641, 442] on button "Save" at bounding box center [665, 452] width 390 height 42
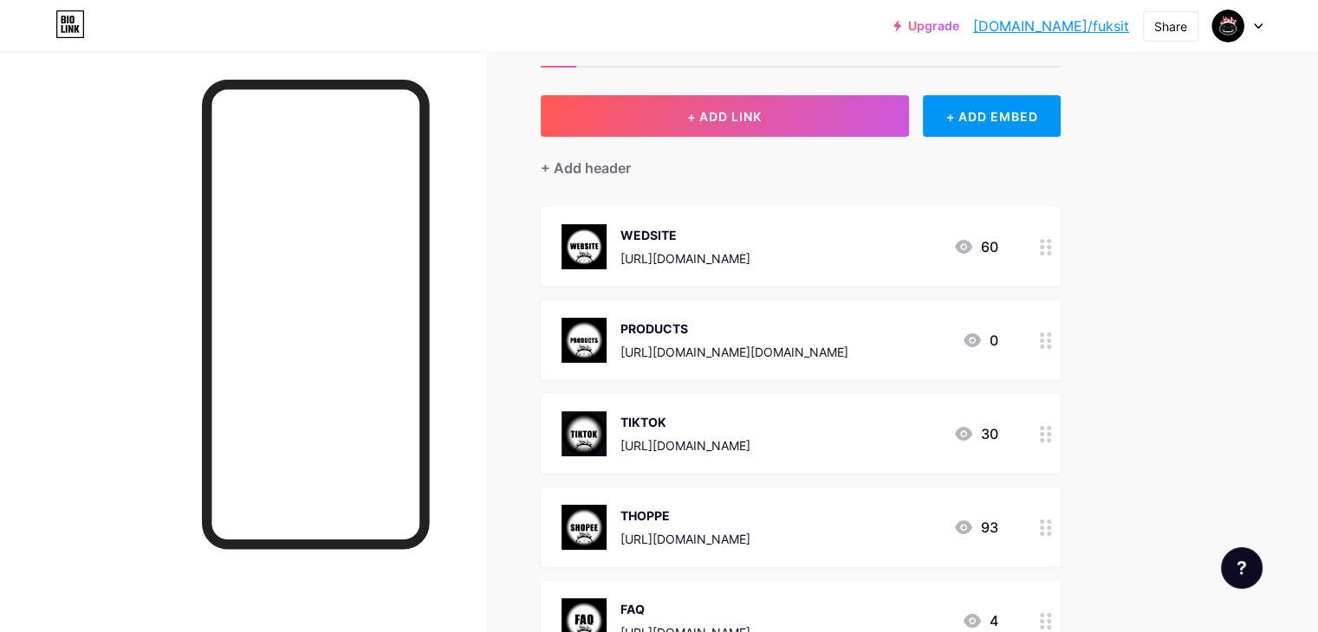
scroll to position [0, 0]
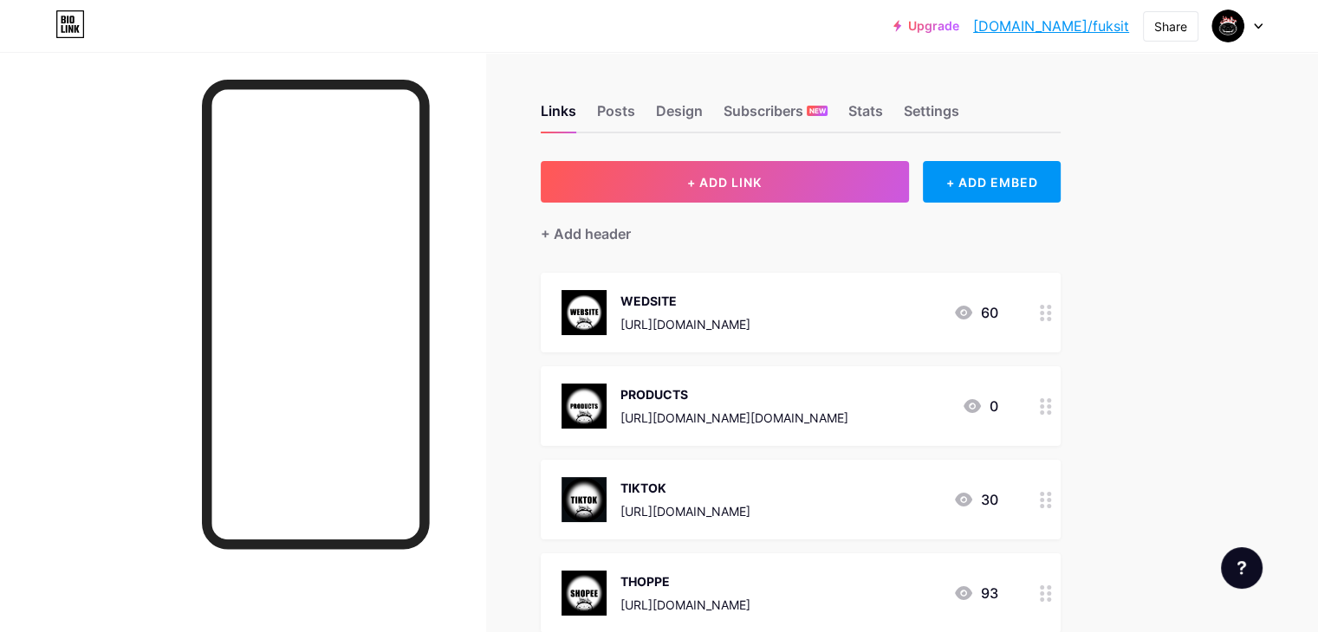
click at [750, 302] on div "WEDSITE" at bounding box center [685, 301] width 130 height 18
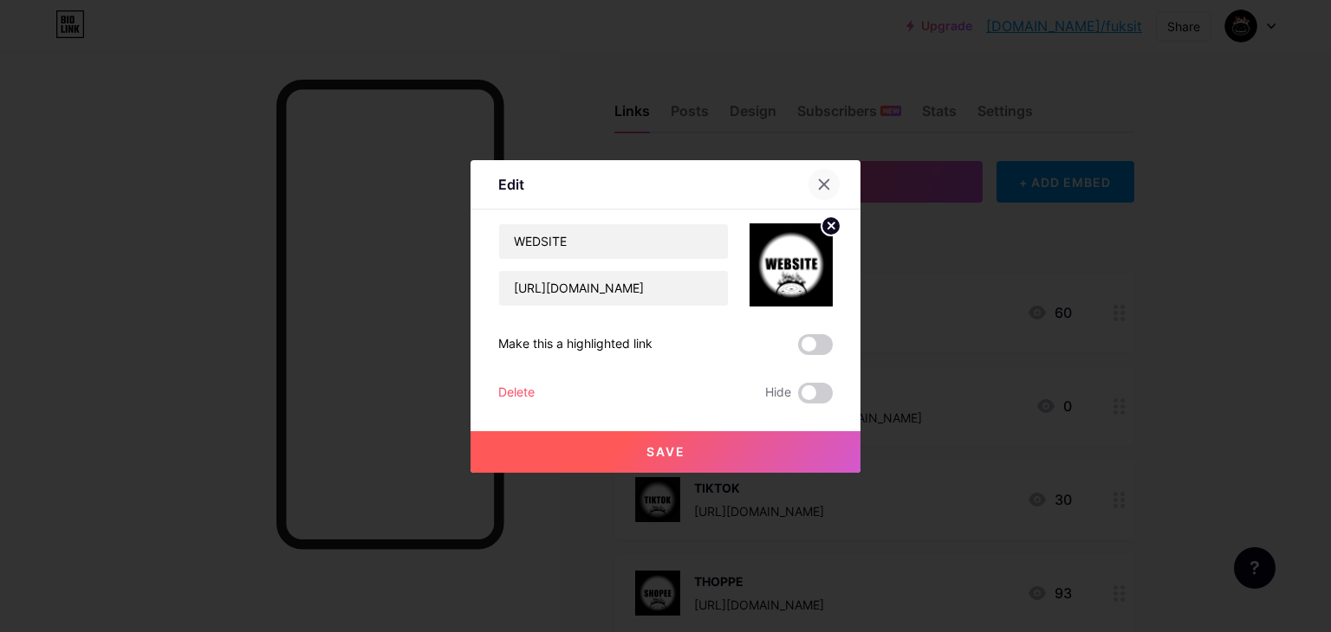
click at [822, 185] on icon at bounding box center [824, 185] width 14 height 14
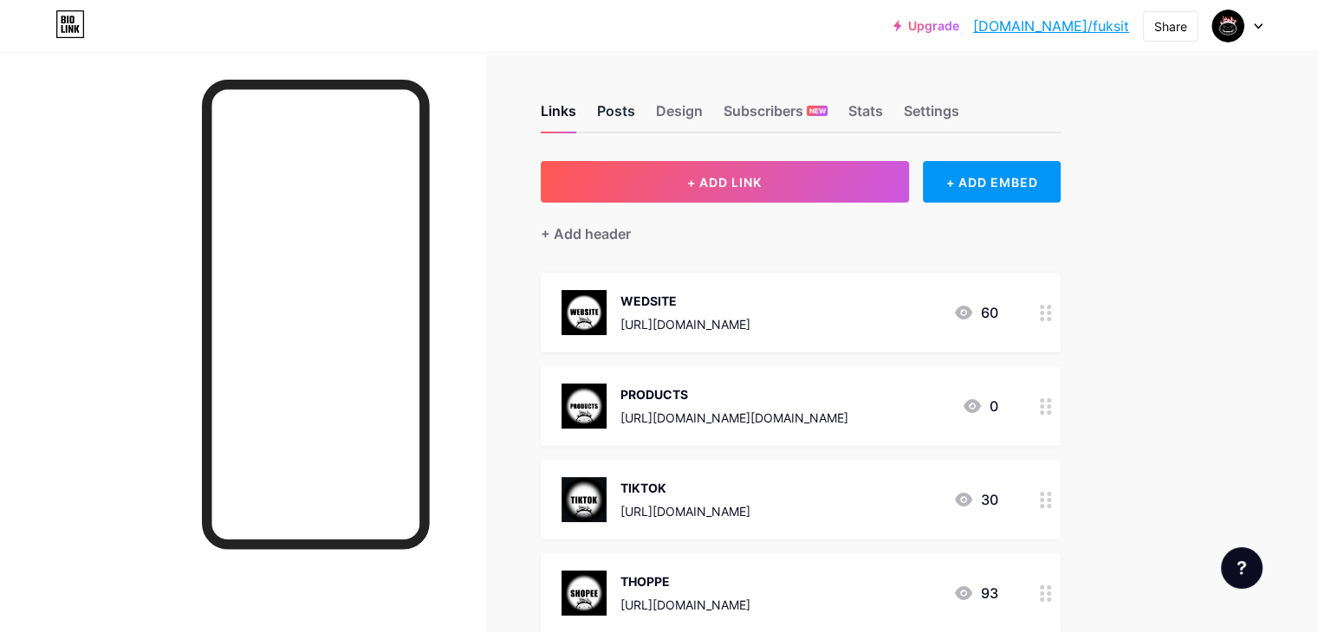
click at [635, 116] on div "Posts" at bounding box center [616, 115] width 38 height 31
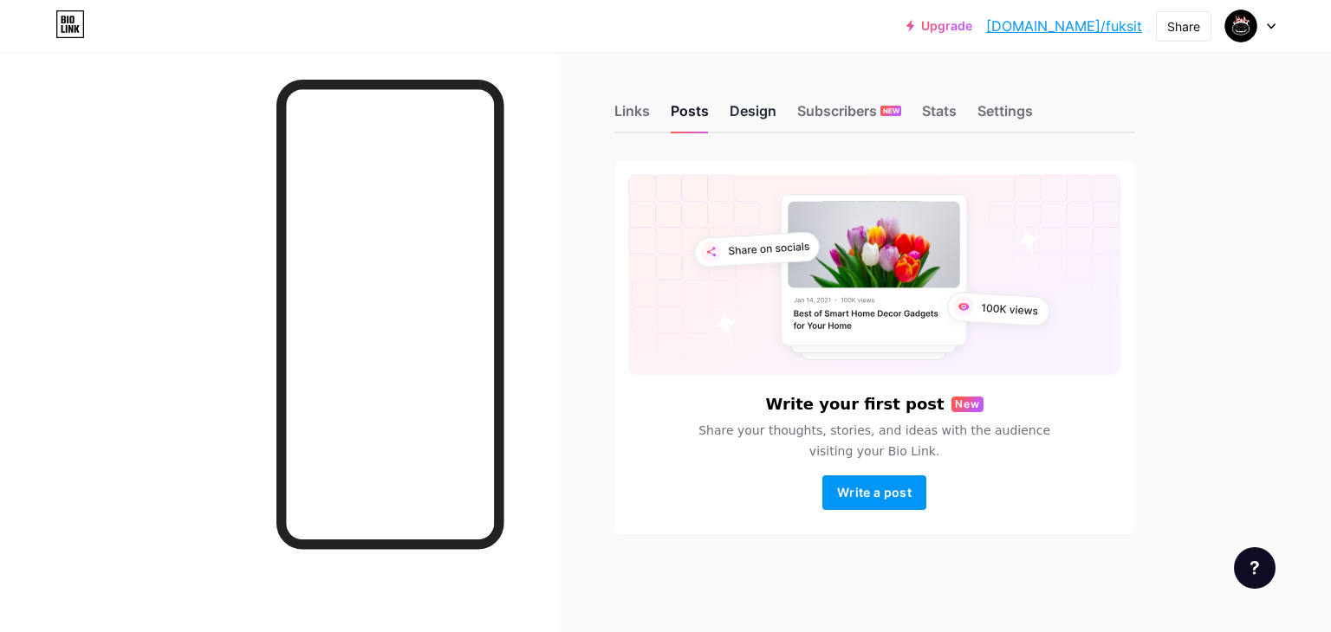
click at [739, 108] on div "Design" at bounding box center [752, 115] width 47 height 31
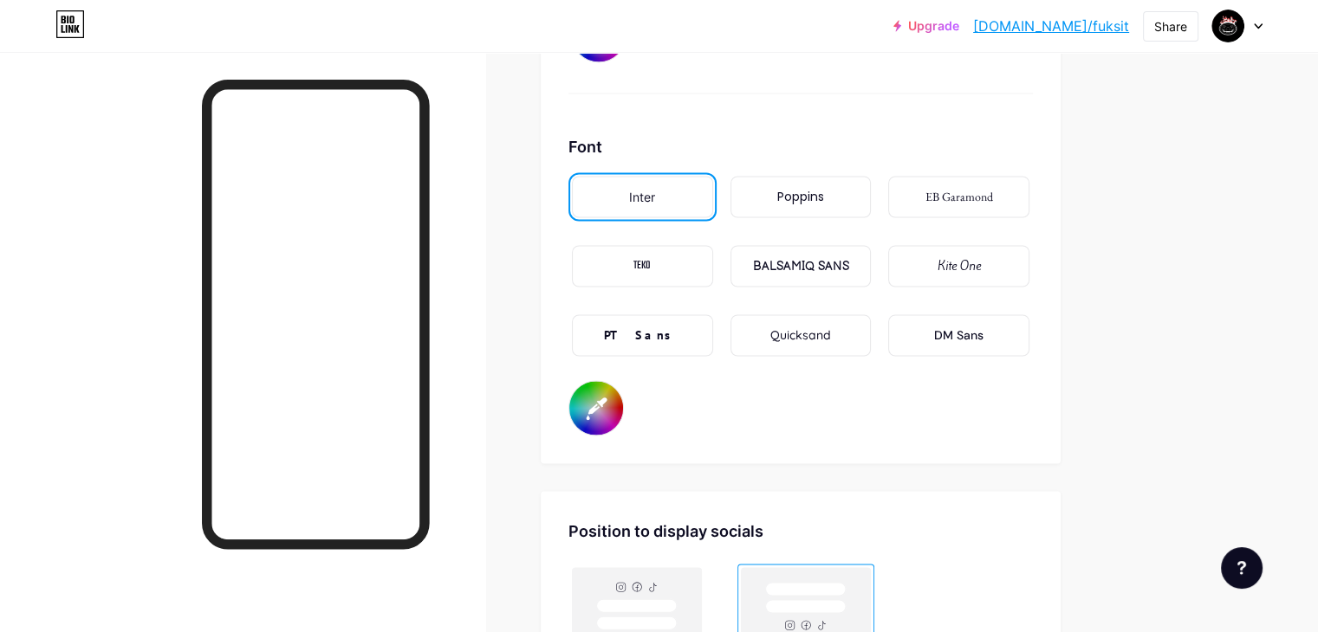
scroll to position [2900, 0]
click at [680, 326] on div "PT Sans" at bounding box center [642, 335] width 76 height 18
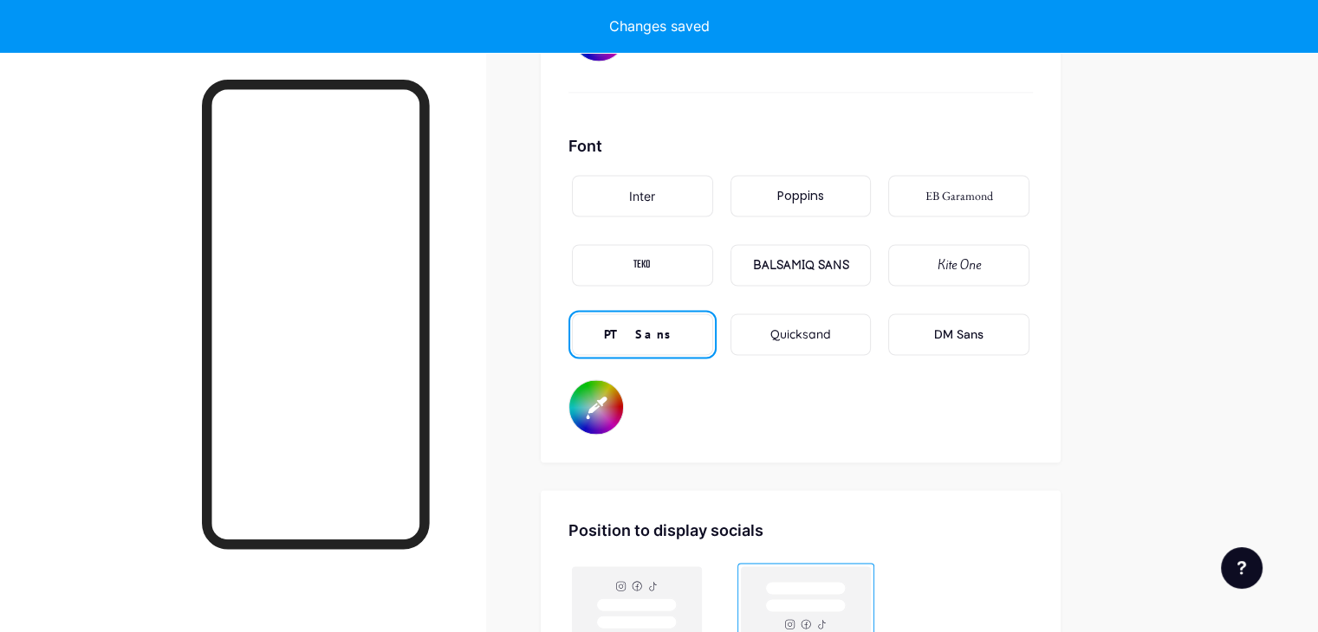
type input "#ffffff"
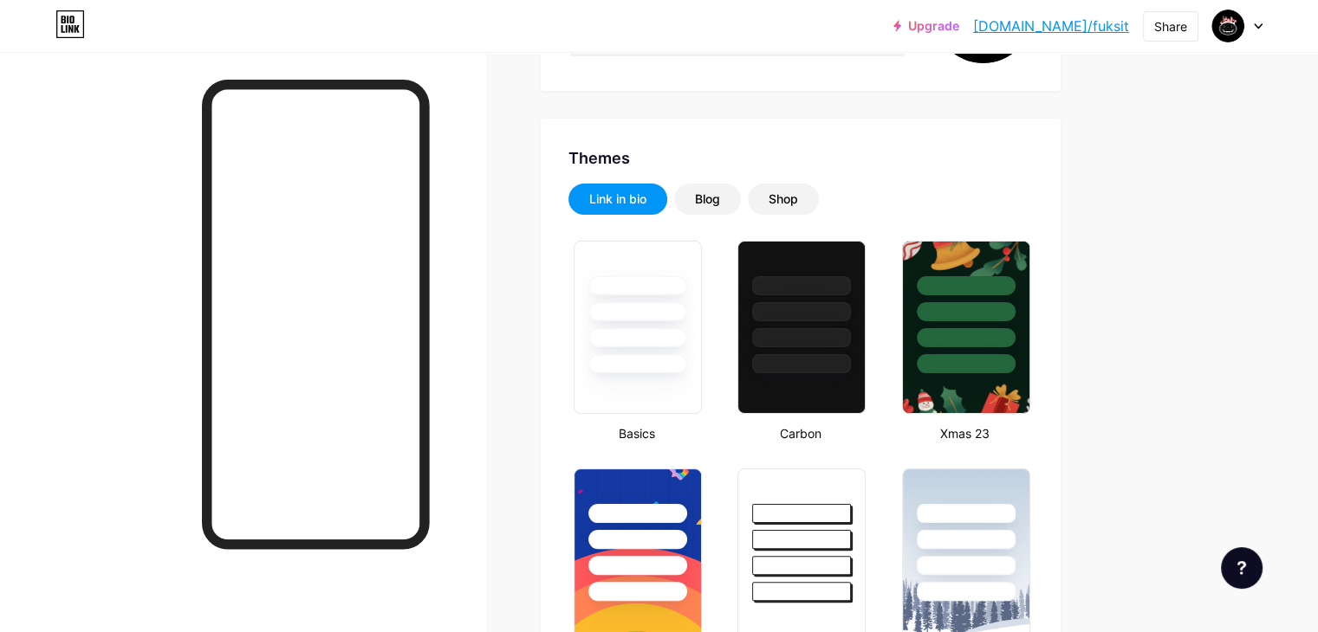
scroll to position [0, 0]
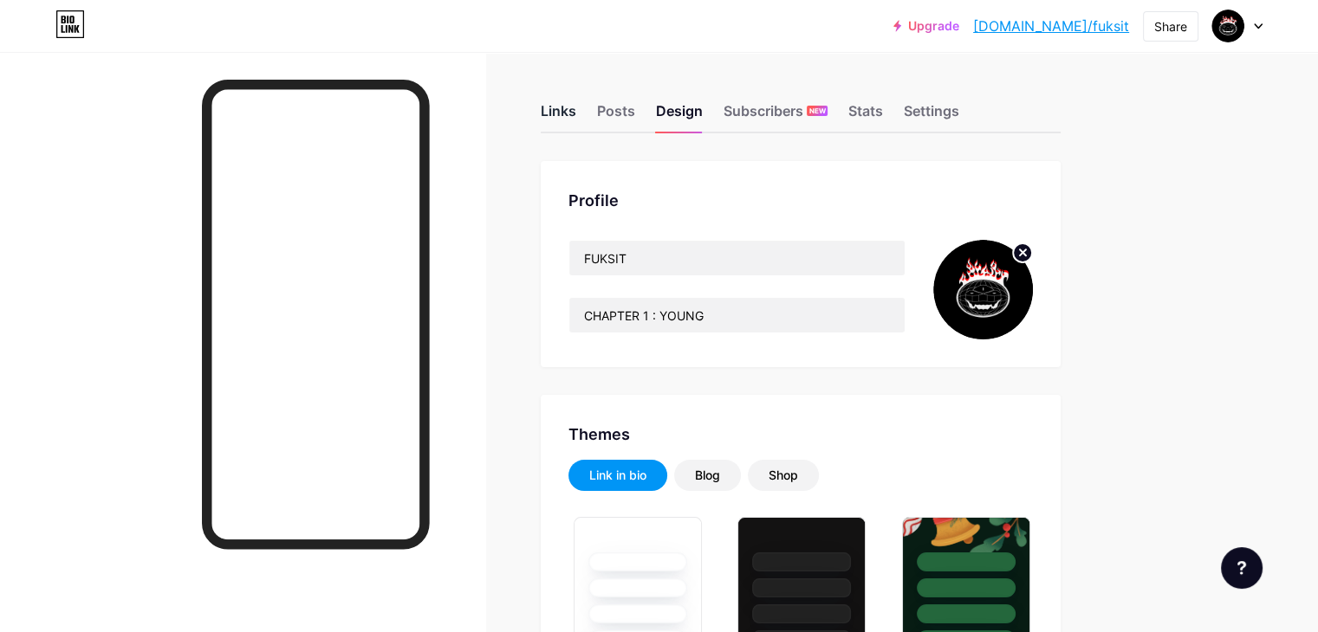
click at [576, 119] on div "Links" at bounding box center [559, 115] width 36 height 31
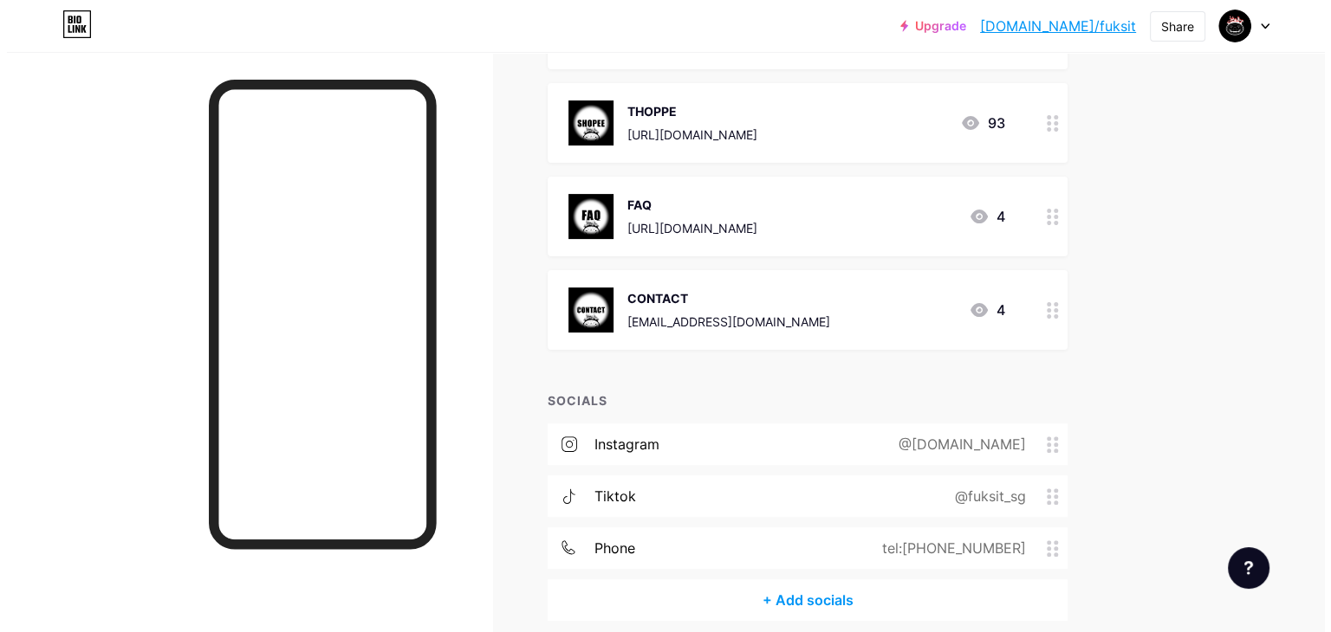
scroll to position [544, 0]
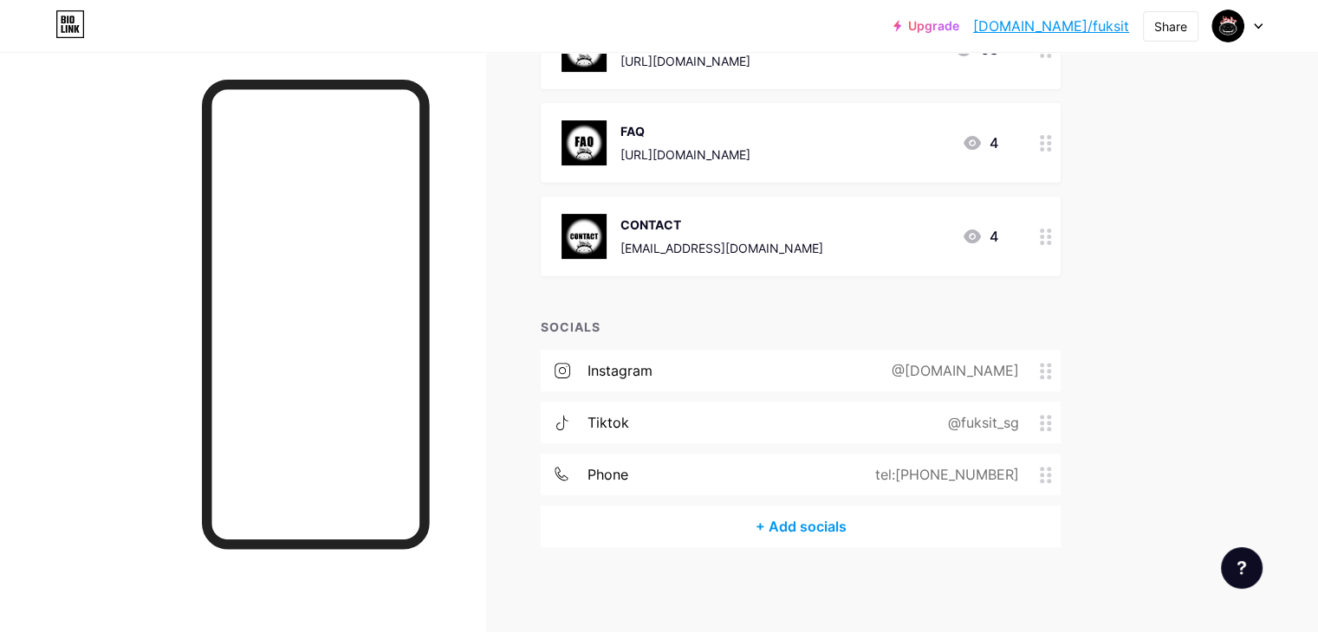
click at [843, 524] on div "+ Add socials" at bounding box center [801, 527] width 520 height 42
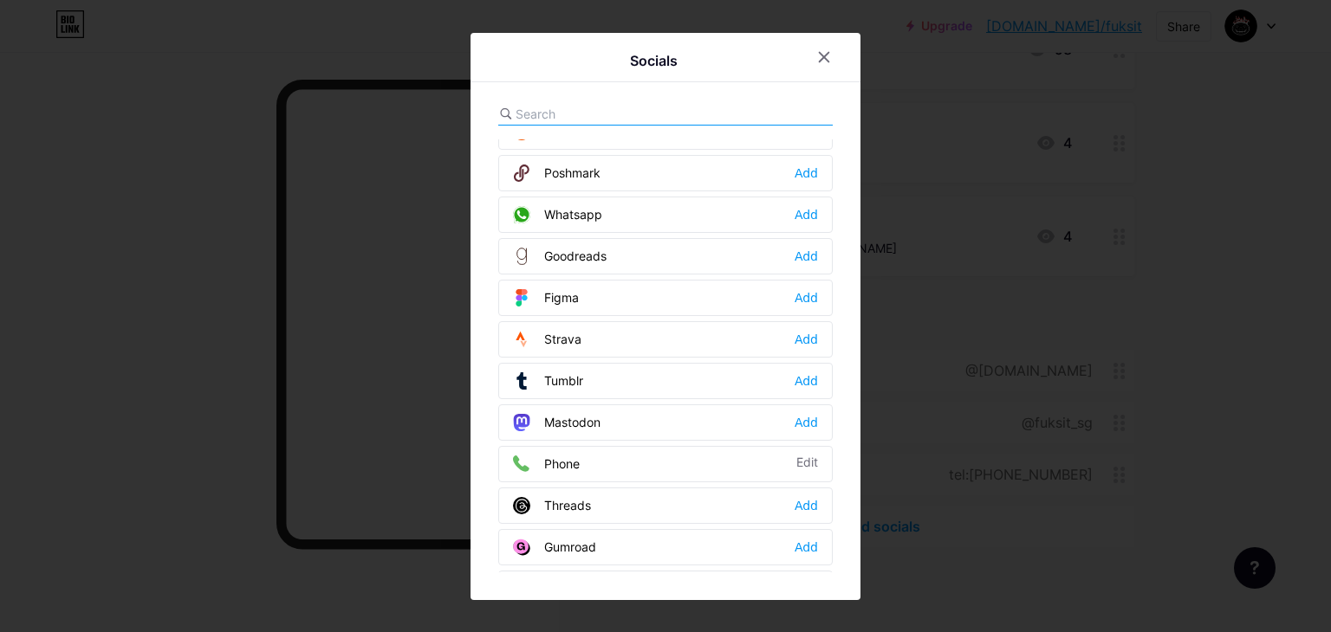
scroll to position [1546, 0]
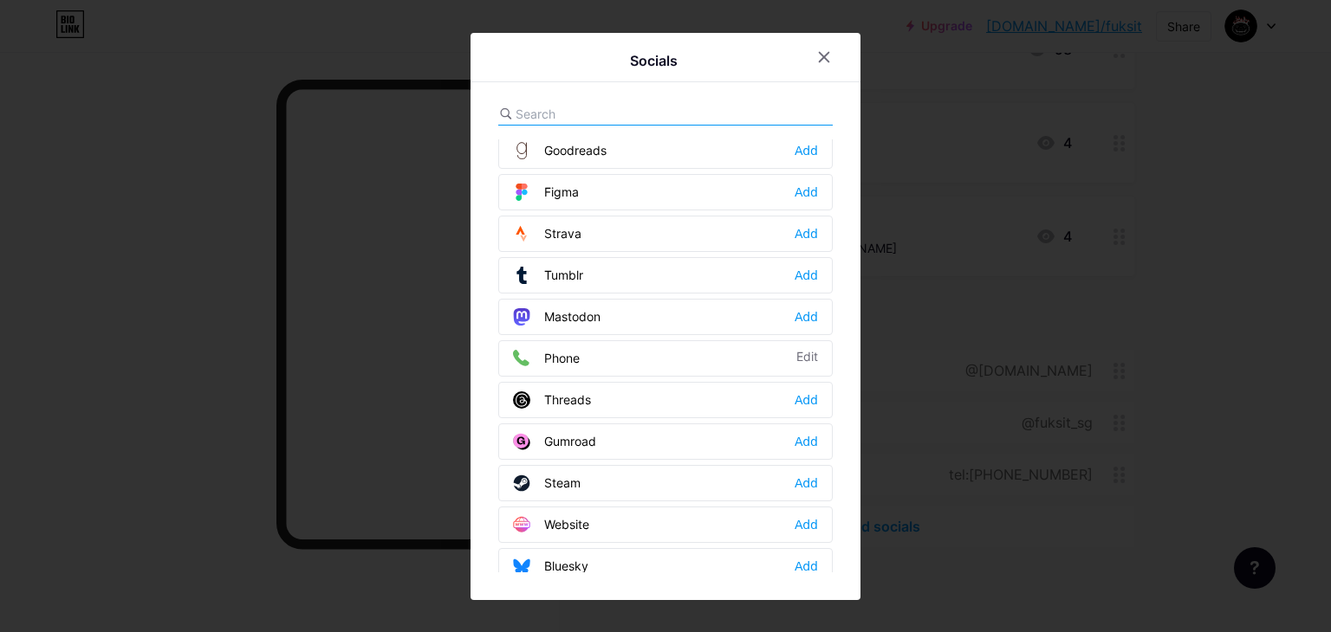
click at [677, 387] on div "Threads Add" at bounding box center [665, 400] width 334 height 36
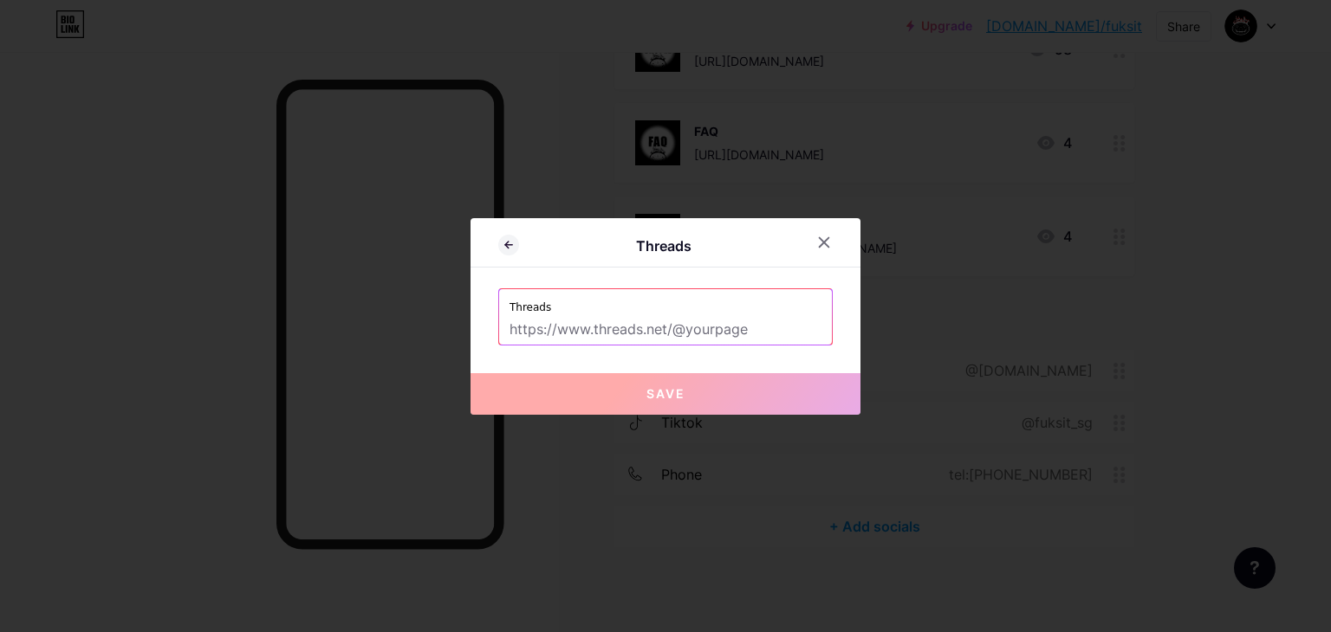
click at [731, 337] on input "text" at bounding box center [665, 329] width 312 height 29
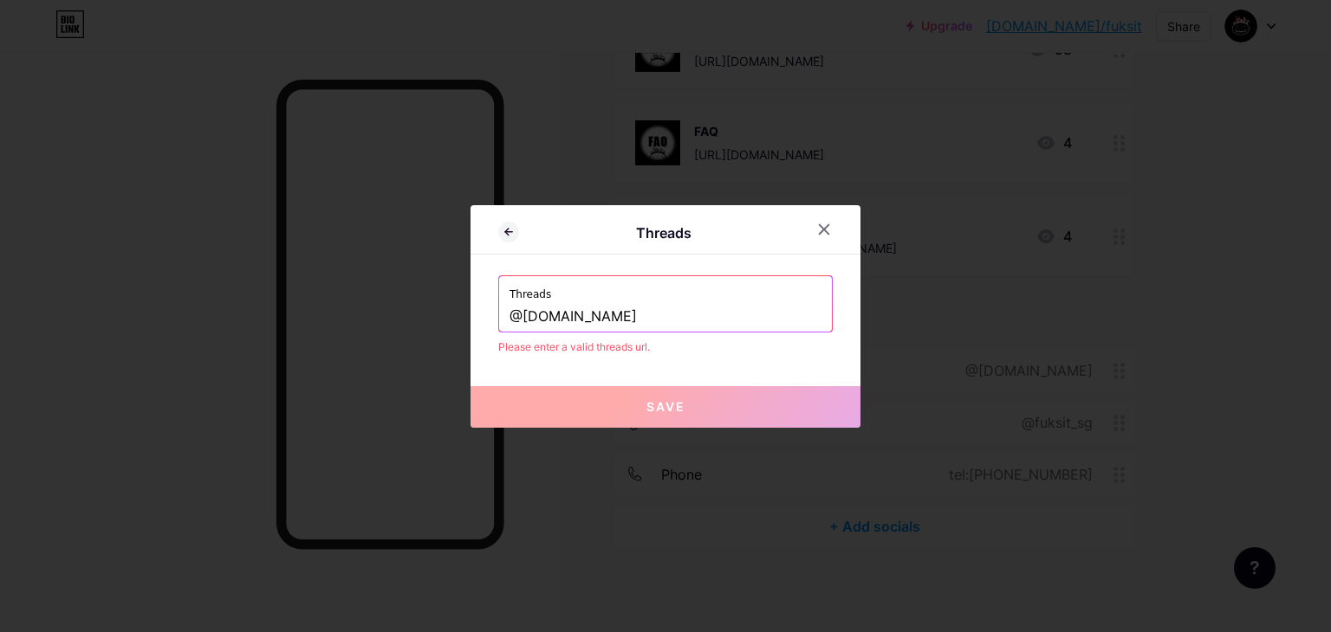
click at [767, 367] on div "Threads Threads @fuksit.vn Please enter a valid threads url. Save" at bounding box center [665, 316] width 390 height 223
click at [501, 313] on div "Threads @fuksit.vn" at bounding box center [665, 303] width 333 height 55
click at [509, 316] on input "@[DOMAIN_NAME]" at bounding box center [665, 316] width 312 height 29
drag, startPoint x: 652, startPoint y: 312, endPoint x: 385, endPoint y: 315, distance: 267.7
click at [385, 315] on div "Threads Threads @fuksit.vn Please enter a valid threads url. Save" at bounding box center [665, 316] width 1331 height 632
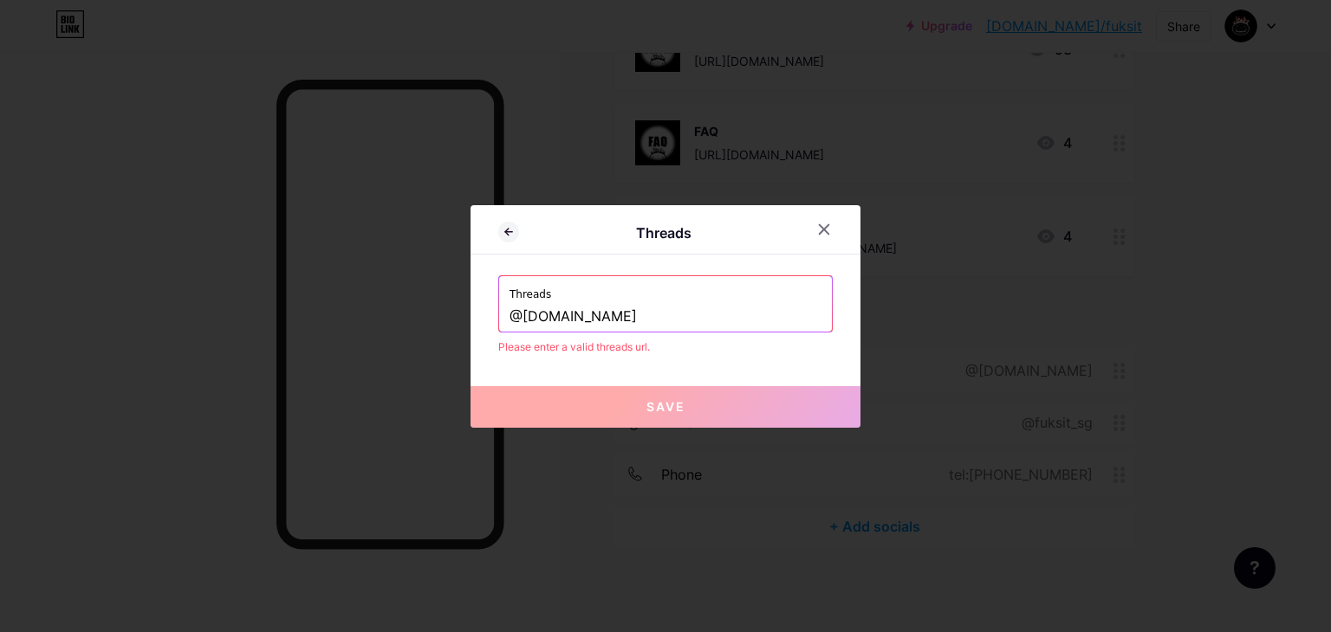
paste input "https://www.threads.com/"
click at [554, 347] on div "Please enter a valid threads url." at bounding box center [665, 348] width 334 height 16
click at [676, 317] on input "https://www.threads.com/fuksit.vn" at bounding box center [665, 316] width 312 height 29
click at [666, 354] on div "Threads Threads https://www.threads.com/@fuksit.vn Please enter a valid threads…" at bounding box center [665, 316] width 390 height 223
click at [684, 320] on input "https://www.threads.com/@fuksit.vn" at bounding box center [665, 316] width 312 height 29
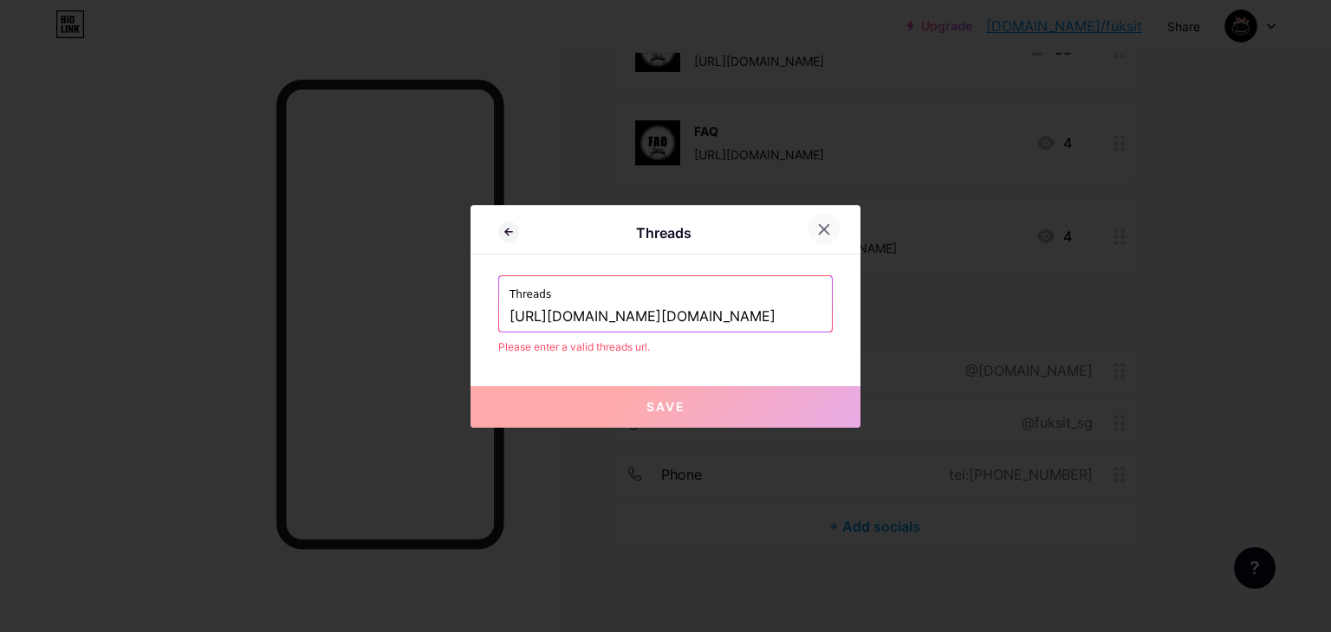
type input "https://www.threads.com/fuksit.vn"
click at [817, 230] on icon at bounding box center [824, 230] width 14 height 14
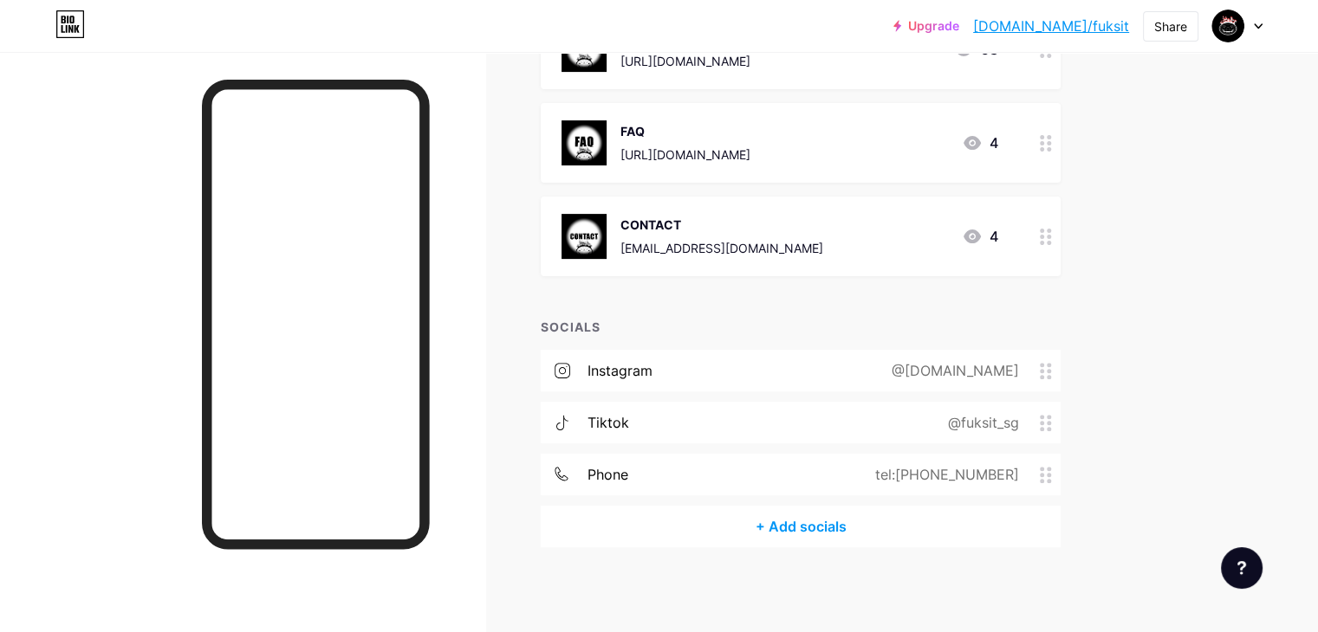
click at [959, 25] on link "Upgrade" at bounding box center [926, 26] width 66 height 14
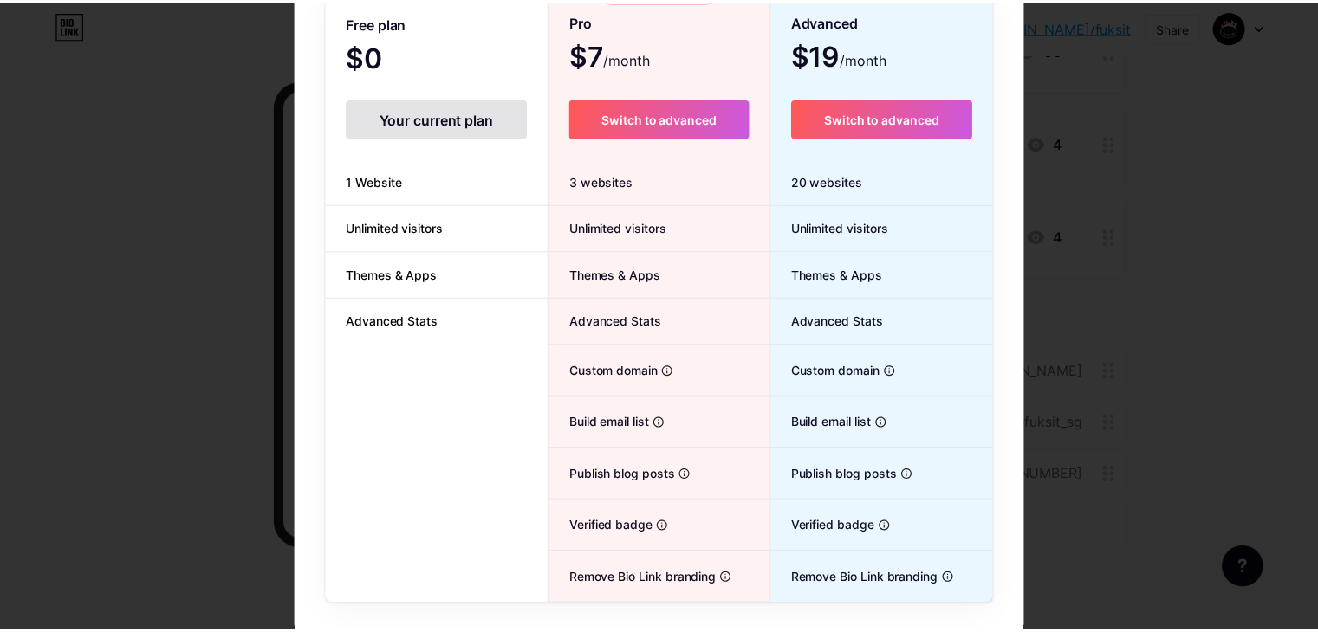
scroll to position [172, 0]
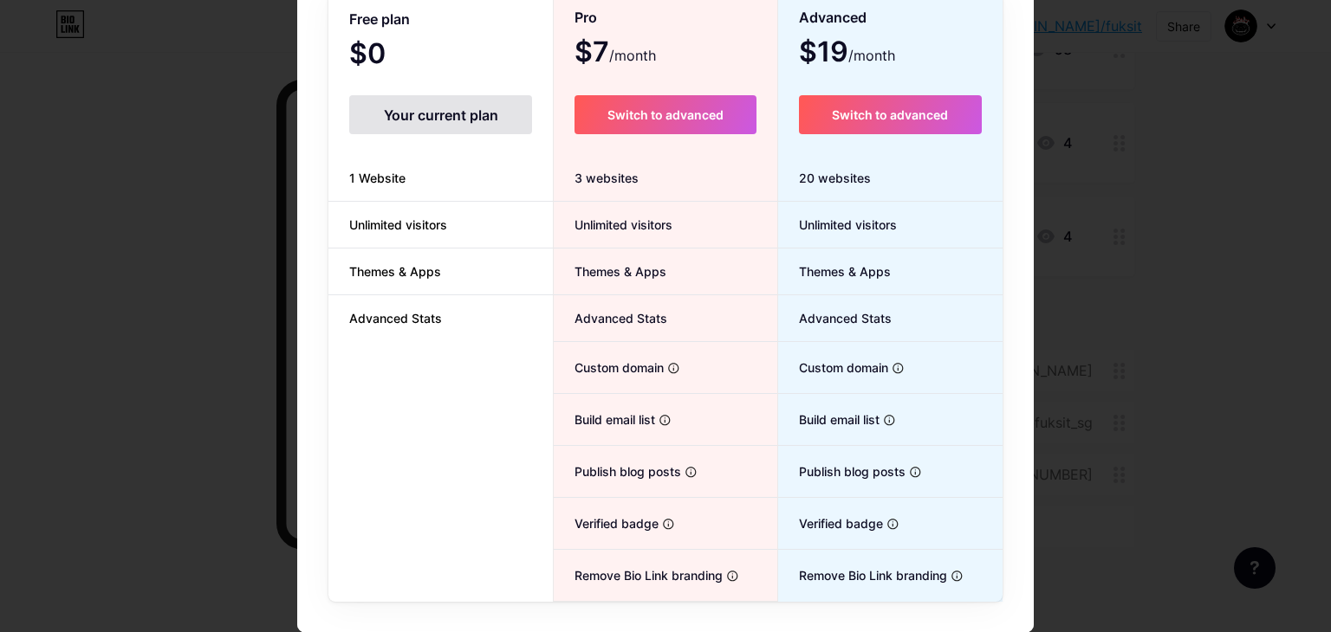
click at [1117, 159] on div at bounding box center [665, 144] width 1331 height 632
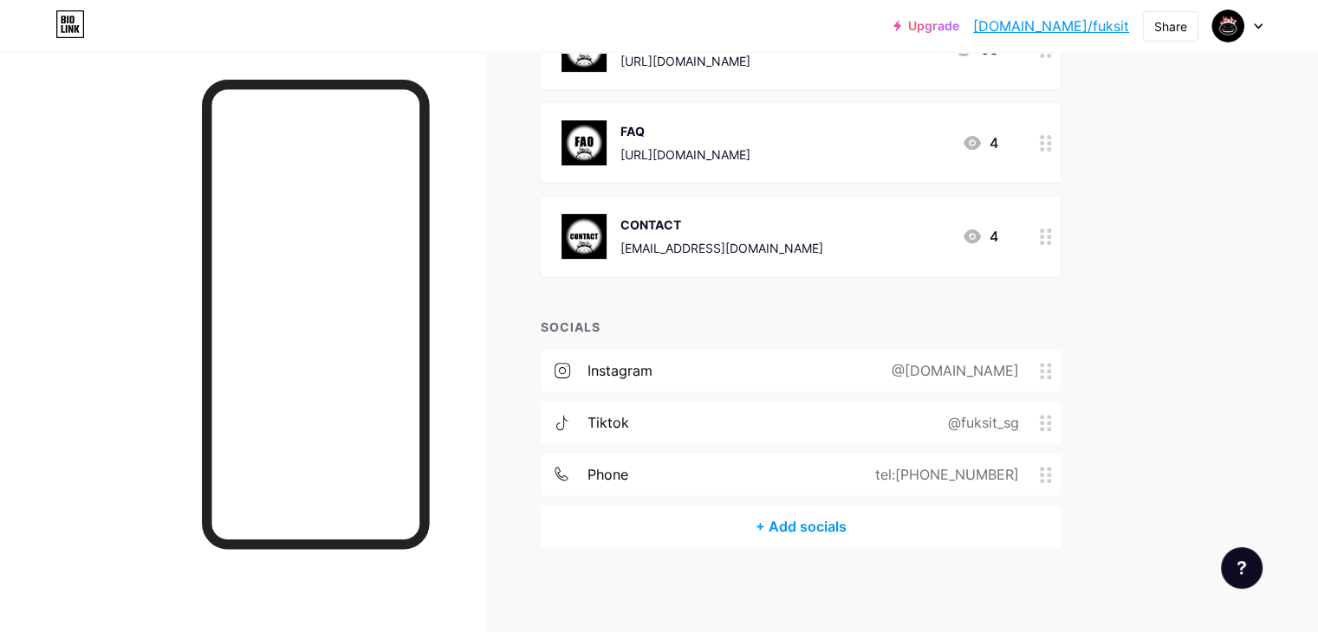
scroll to position [0, 0]
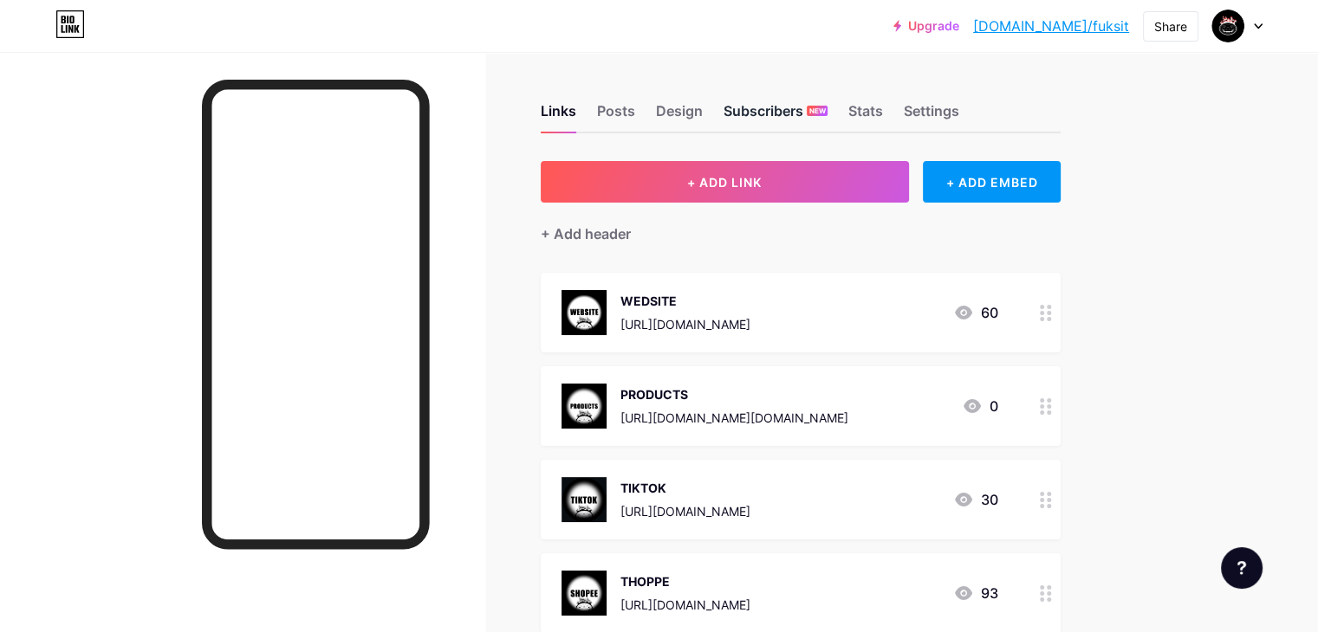
click at [827, 114] on div "Subscribers NEW" at bounding box center [775, 115] width 104 height 31
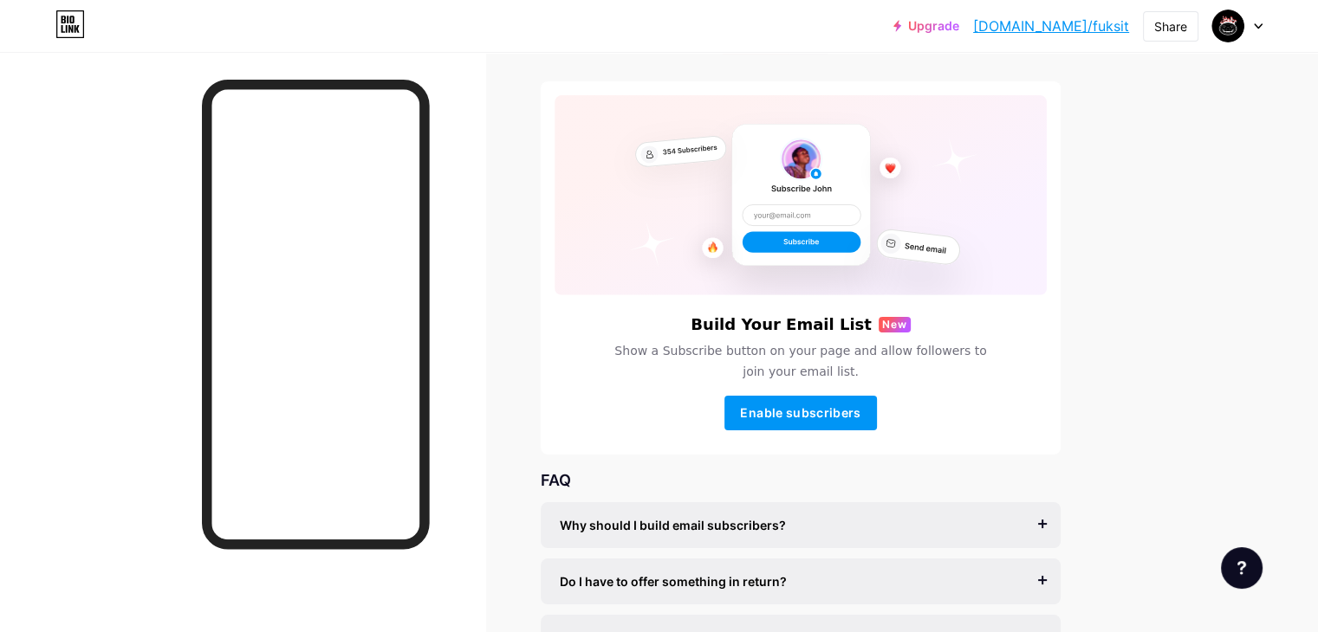
scroll to position [94, 0]
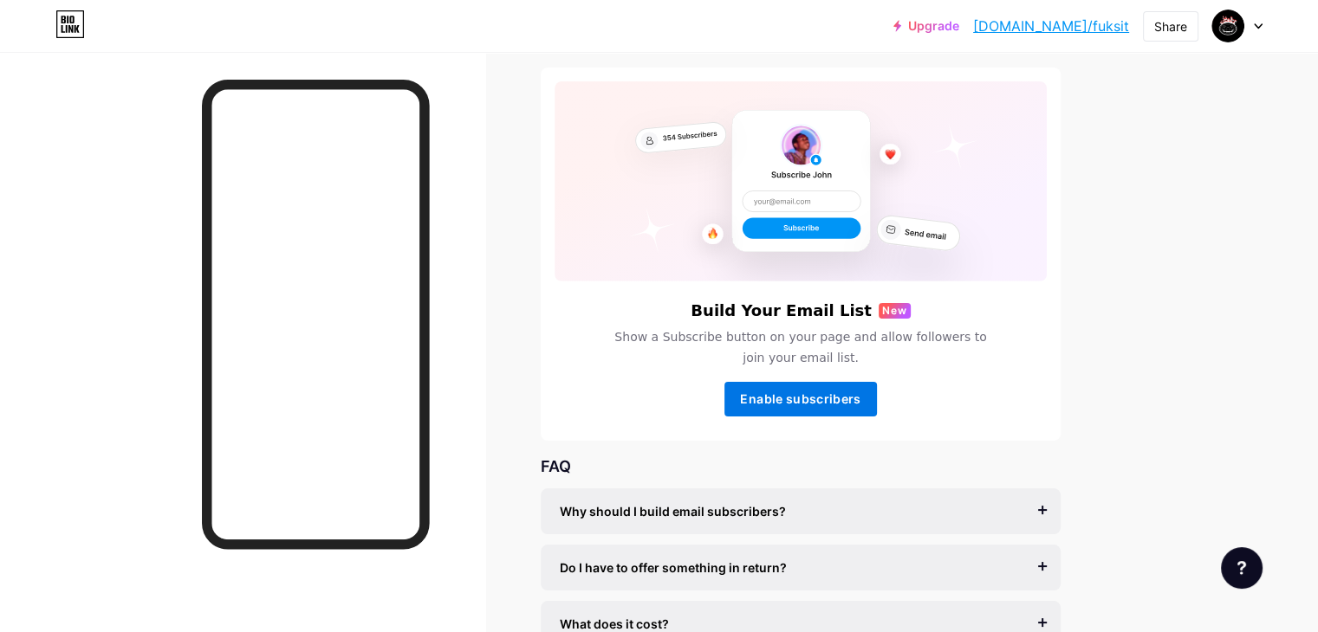
click at [833, 388] on button "Enable subscribers" at bounding box center [800, 399] width 152 height 35
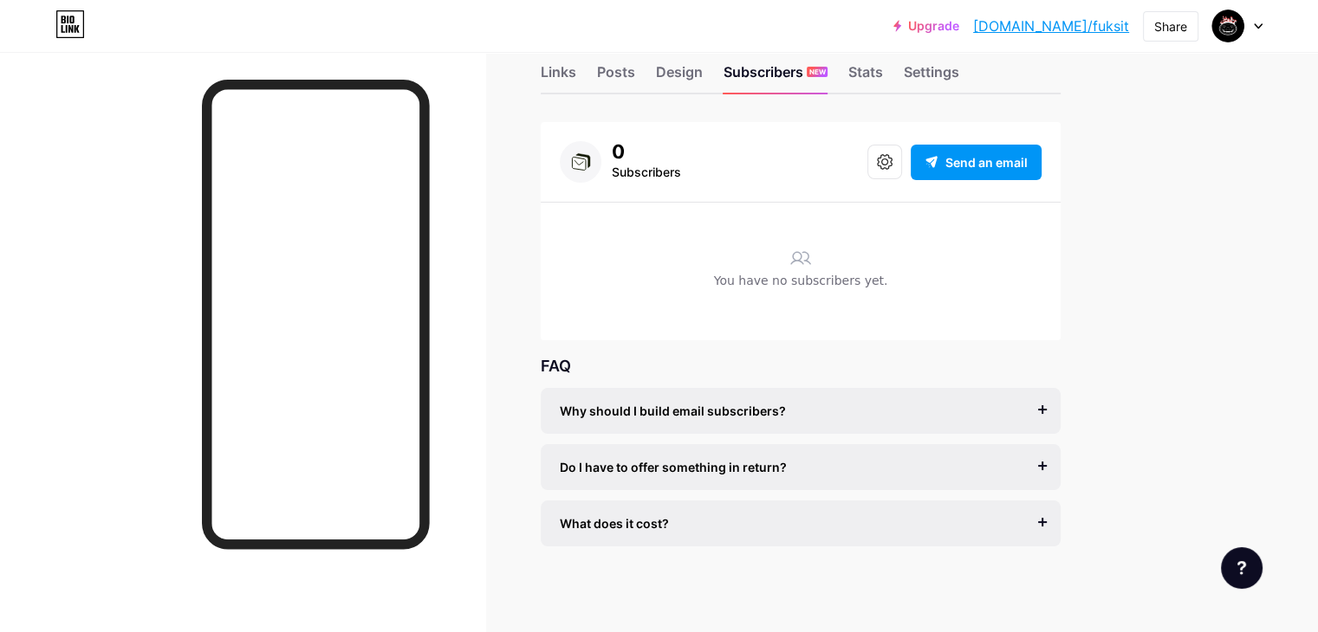
scroll to position [0, 0]
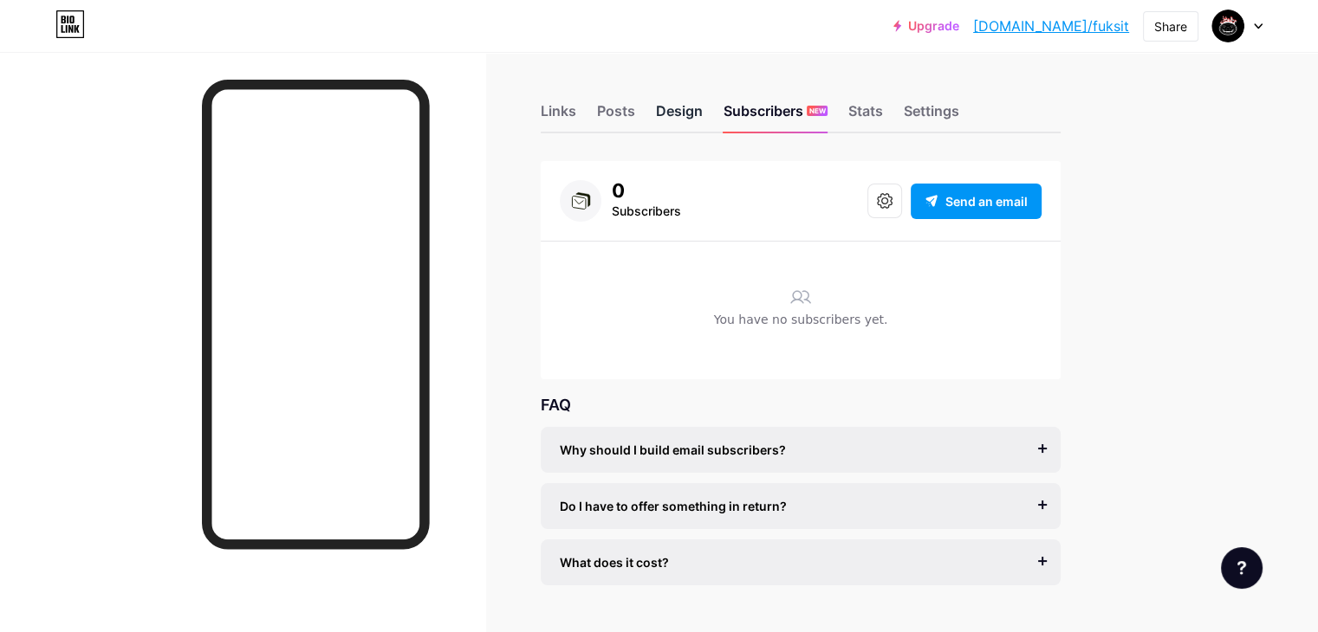
click at [703, 112] on div "Design" at bounding box center [679, 115] width 47 height 31
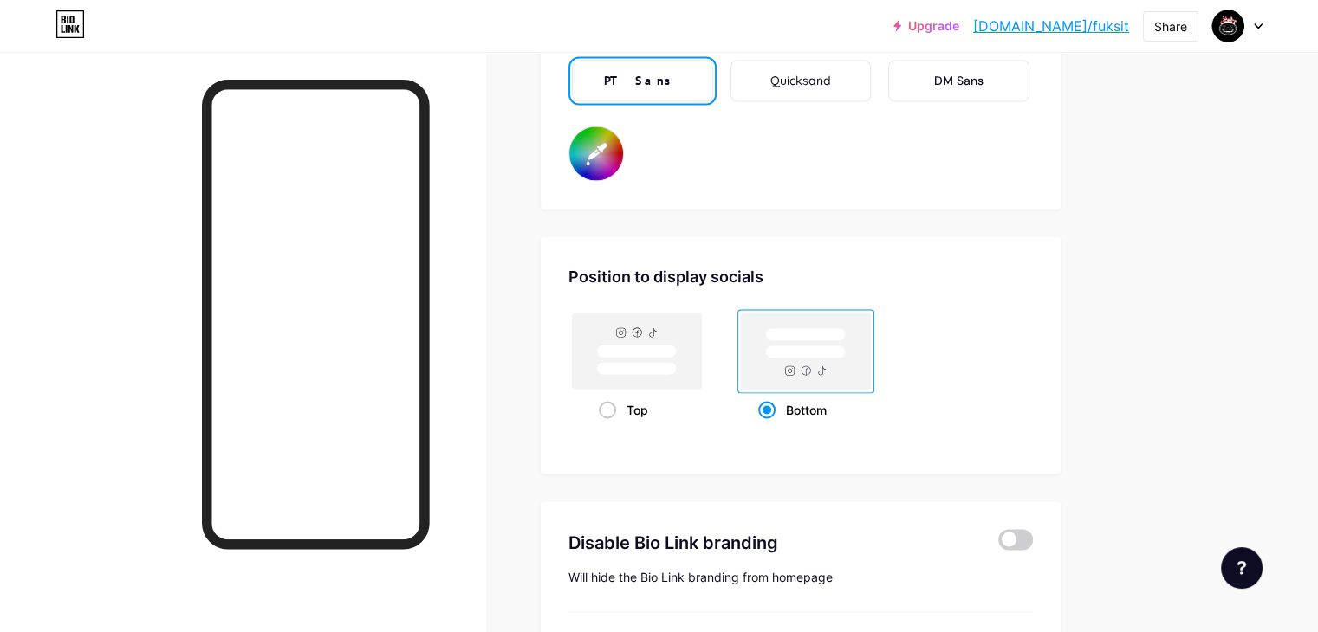
scroll to position [3323, 0]
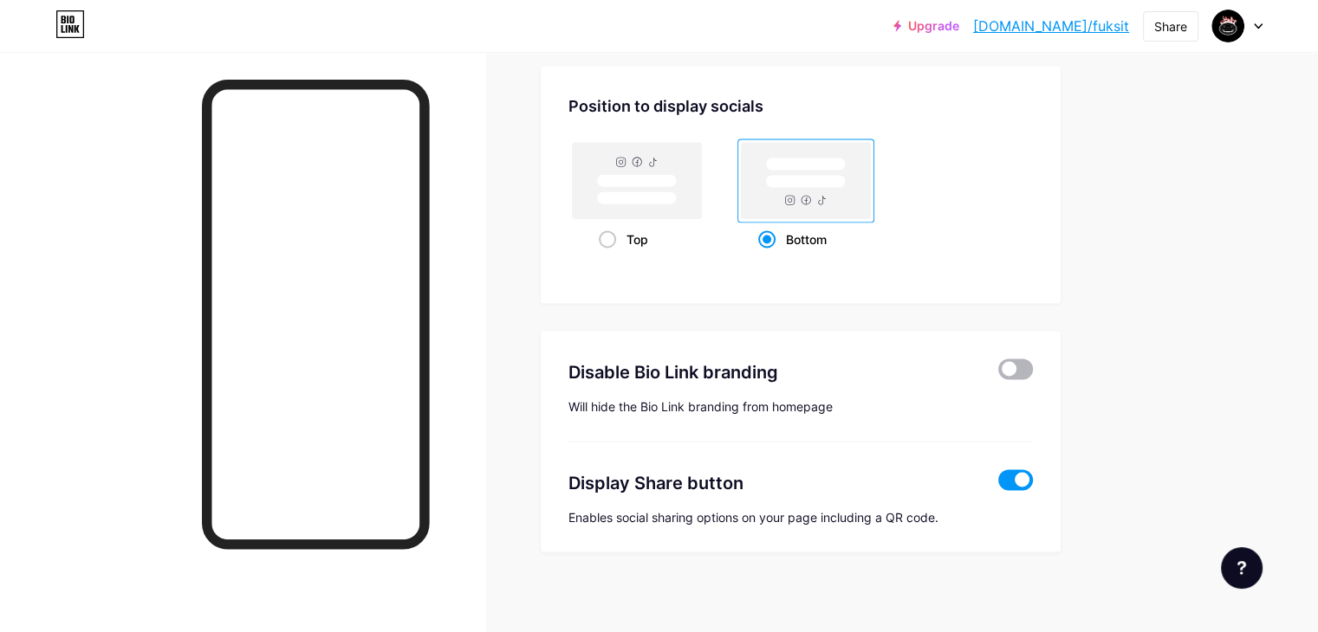
click at [1033, 360] on span at bounding box center [1015, 370] width 35 height 21
click at [998, 374] on input "checkbox" at bounding box center [998, 374] width 0 height 0
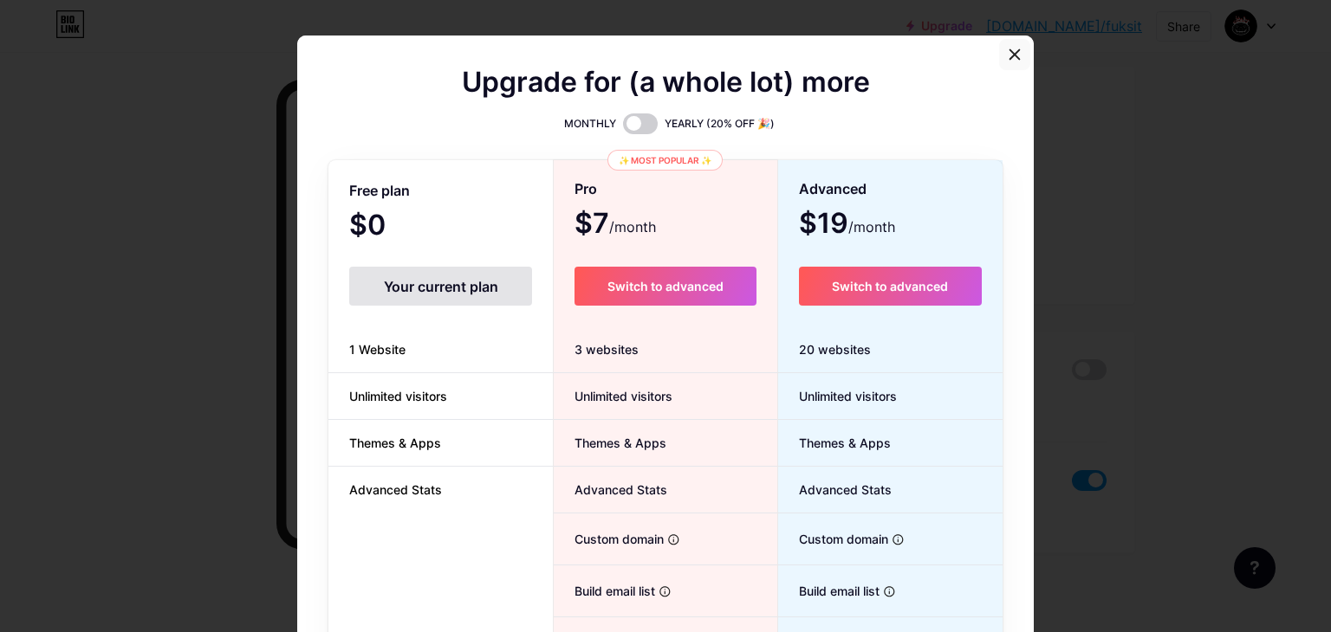
click at [1008, 49] on icon at bounding box center [1015, 55] width 14 height 14
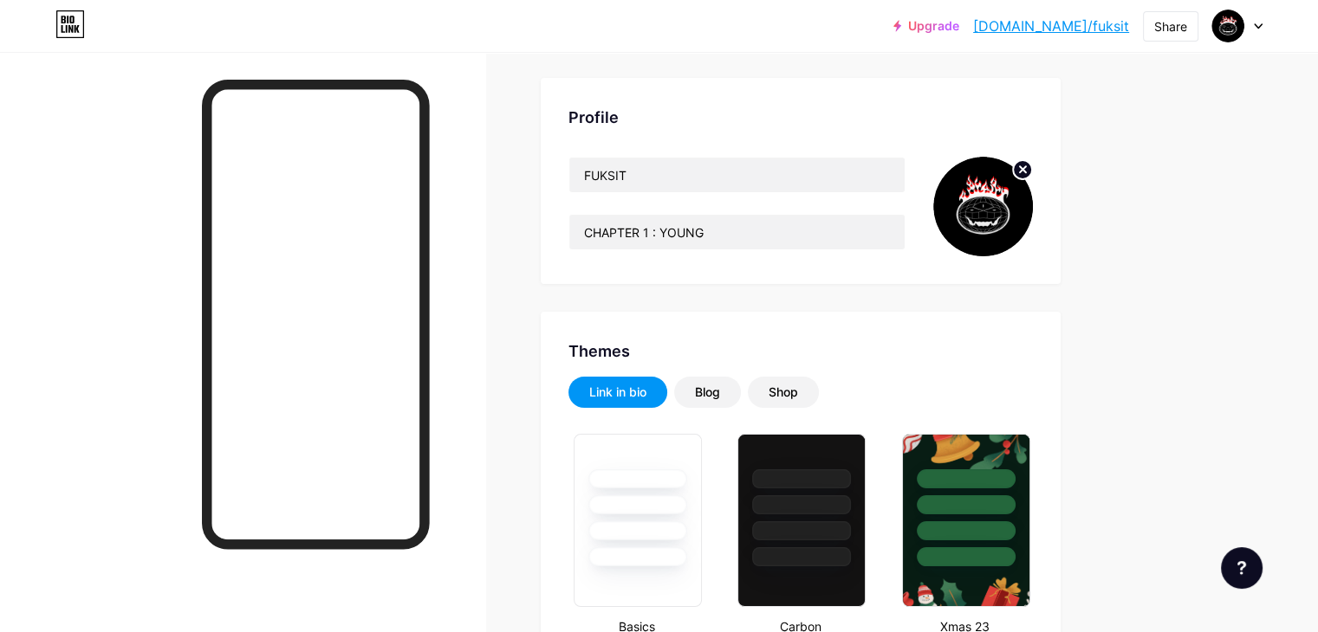
scroll to position [0, 0]
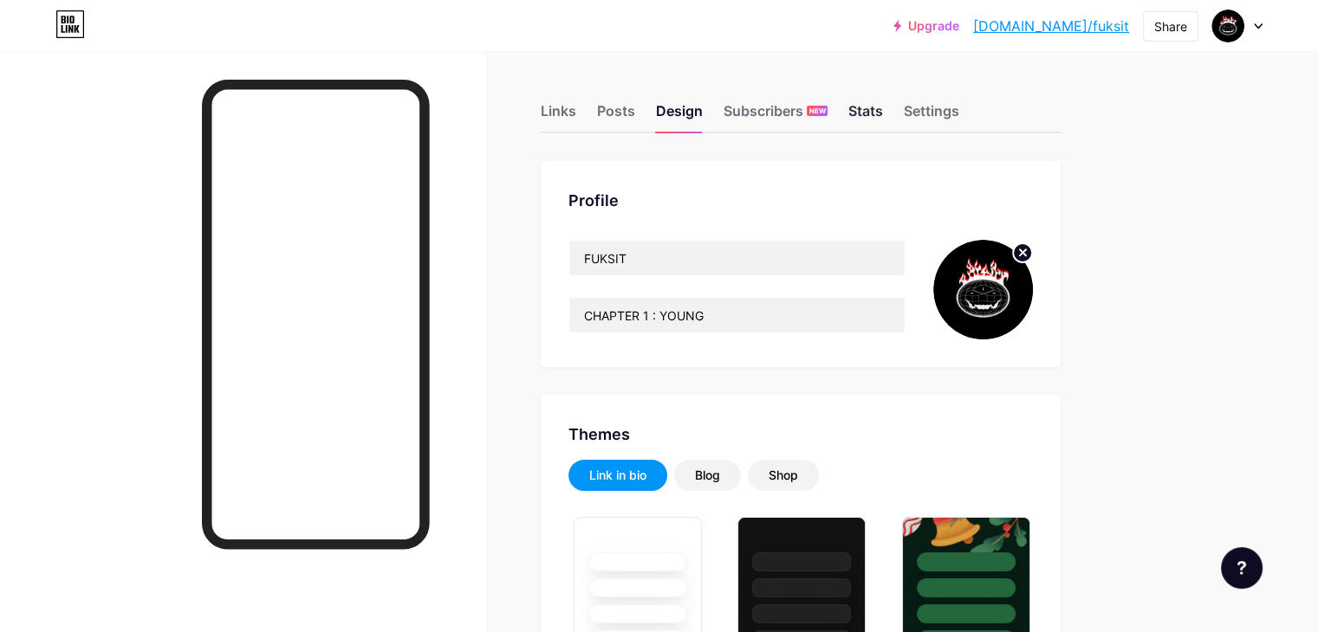
click at [883, 119] on div "Stats" at bounding box center [865, 115] width 35 height 31
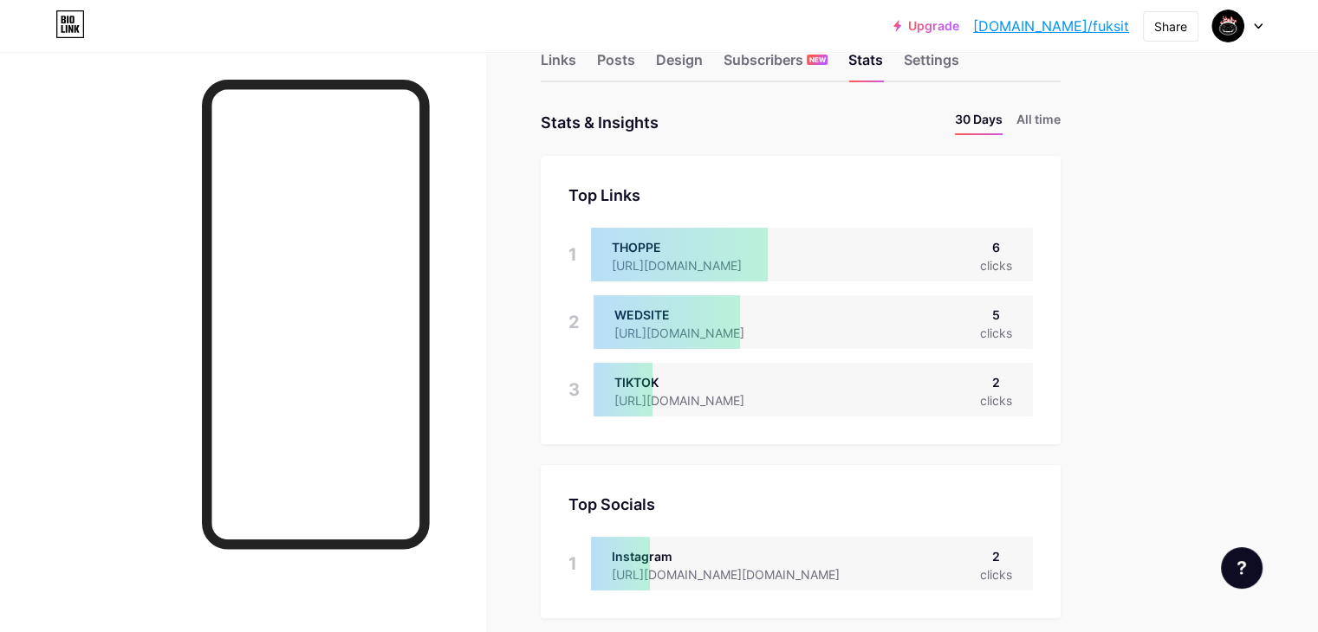
scroll to position [52, 0]
click at [576, 60] on div "Links" at bounding box center [559, 64] width 36 height 31
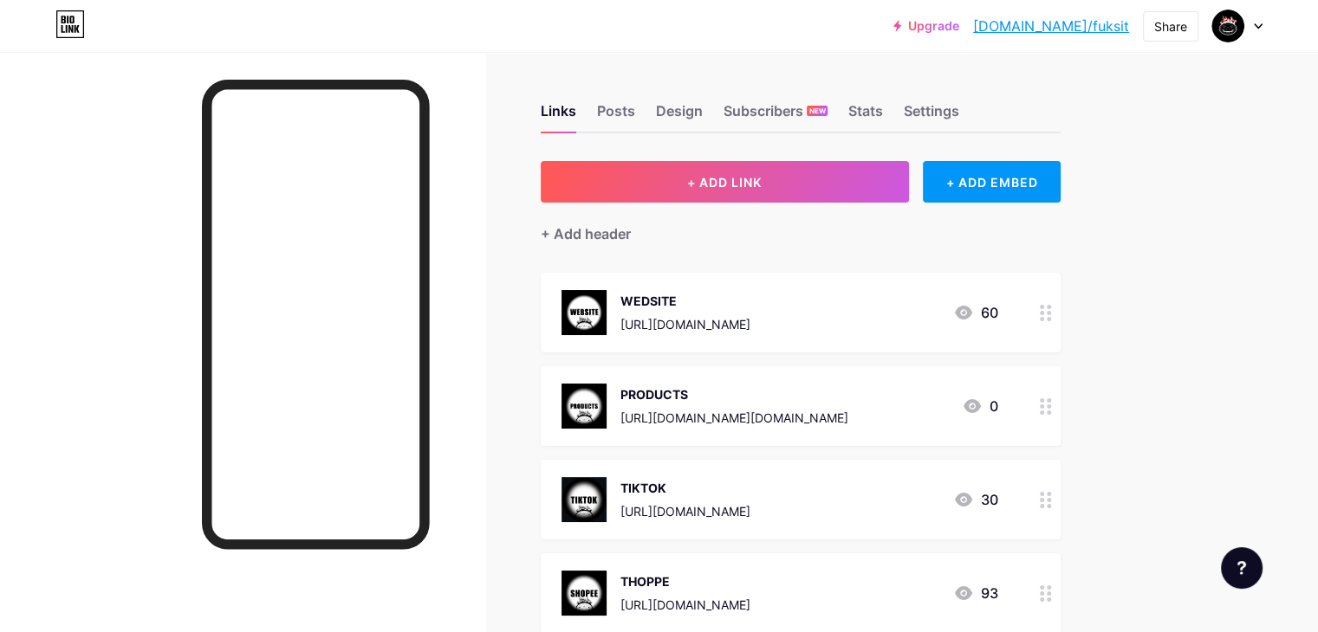
click at [749, 617] on div "THOPPE https://shopee.vn/fuksitsg?entryPoint=ShopBySearch&searchKeyword=fuksit …" at bounding box center [801, 594] width 520 height 80
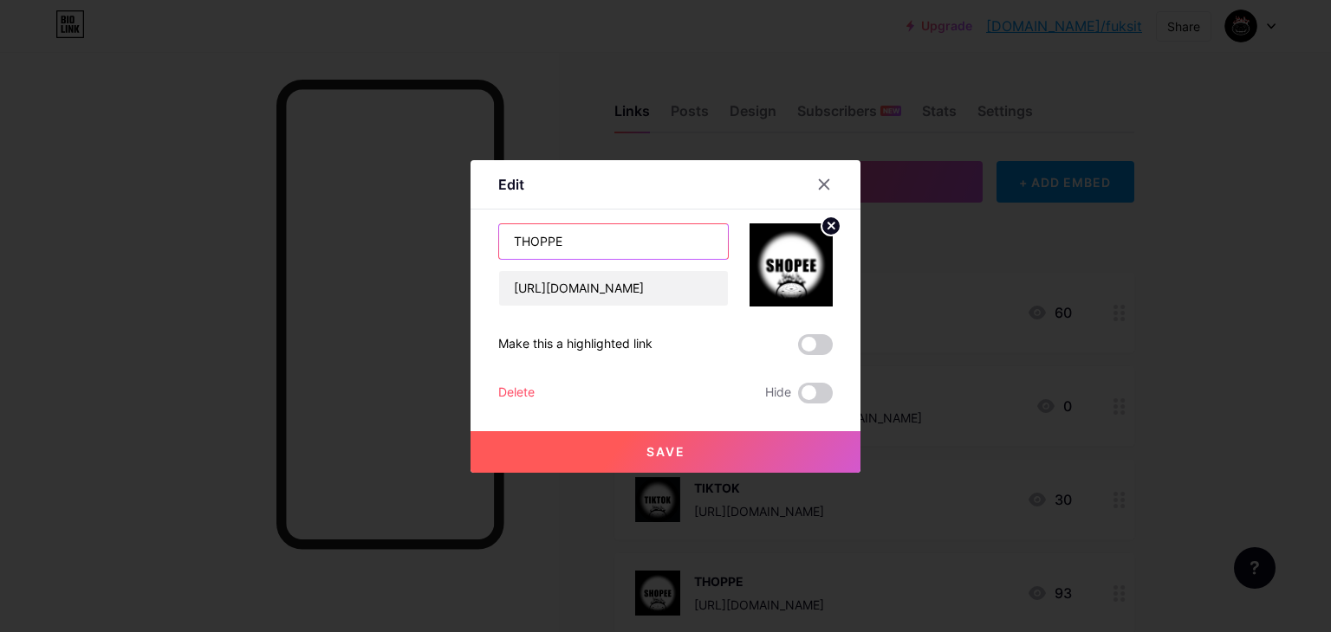
click at [515, 237] on input "THOPPE" at bounding box center [613, 241] width 229 height 35
type input "SHOPPE"
click at [636, 465] on button "Save" at bounding box center [665, 452] width 390 height 42
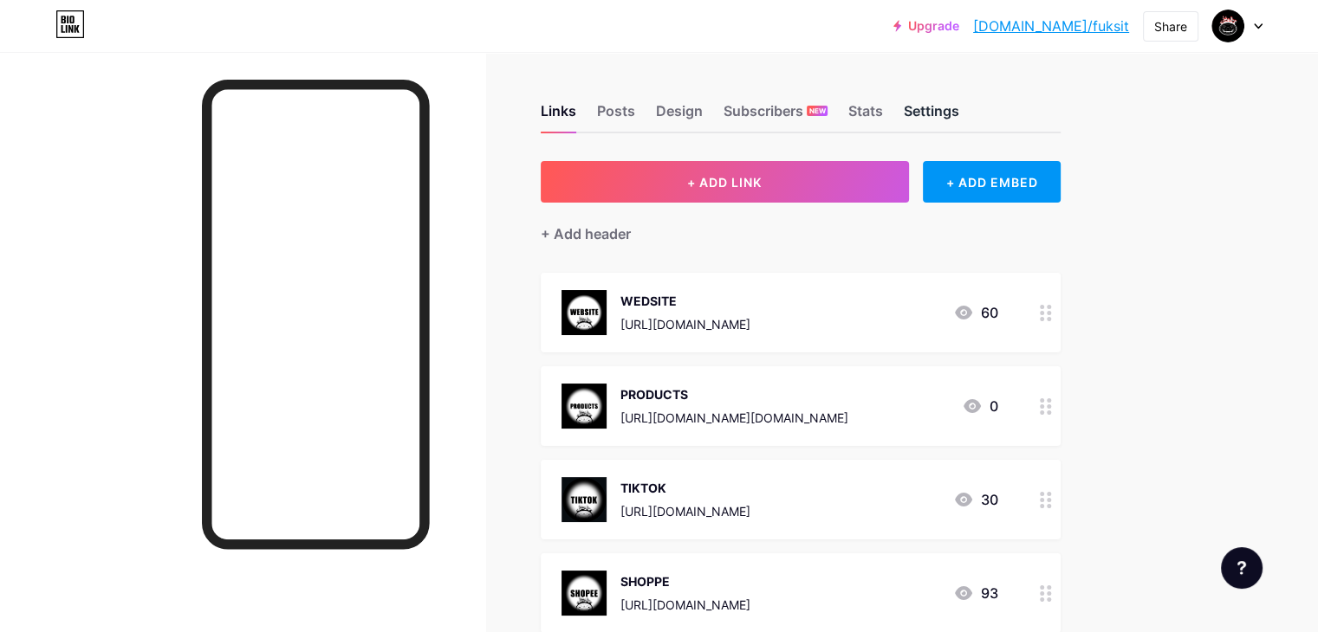
click at [959, 106] on div "Settings" at bounding box center [931, 115] width 55 height 31
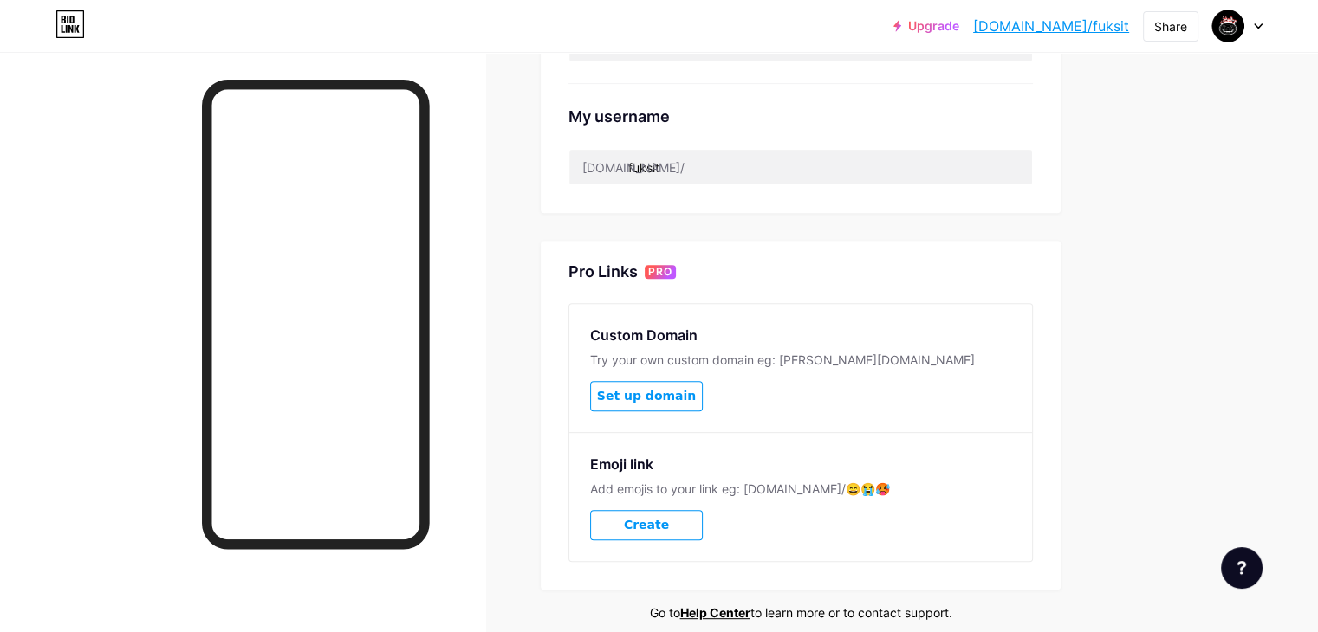
scroll to position [648, 0]
click at [703, 405] on button "Set up domain" at bounding box center [646, 396] width 113 height 30
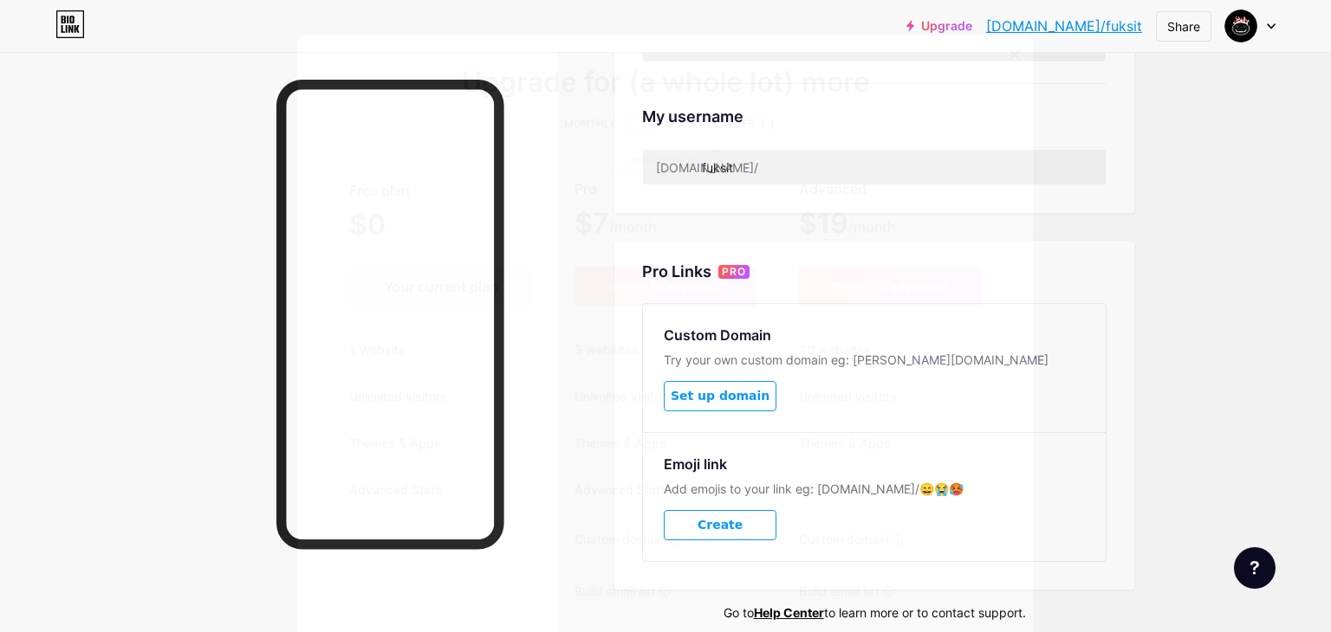
click at [1008, 56] on icon at bounding box center [1015, 55] width 14 height 14
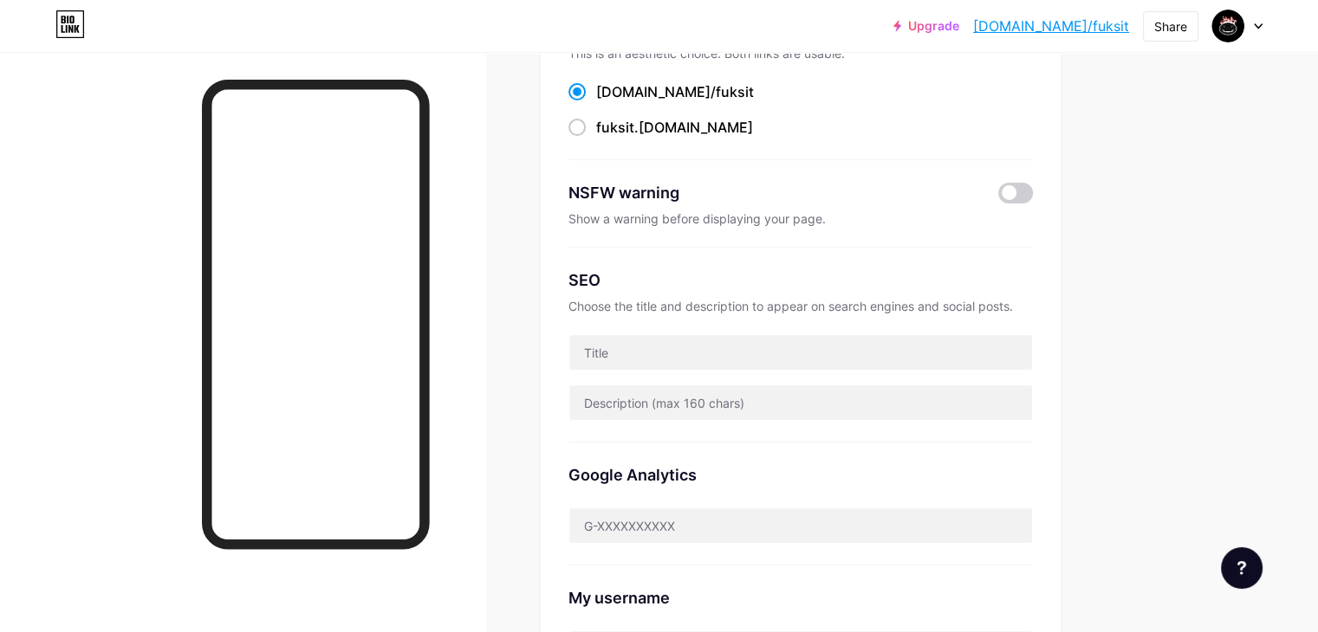
scroll to position [0, 0]
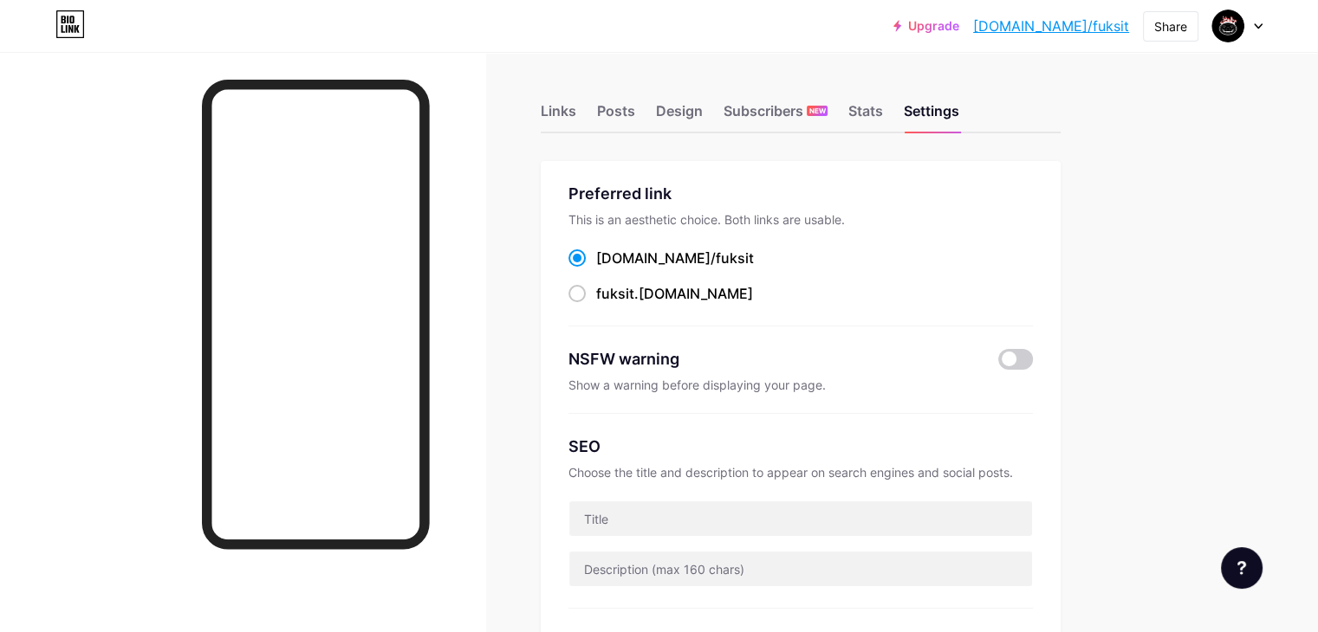
click at [1258, 23] on icon at bounding box center [1258, 26] width 9 height 6
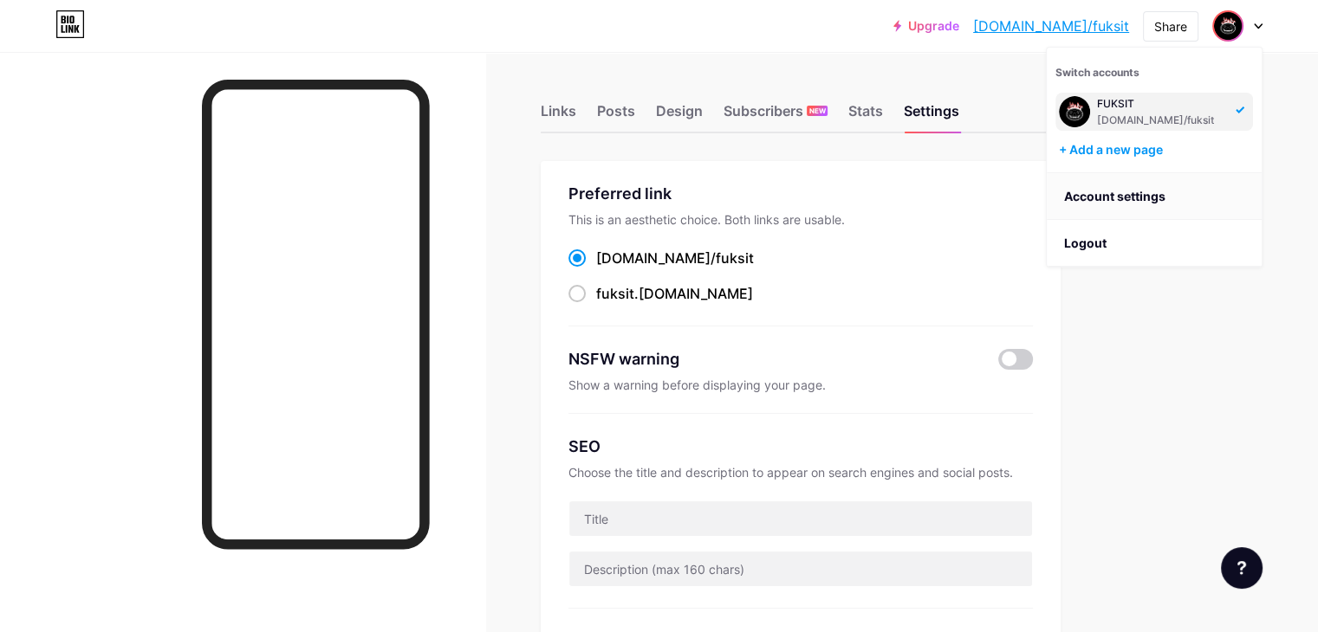
click at [1163, 212] on link "Account settings" at bounding box center [1154, 196] width 215 height 47
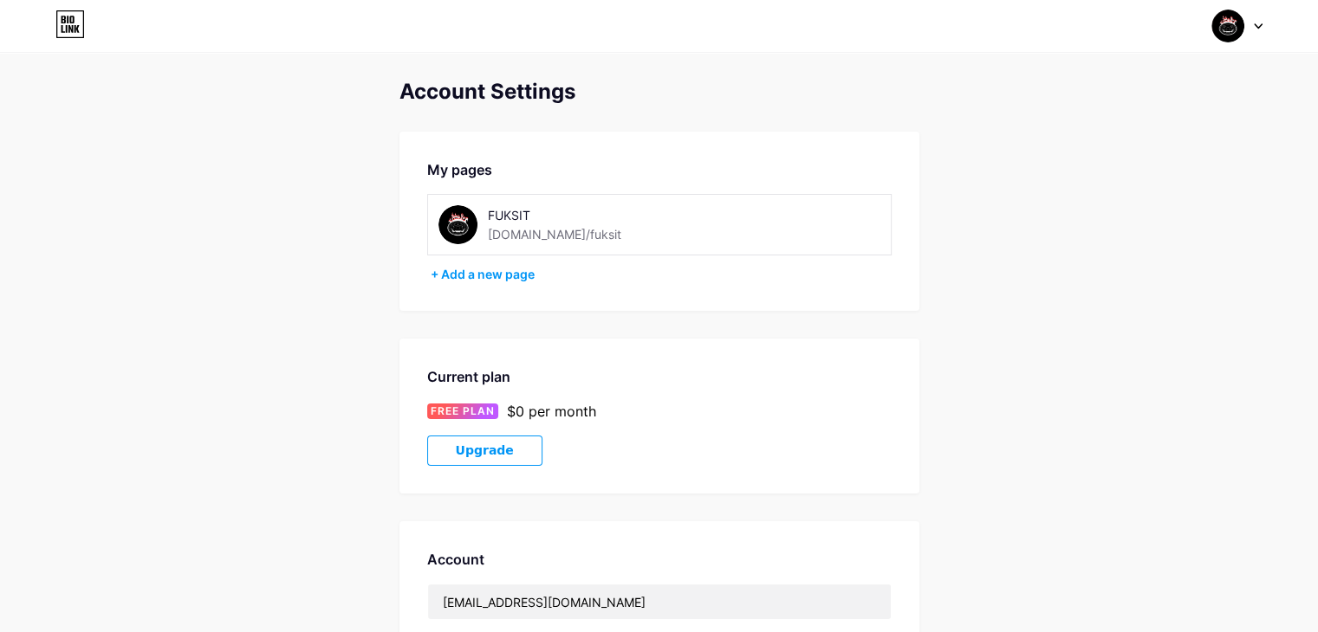
click at [62, 19] on icon at bounding box center [64, 20] width 4 height 8
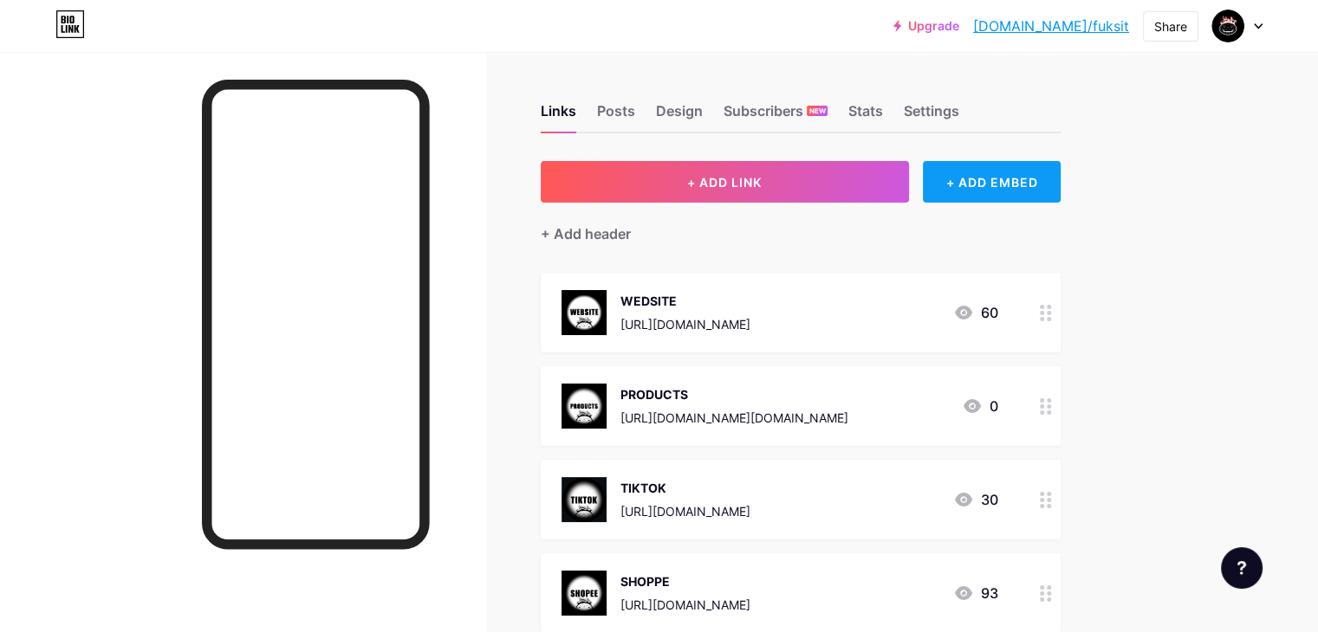
click at [1040, 178] on div "+ ADD EMBED" at bounding box center [992, 182] width 138 height 42
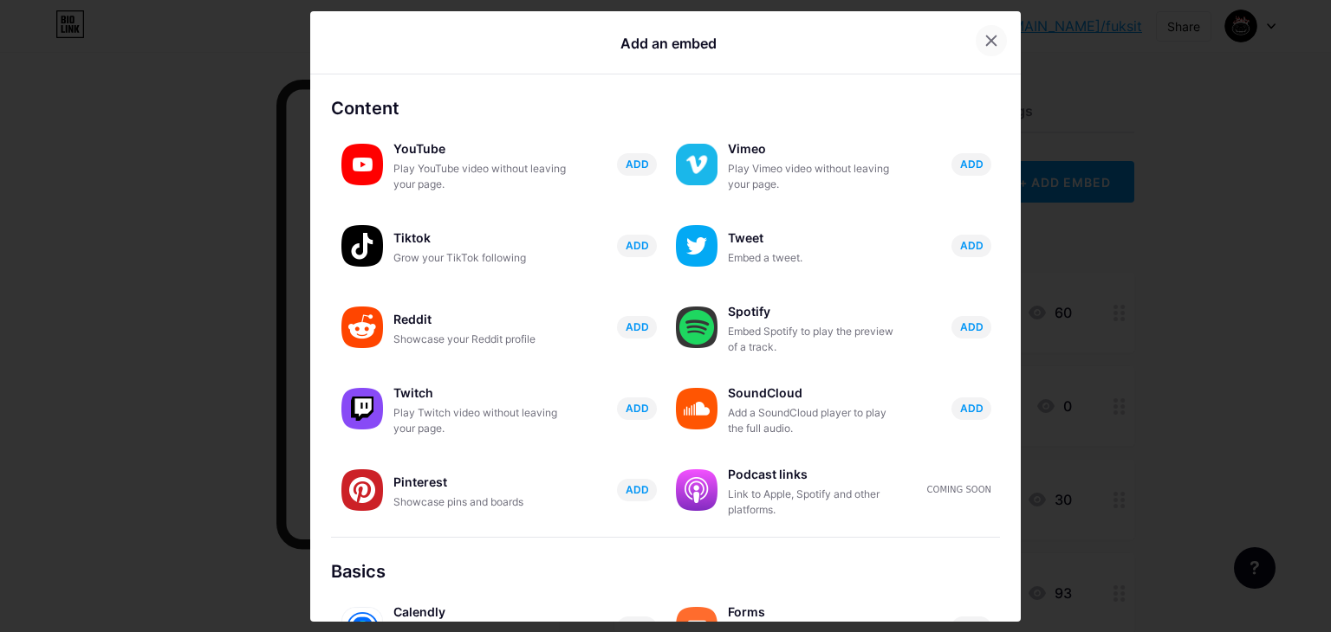
click at [984, 36] on icon at bounding box center [991, 41] width 14 height 14
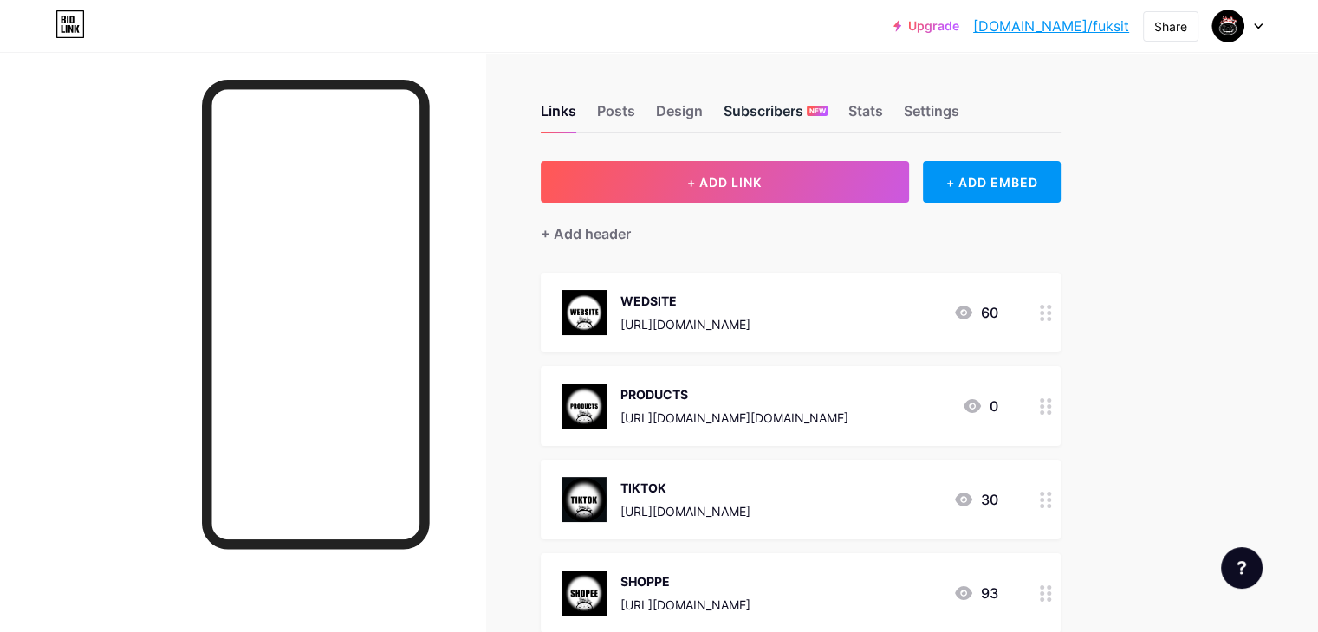
click at [813, 109] on div "Subscribers NEW" at bounding box center [775, 115] width 104 height 31
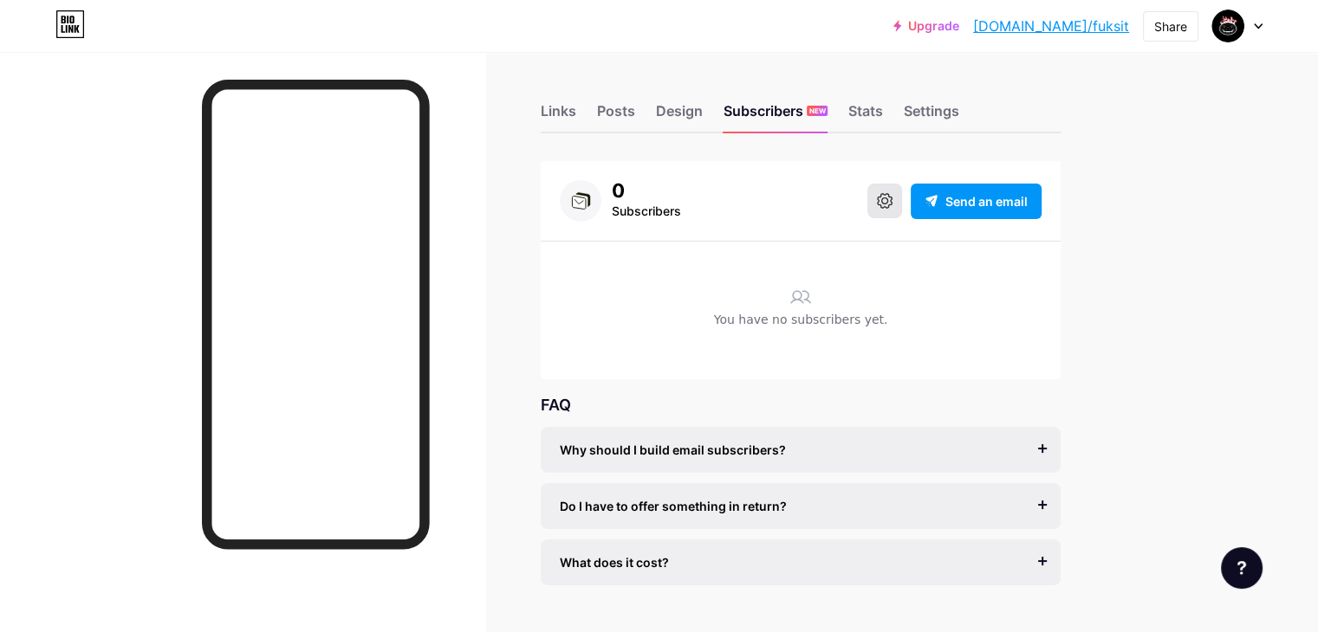
click at [902, 198] on button at bounding box center [884, 201] width 35 height 35
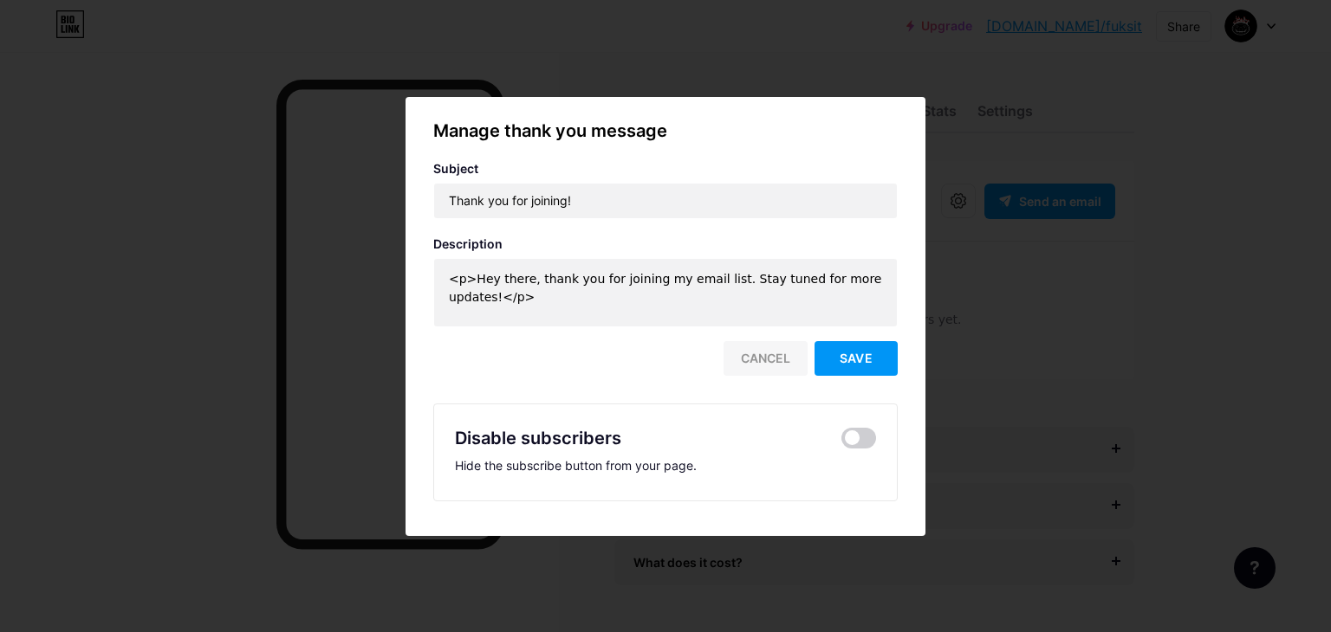
click at [769, 347] on div "Cancel" at bounding box center [765, 358] width 84 height 35
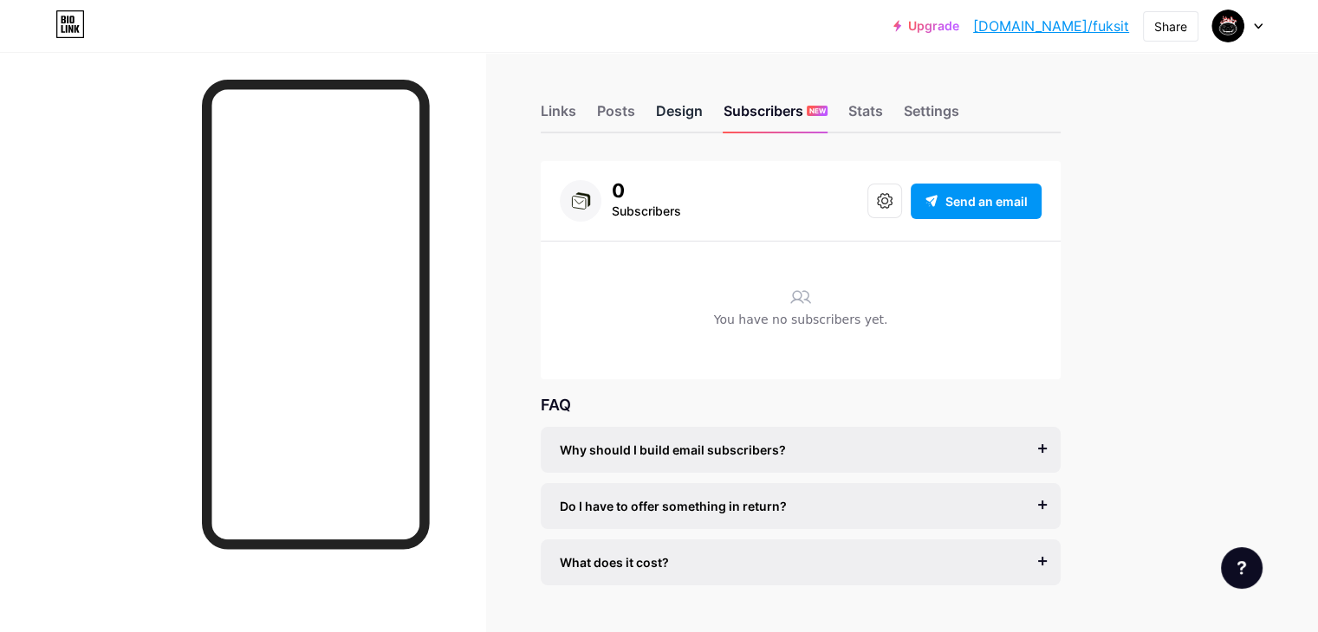
click at [703, 104] on div "Design" at bounding box center [679, 115] width 47 height 31
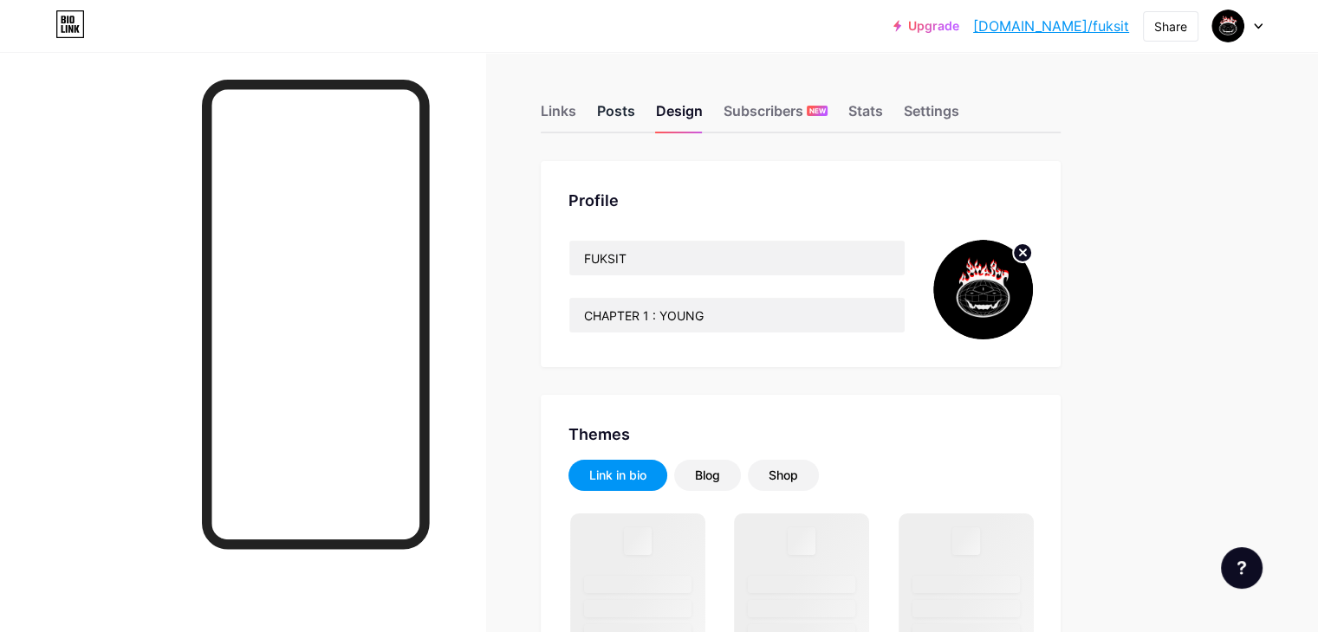
click at [635, 108] on div "Posts" at bounding box center [616, 115] width 38 height 31
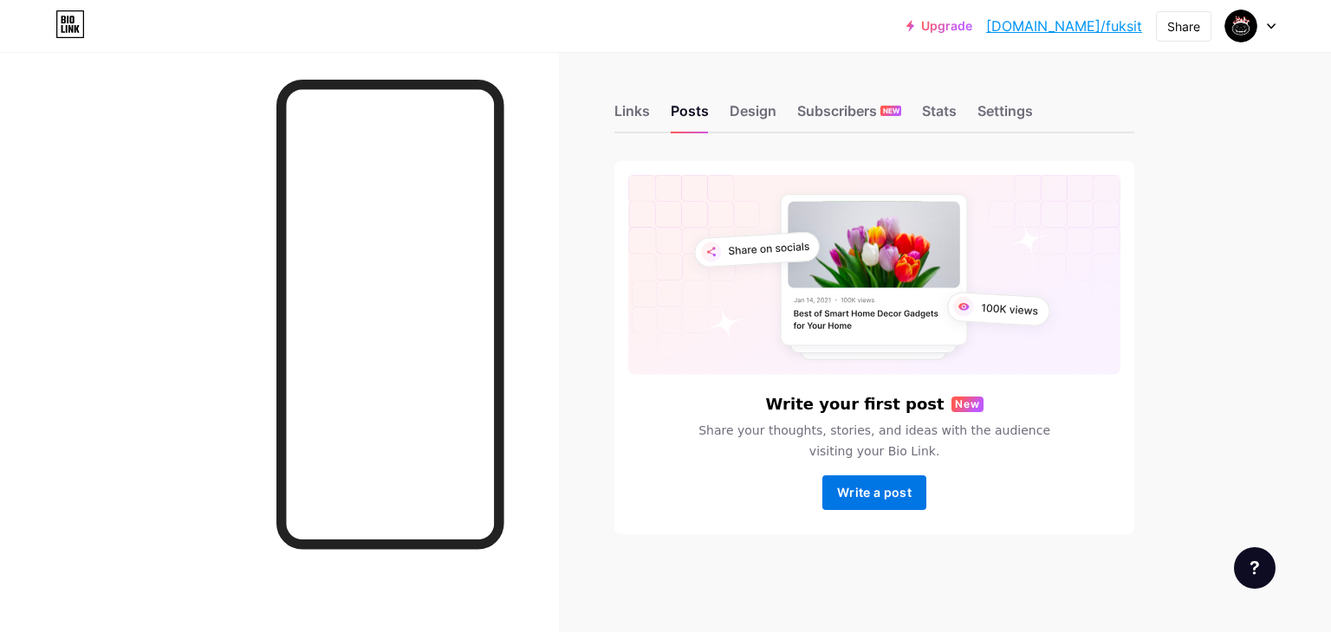
click at [901, 507] on button "Write a post" at bounding box center [874, 493] width 104 height 35
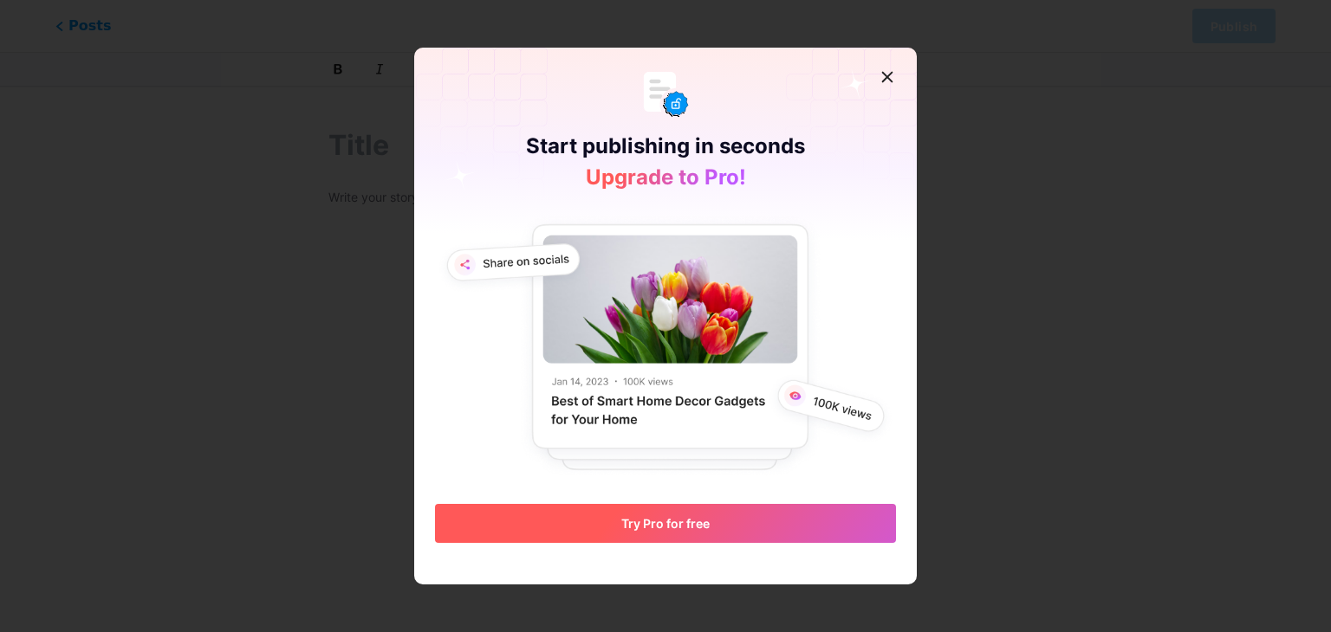
click at [712, 504] on button "Try Pro for free" at bounding box center [665, 523] width 461 height 39
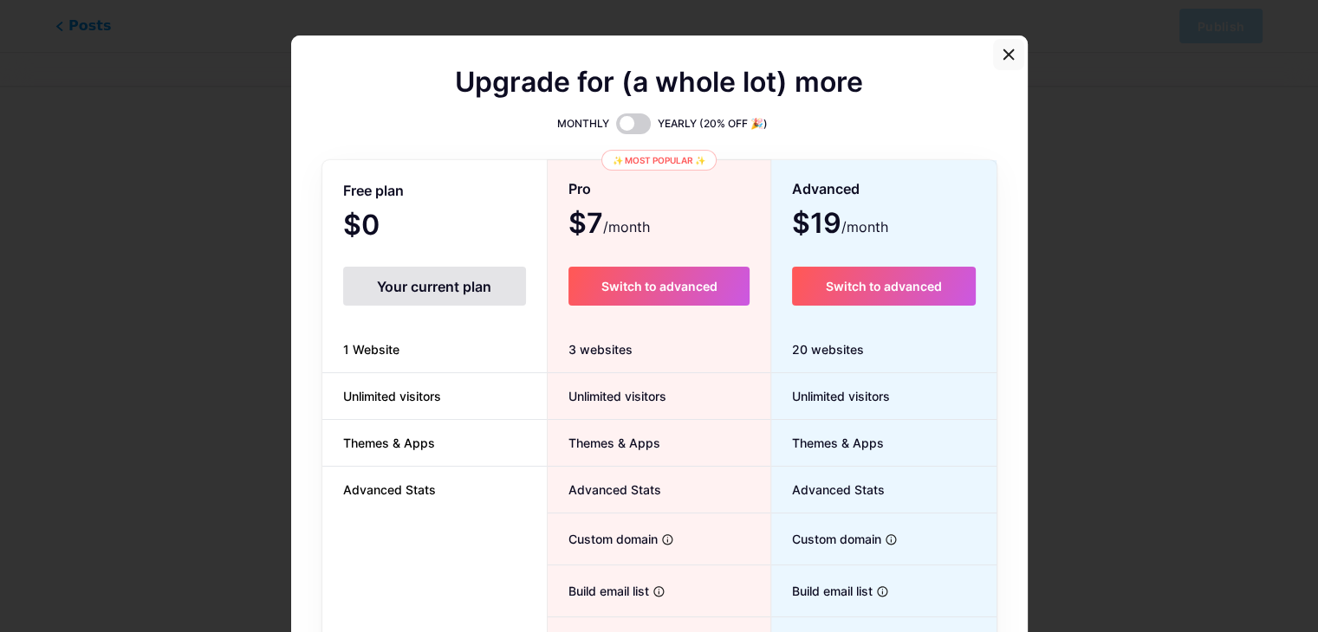
click at [1002, 49] on icon at bounding box center [1009, 55] width 14 height 14
